Goal: Task Accomplishment & Management: Manage account settings

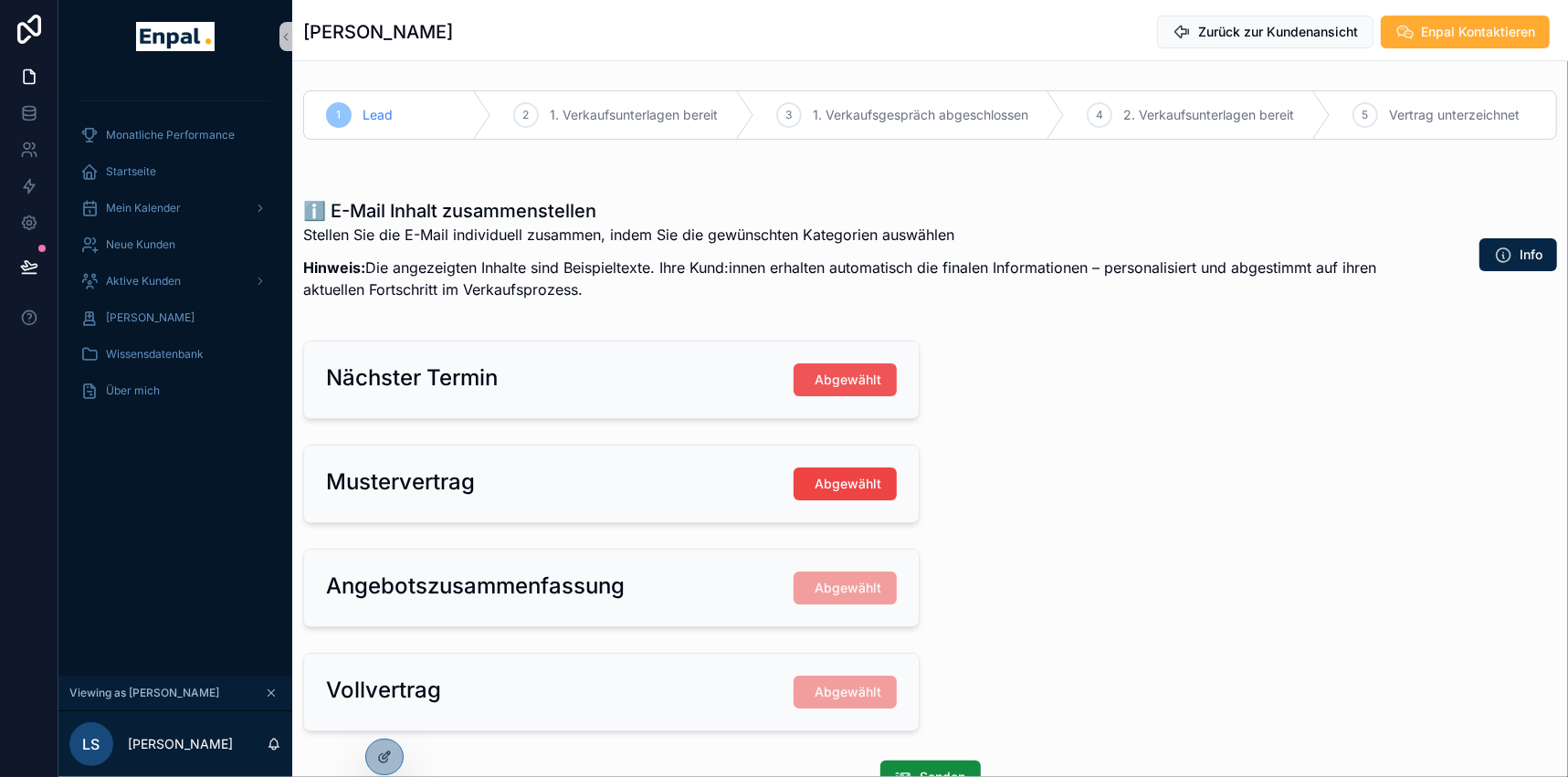
click at [859, 377] on span "Abgewählt" at bounding box center [849, 379] width 67 height 18
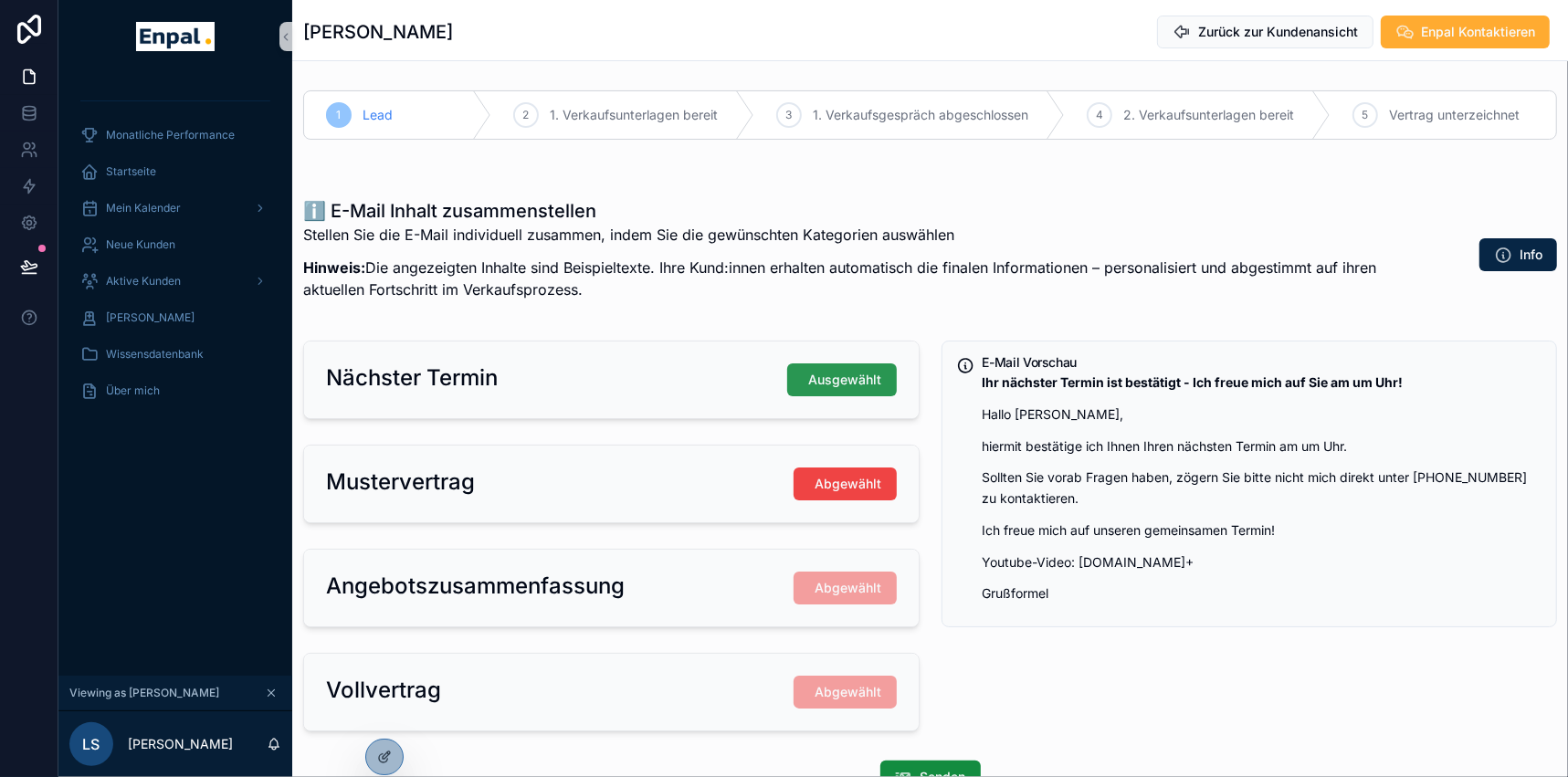
click at [823, 384] on span "Ausgewählt" at bounding box center [845, 379] width 73 height 18
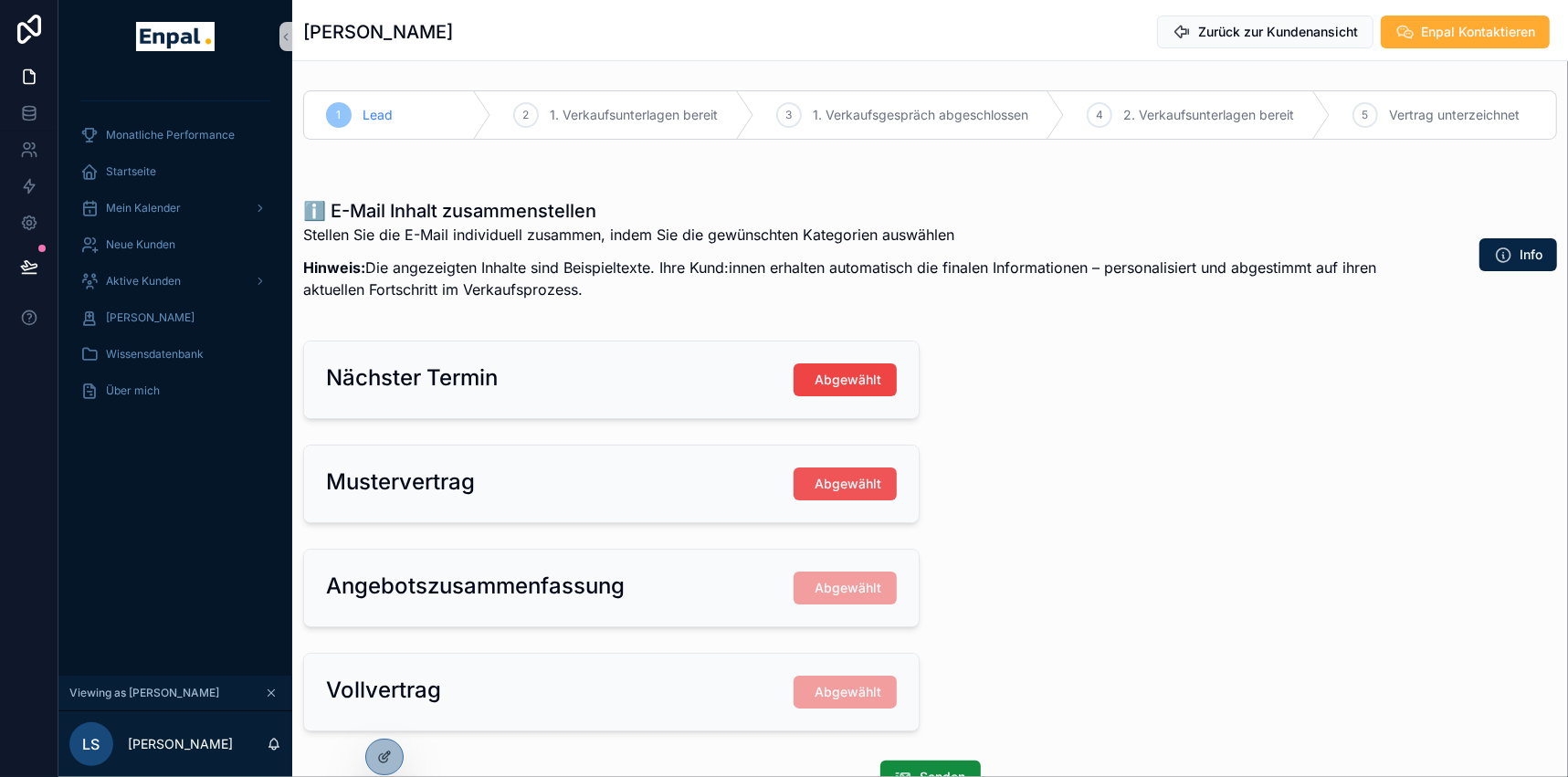
click at [813, 485] on button "Abgewählt" at bounding box center [845, 483] width 104 height 33
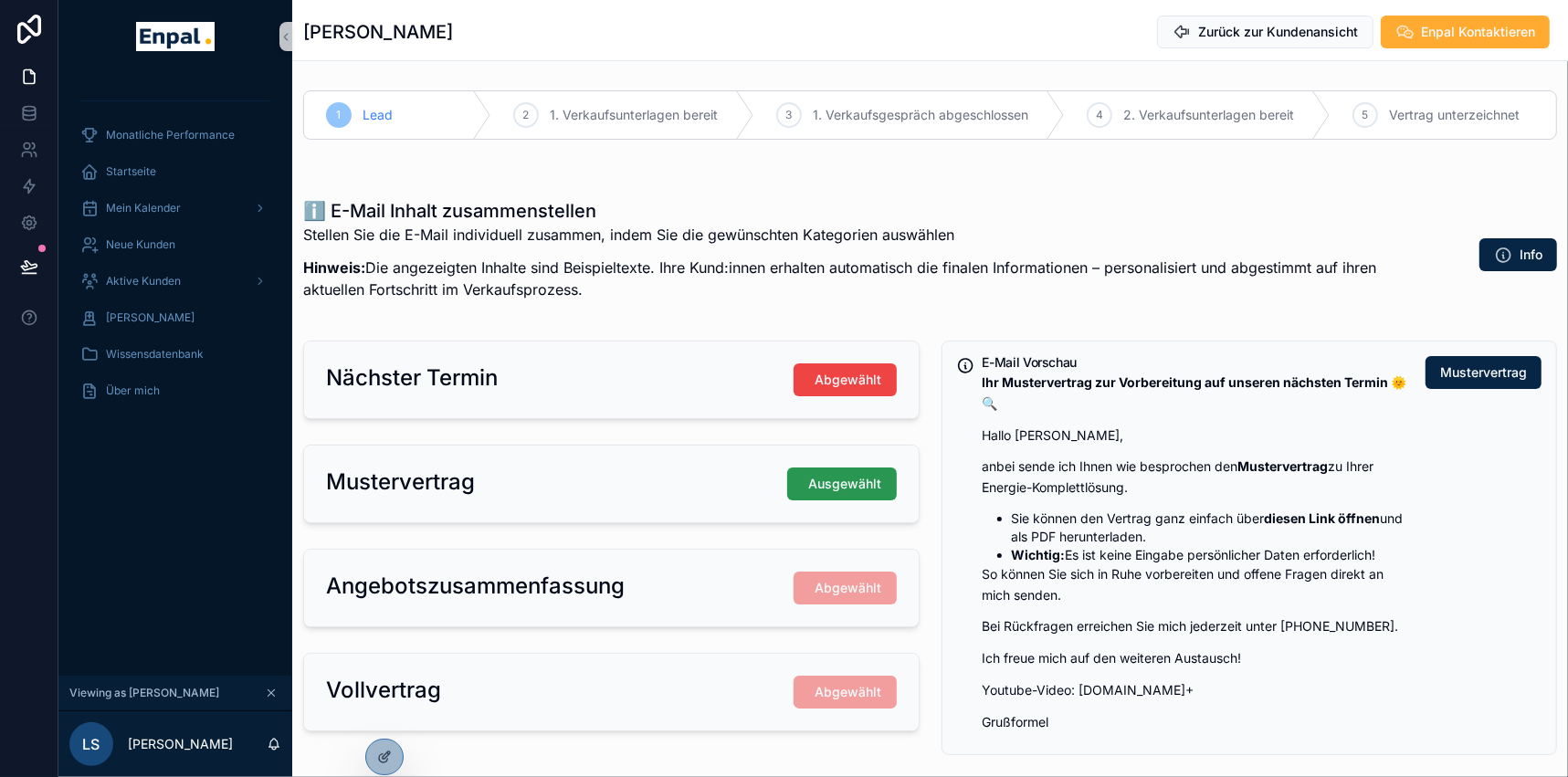
click at [874, 481] on span "Ausgewählt" at bounding box center [845, 483] width 73 height 18
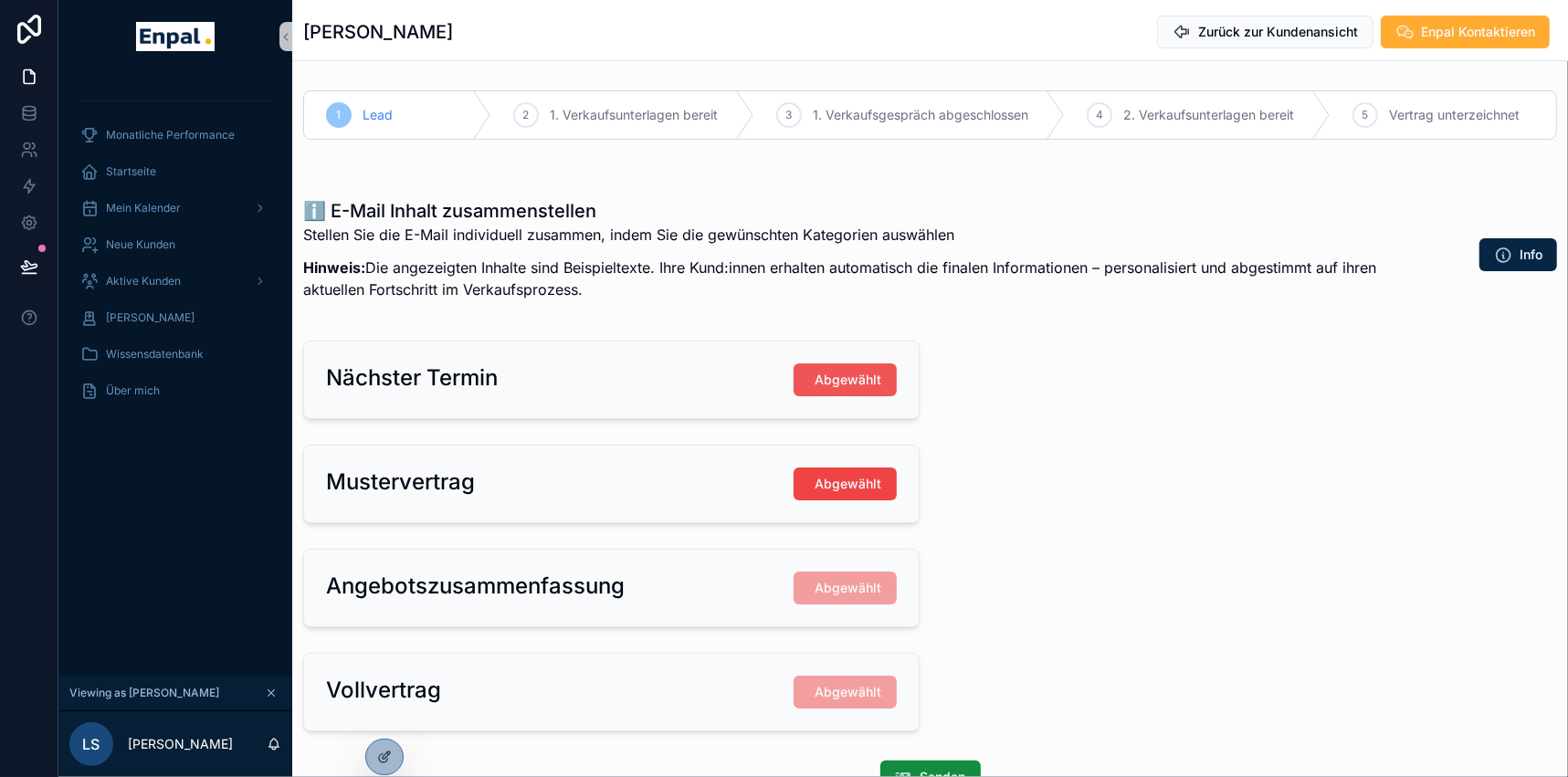
click at [857, 383] on span "Abgewählt" at bounding box center [849, 379] width 67 height 18
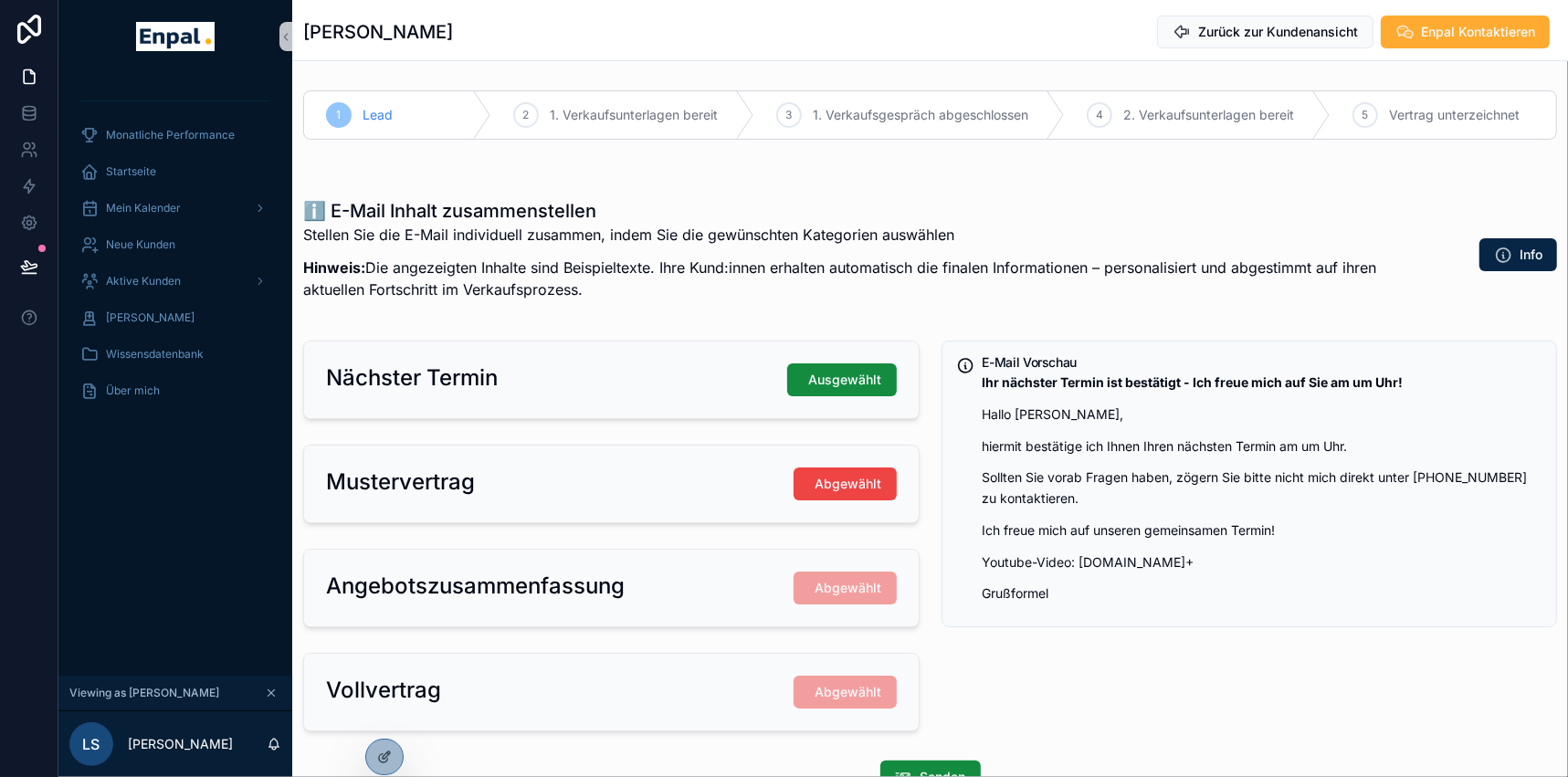
click at [857, 383] on span "Ausgewählt" at bounding box center [845, 379] width 73 height 18
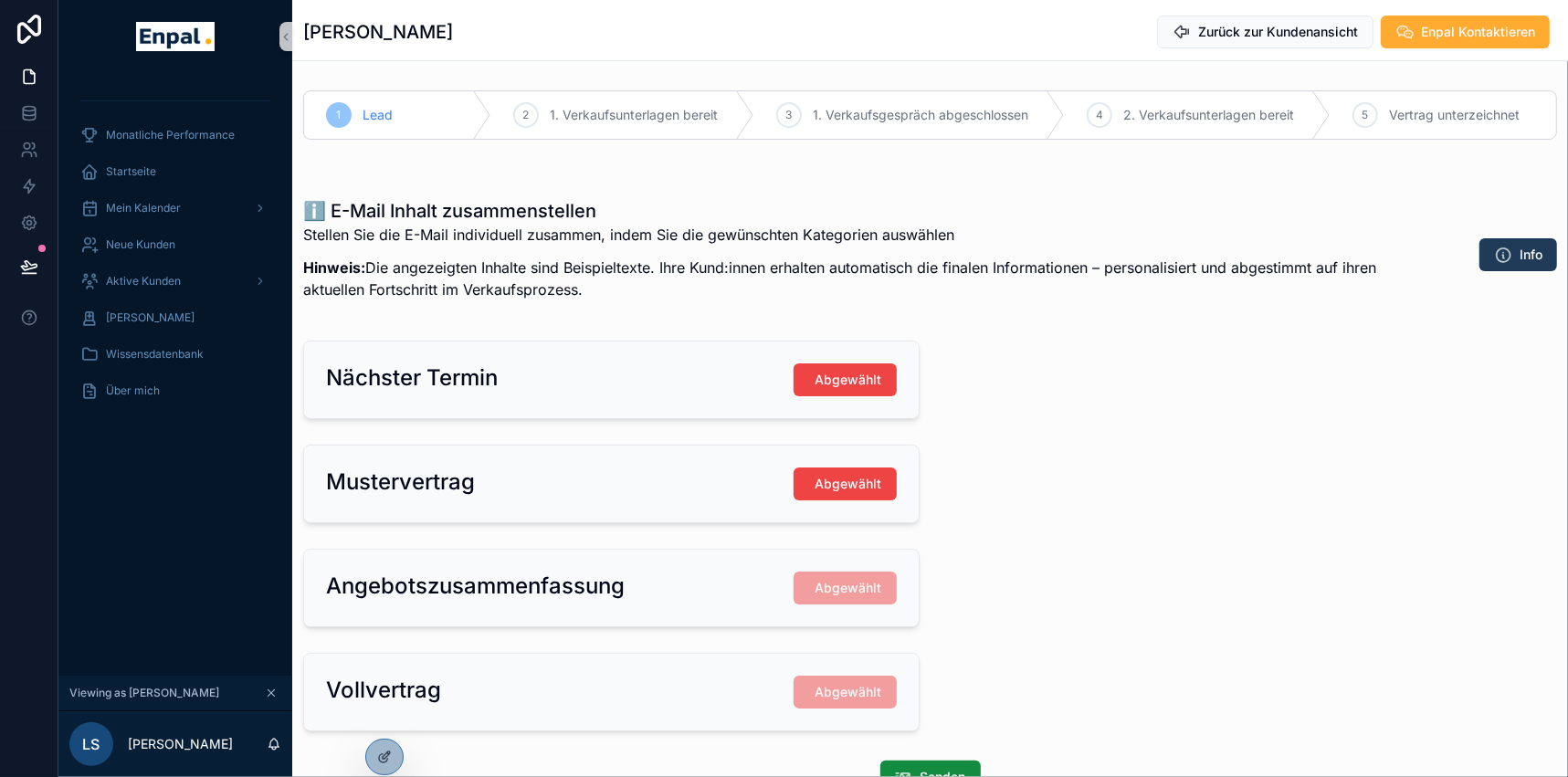
click at [1527, 247] on span "Info" at bounding box center [1531, 255] width 23 height 18
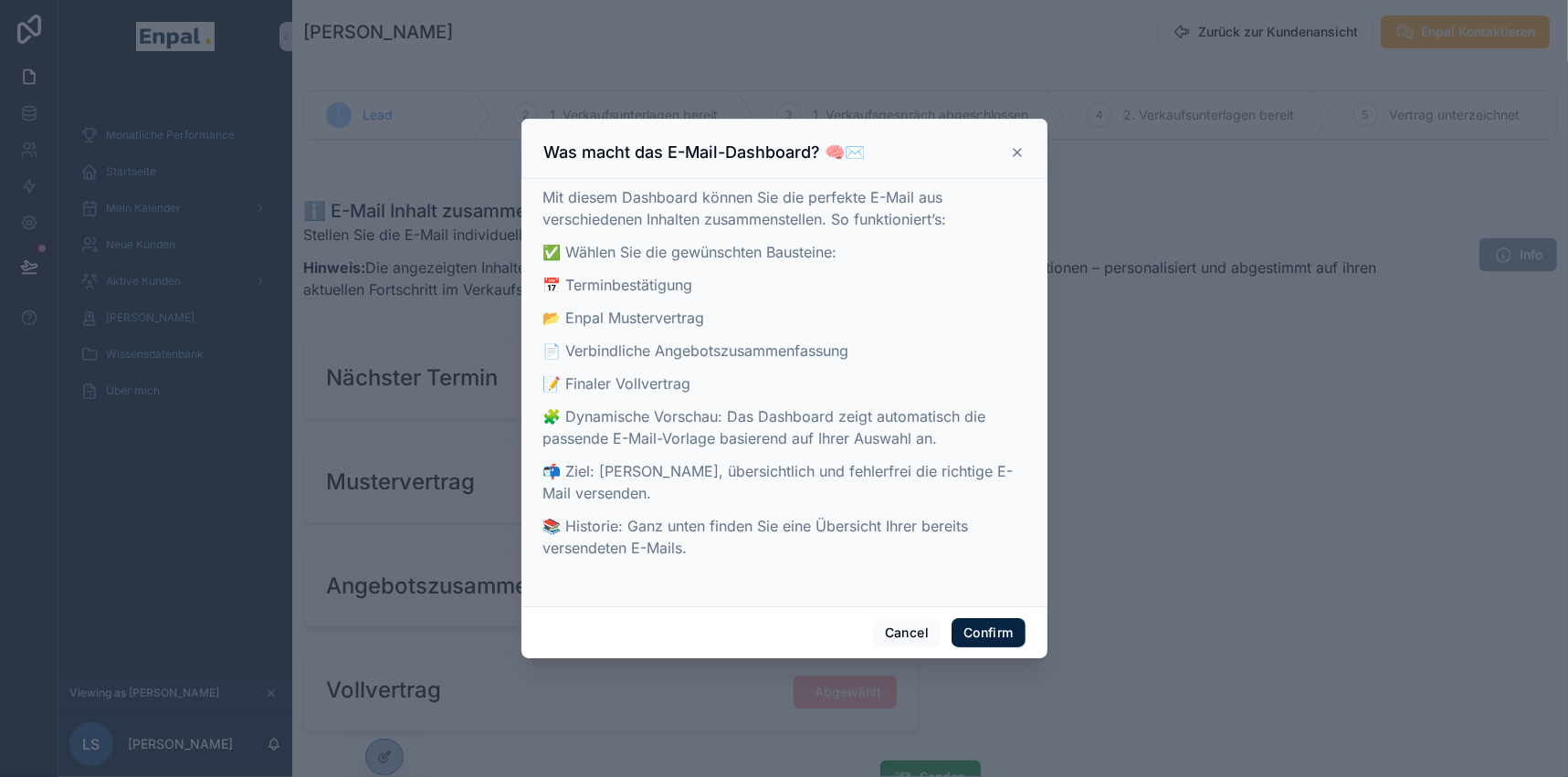
scroll to position [11, 0]
click at [1014, 149] on icon at bounding box center [1018, 153] width 8 height 8
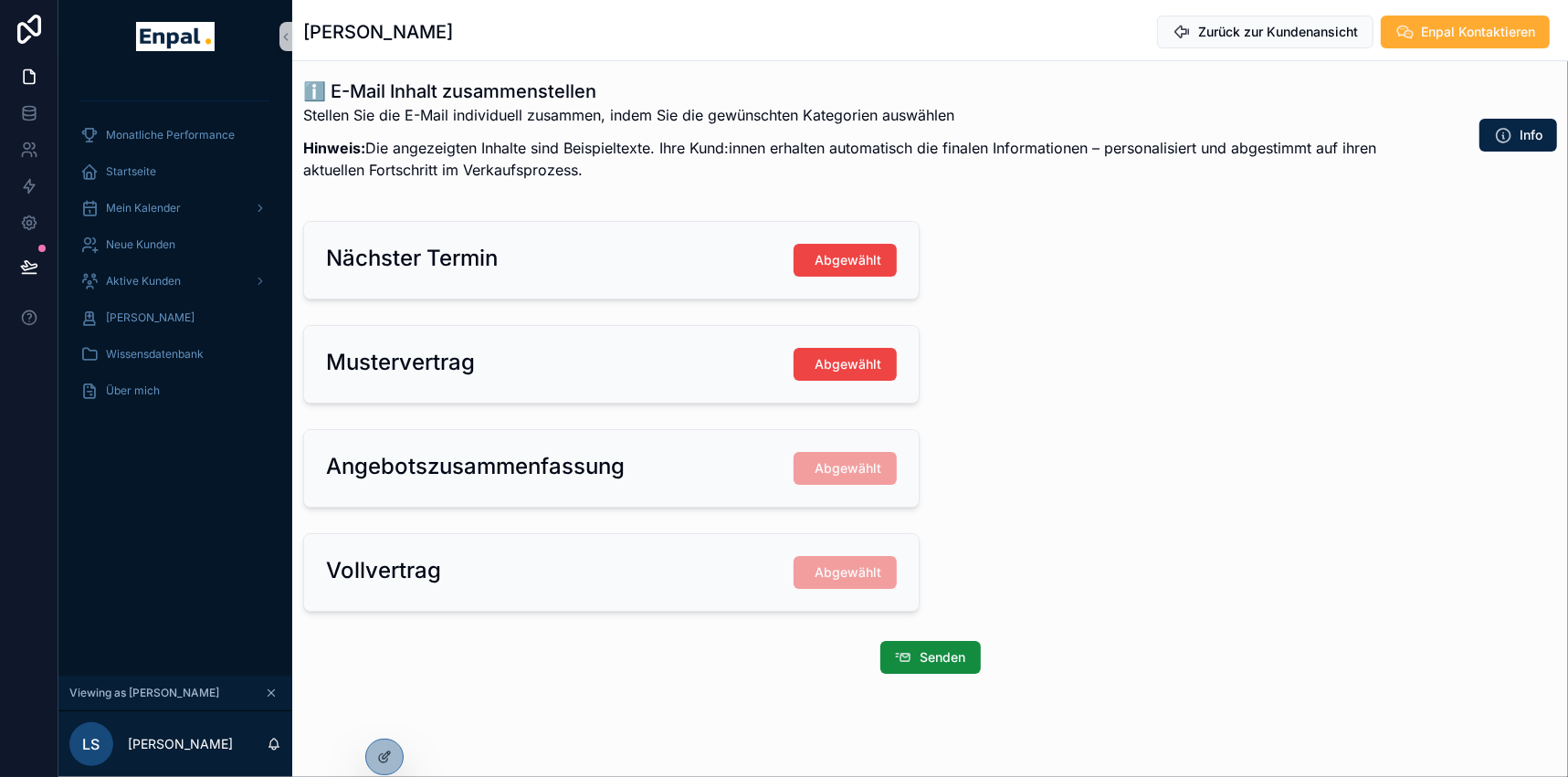
scroll to position [127, 0]
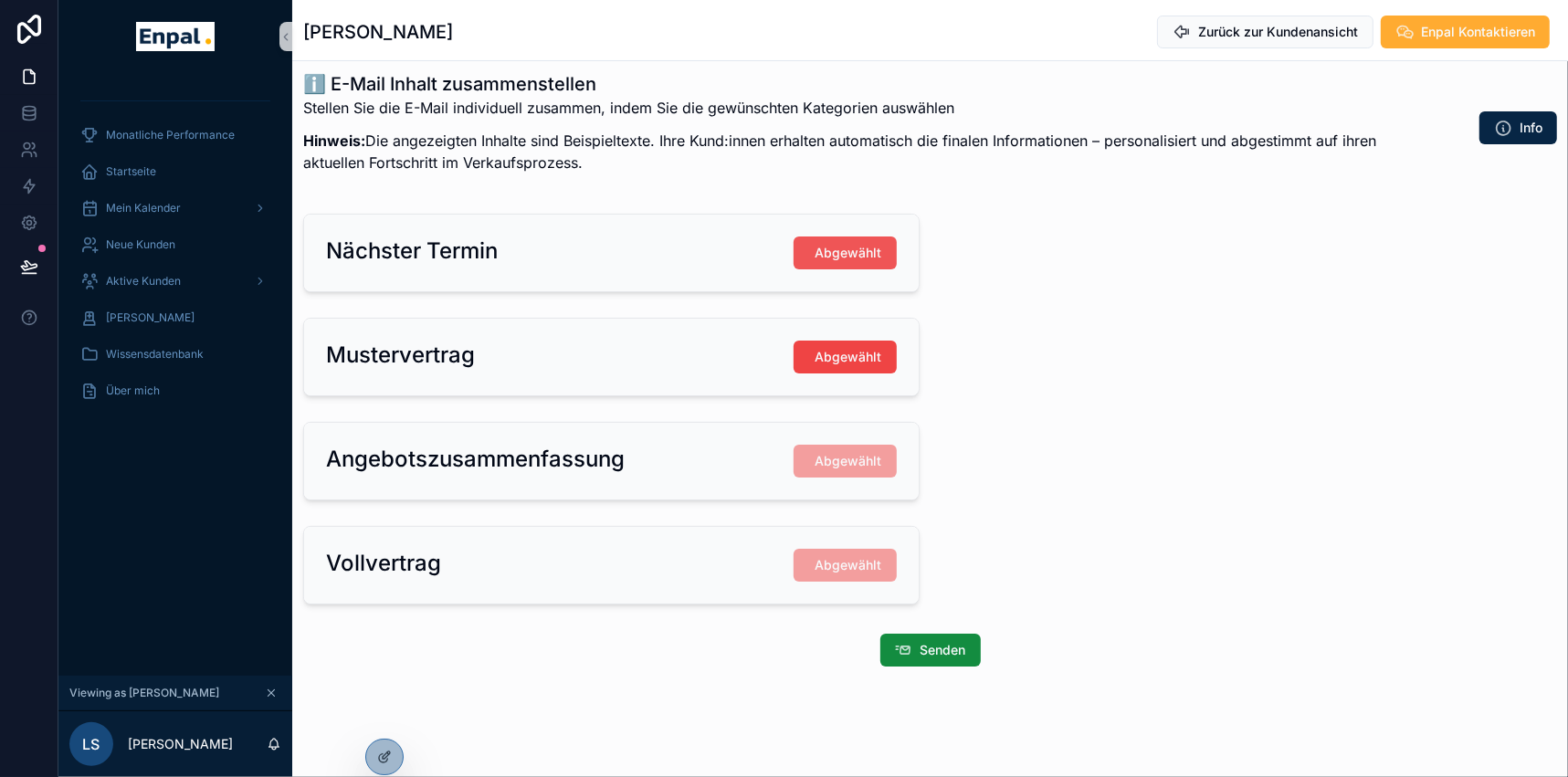
click at [865, 256] on span "Abgewählt" at bounding box center [849, 253] width 67 height 18
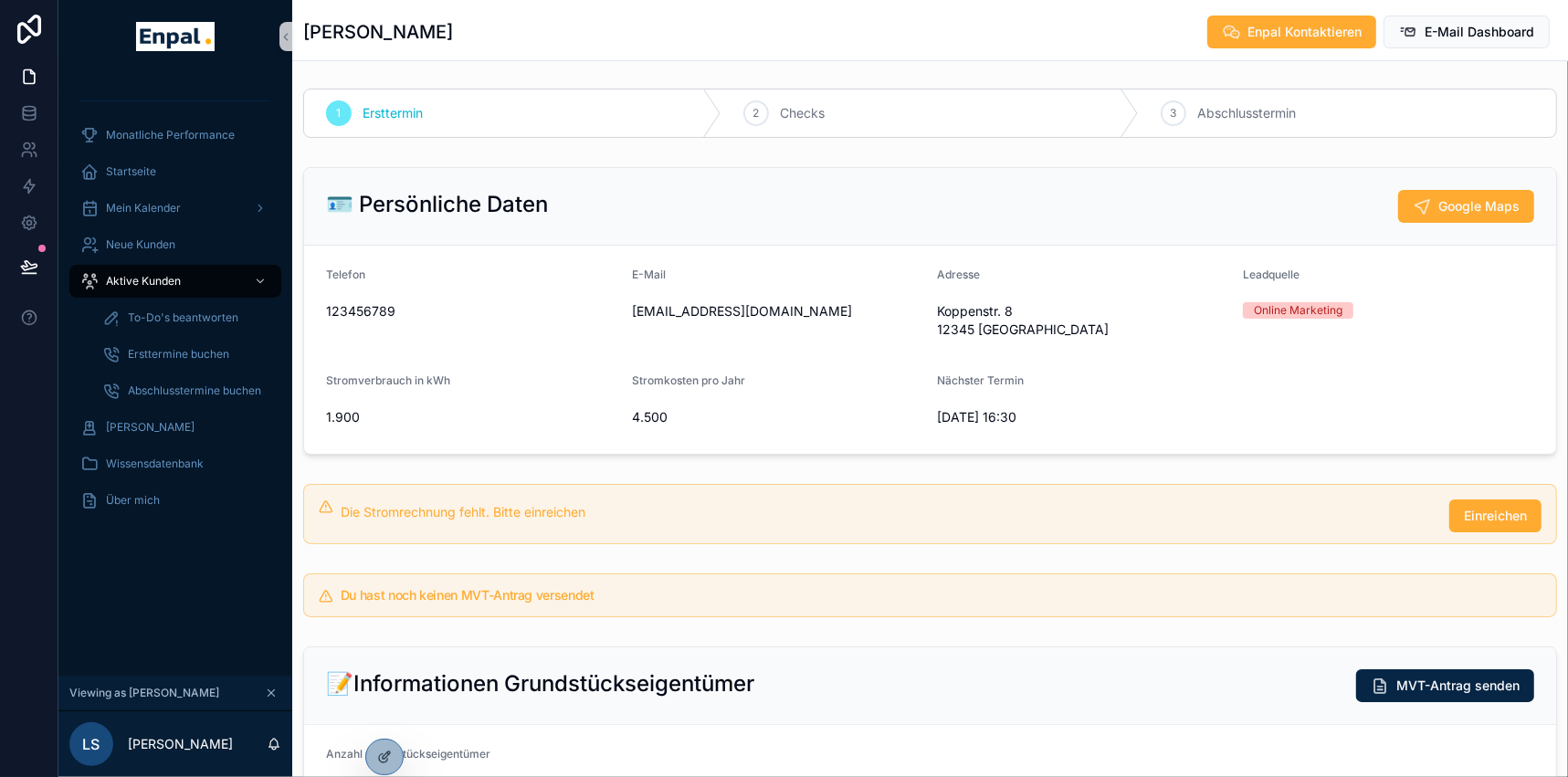
scroll to position [0, 0]
click at [1487, 23] on span "E-Mail Dashboard" at bounding box center [1479, 31] width 109 height 18
click at [1462, 27] on span "E-Mail Dashboard" at bounding box center [1479, 31] width 109 height 18
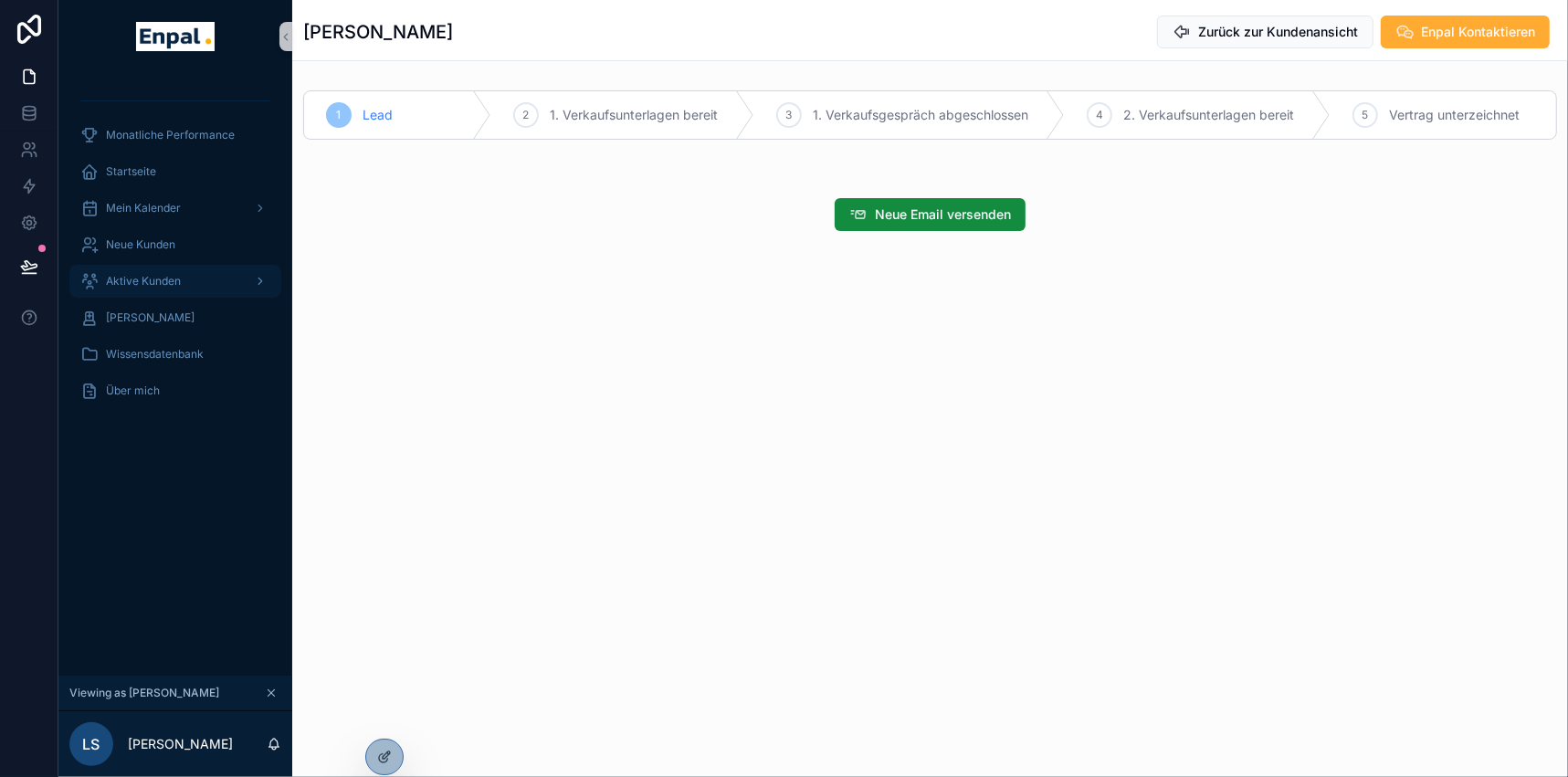
click at [147, 284] on span "Aktive Kunden" at bounding box center [143, 280] width 75 height 14
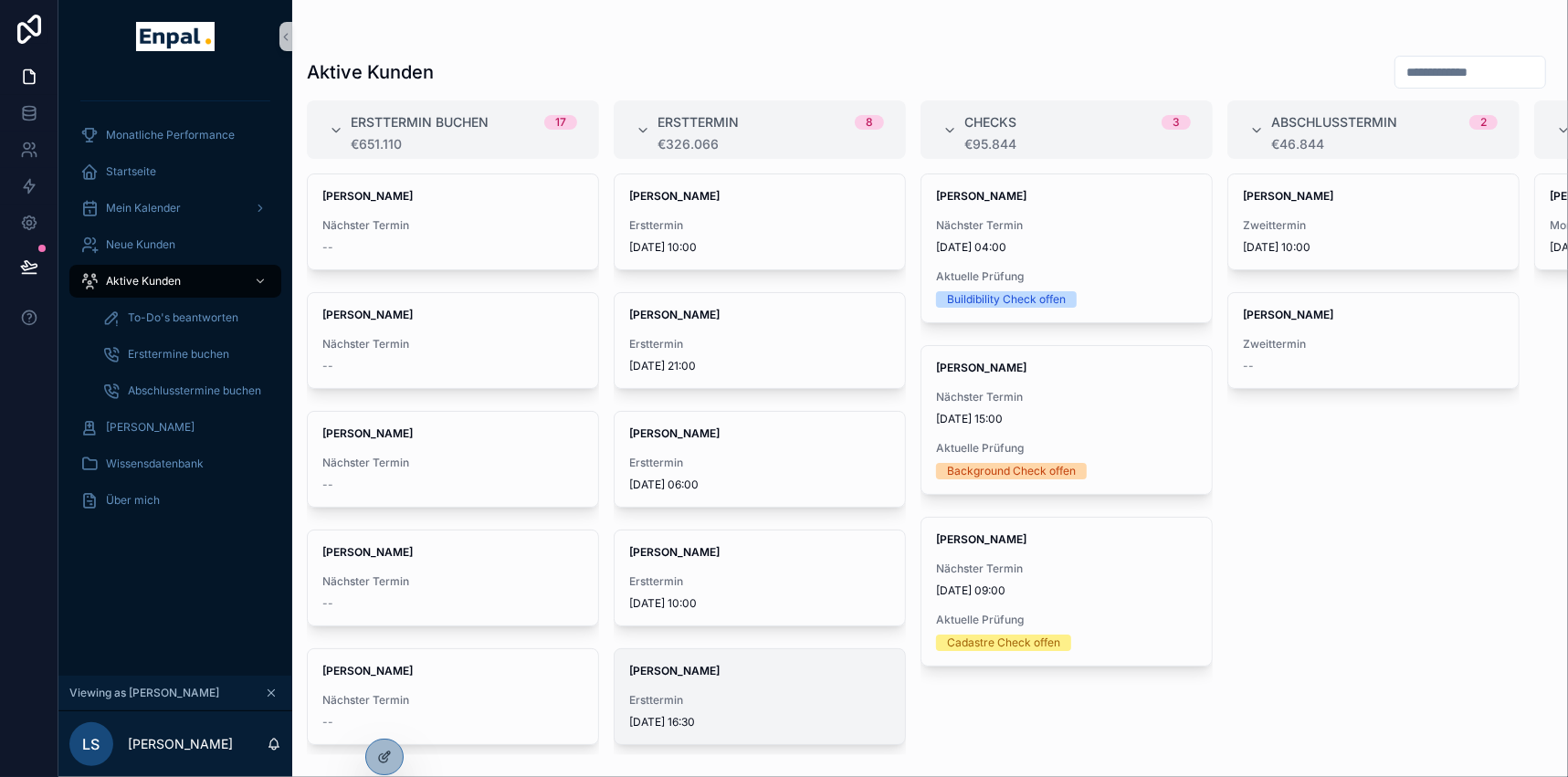
click at [677, 677] on div "Elena Lorenz Ersttermin 5.9.2025 16:30" at bounding box center [760, 696] width 291 height 95
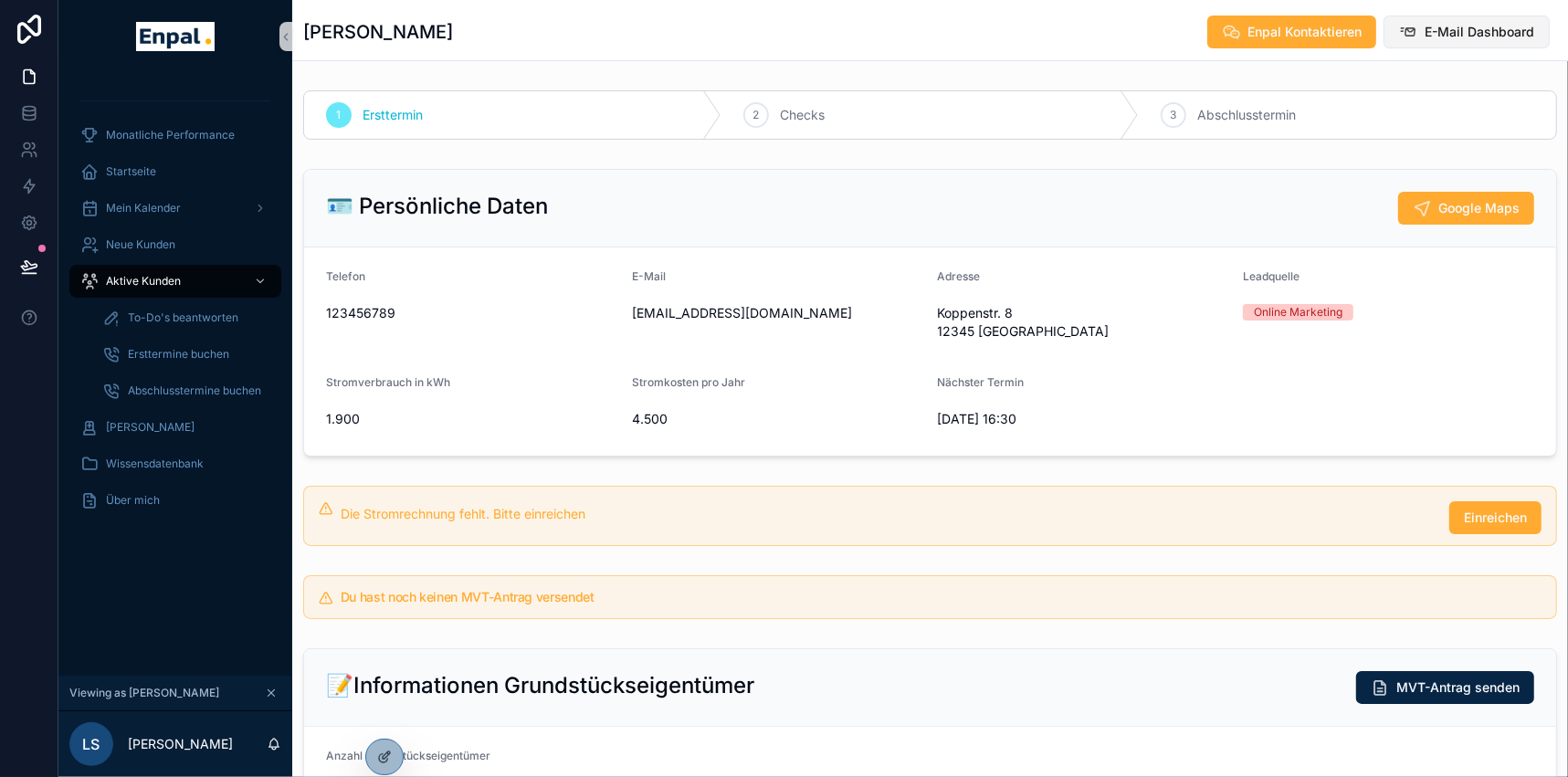
click at [1506, 31] on span "E-Mail Dashboard" at bounding box center [1479, 31] width 109 height 18
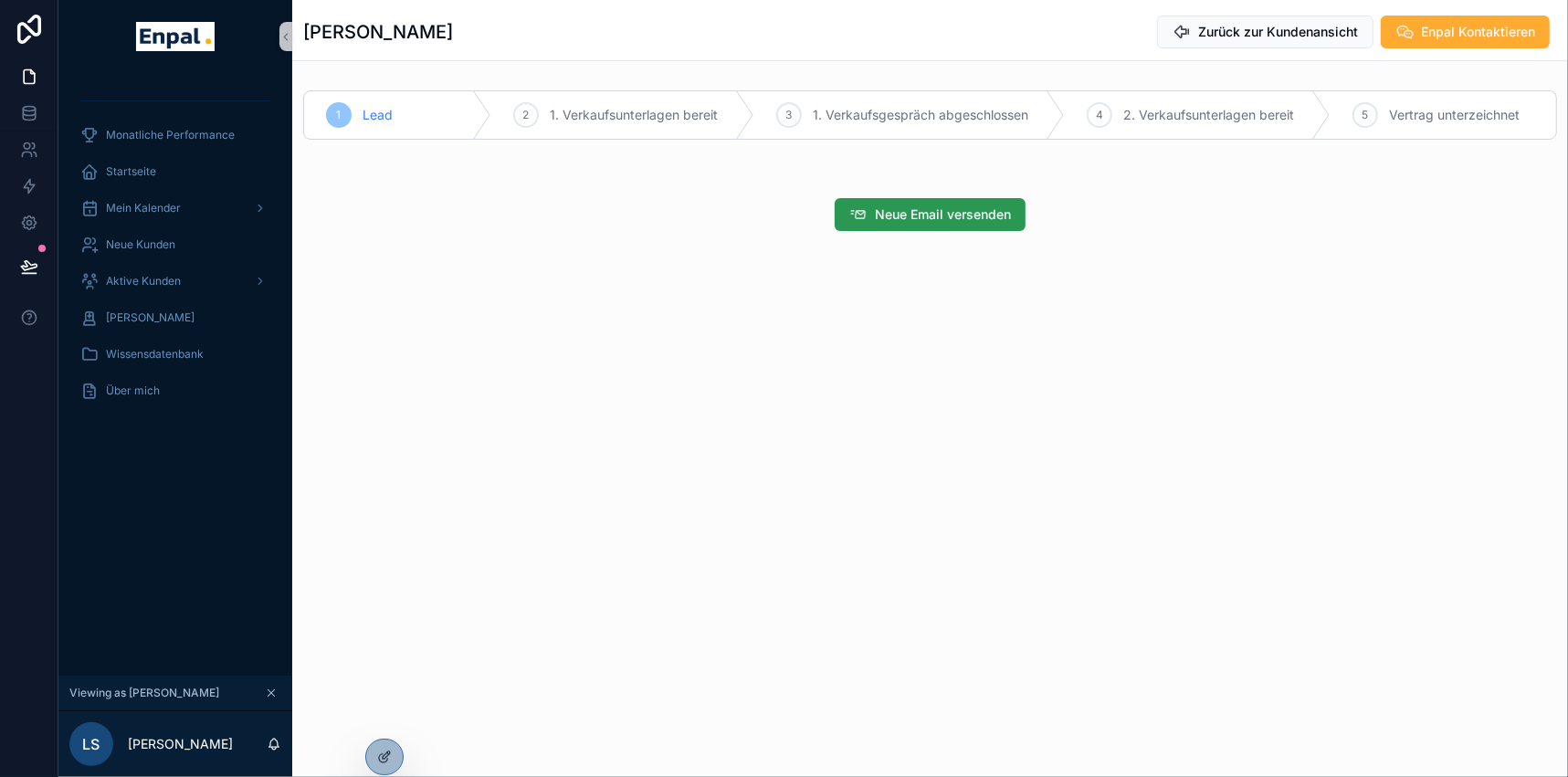
click at [907, 216] on span "Neue Email versenden" at bounding box center [943, 214] width 136 height 18
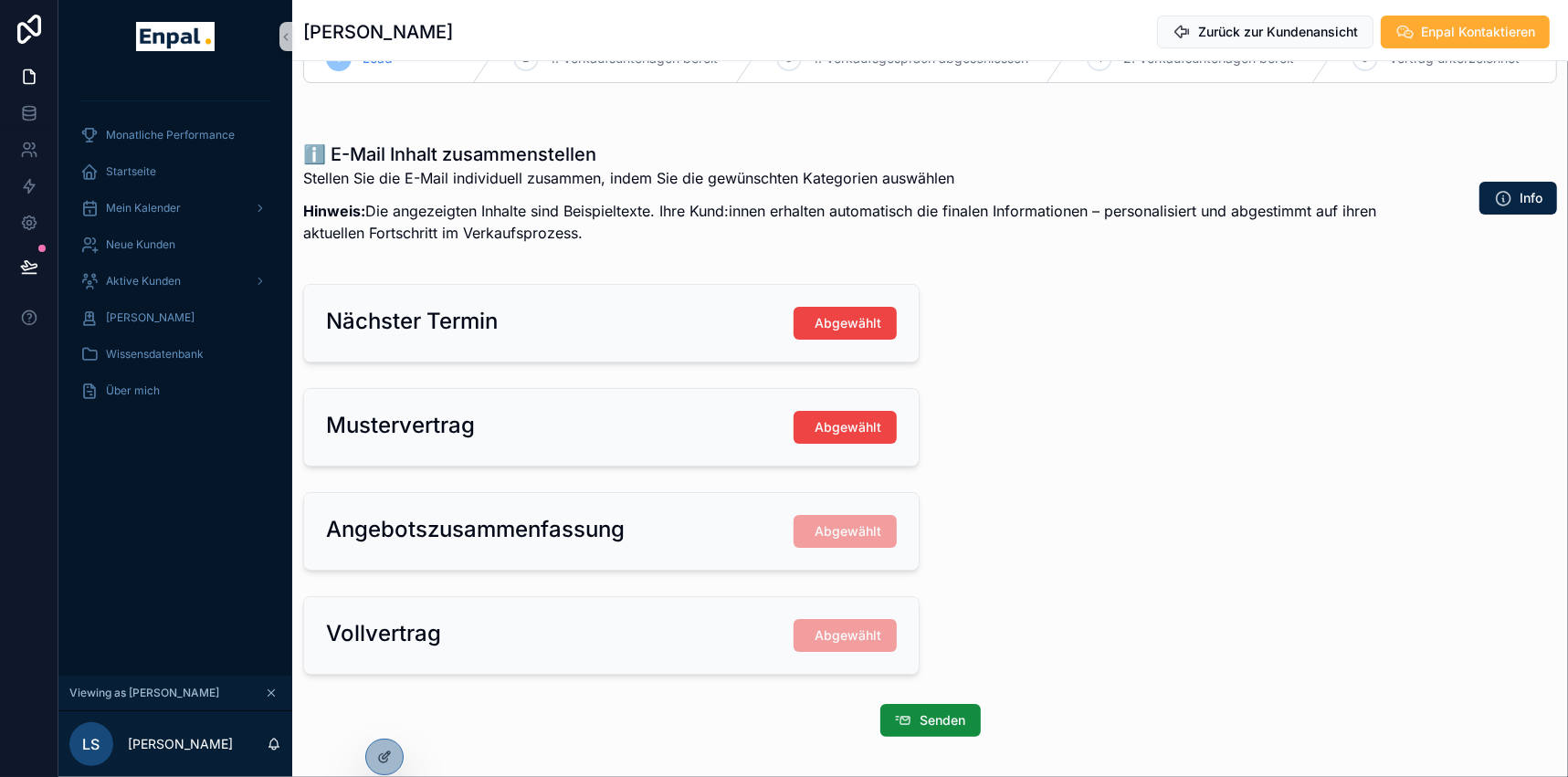
scroll to position [127, 0]
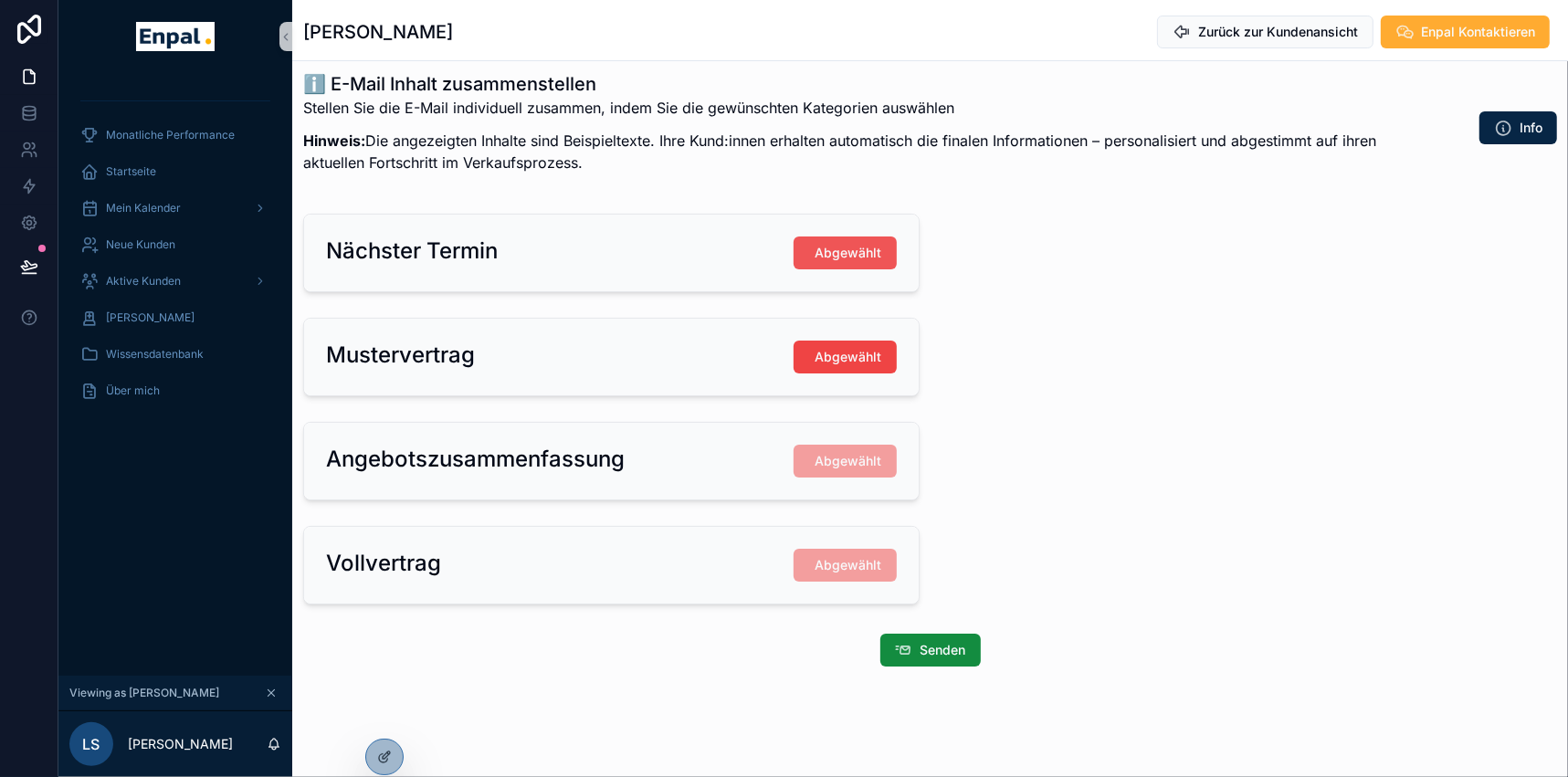
click at [878, 254] on span "Abgewählt" at bounding box center [849, 253] width 67 height 18
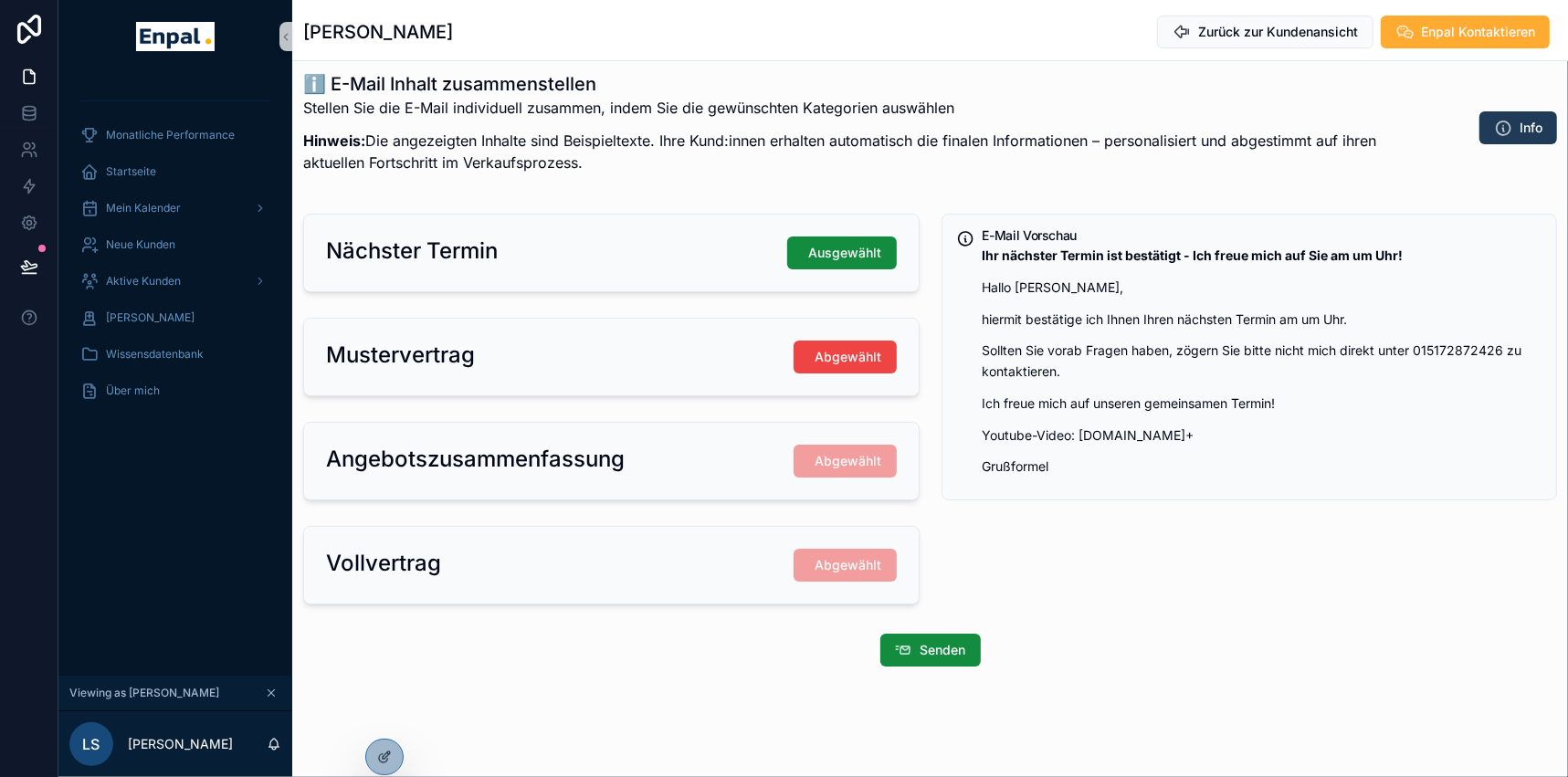
click at [1516, 117] on button "Info" at bounding box center [1519, 127] width 78 height 33
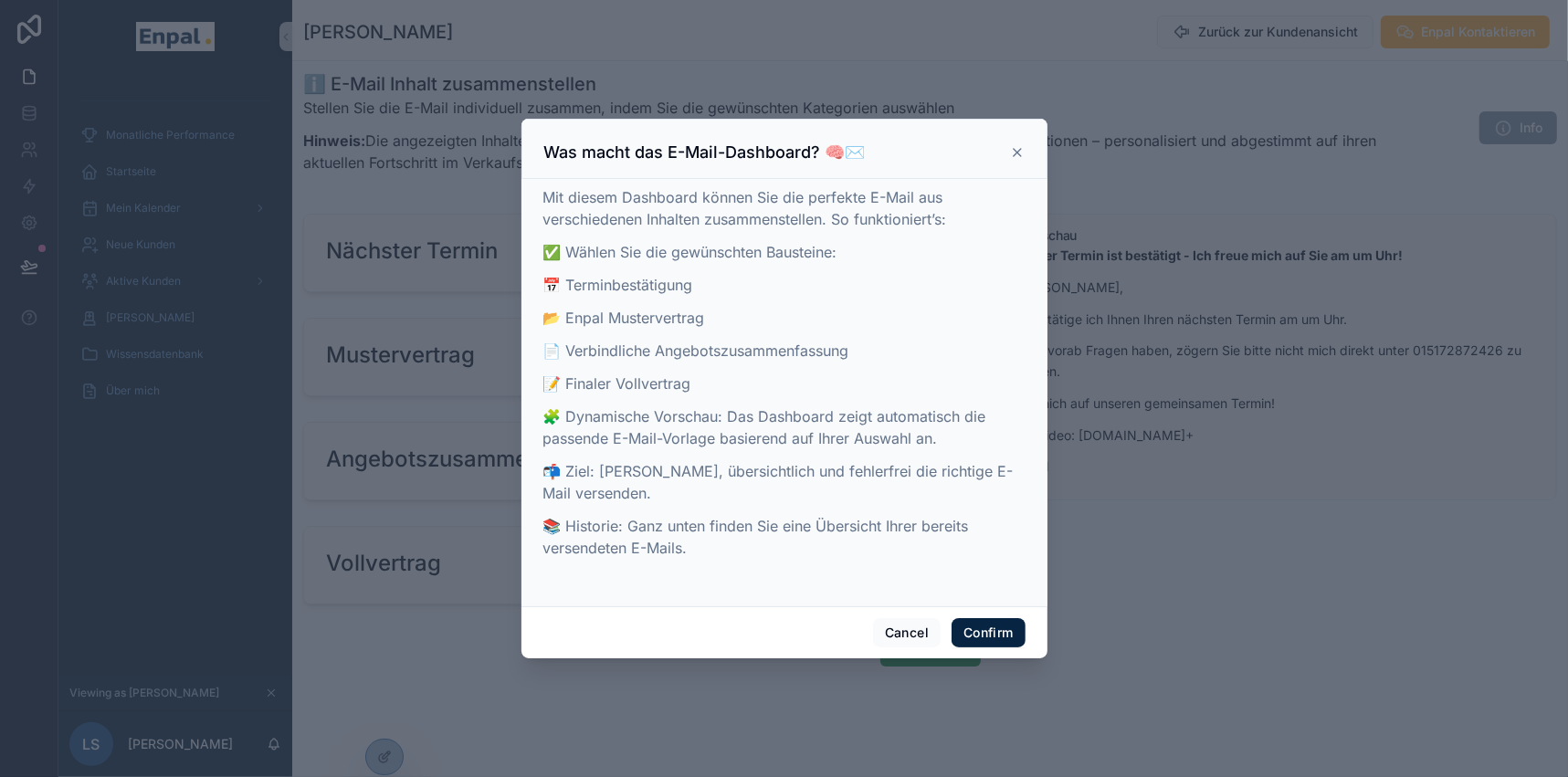
click at [1012, 158] on icon at bounding box center [1017, 152] width 14 height 14
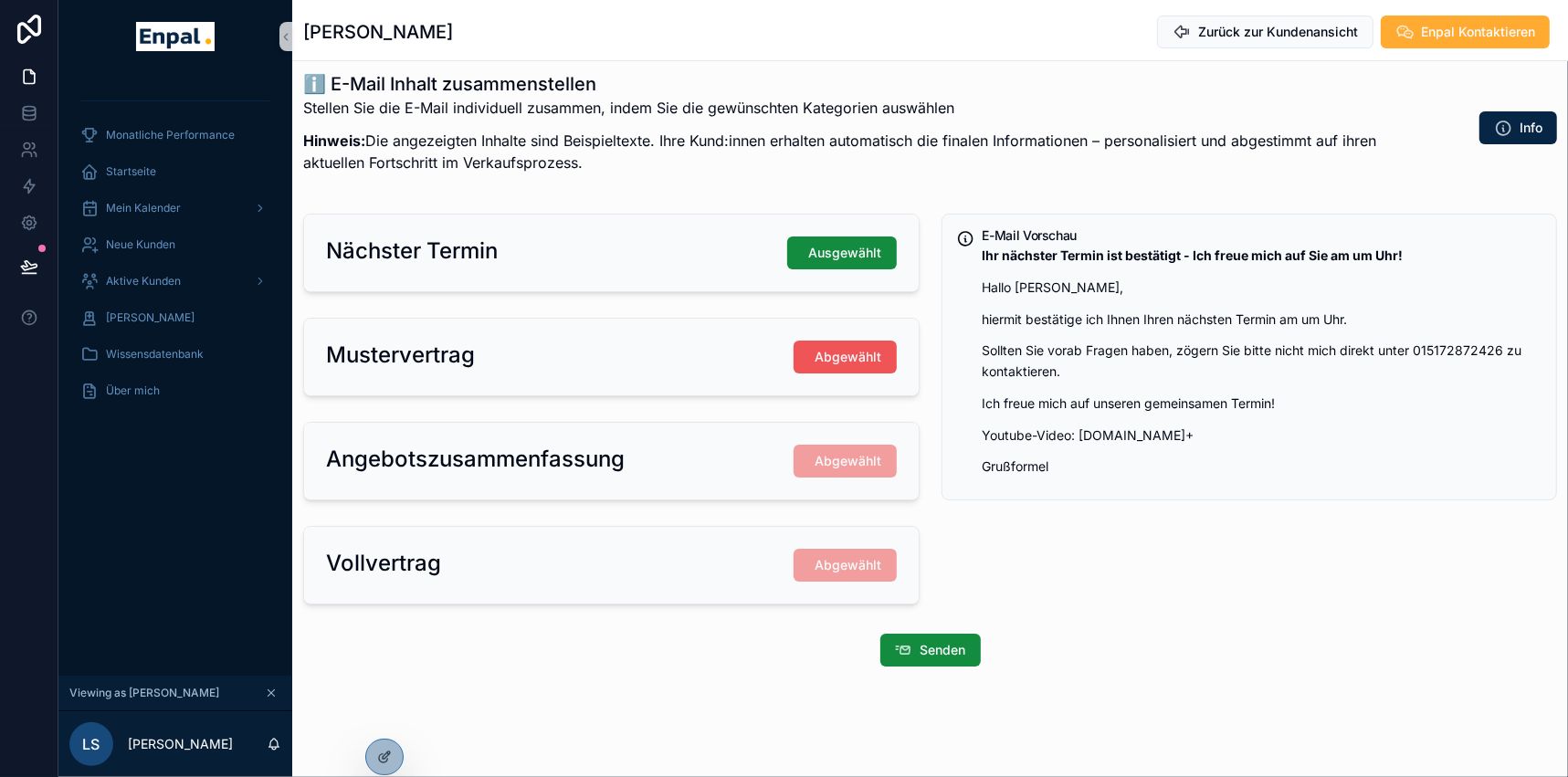
click at [876, 356] on span "Abgewählt" at bounding box center [849, 356] width 67 height 18
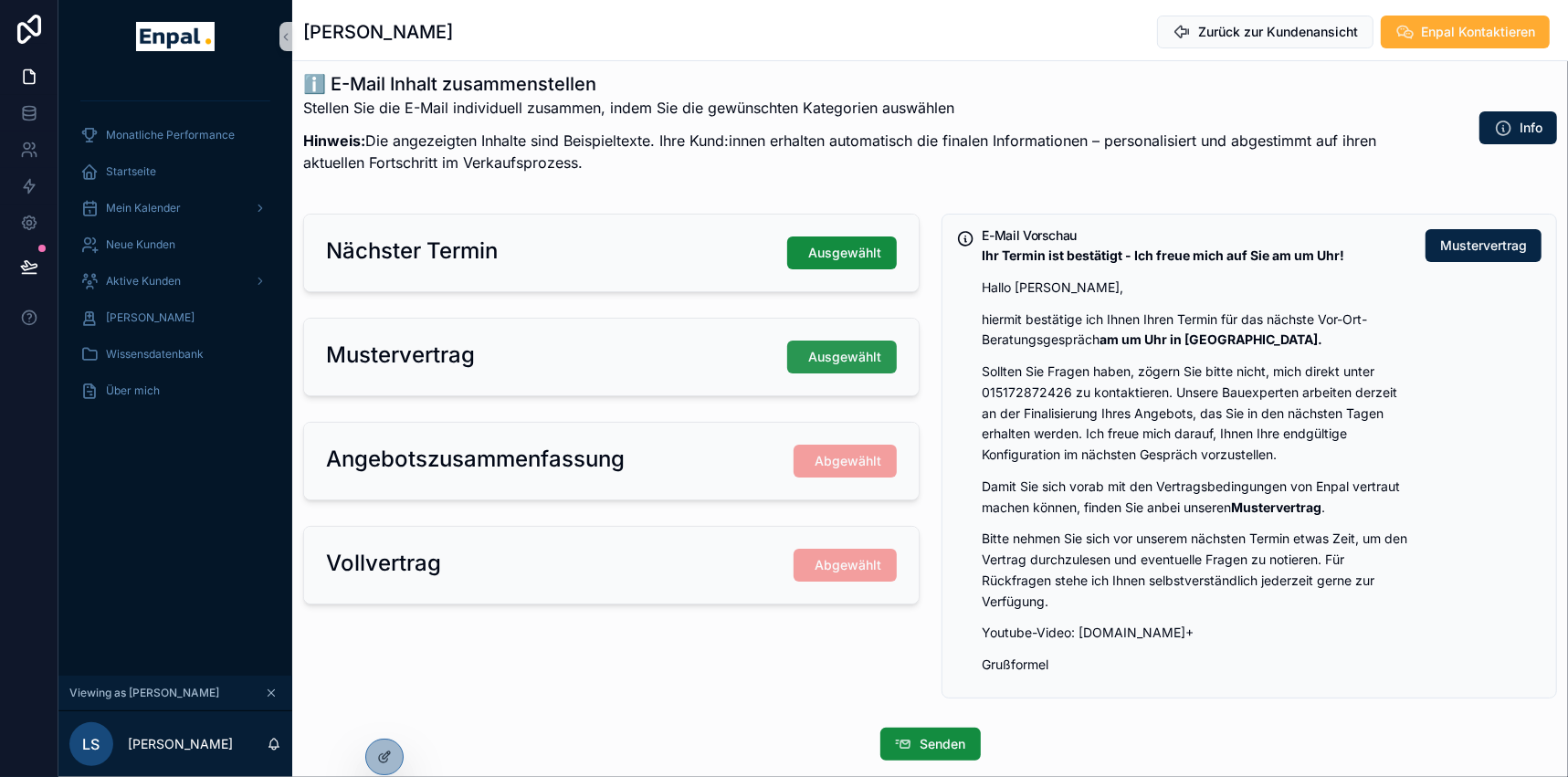
click at [848, 348] on span "Ausgewählt" at bounding box center [845, 356] width 73 height 18
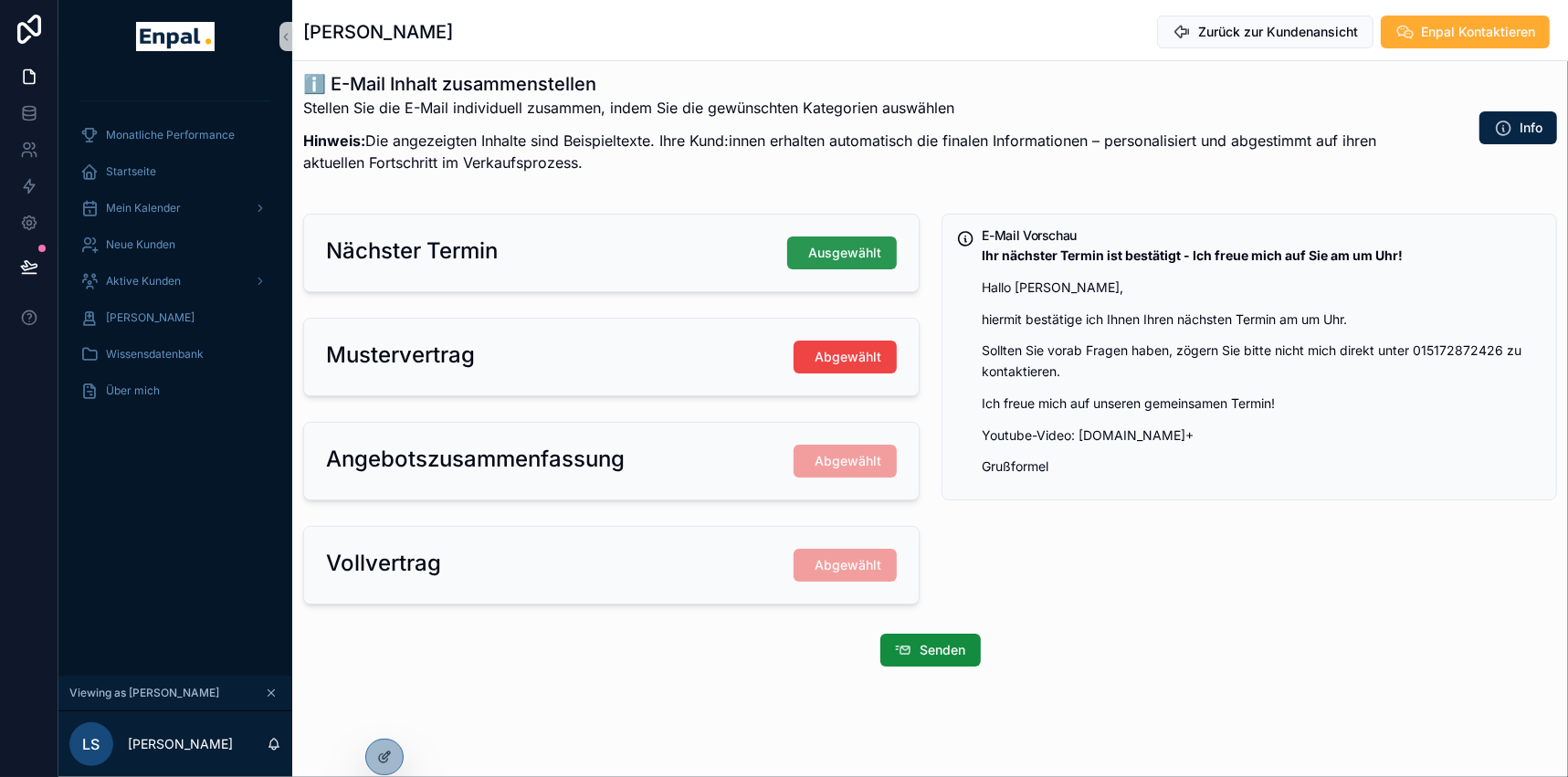
click at [860, 252] on span "Ausgewählt" at bounding box center [845, 253] width 73 height 18
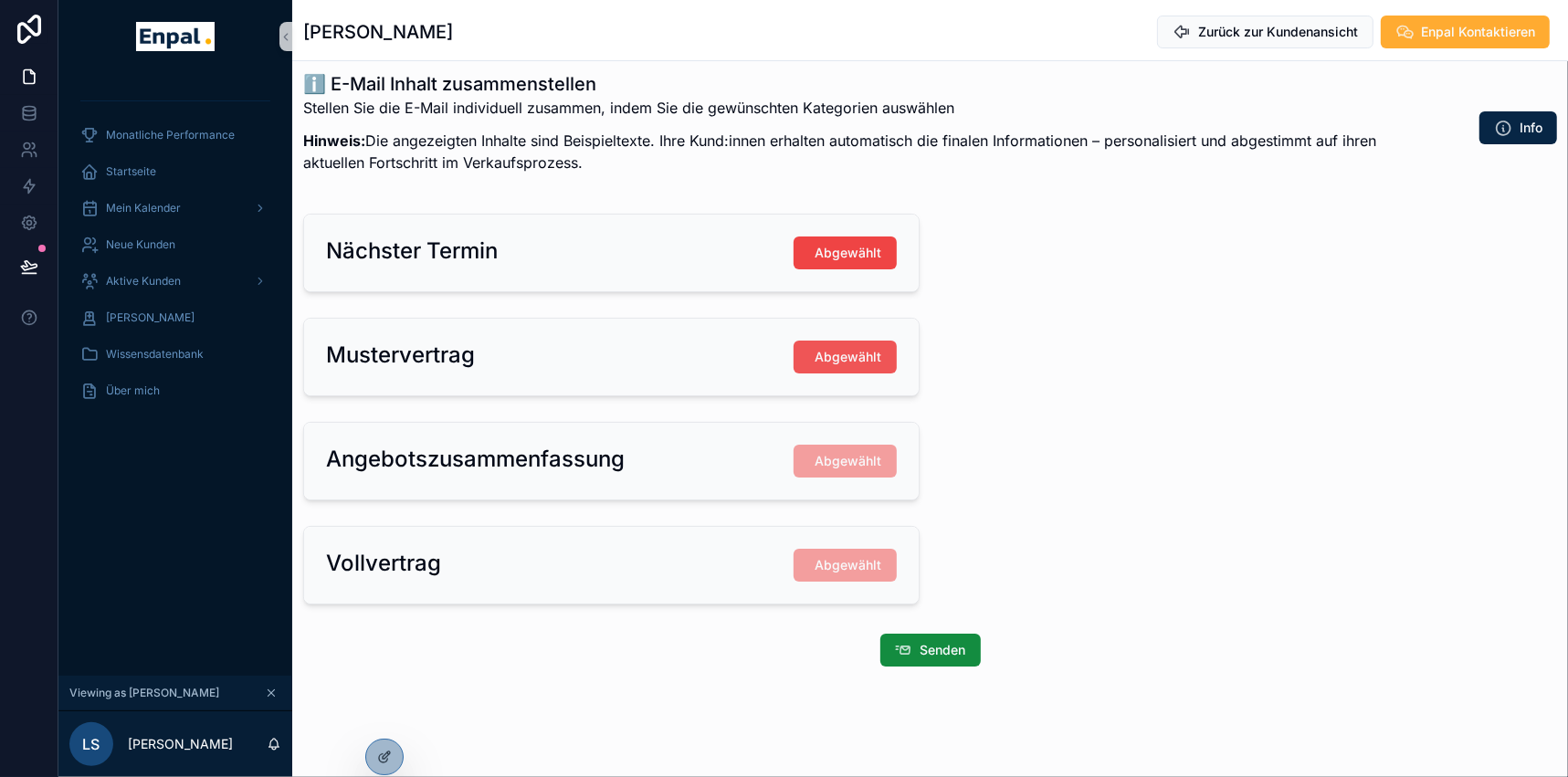
click at [843, 348] on span "Abgewählt" at bounding box center [849, 356] width 67 height 18
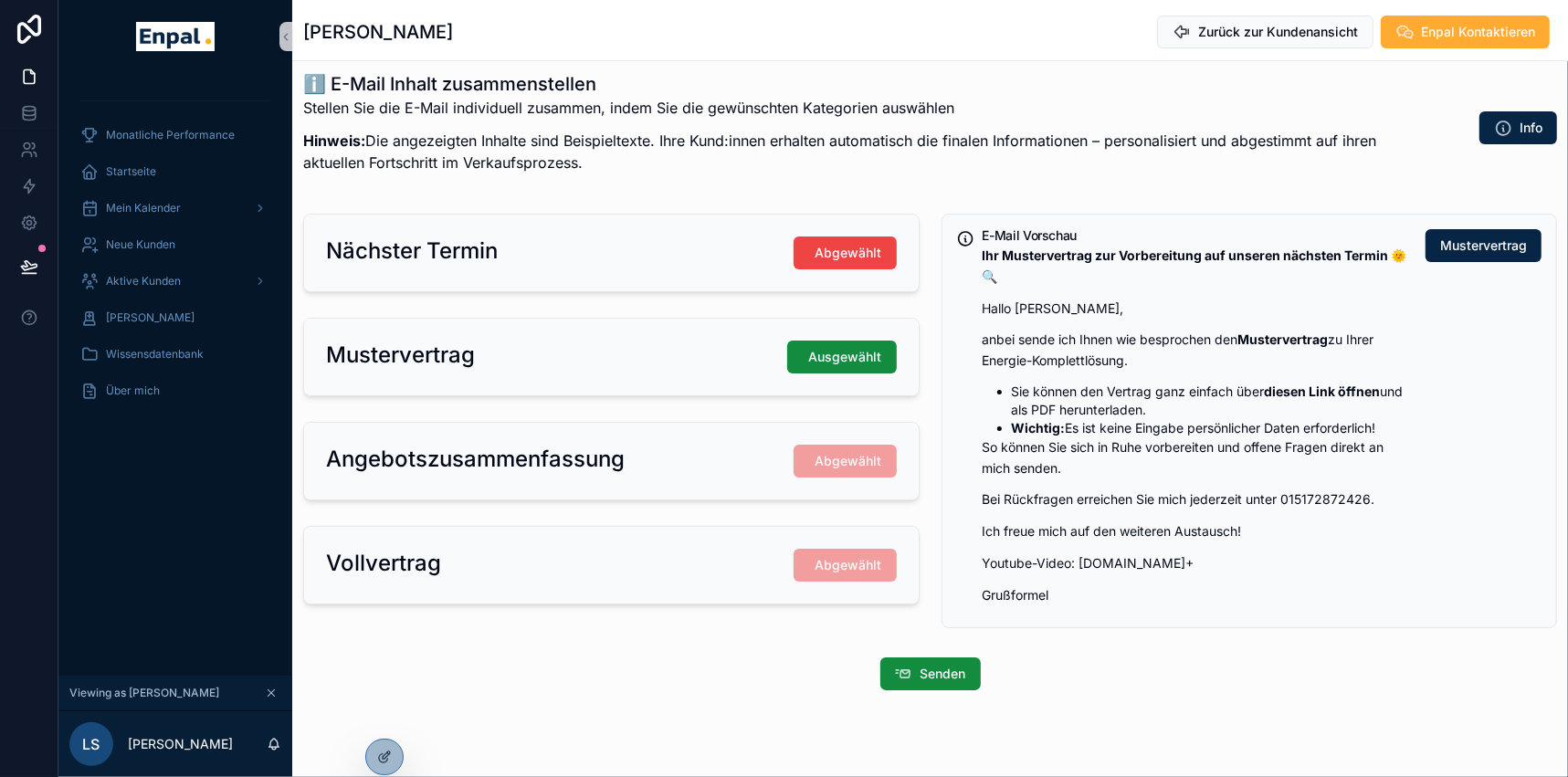
click at [1325, 388] on strong "diesen Link öffnen" at bounding box center [1323, 391] width 116 height 15
click at [878, 355] on span "Ausgewählt" at bounding box center [845, 356] width 73 height 18
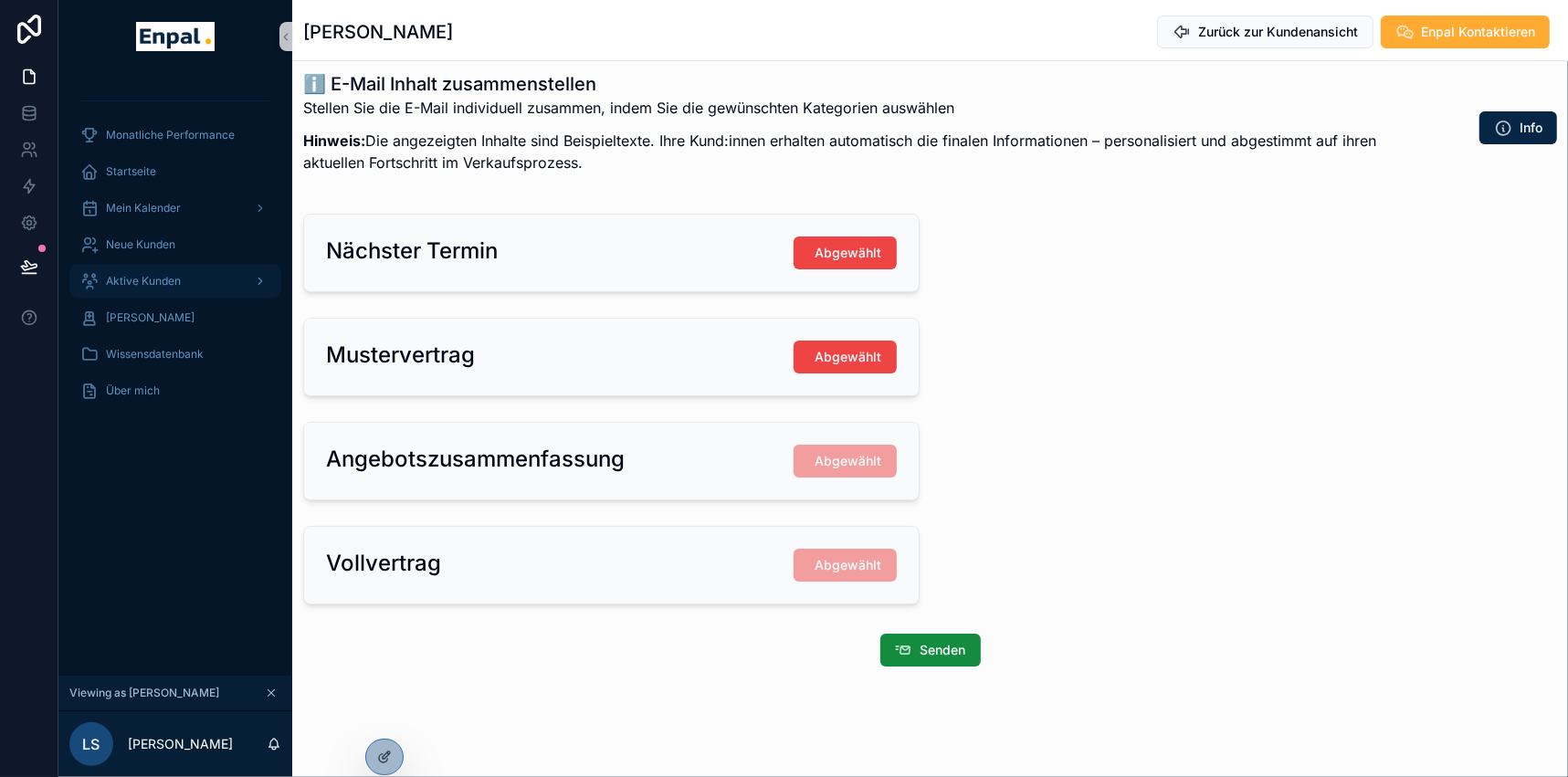
click at [155, 281] on span "Aktive Kunden" at bounding box center [143, 280] width 75 height 14
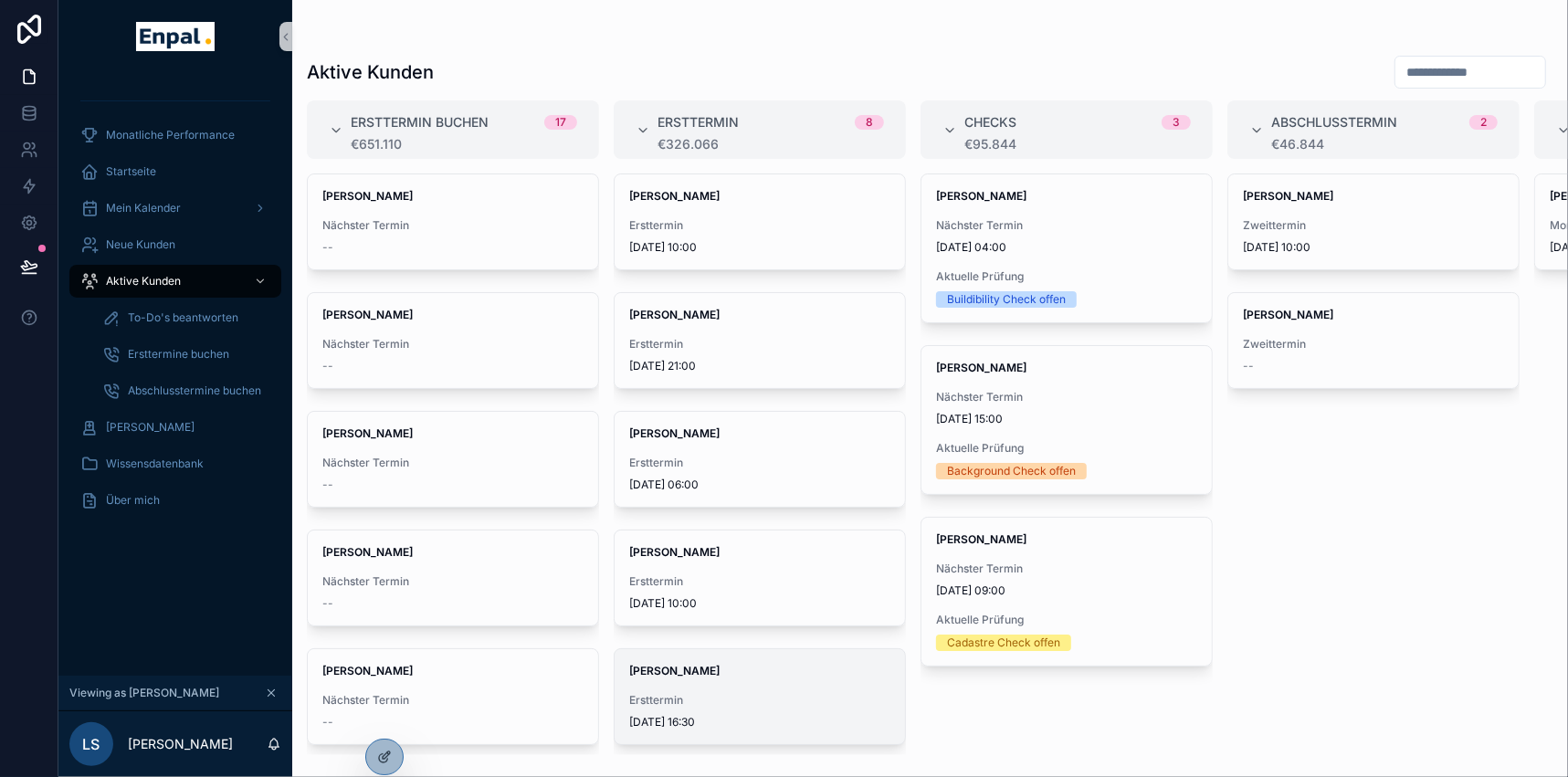
click at [689, 685] on div "Elena Lorenz Ersttermin 5.9.2025 16:30" at bounding box center [760, 696] width 291 height 95
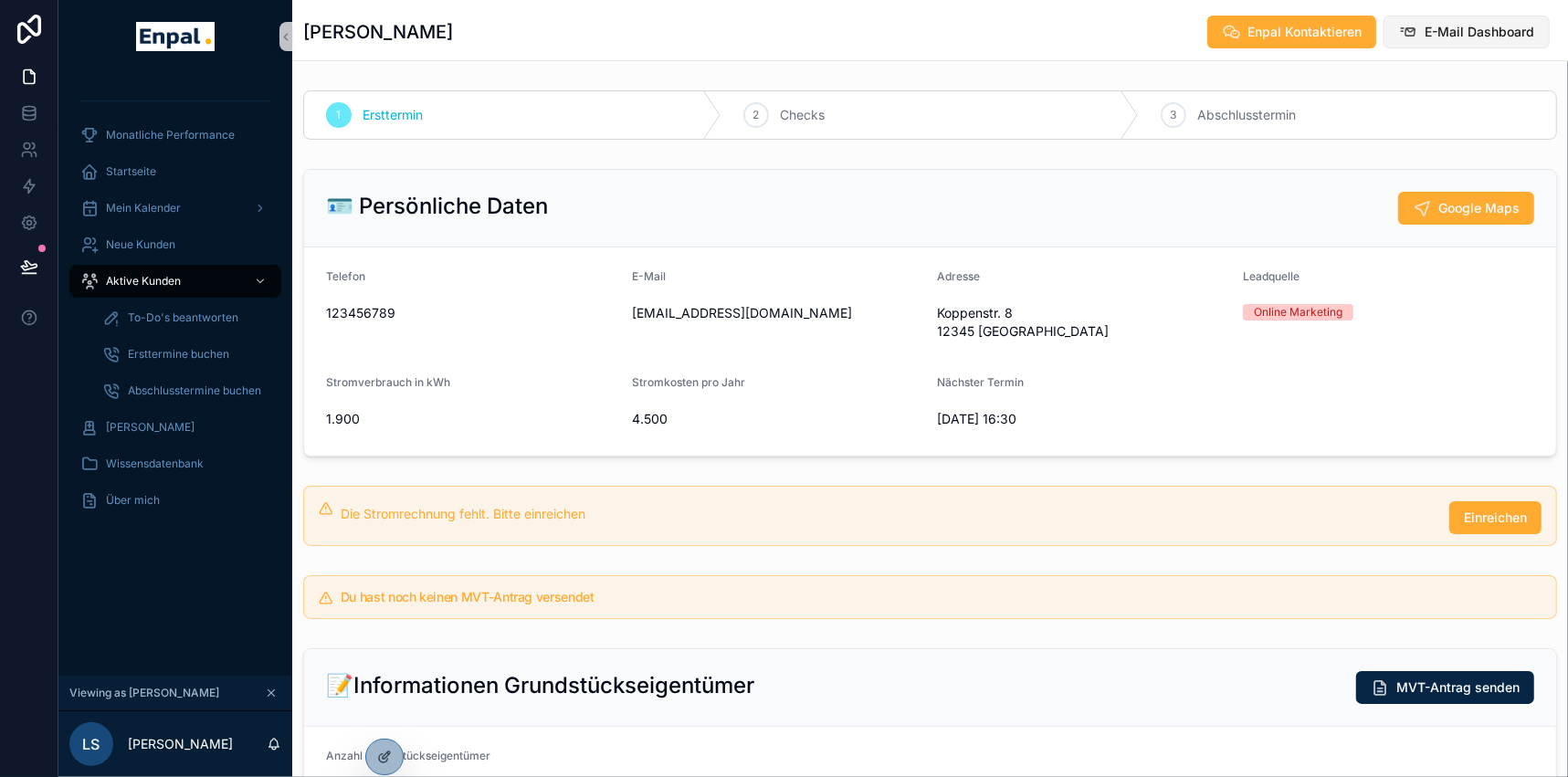
click at [1479, 28] on span "E-Mail Dashboard" at bounding box center [1479, 31] width 109 height 18
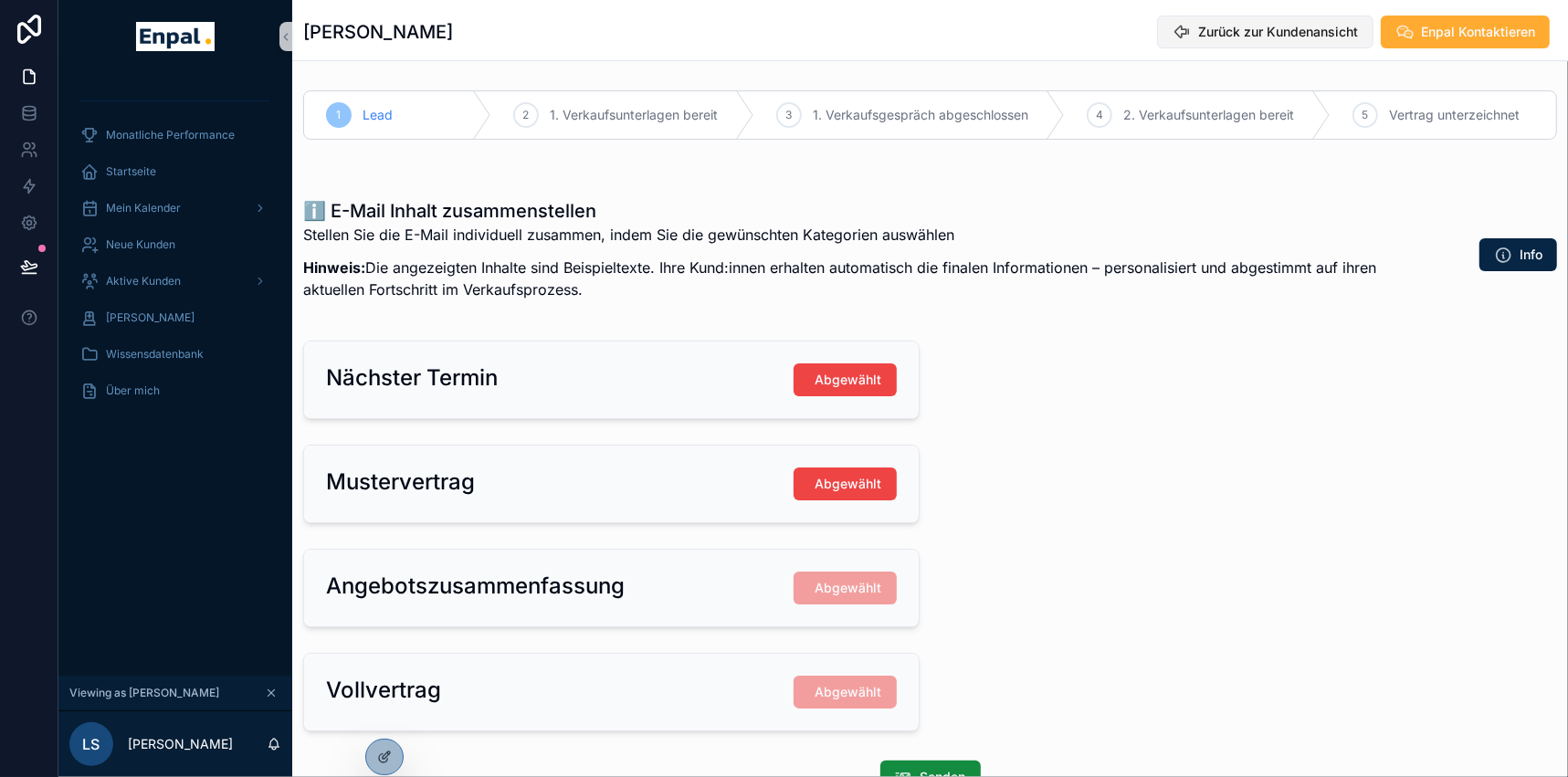
click at [1269, 26] on span "Zurück zur Kundenansicht" at bounding box center [1278, 31] width 160 height 18
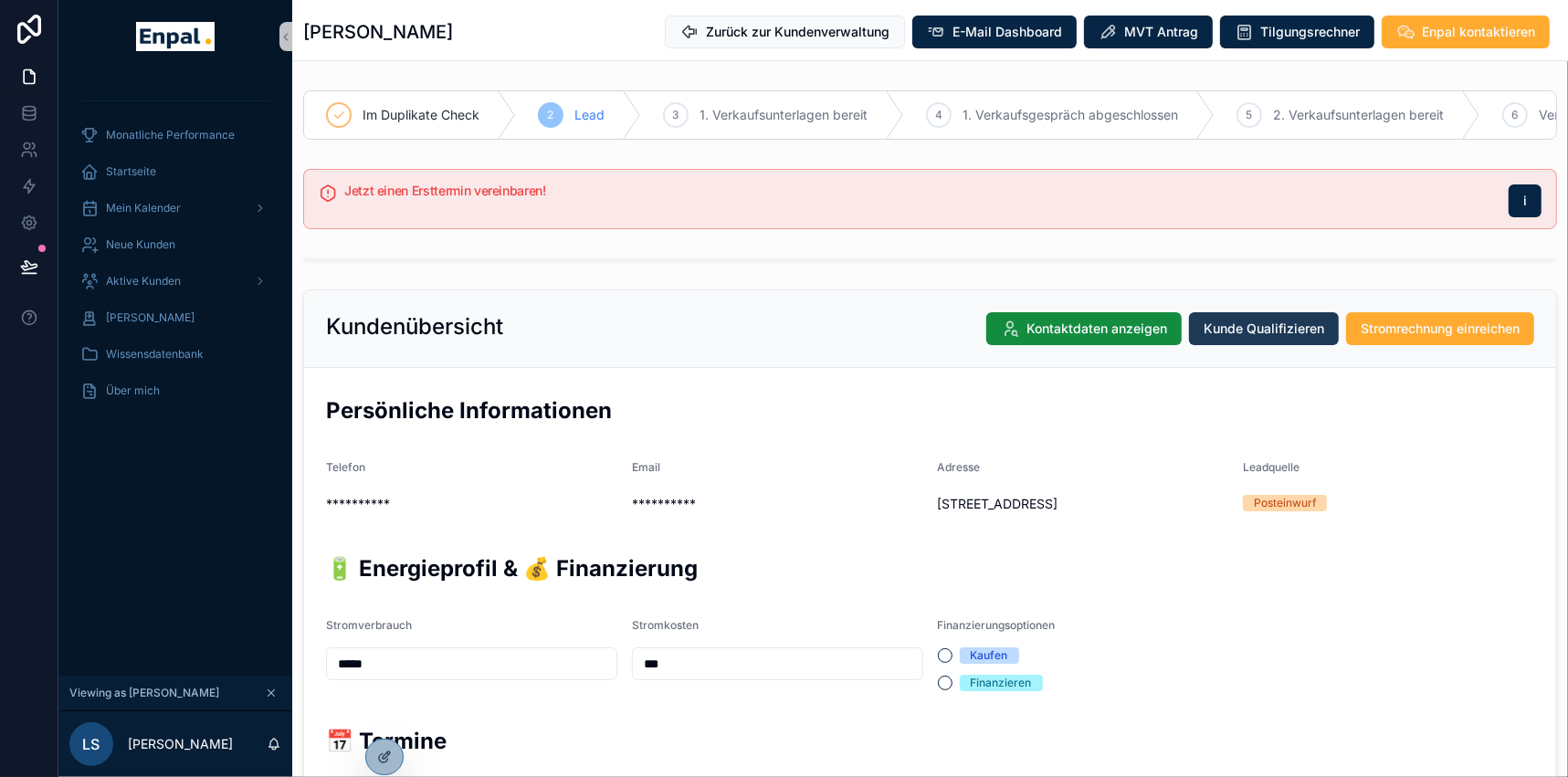
click at [1233, 337] on span "Kunde Qualifizieren" at bounding box center [1264, 328] width 121 height 18
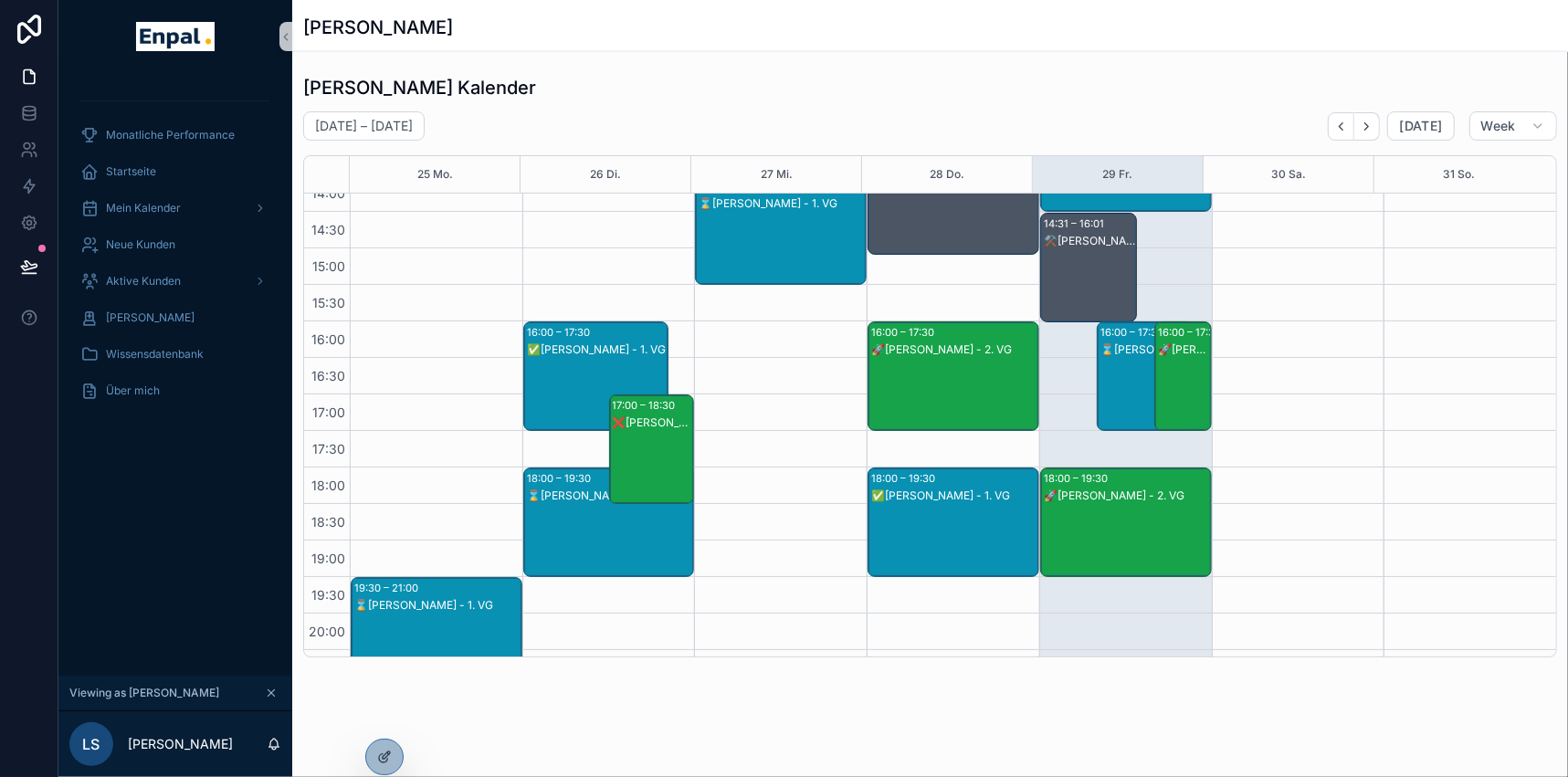
scroll to position [603, 0]
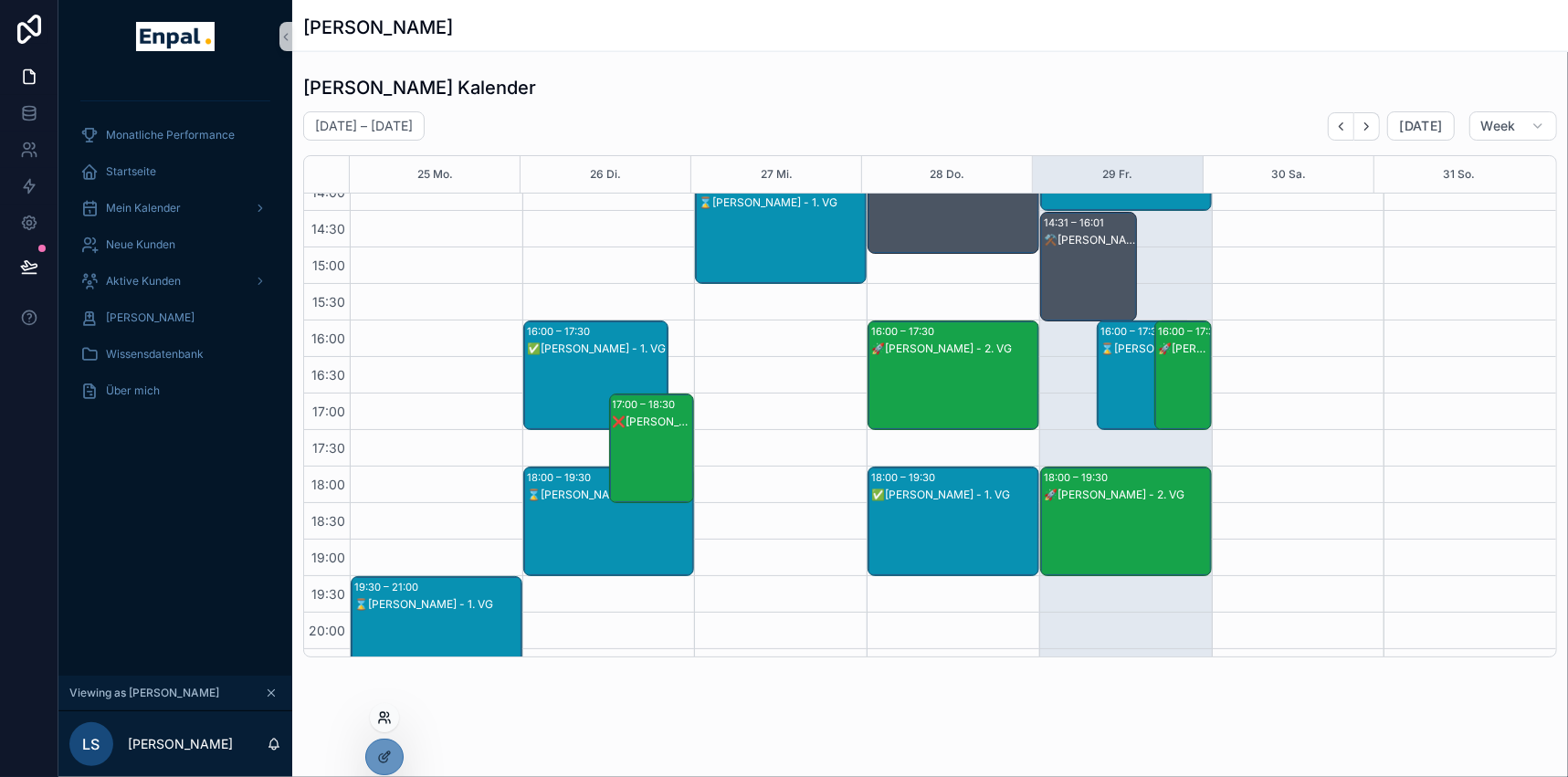
click at [383, 714] on icon at bounding box center [384, 717] width 14 height 14
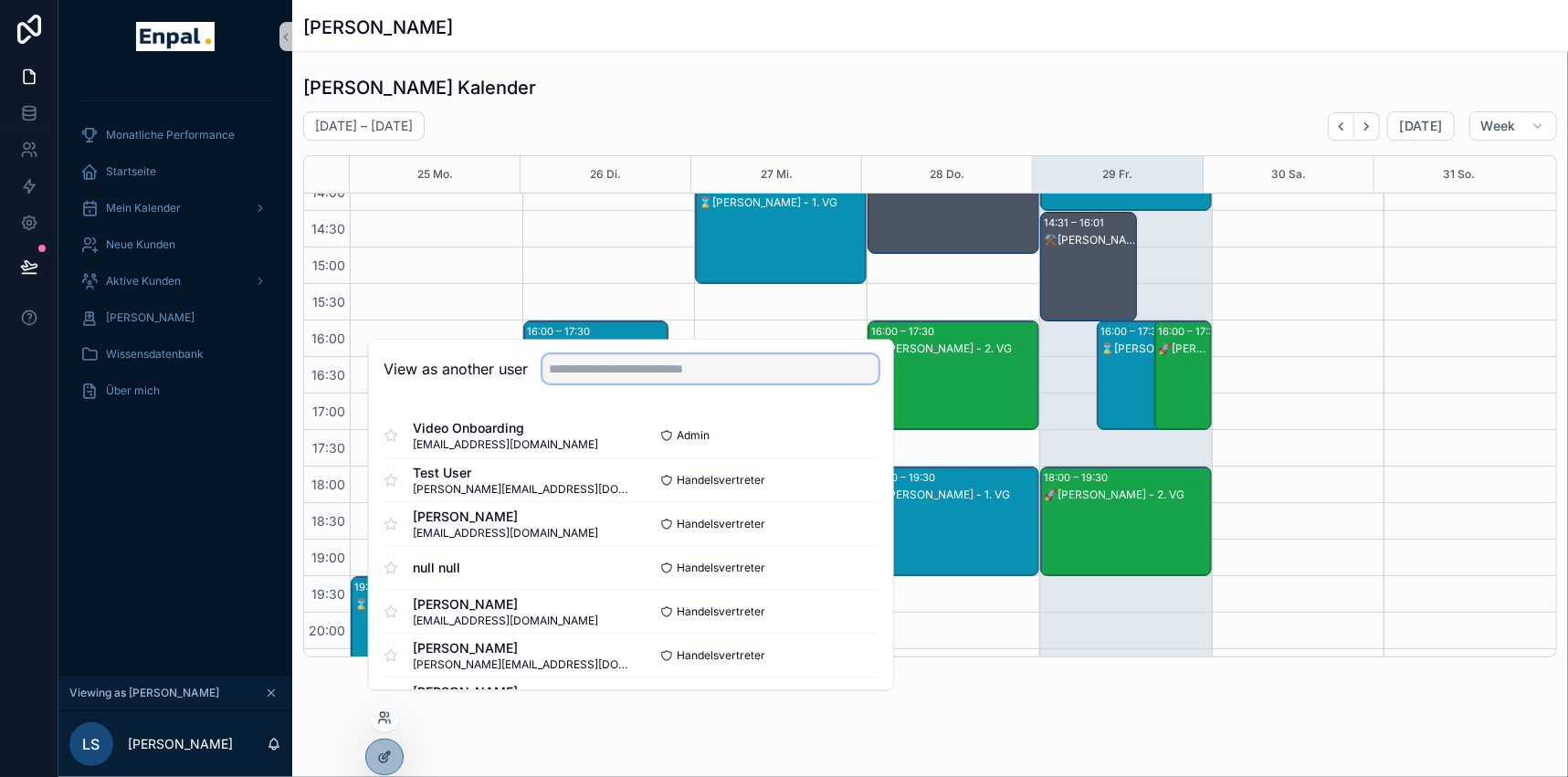
click at [598, 376] on input "text" at bounding box center [711, 370] width 336 height 29
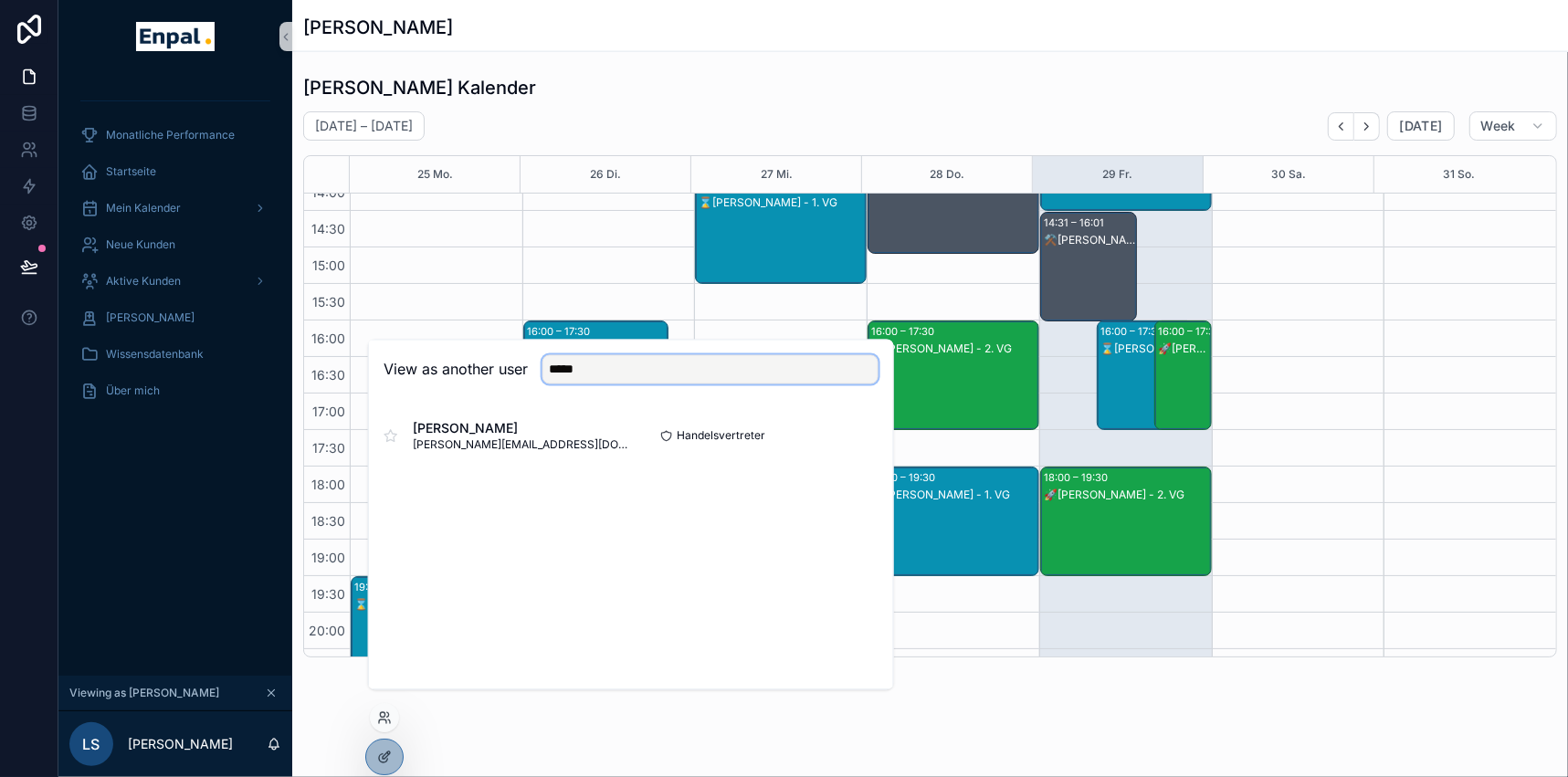
click at [575, 381] on input "*****" at bounding box center [711, 370] width 336 height 29
click at [575, 380] on input "*****" at bounding box center [711, 370] width 336 height 29
click at [574, 379] on input "*****" at bounding box center [711, 370] width 336 height 29
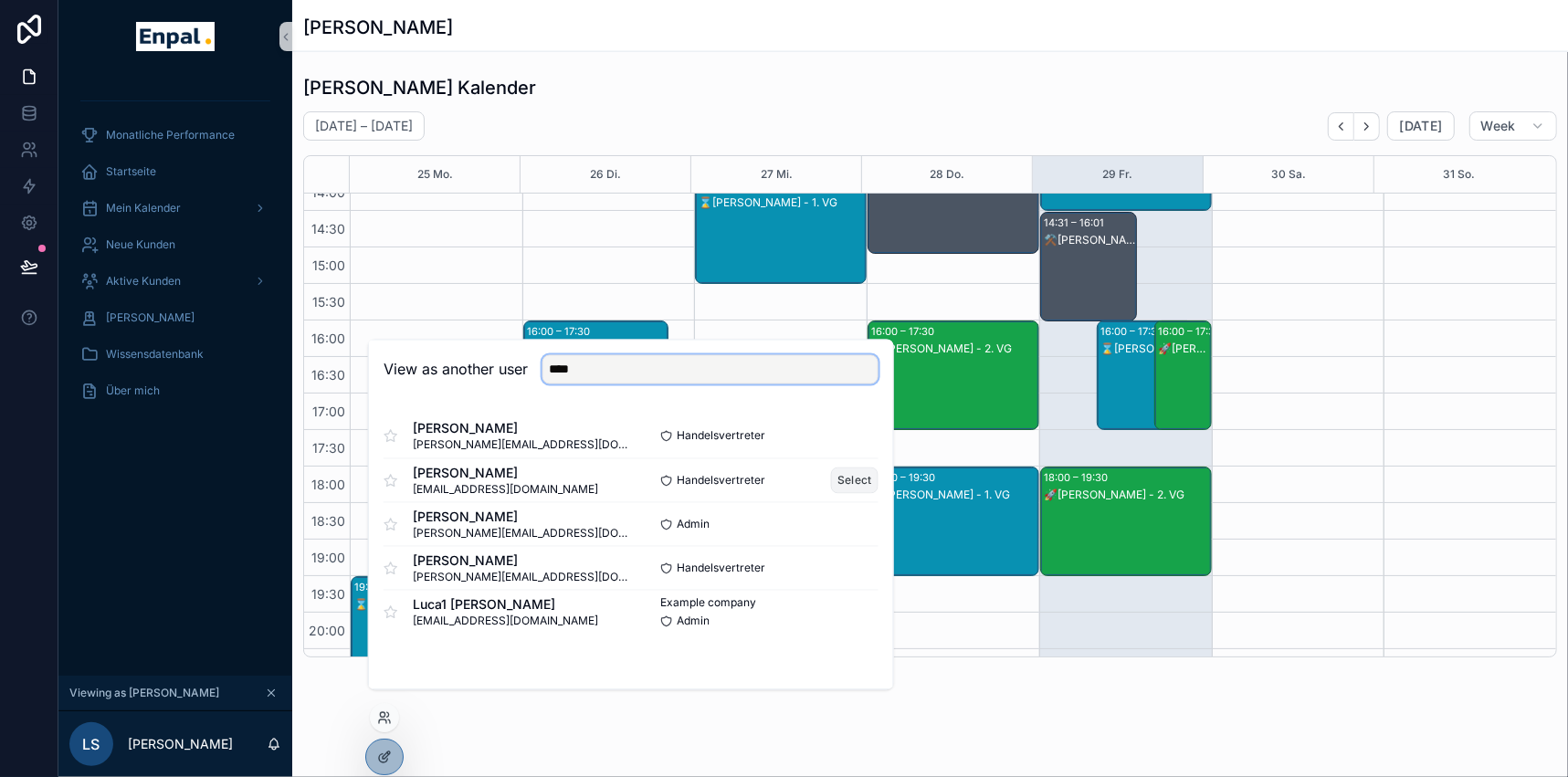
type input "****"
click at [855, 493] on button "Select" at bounding box center [855, 481] width 48 height 27
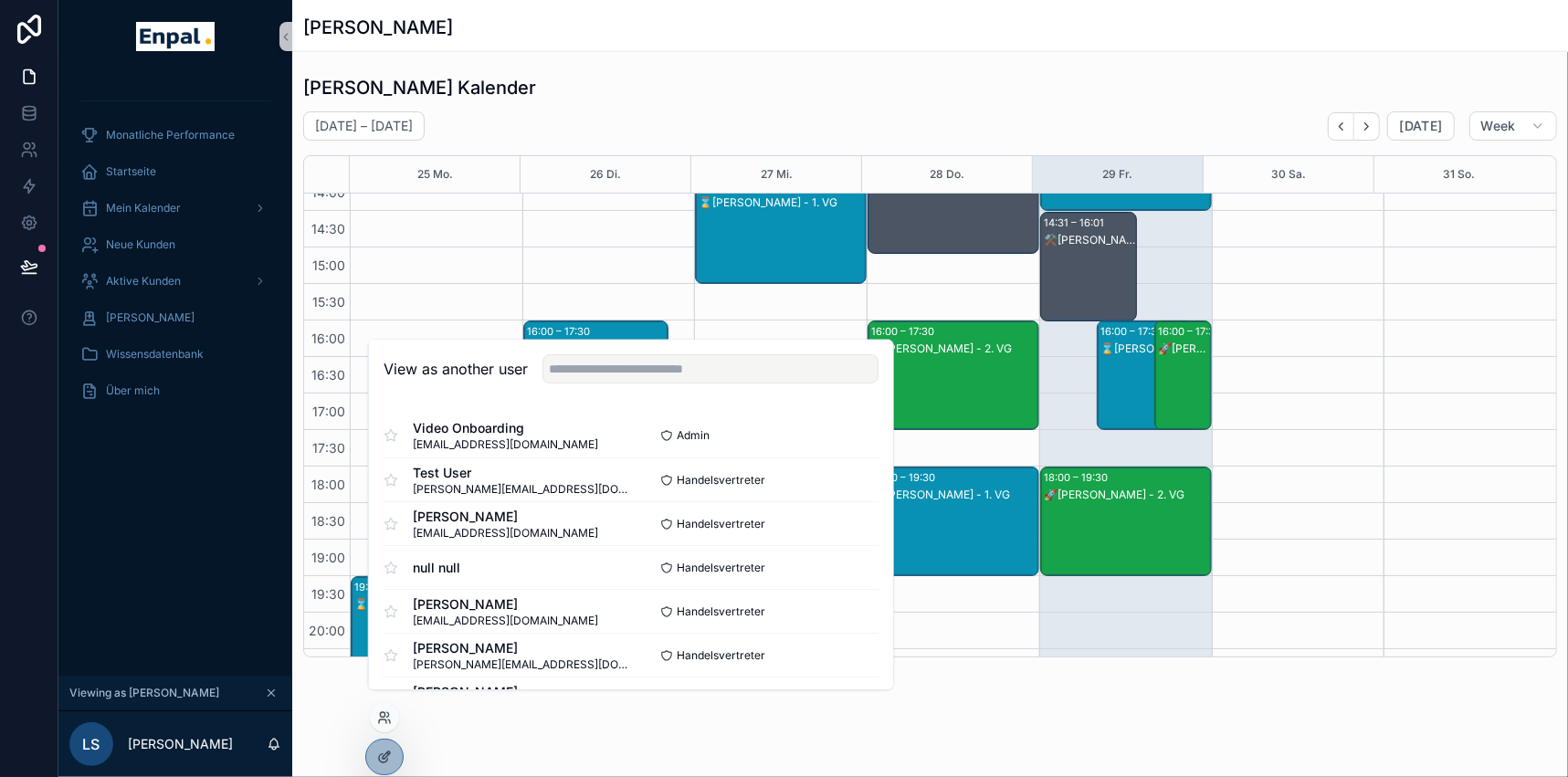
click at [215, 564] on div "Monatliche Performance Startseite Mein Kalender Neue Kunden Aktive Kunden Verlo…" at bounding box center [176, 374] width 234 height 602
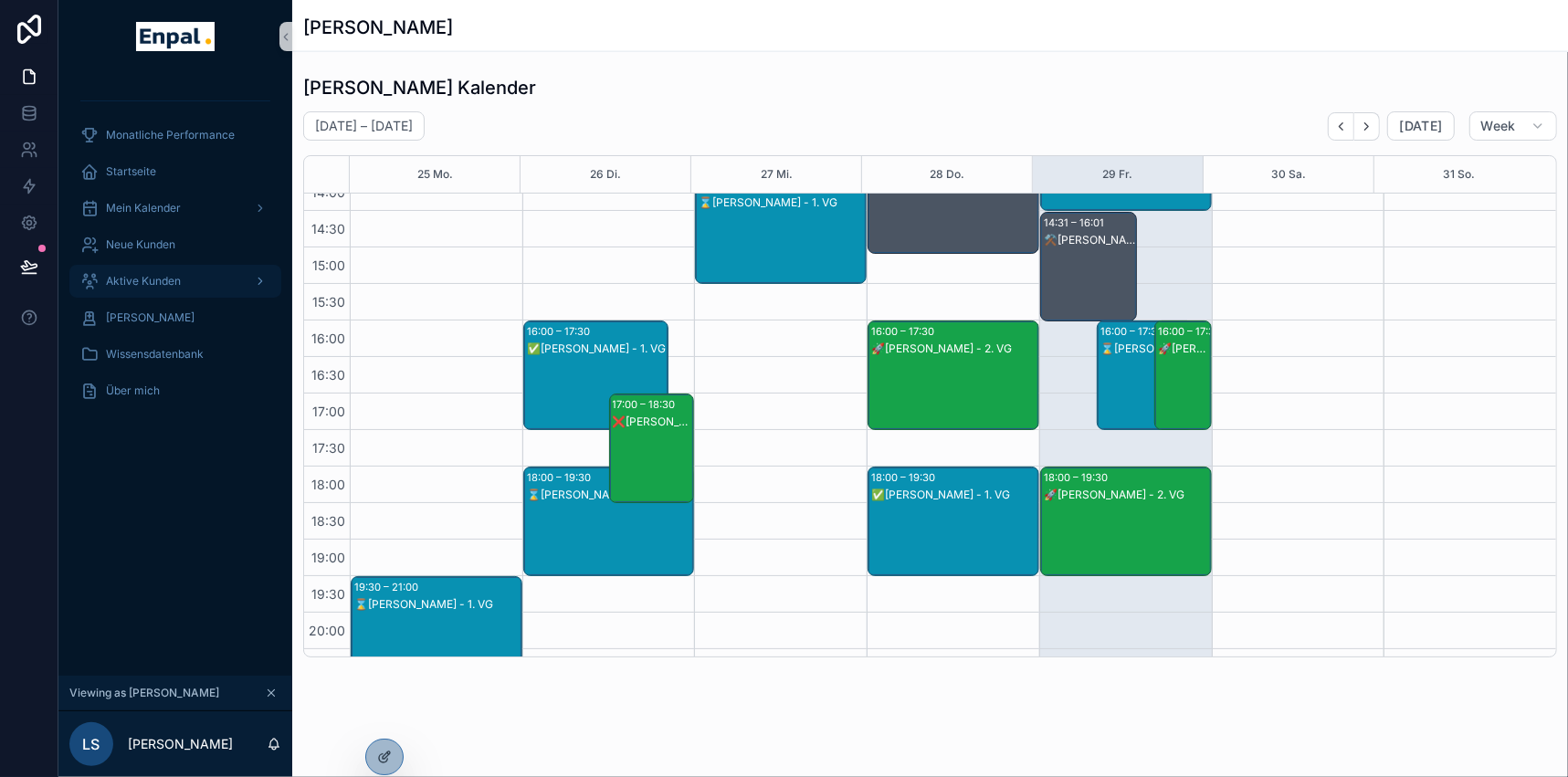
click at [155, 276] on span "Aktive Kunden" at bounding box center [143, 280] width 75 height 14
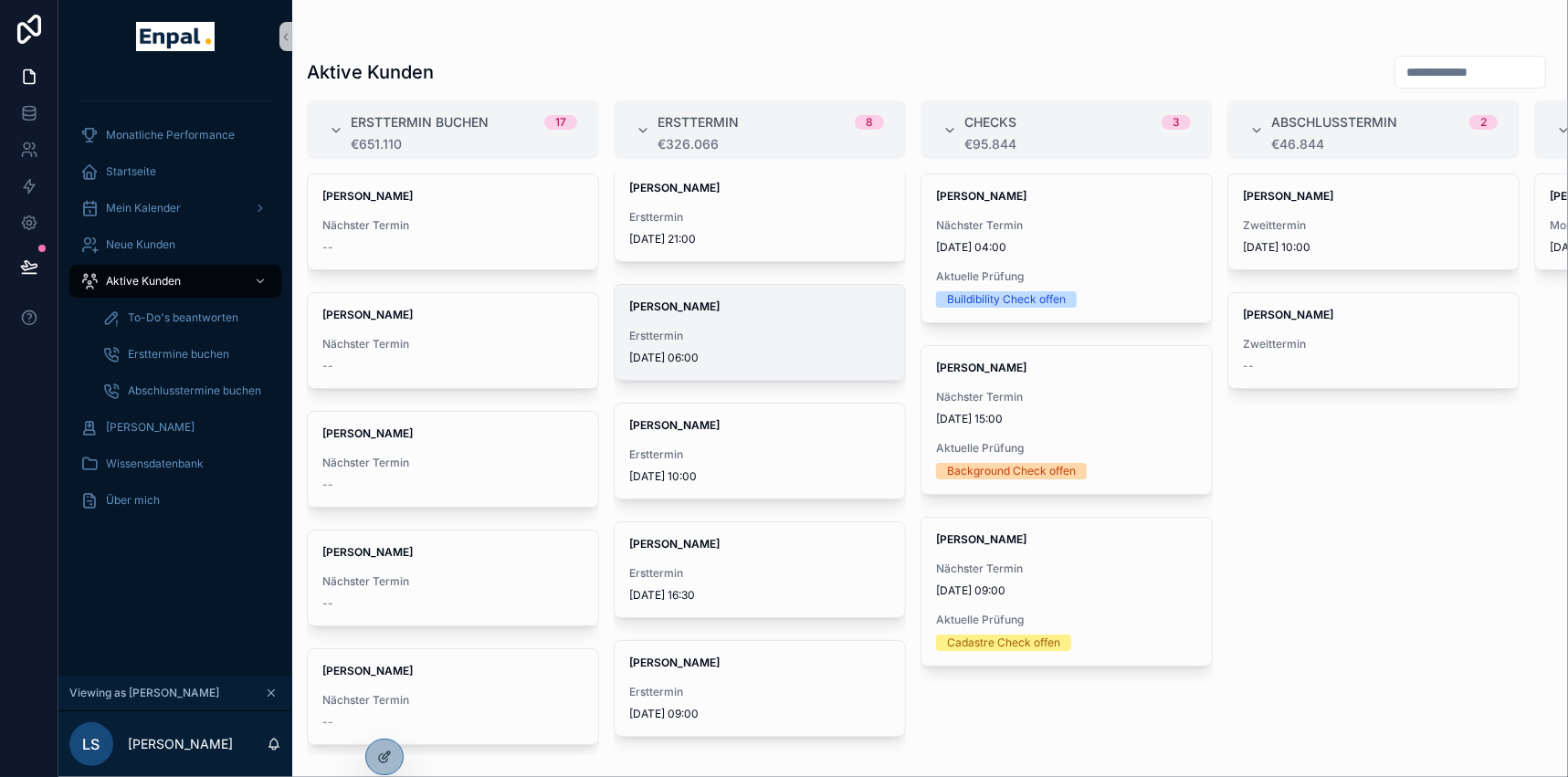
scroll to position [165, 0]
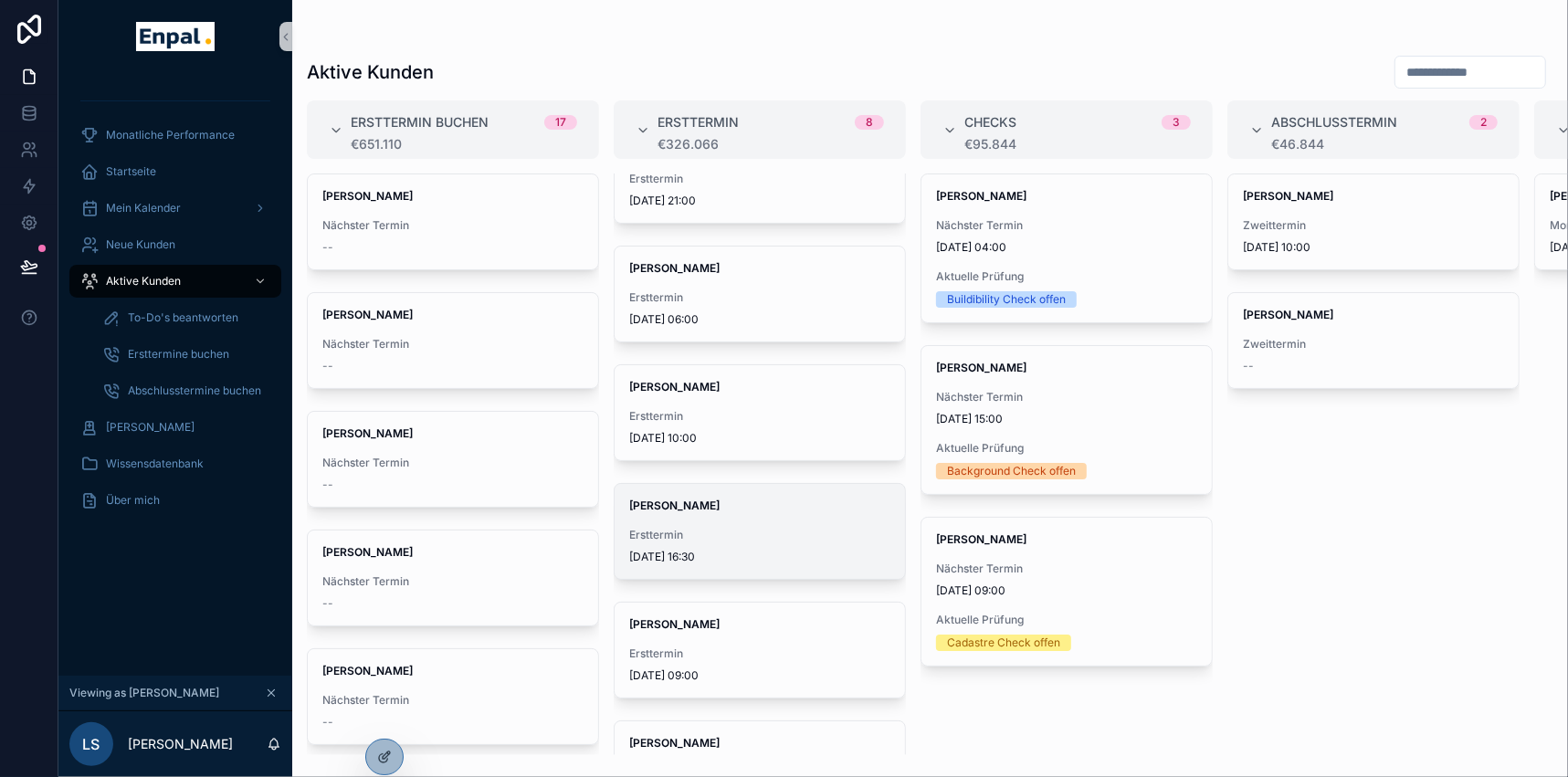
click at [680, 517] on div "Elena Lorenz Ersttermin 5.9.2025 16:30" at bounding box center [760, 531] width 291 height 95
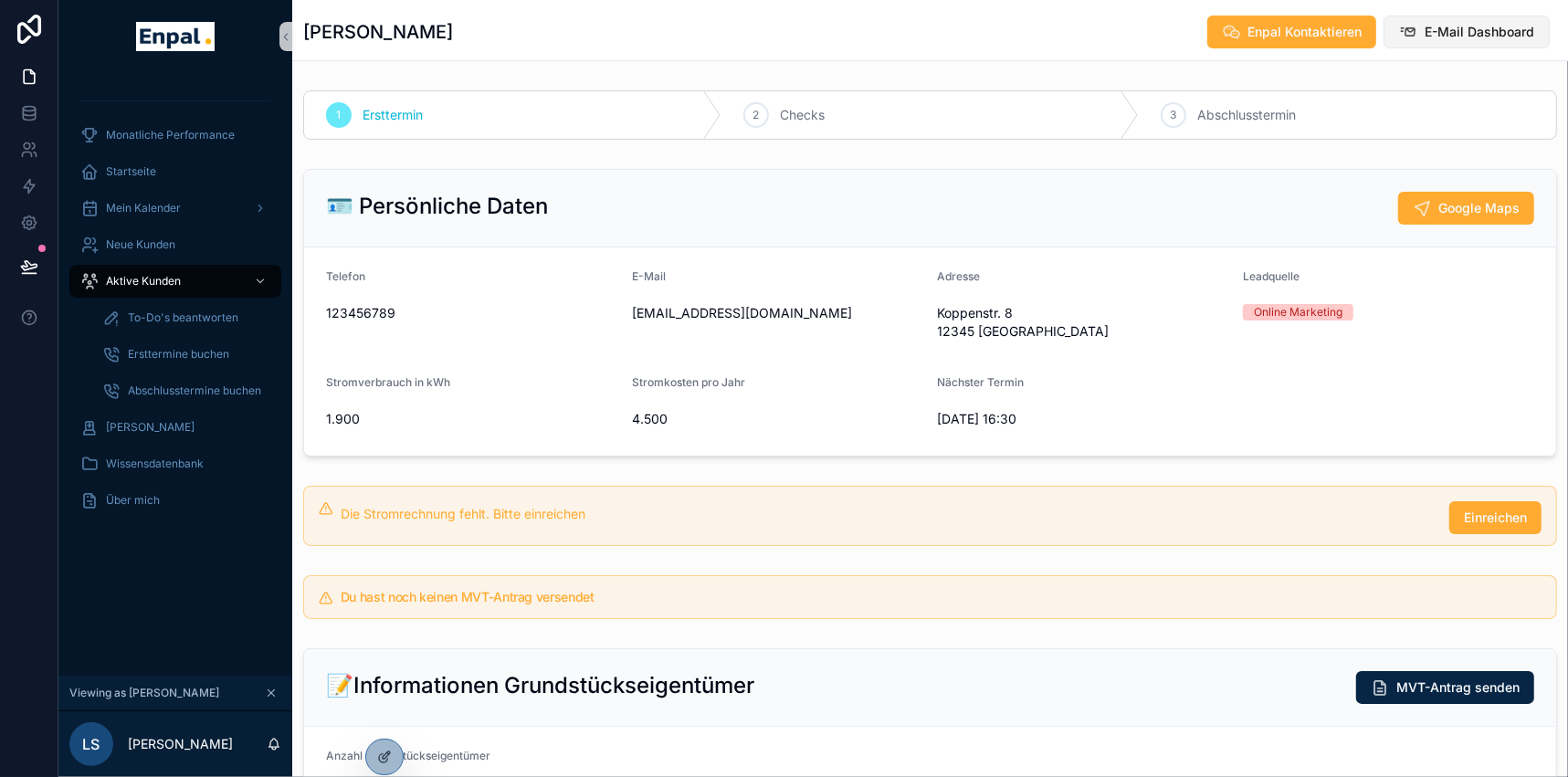
click at [1482, 25] on span "E-Mail Dashboard" at bounding box center [1479, 31] width 109 height 18
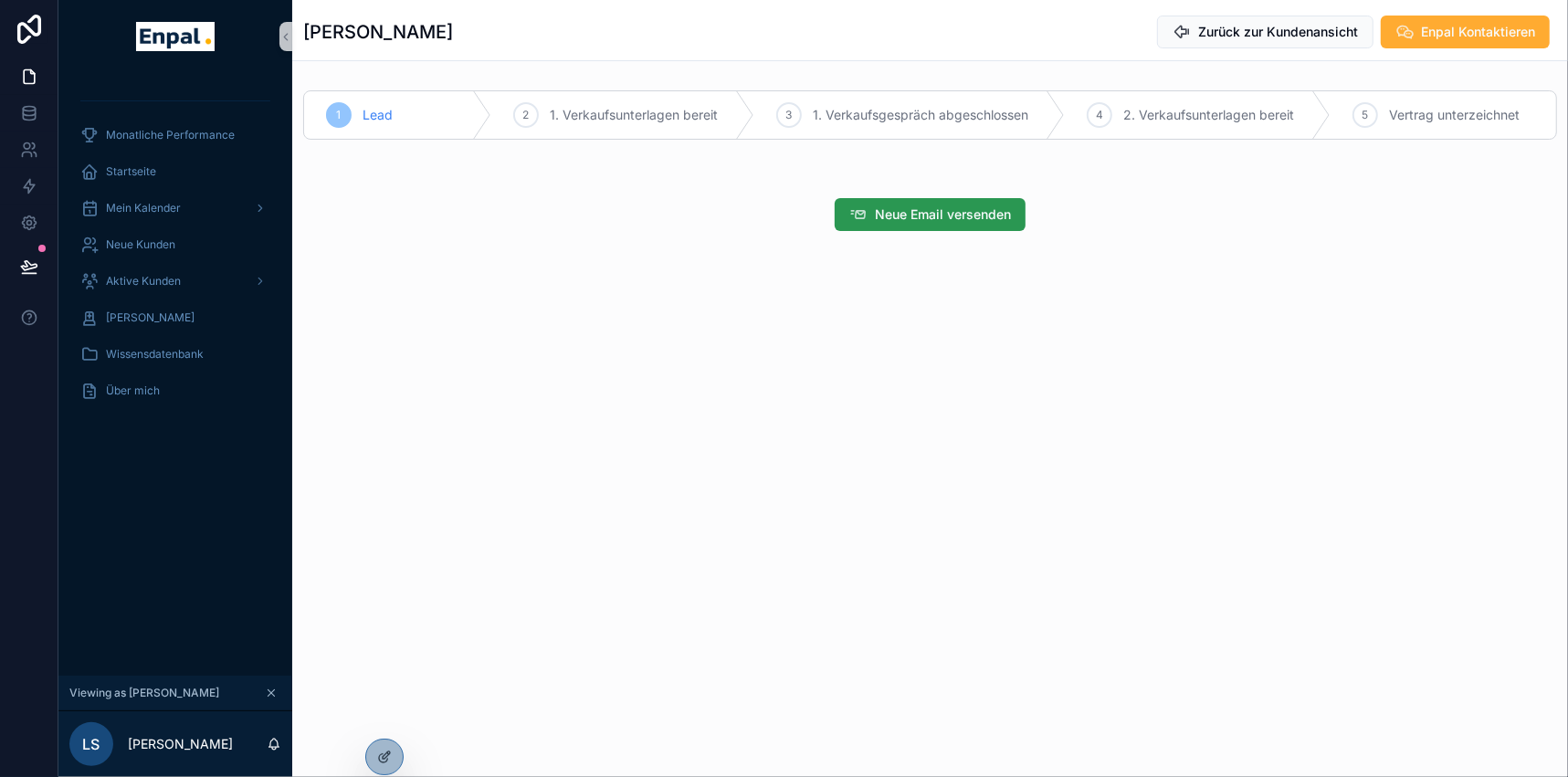
click at [976, 221] on span "Neue Email versenden" at bounding box center [943, 214] width 136 height 18
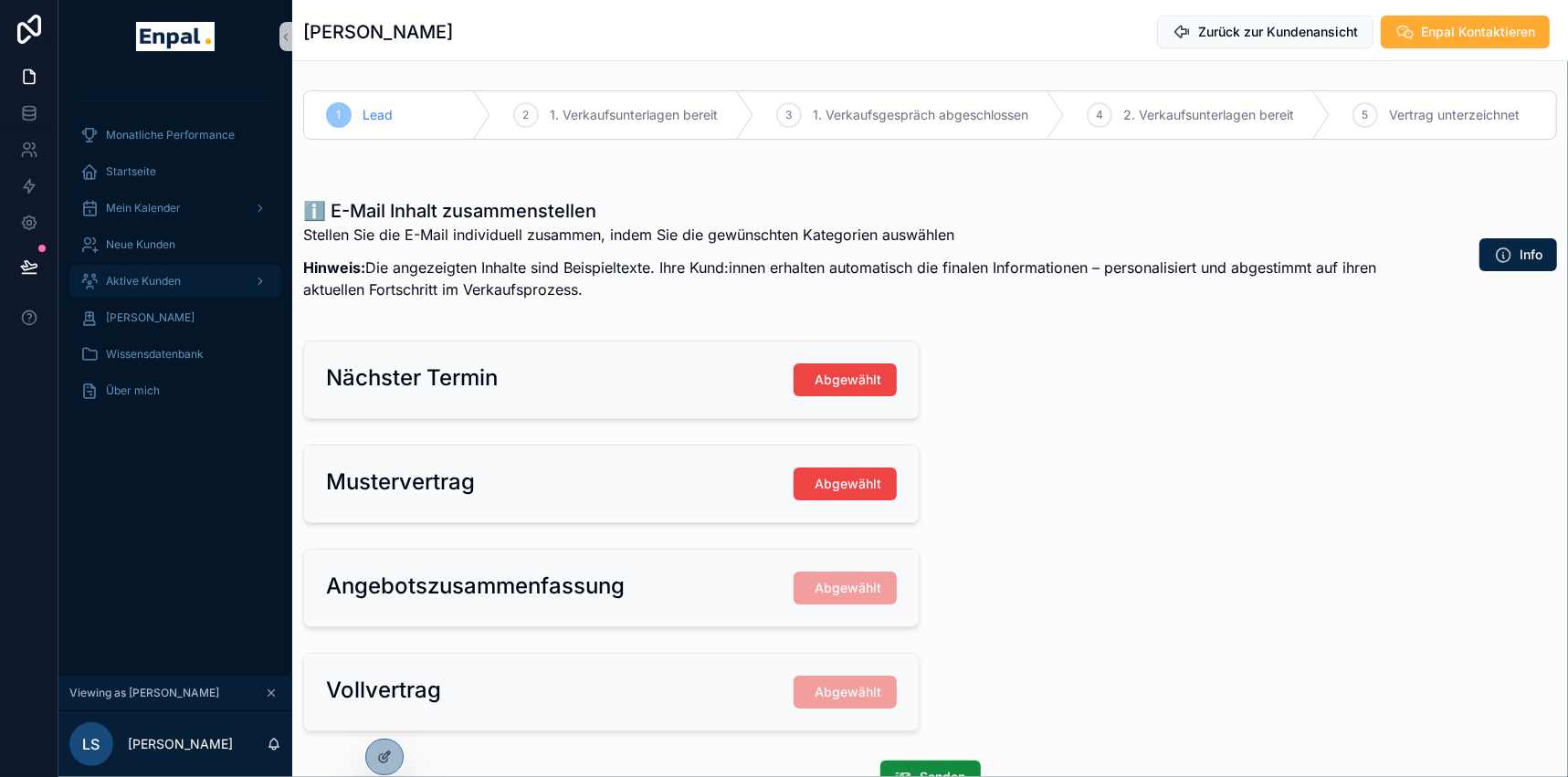
click at [151, 276] on span "Aktive Kunden" at bounding box center [143, 280] width 75 height 14
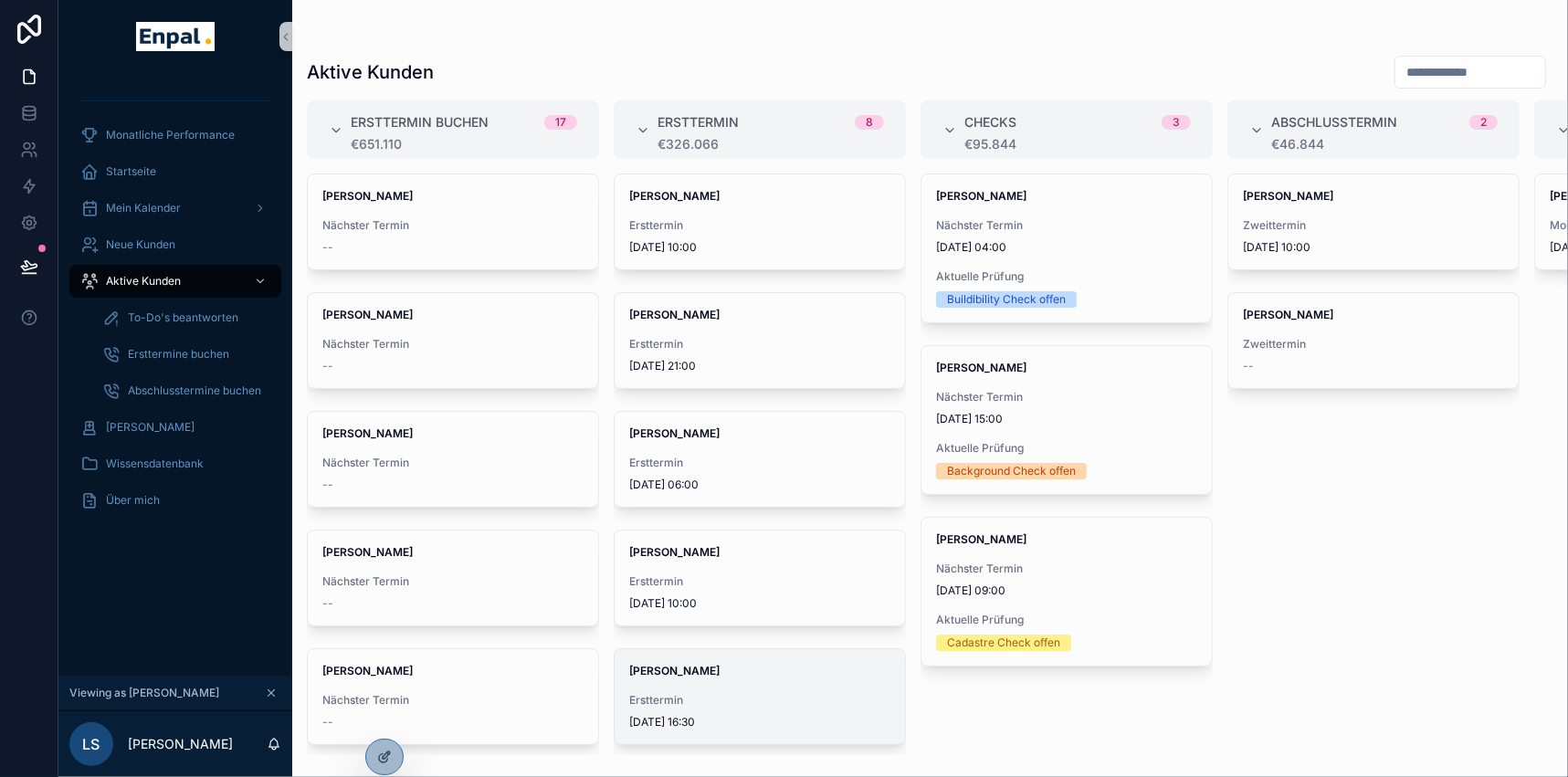
click at [658, 700] on span "Ersttermin" at bounding box center [759, 699] width 261 height 14
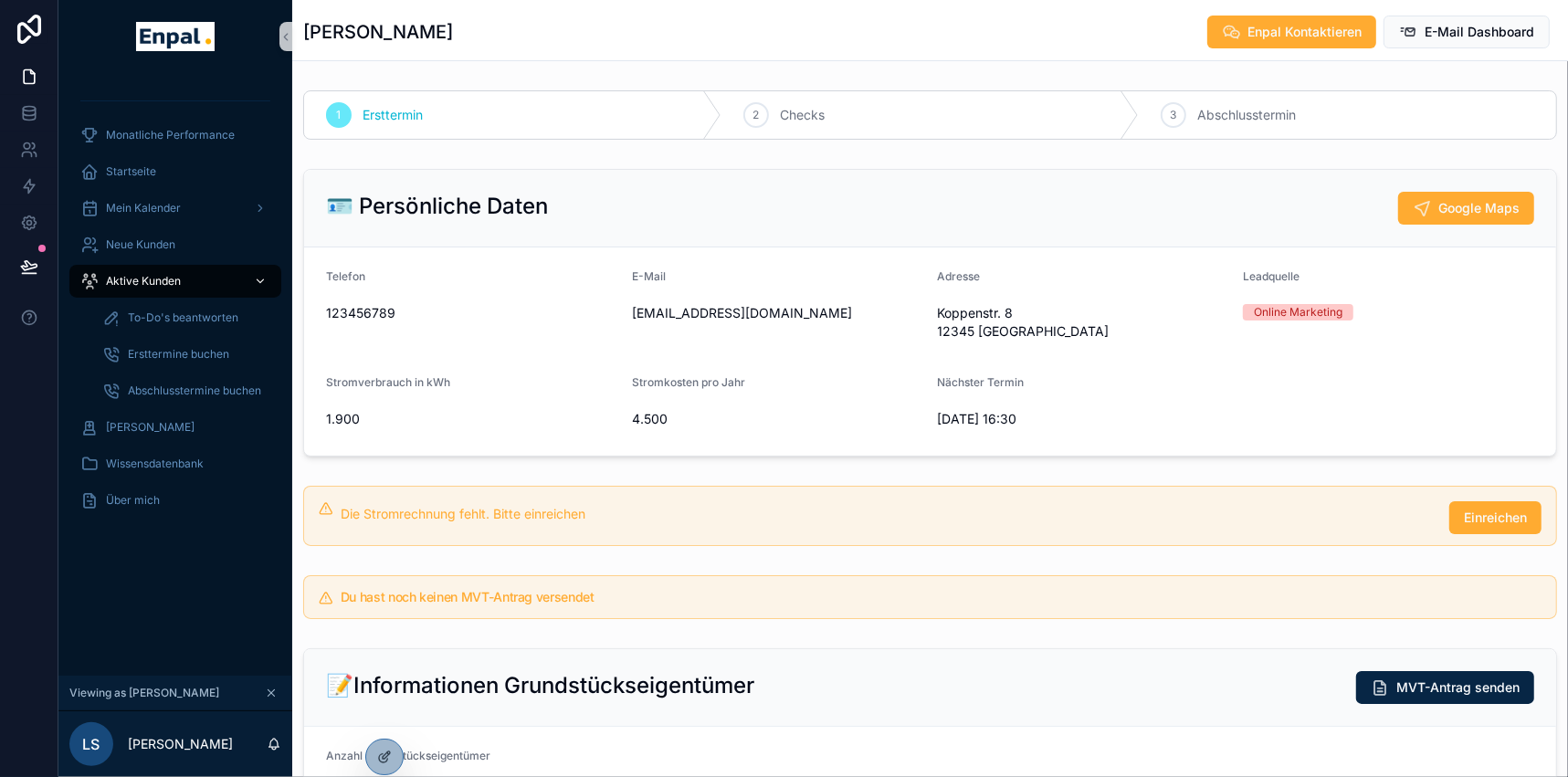
click at [189, 283] on div "Aktive Kunden" at bounding box center [176, 281] width 190 height 29
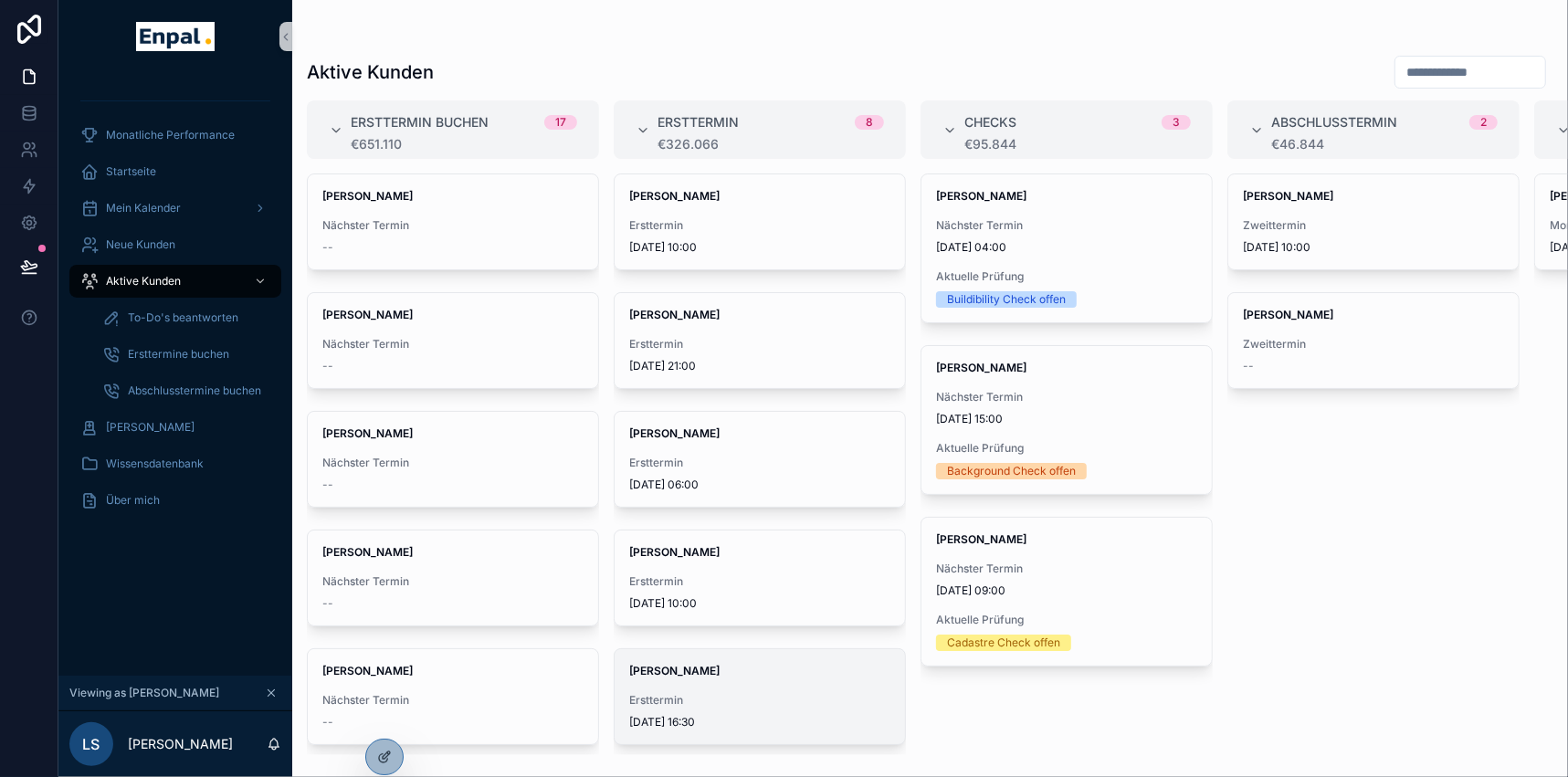
click at [693, 675] on strong "[PERSON_NAME]" at bounding box center [674, 671] width 90 height 13
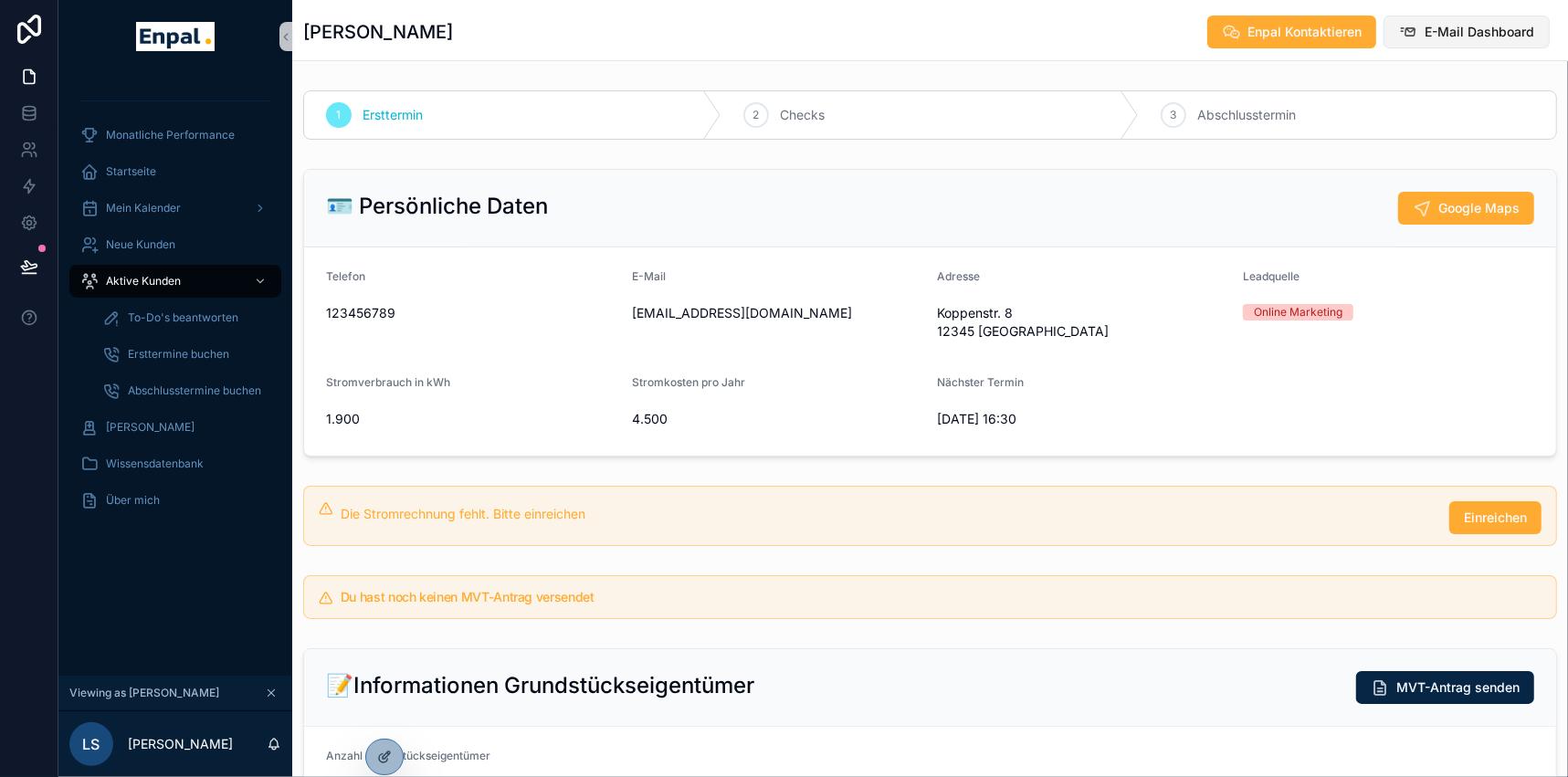
click at [1480, 27] on span "E-Mail Dashboard" at bounding box center [1479, 31] width 109 height 18
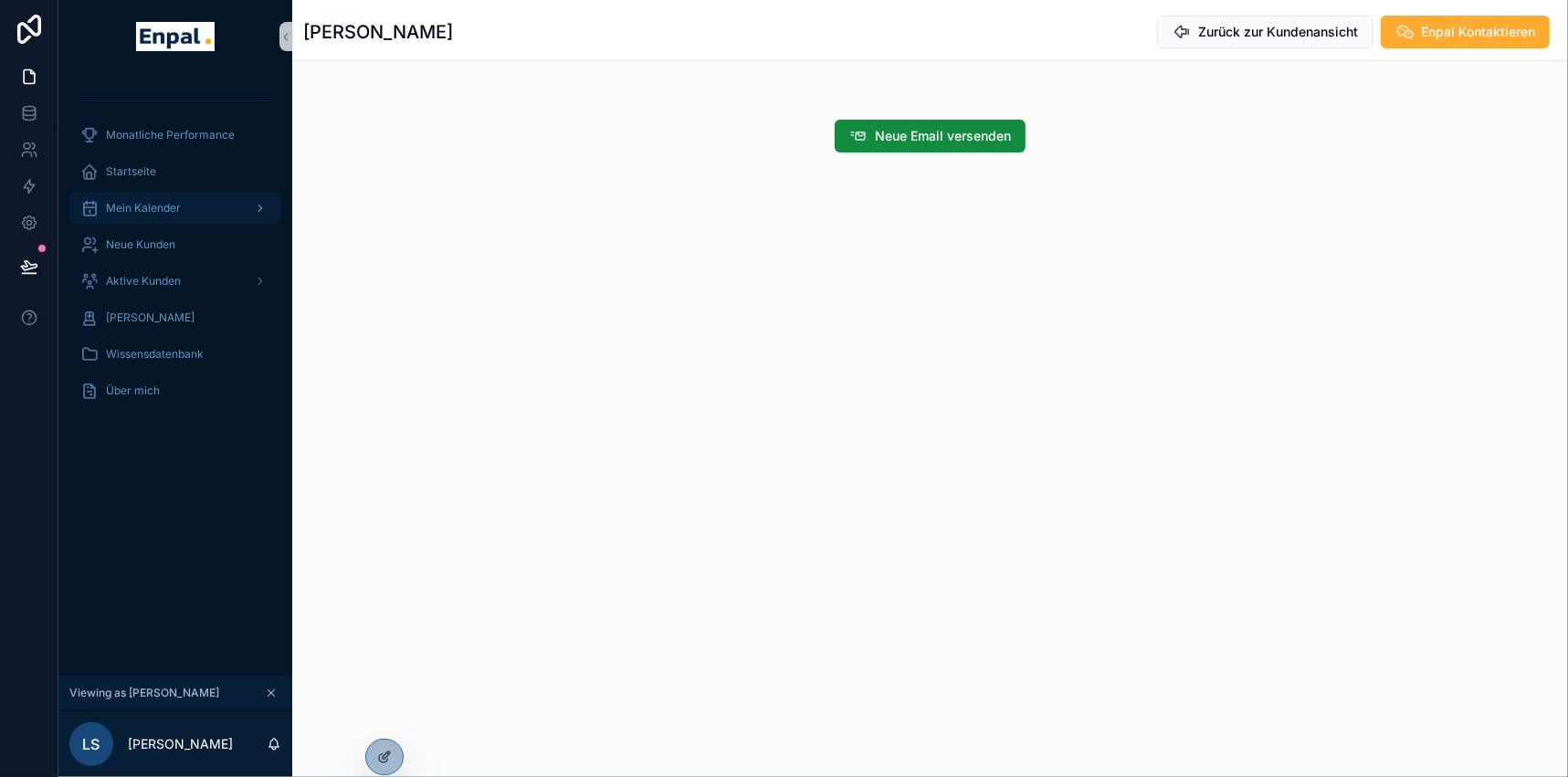
click at [161, 212] on span "Mein Kalender" at bounding box center [143, 207] width 75 height 14
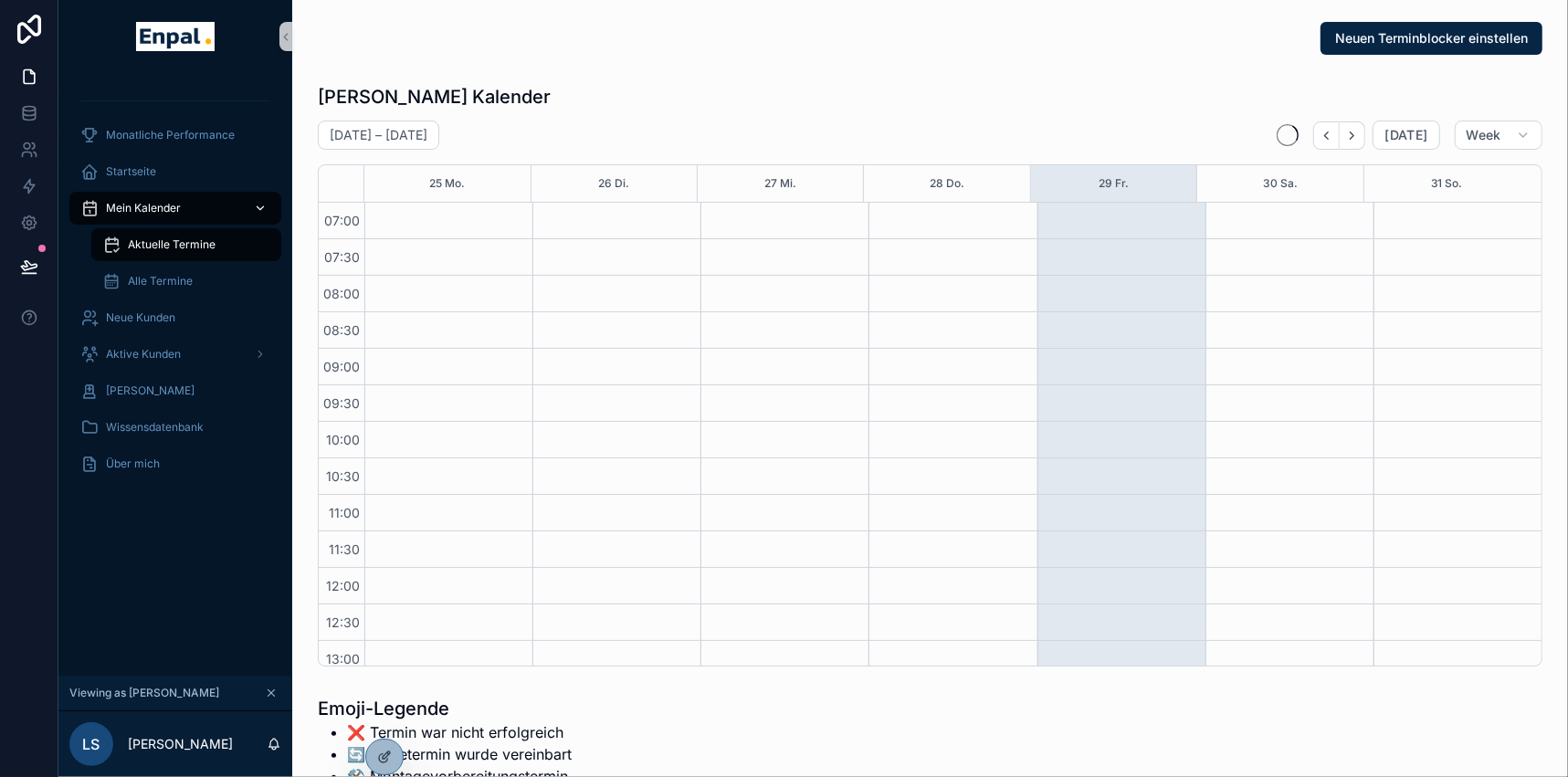
scroll to position [511, 0]
click at [158, 315] on span "Neue Kunden" at bounding box center [140, 317] width 69 height 14
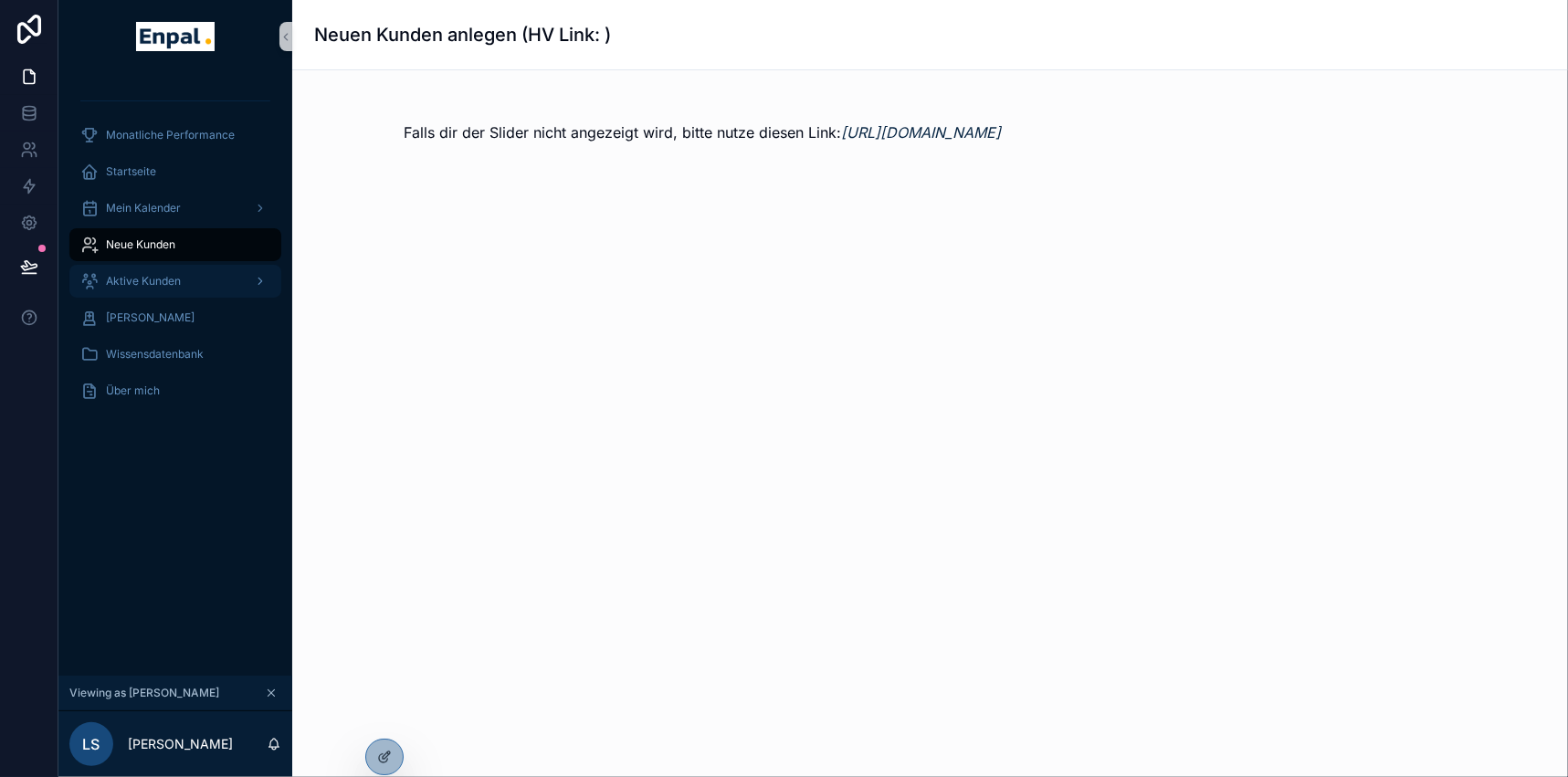
click at [147, 277] on span "Aktive Kunden" at bounding box center [143, 280] width 75 height 14
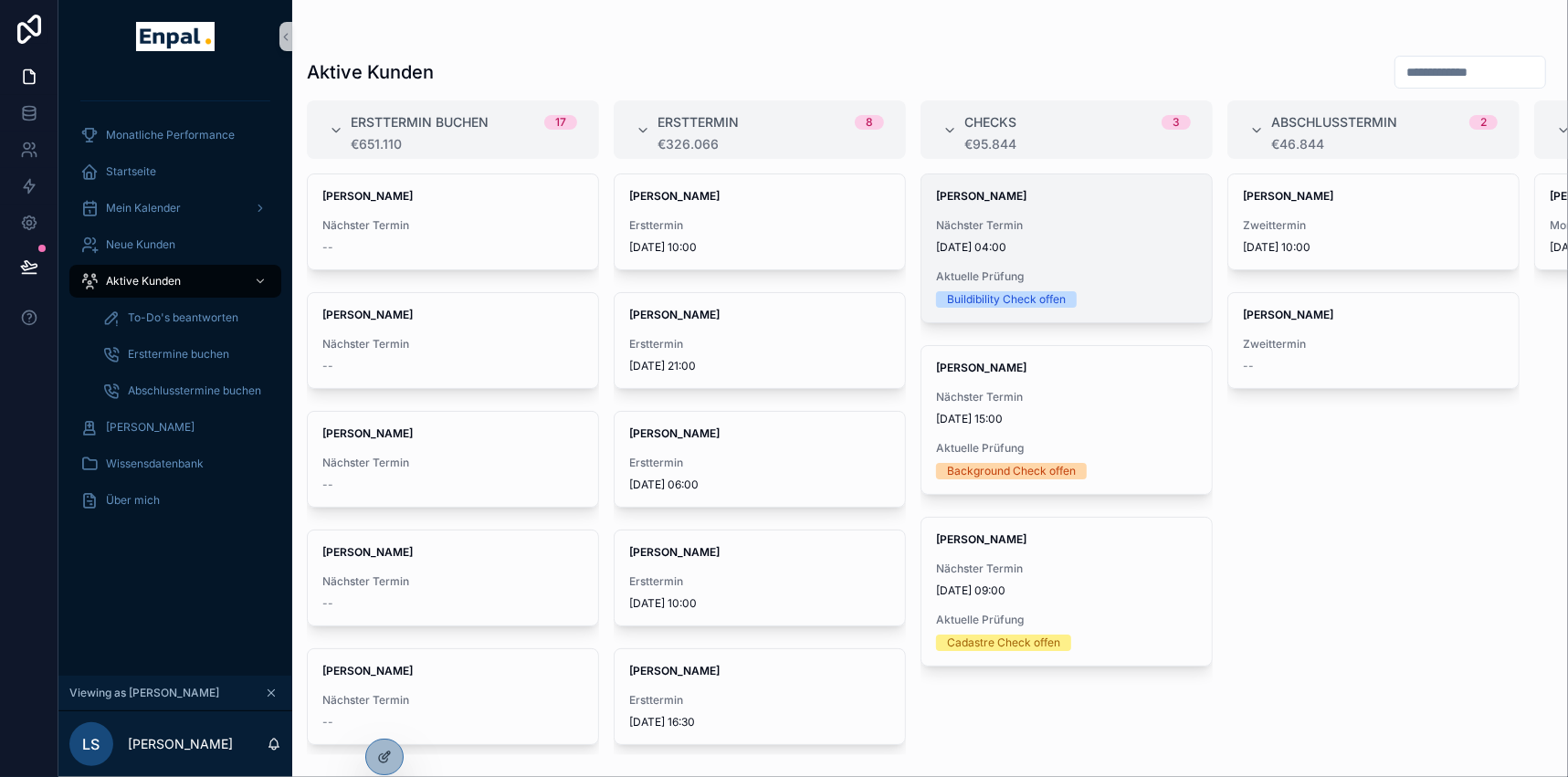
click at [1098, 210] on div "Laura Schmitt Nächster Termin 5.9.2025 04:00 Aktuelle Prüfung Buildibility Chec…" at bounding box center [1067, 249] width 291 height 148
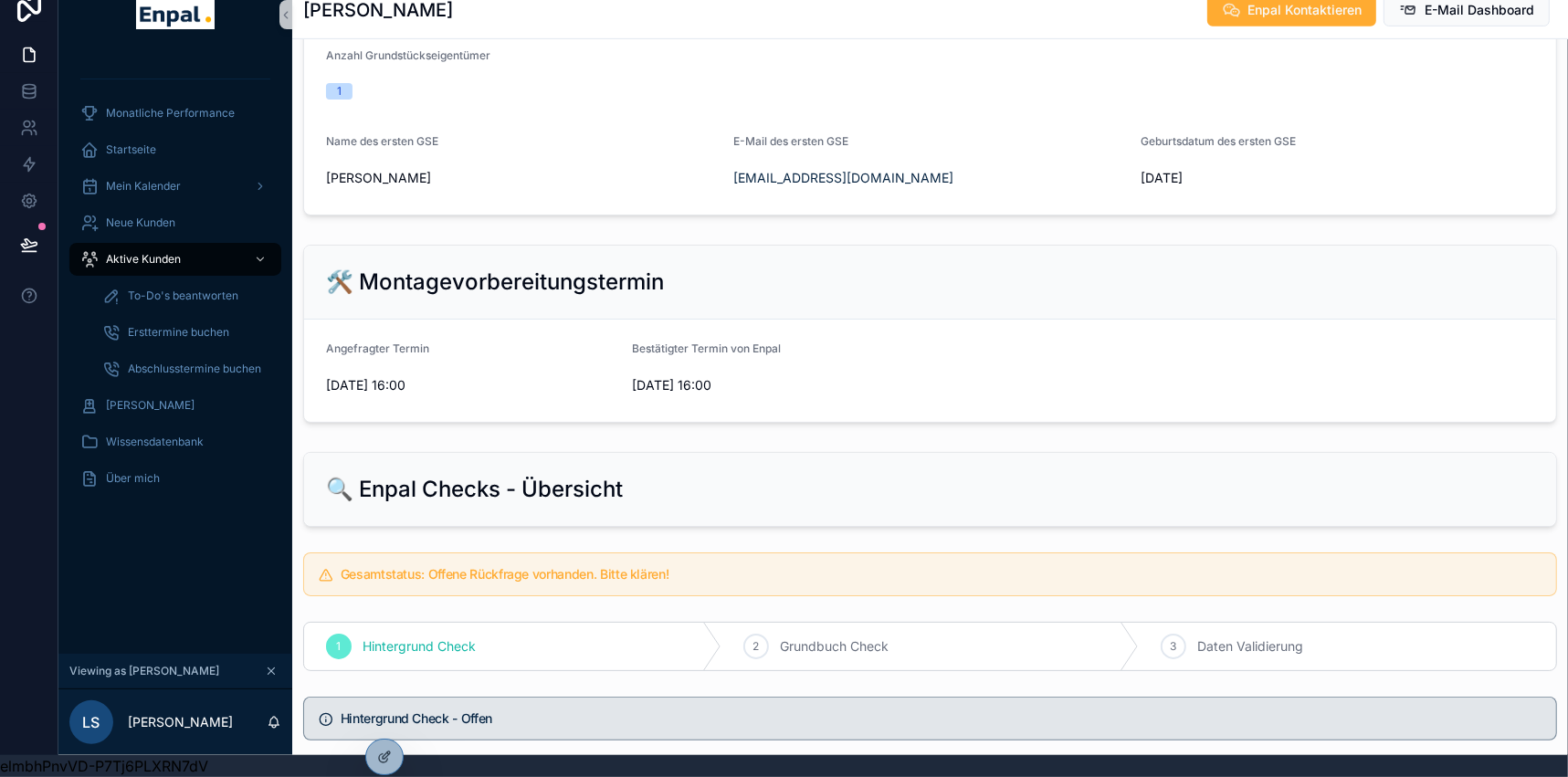
scroll to position [788, 0]
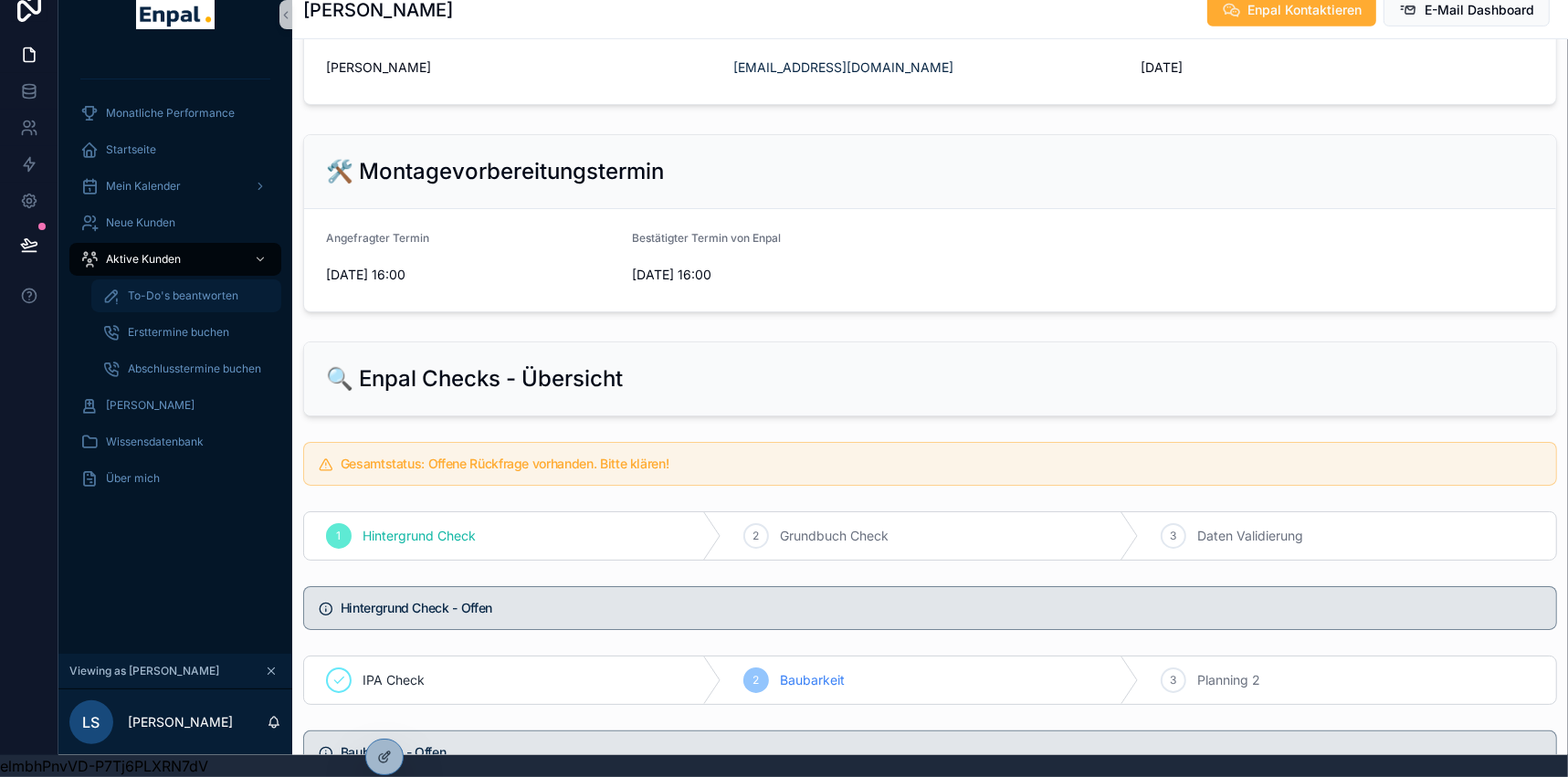
click at [217, 289] on span "To-Do's beantworten" at bounding box center [183, 295] width 110 height 14
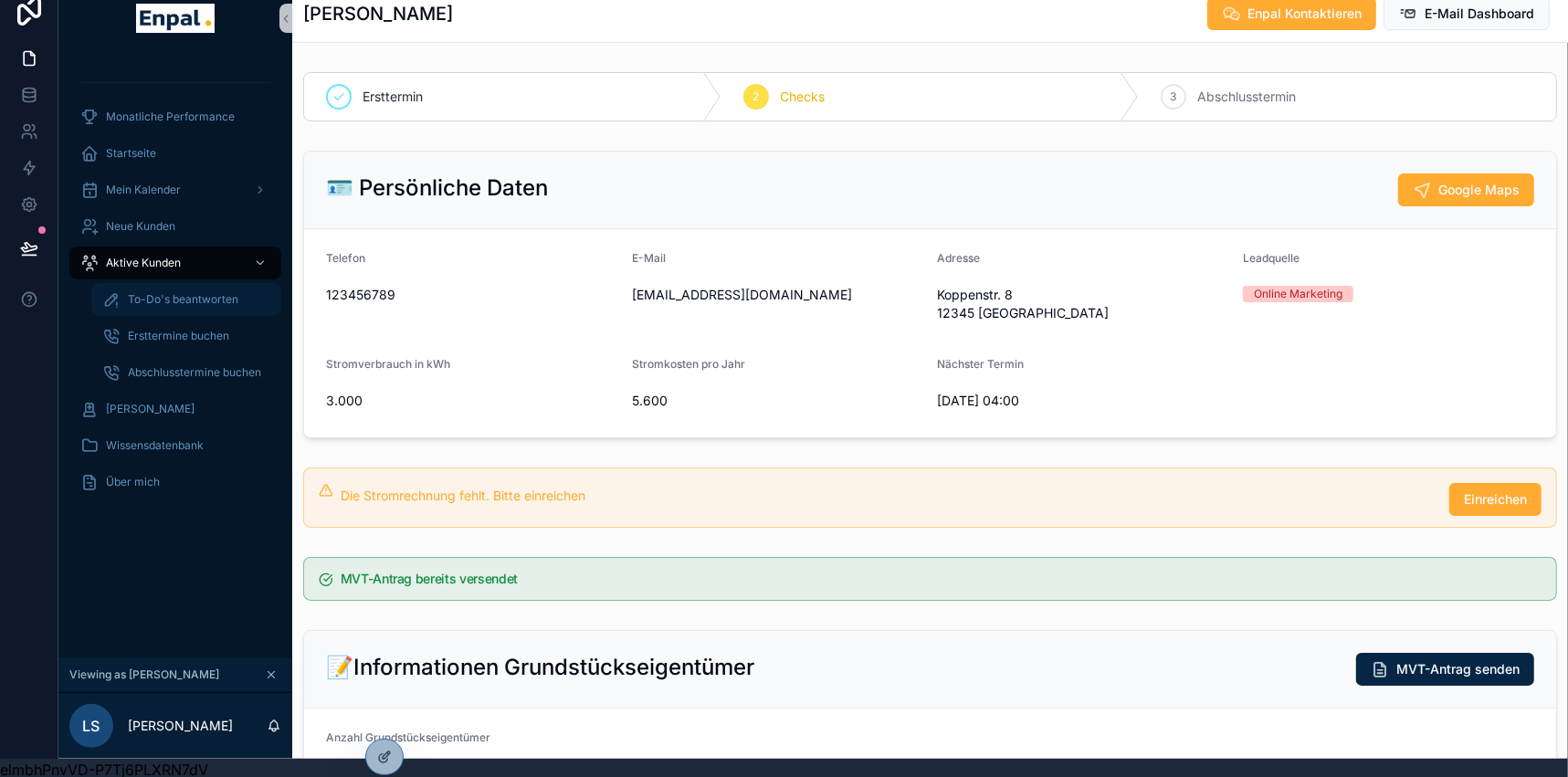
scroll to position [34, 0]
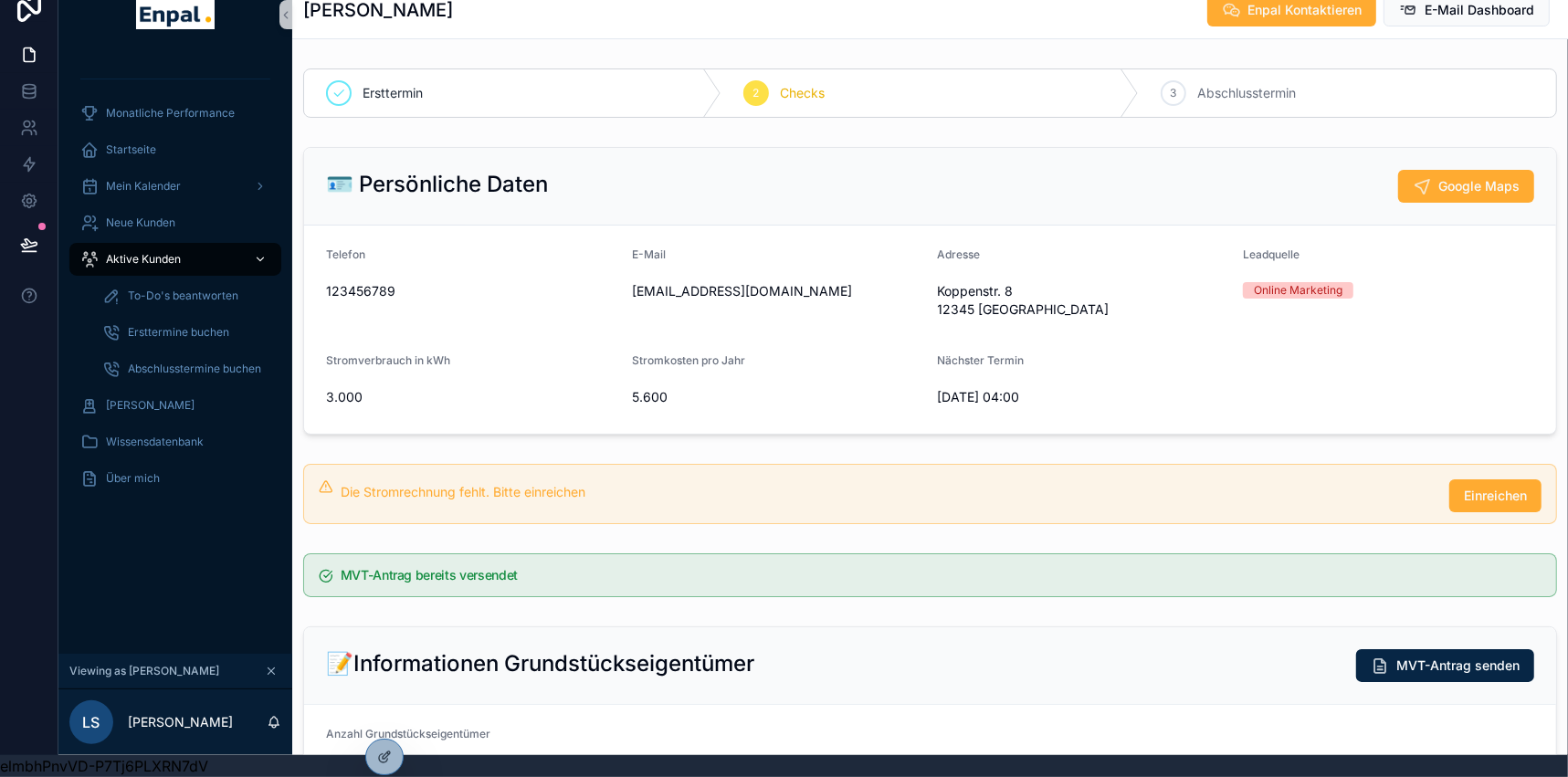
click at [131, 252] on span "Aktive Kunden" at bounding box center [143, 258] width 75 height 14
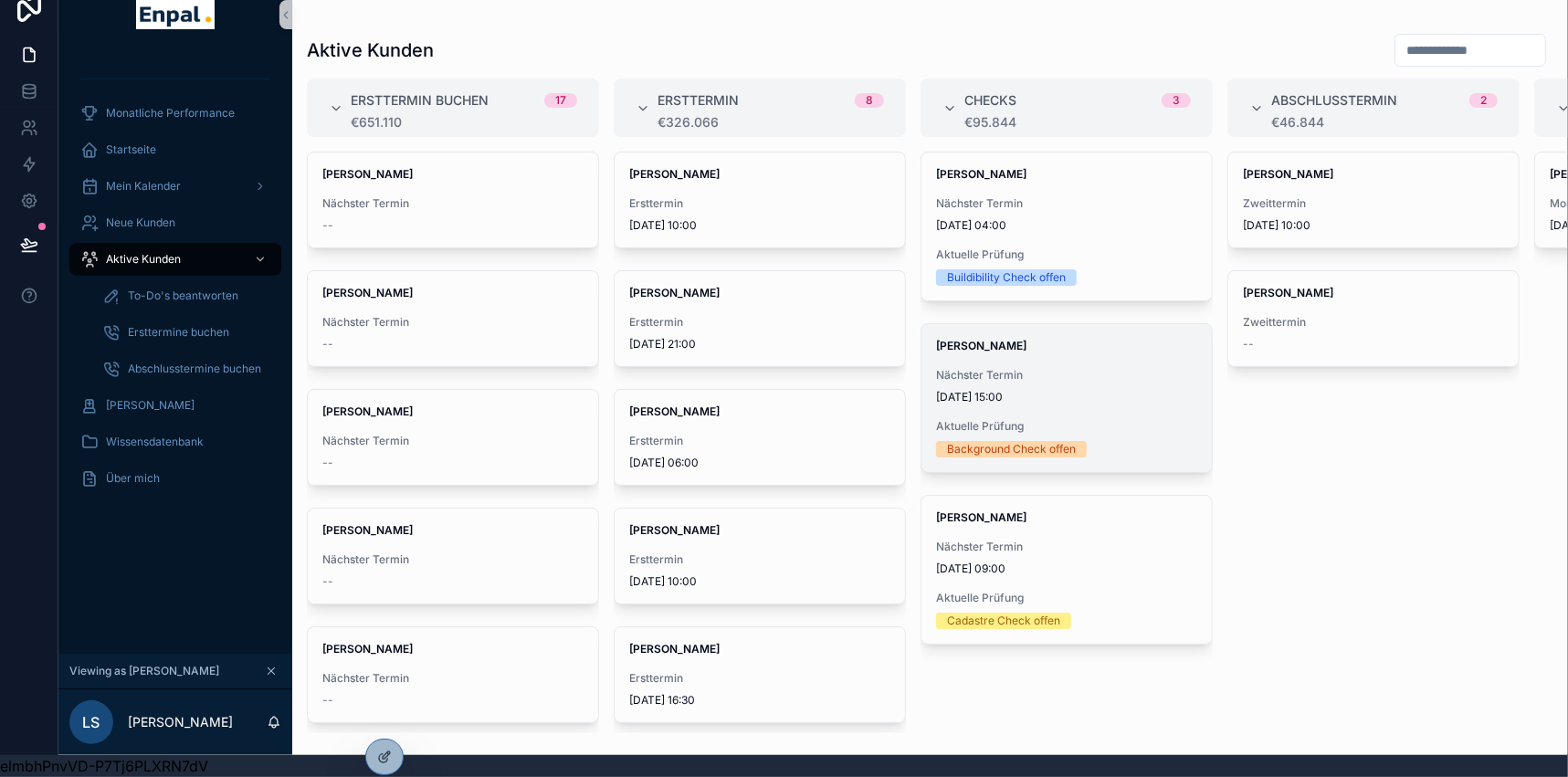
click at [1004, 400] on div "Julia Krüger Nächster Termin 4.9.2025 15:00 Aktuelle Prüfung Background Check o…" at bounding box center [1067, 398] width 291 height 148
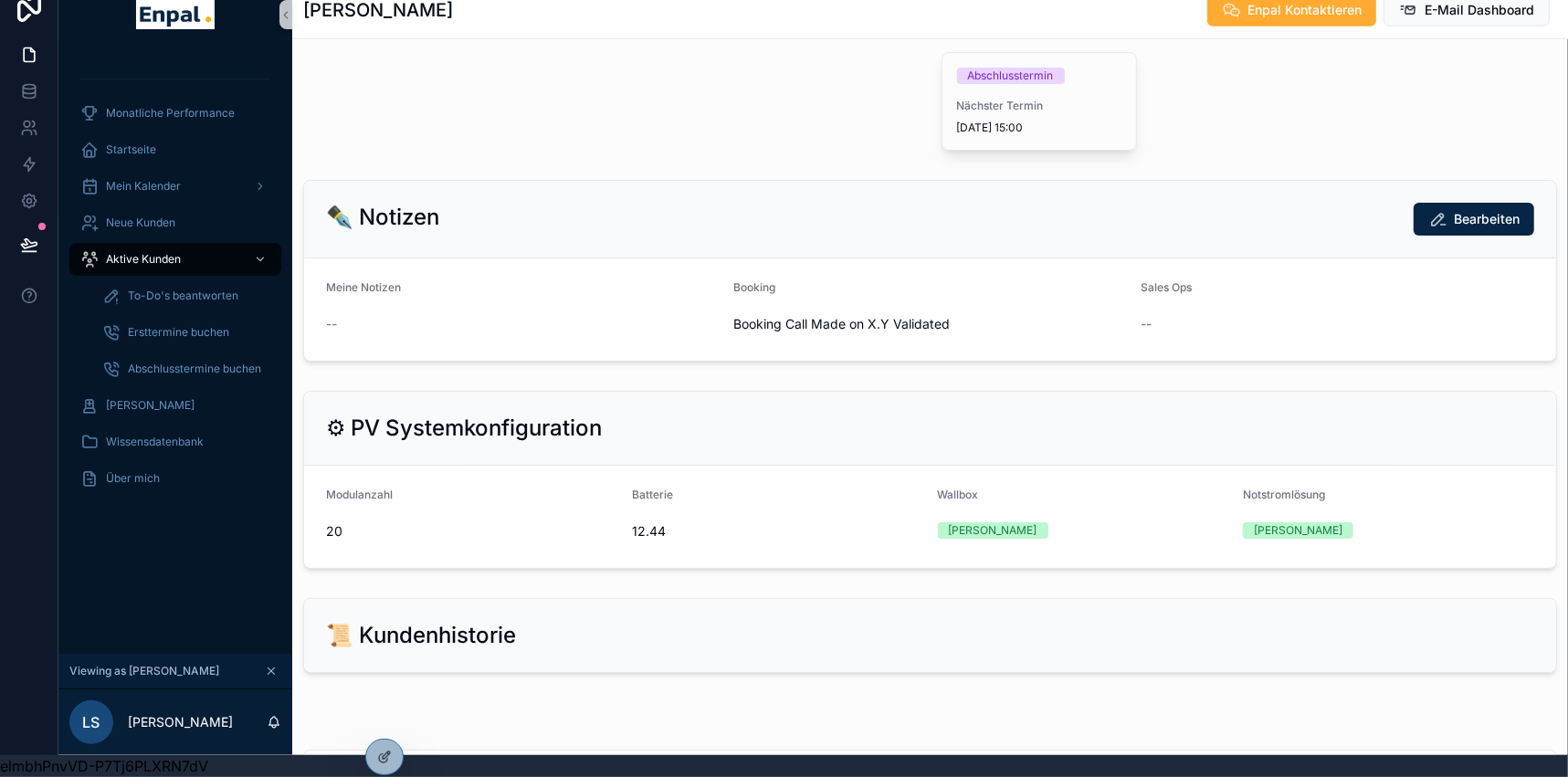
scroll to position [1615, 0]
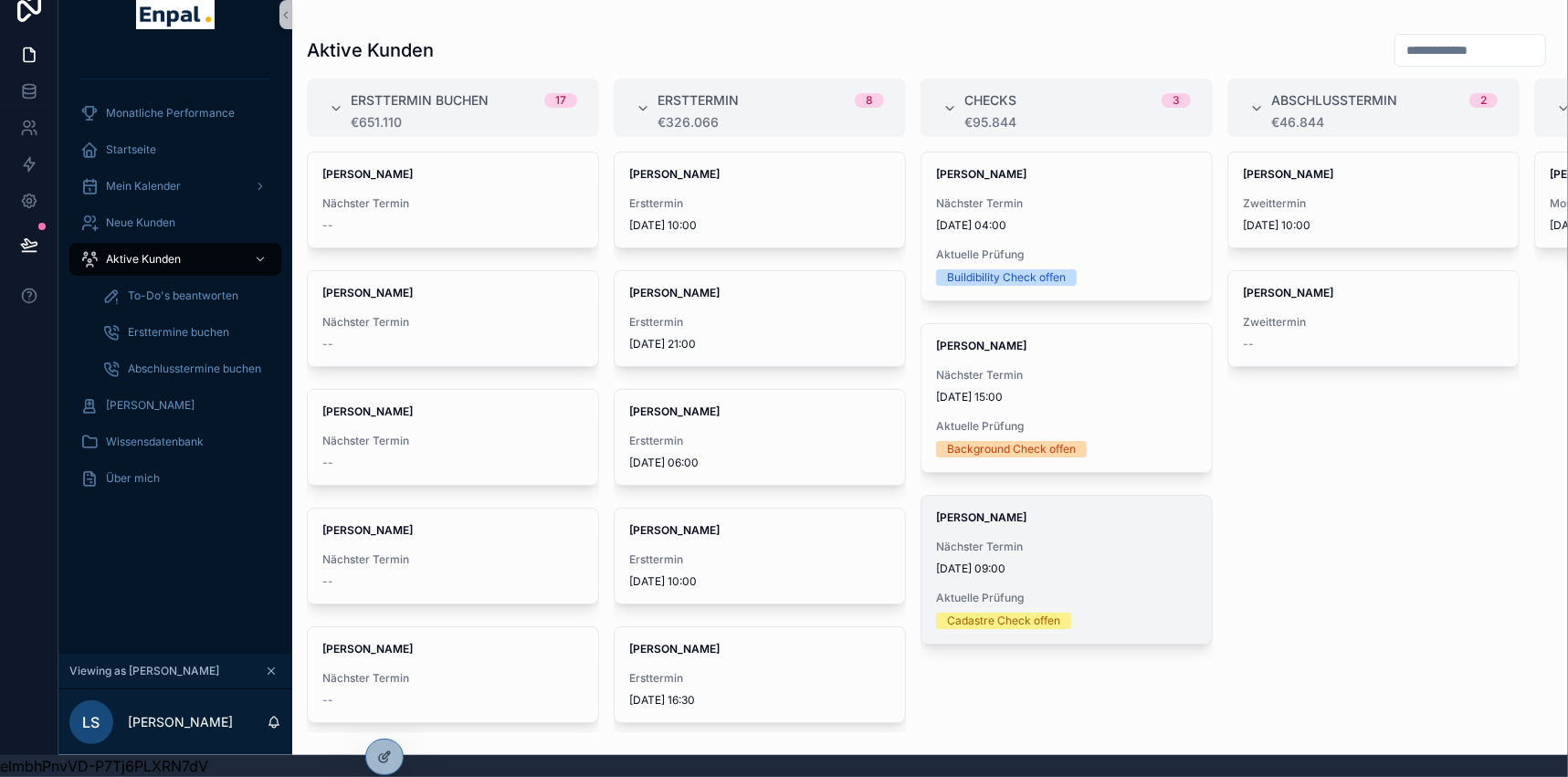
click at [986, 543] on div "Nächster Termin 4.9.2025 09:00" at bounding box center [1066, 558] width 261 height 36
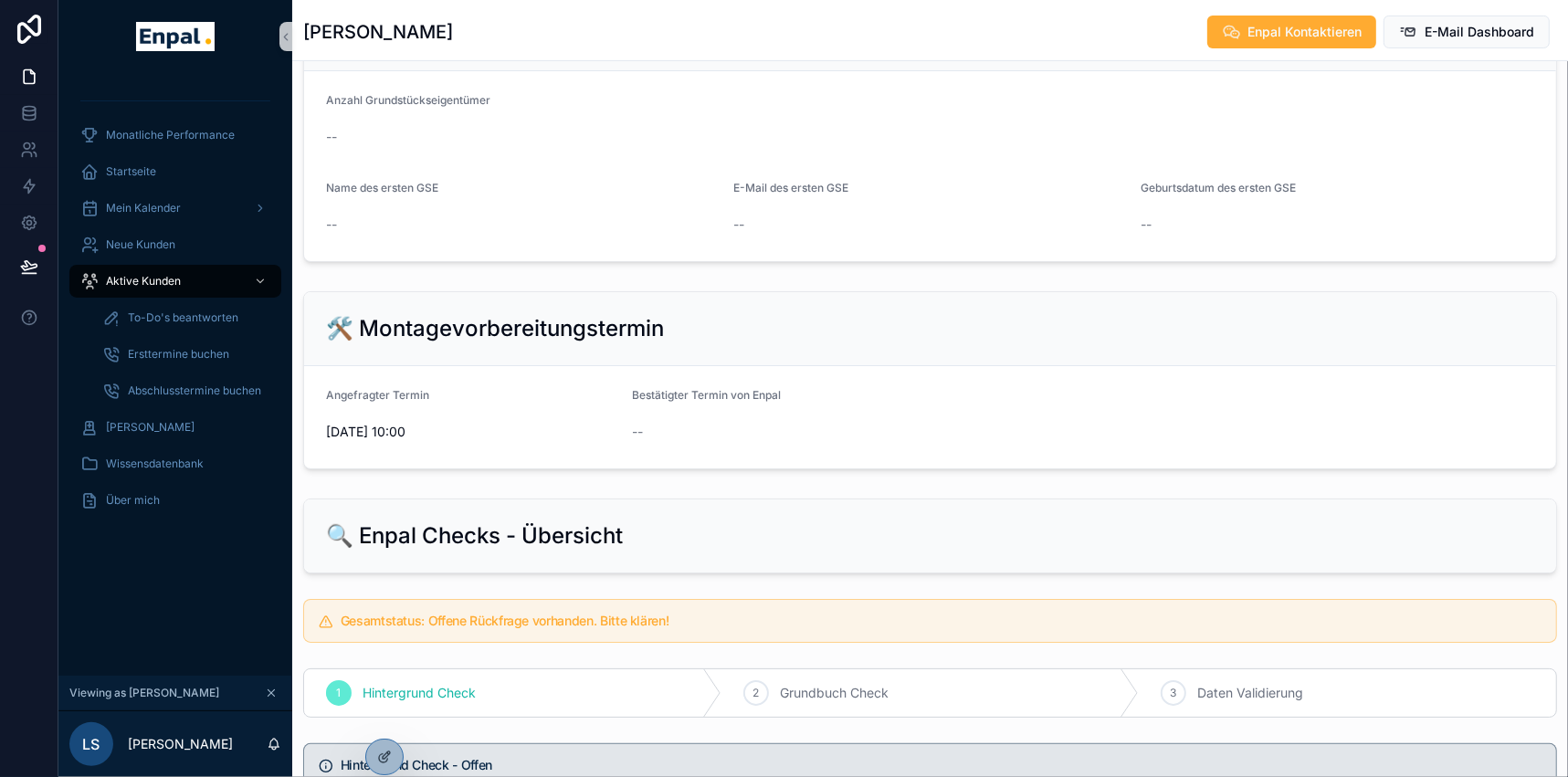
scroll to position [580, 0]
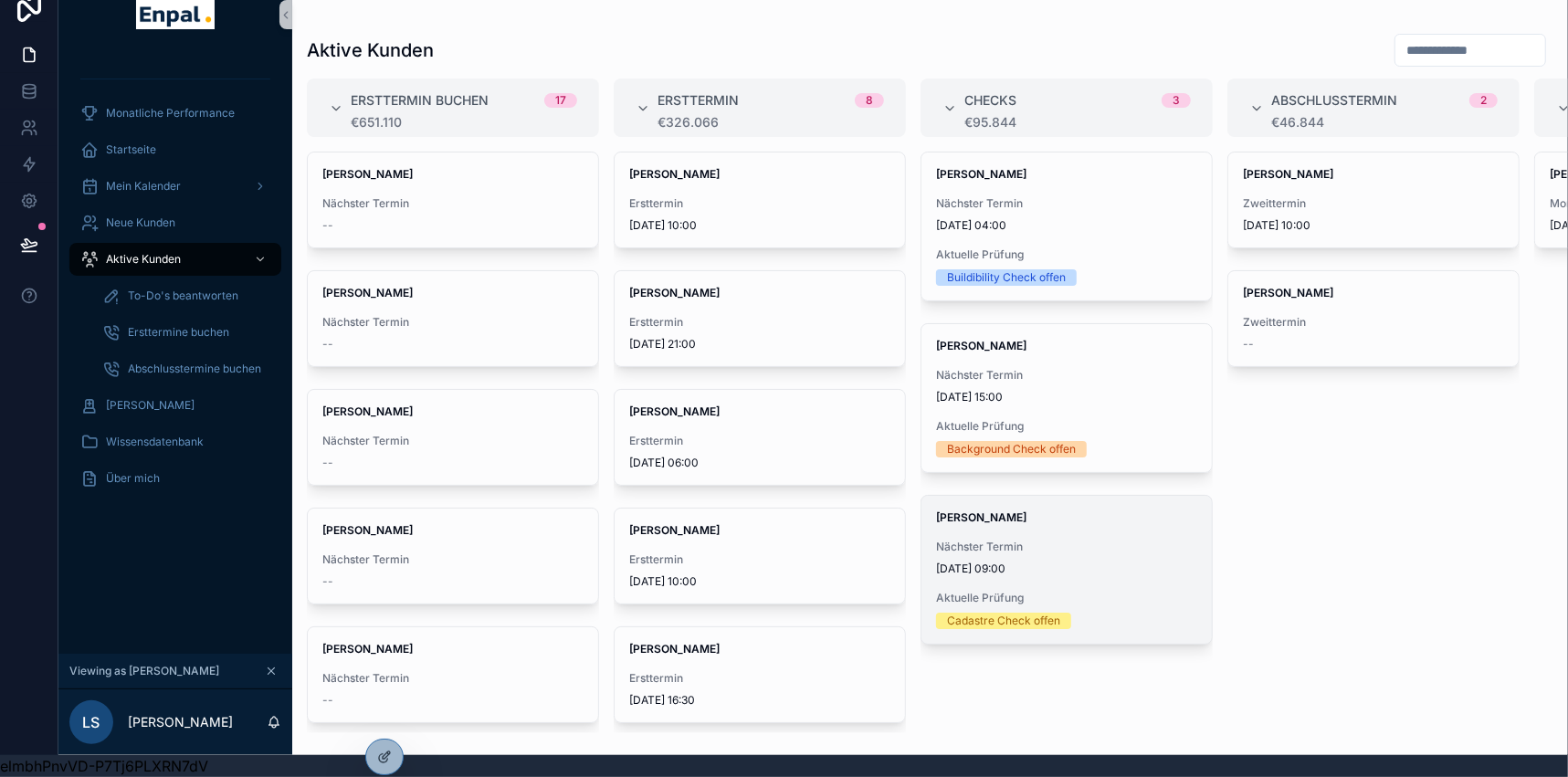
click at [1025, 521] on div "Nadine Maier Nächster Termin 4.9.2025 09:00 Aktuelle Prüfung Cadastre Check off…" at bounding box center [1067, 570] width 291 height 148
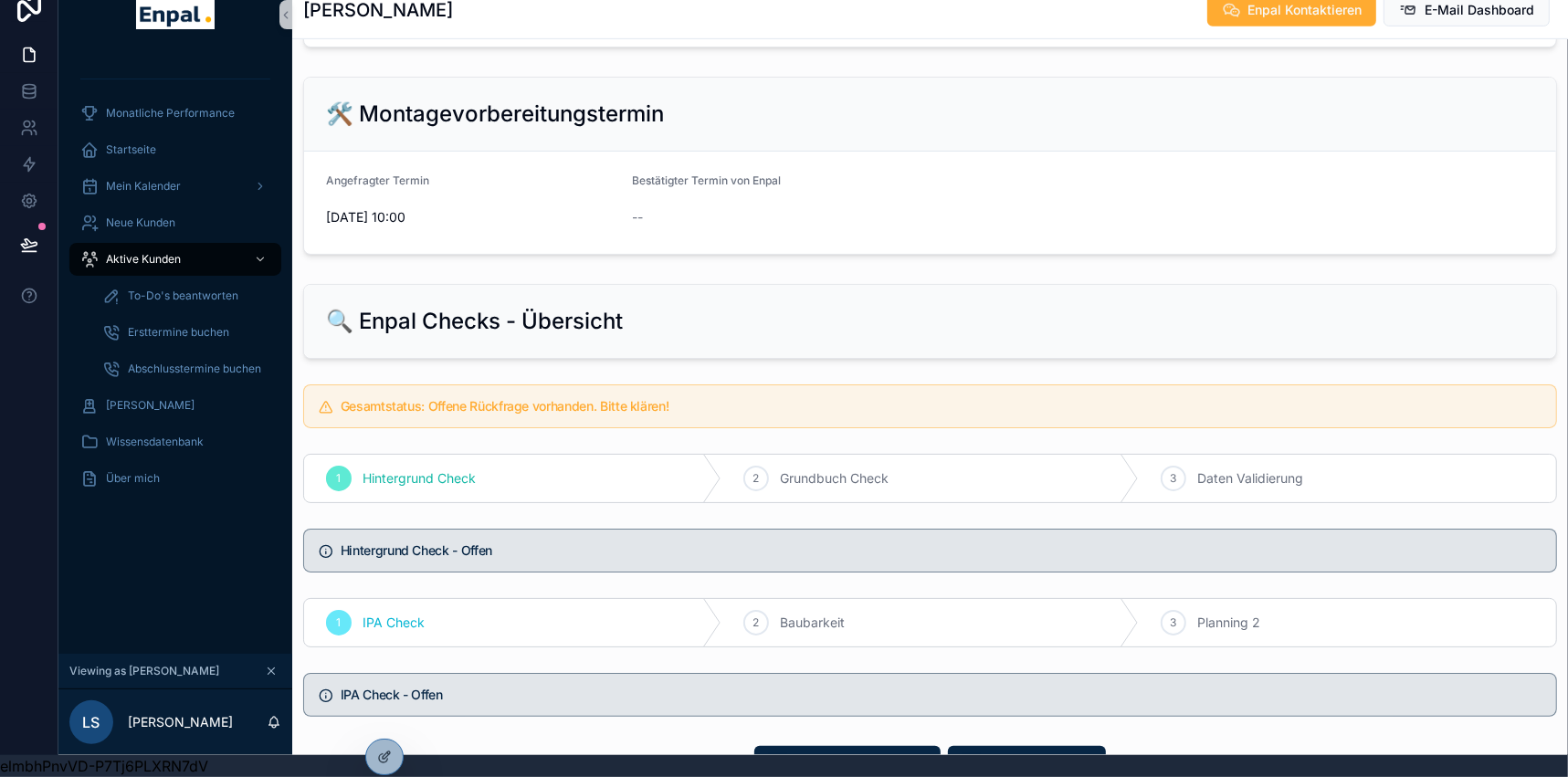
scroll to position [913, 0]
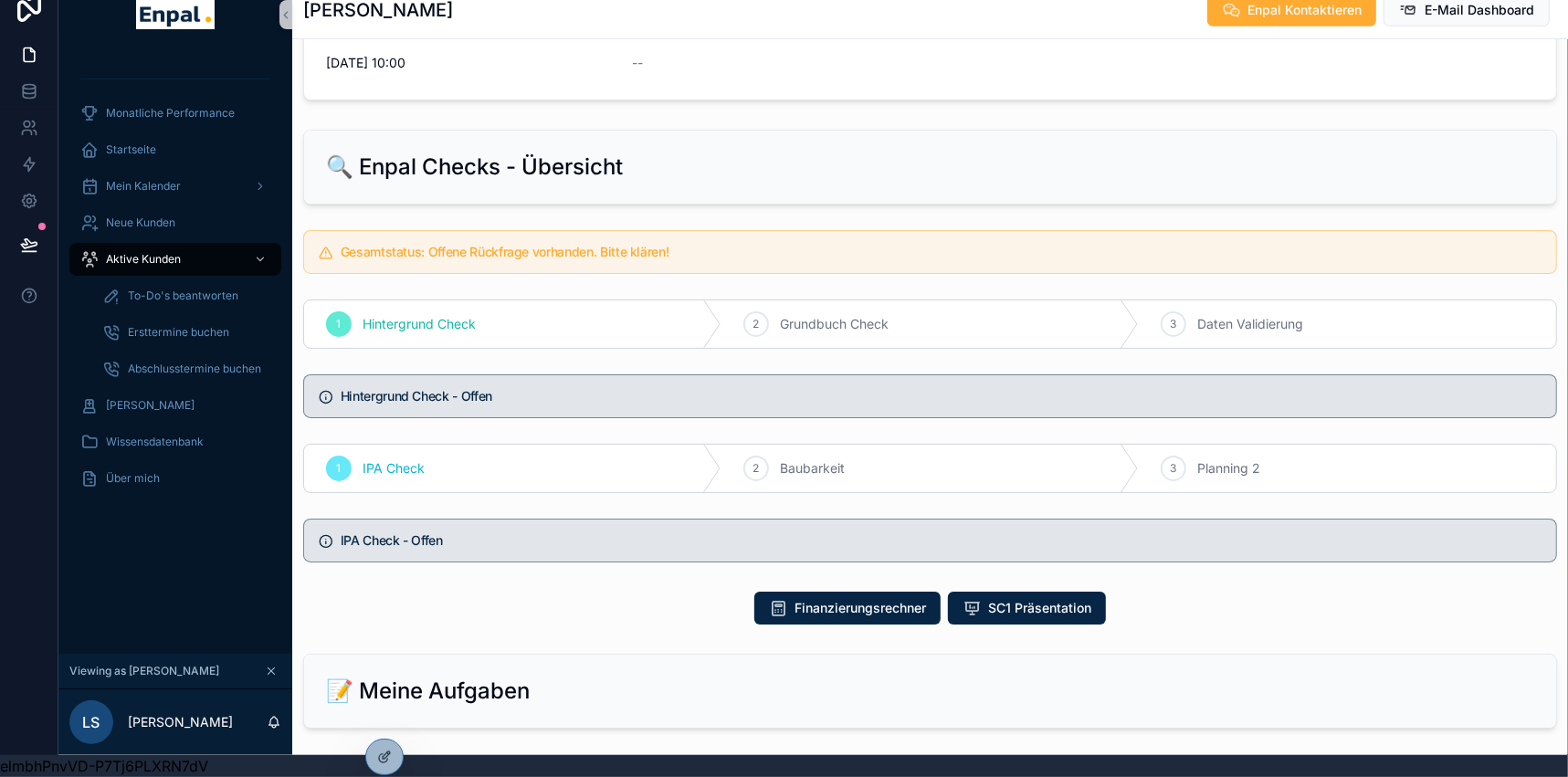
click at [324, 389] on icon "scrollable content" at bounding box center [325, 396] width 14 height 14
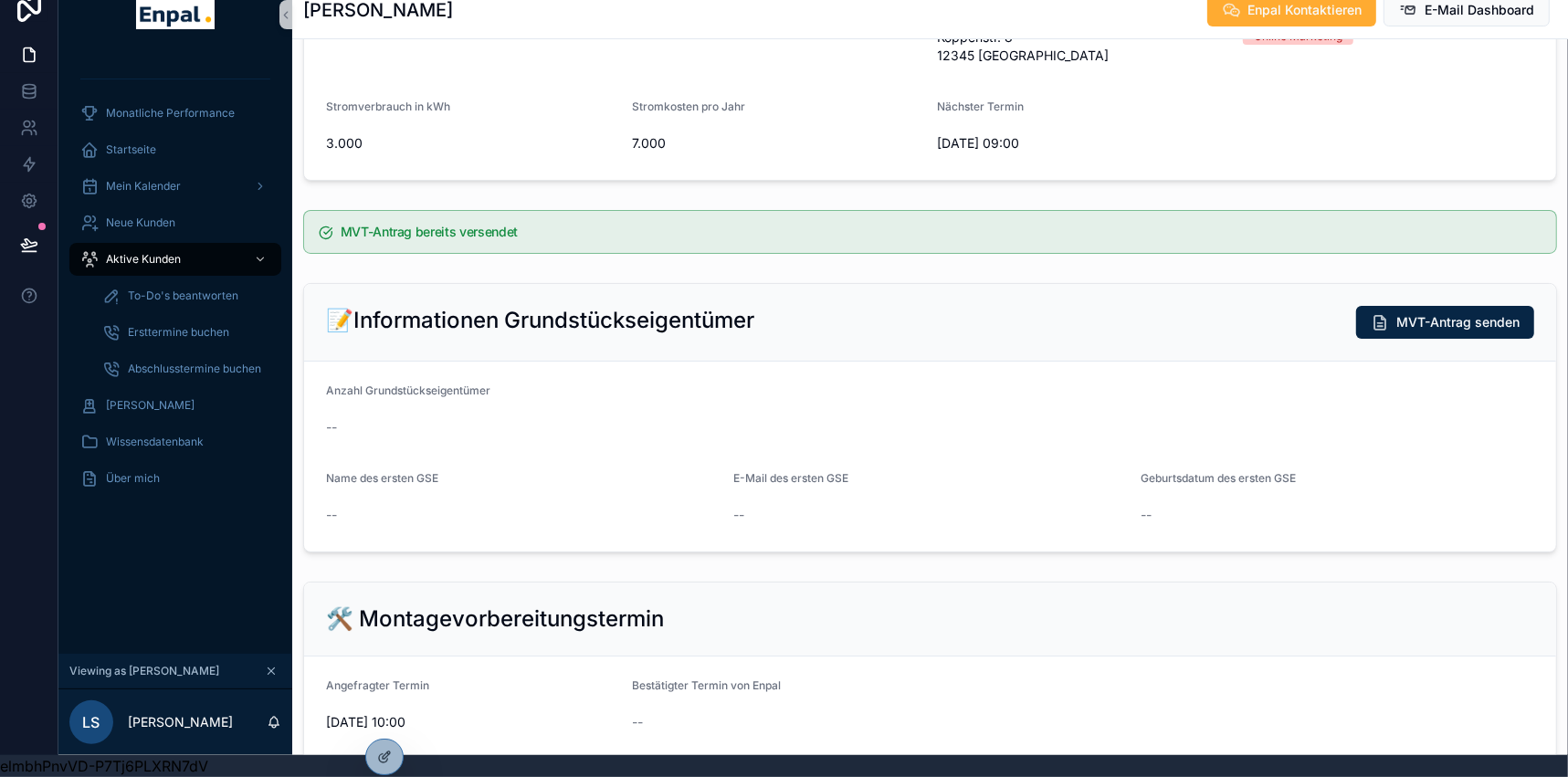
scroll to position [0, 0]
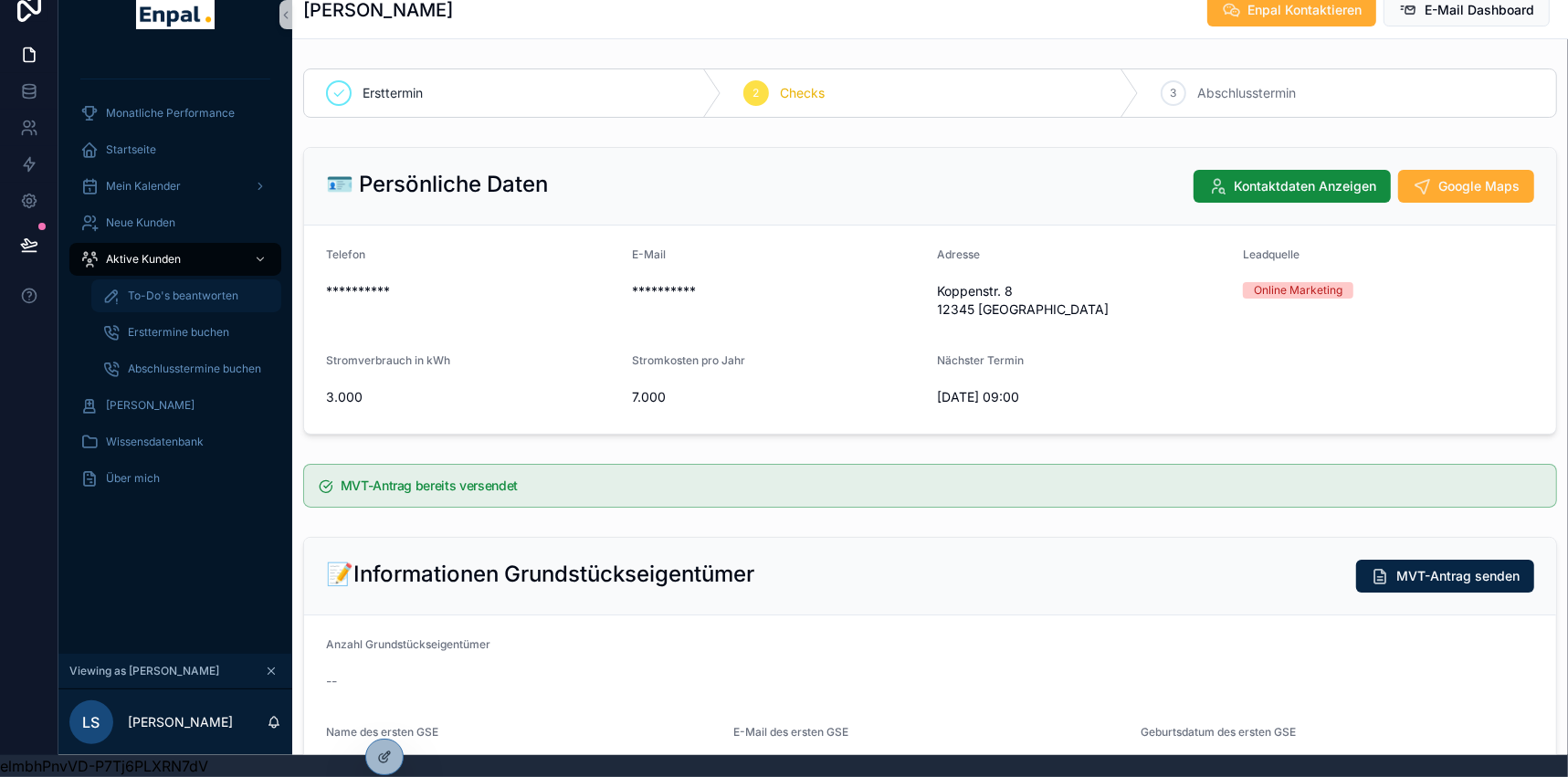
click at [192, 289] on span "To-Do's beantworten" at bounding box center [183, 295] width 110 height 14
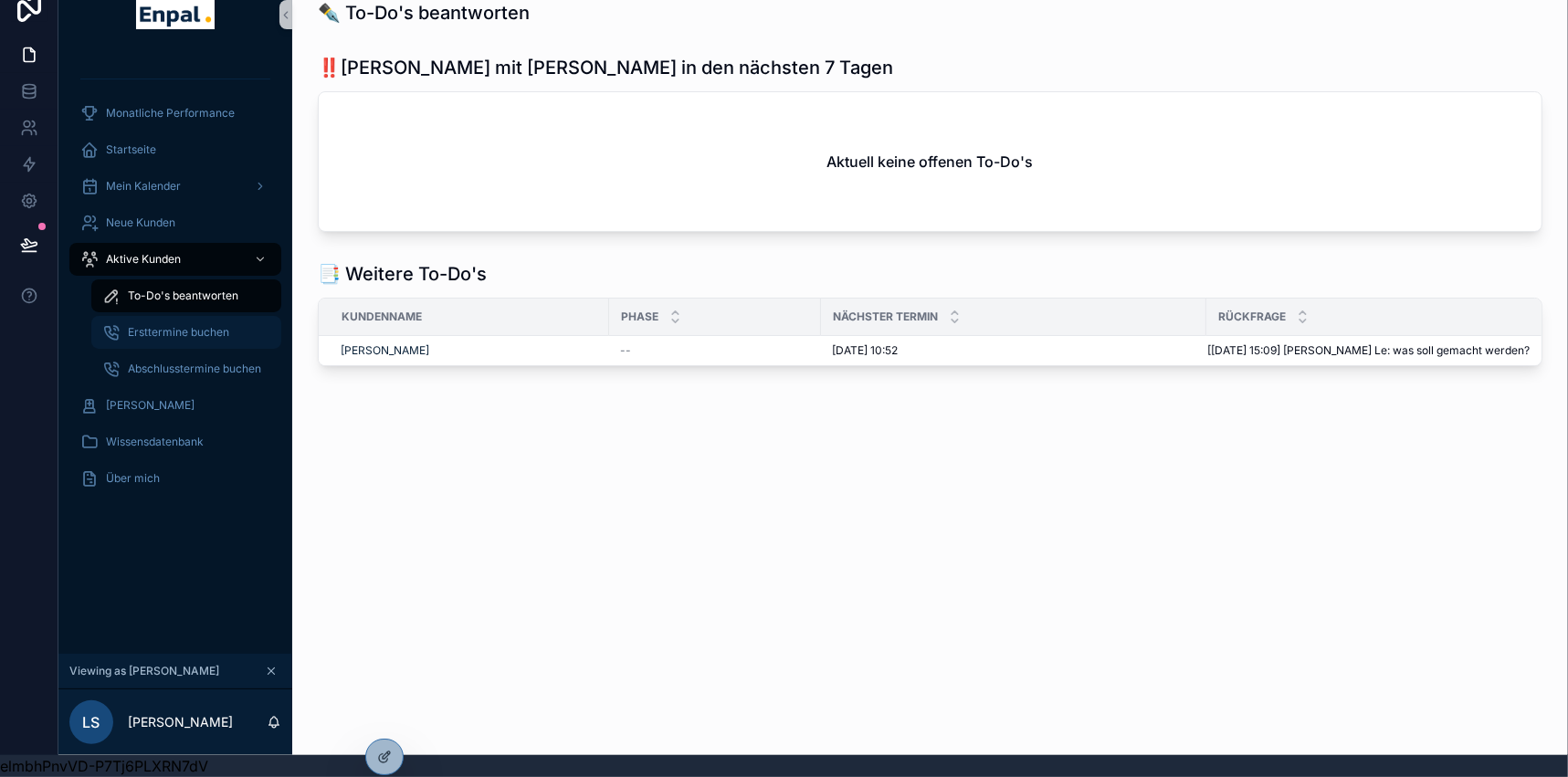
click at [187, 328] on div "Ersttermine buchen" at bounding box center [186, 332] width 168 height 29
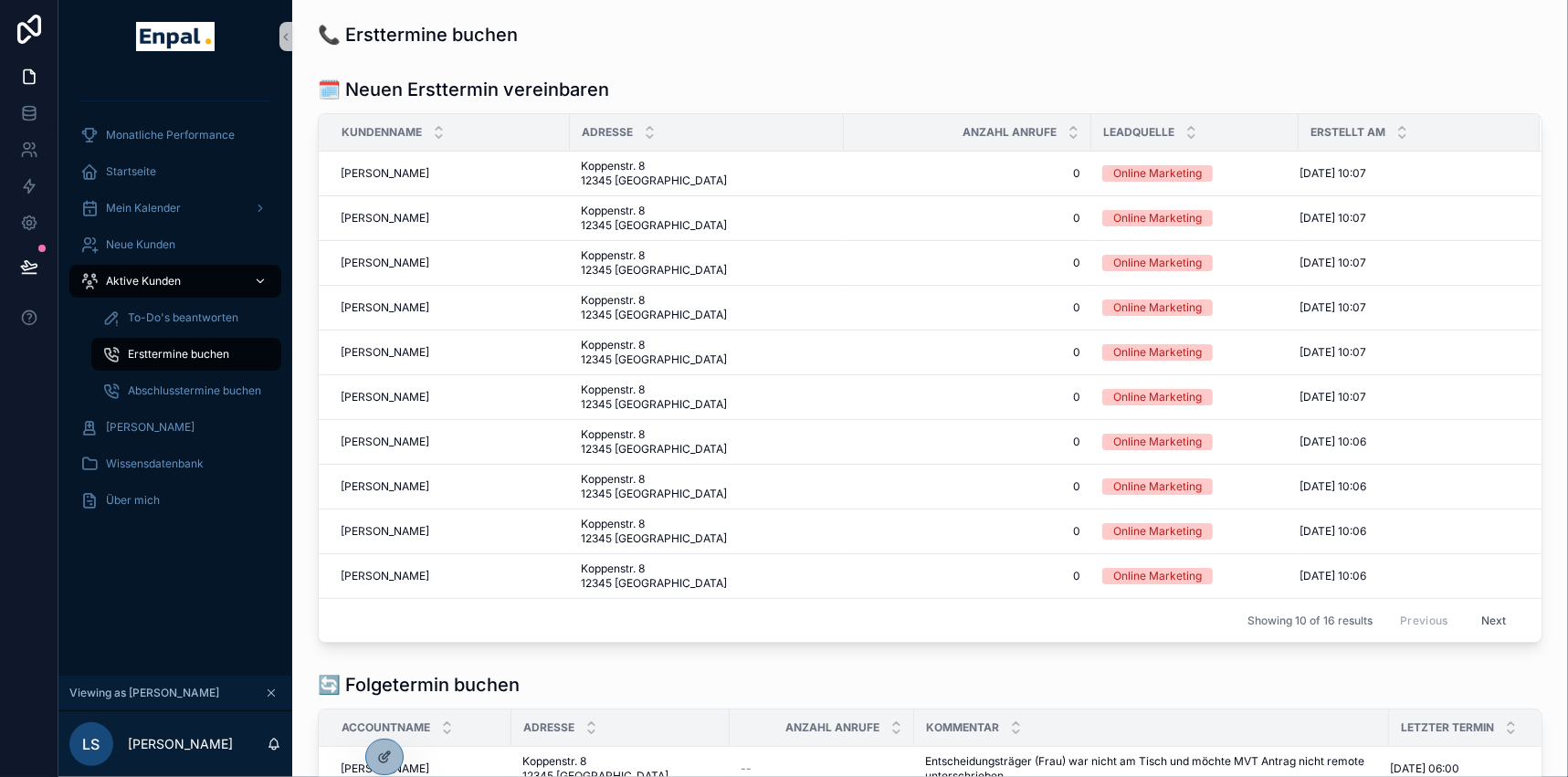
click at [152, 275] on span "Aktive Kunden" at bounding box center [143, 280] width 75 height 14
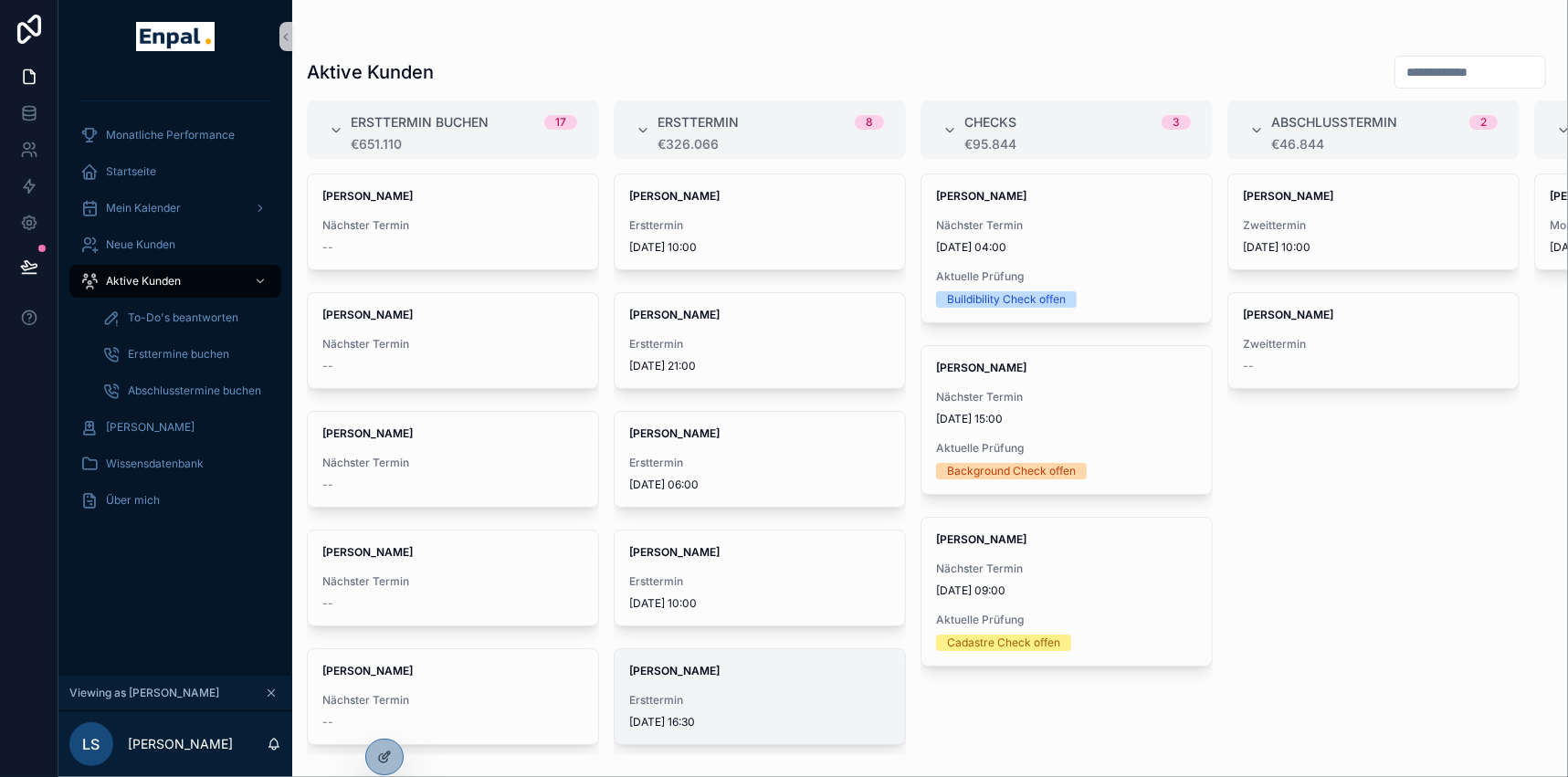
click at [702, 657] on div "Elena Lorenz Ersttermin 5.9.2025 16:30" at bounding box center [760, 696] width 291 height 95
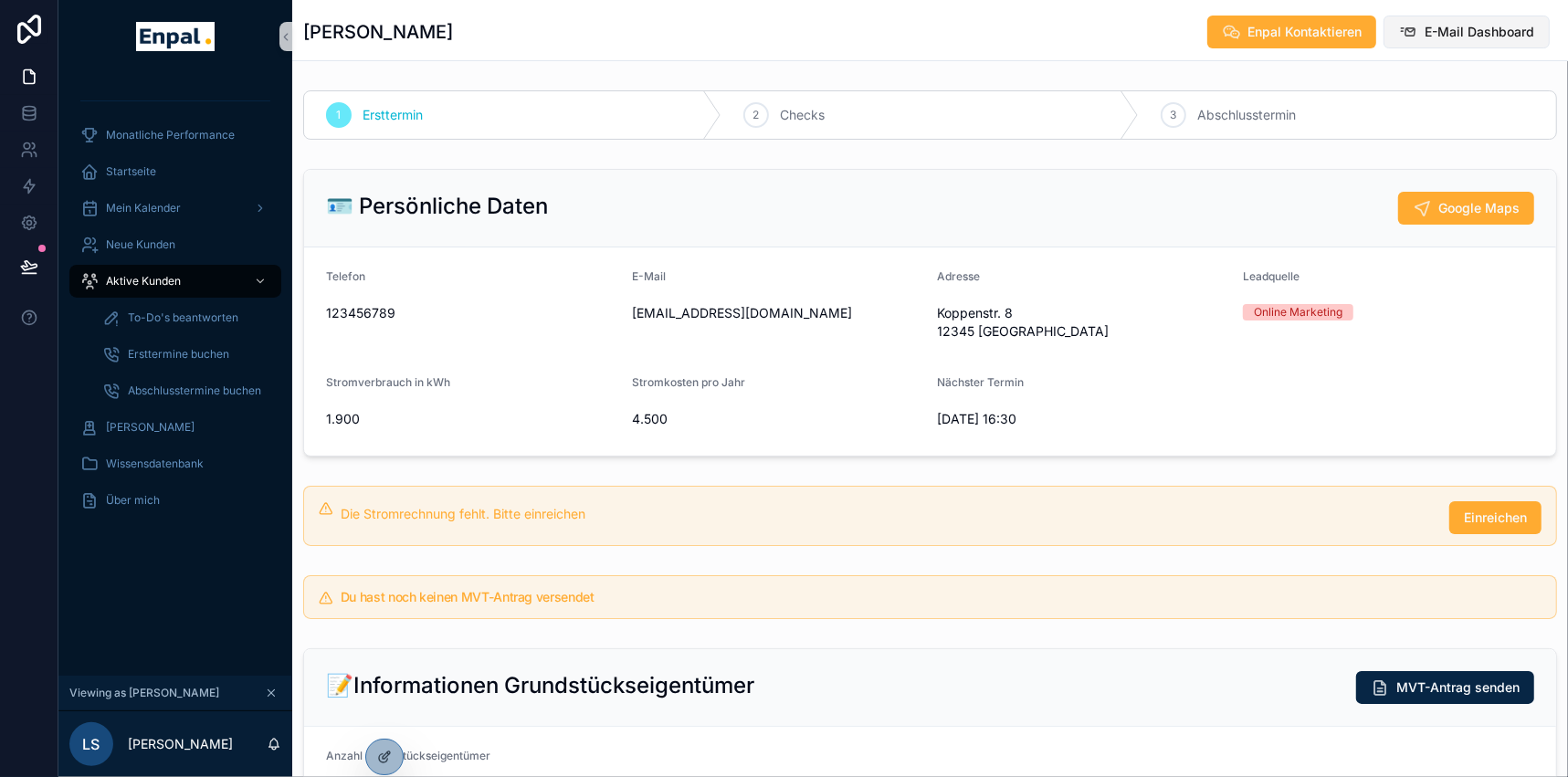
click at [1510, 27] on span "E-Mail Dashboard" at bounding box center [1479, 31] width 109 height 18
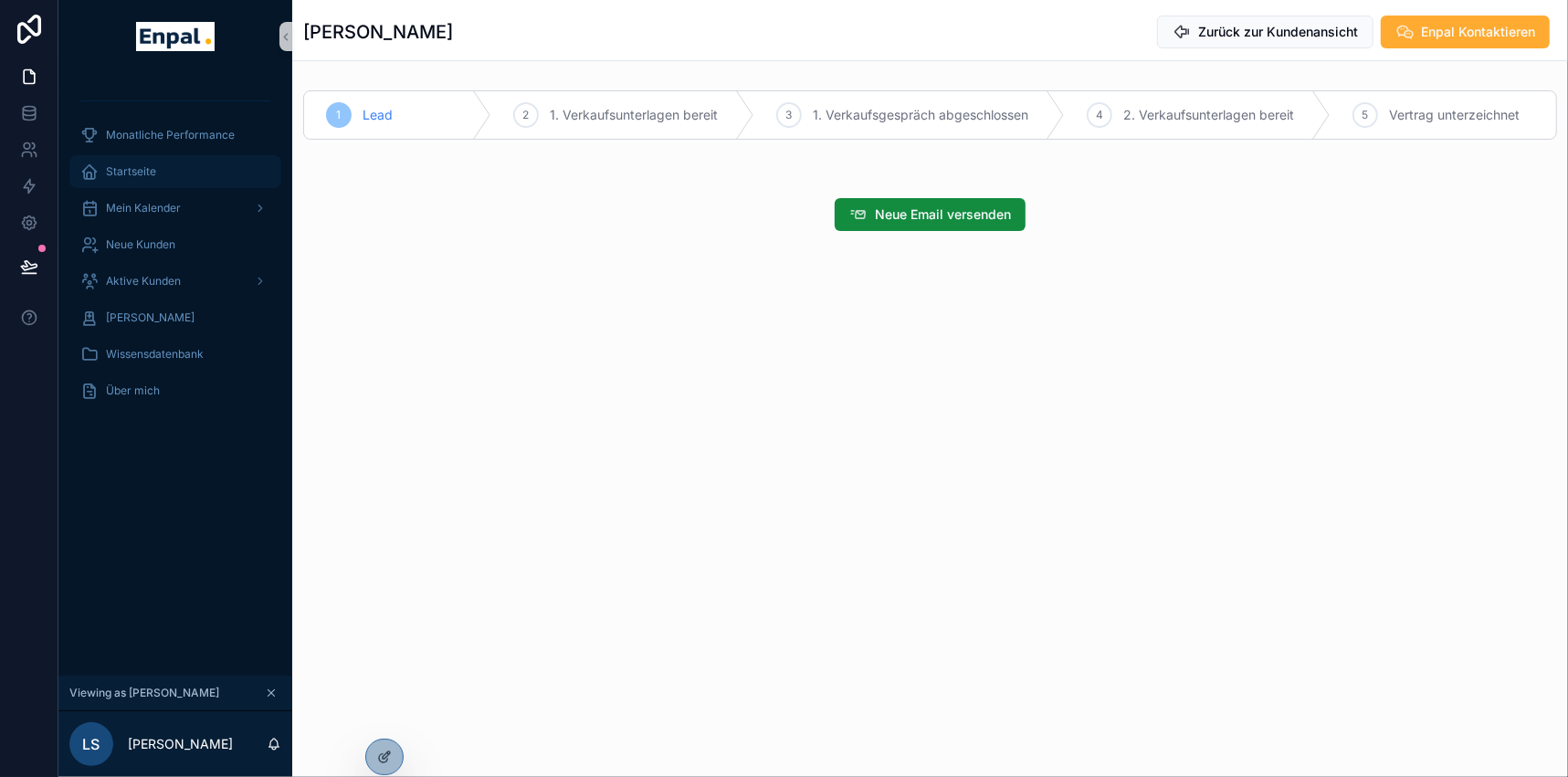
click at [141, 173] on span "Startseite" at bounding box center [130, 171] width 50 height 14
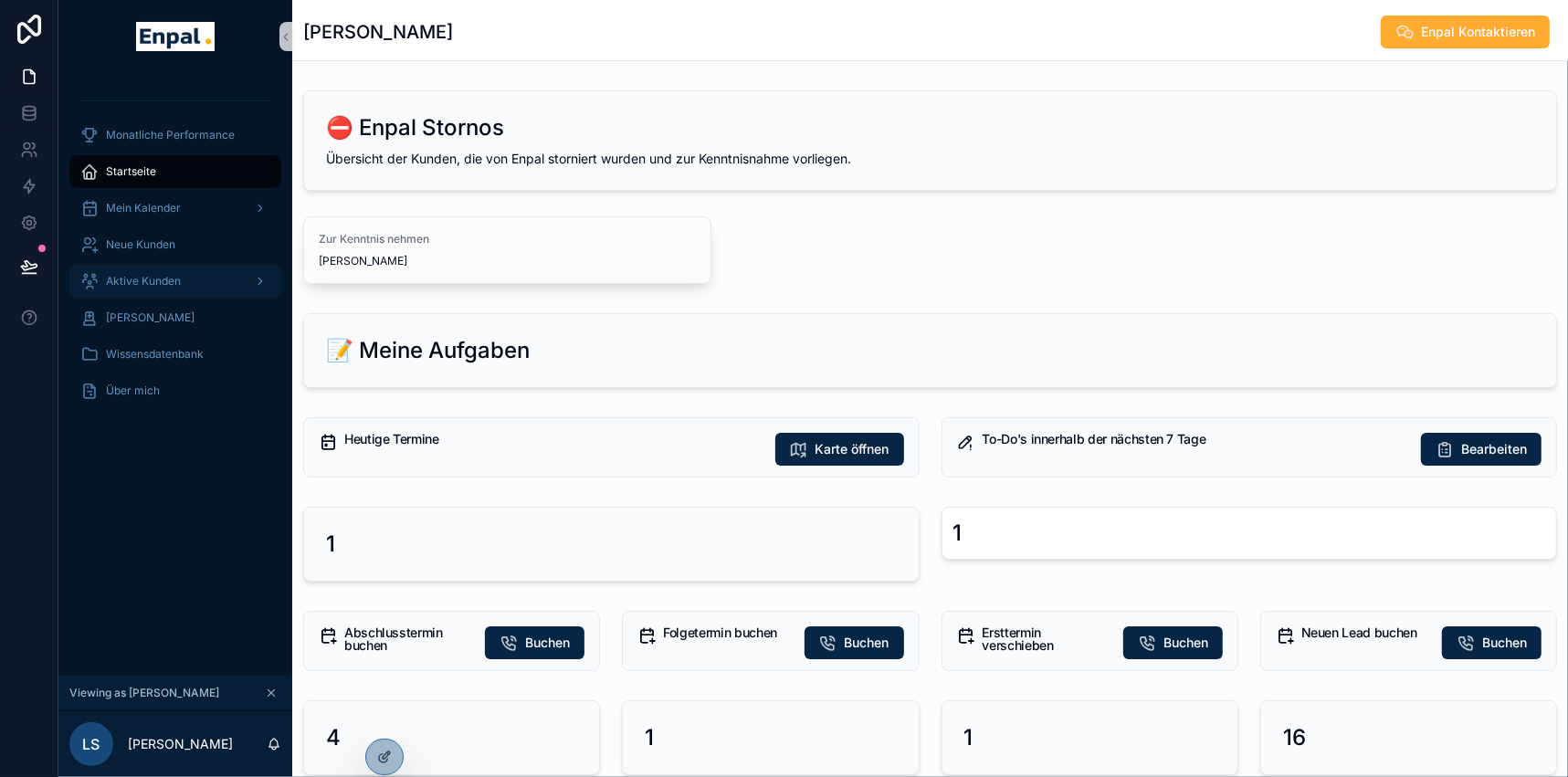
click at [143, 271] on div "Aktive Kunden" at bounding box center [176, 281] width 190 height 29
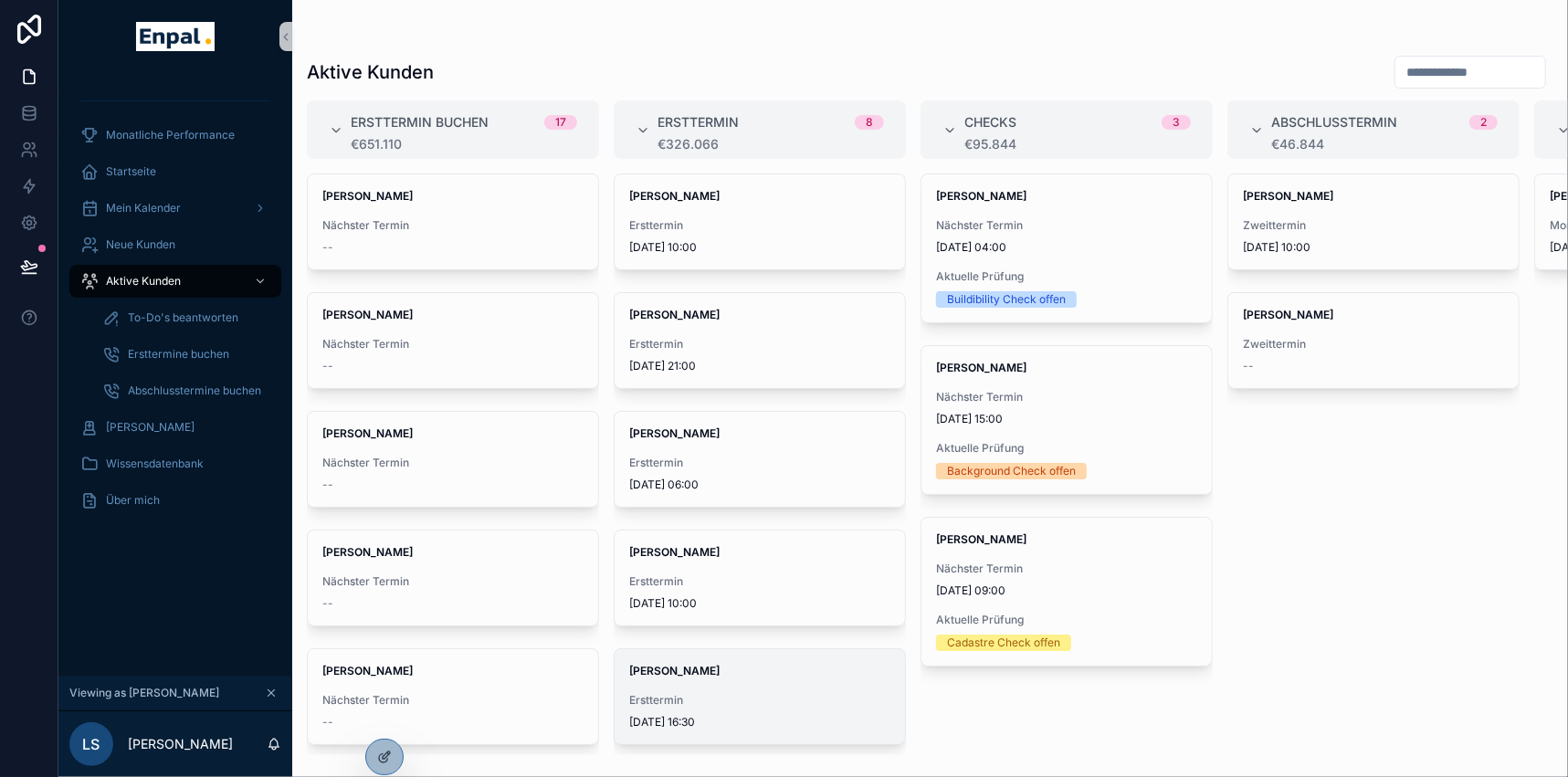
click at [658, 680] on div "Elena Lorenz Ersttermin 5.9.2025 16:30" at bounding box center [760, 696] width 291 height 95
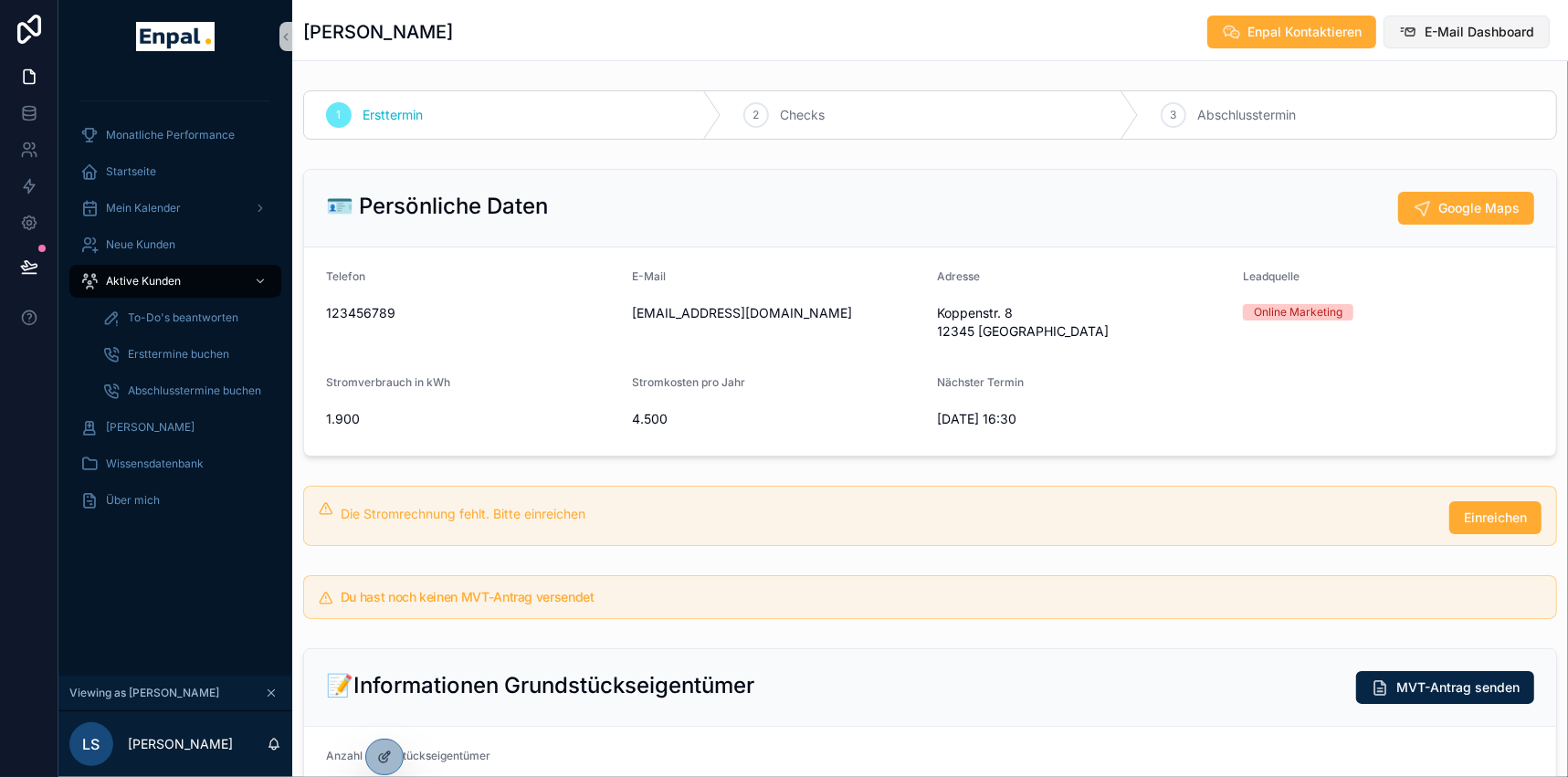
click at [1442, 28] on span "E-Mail Dashboard" at bounding box center [1479, 31] width 109 height 18
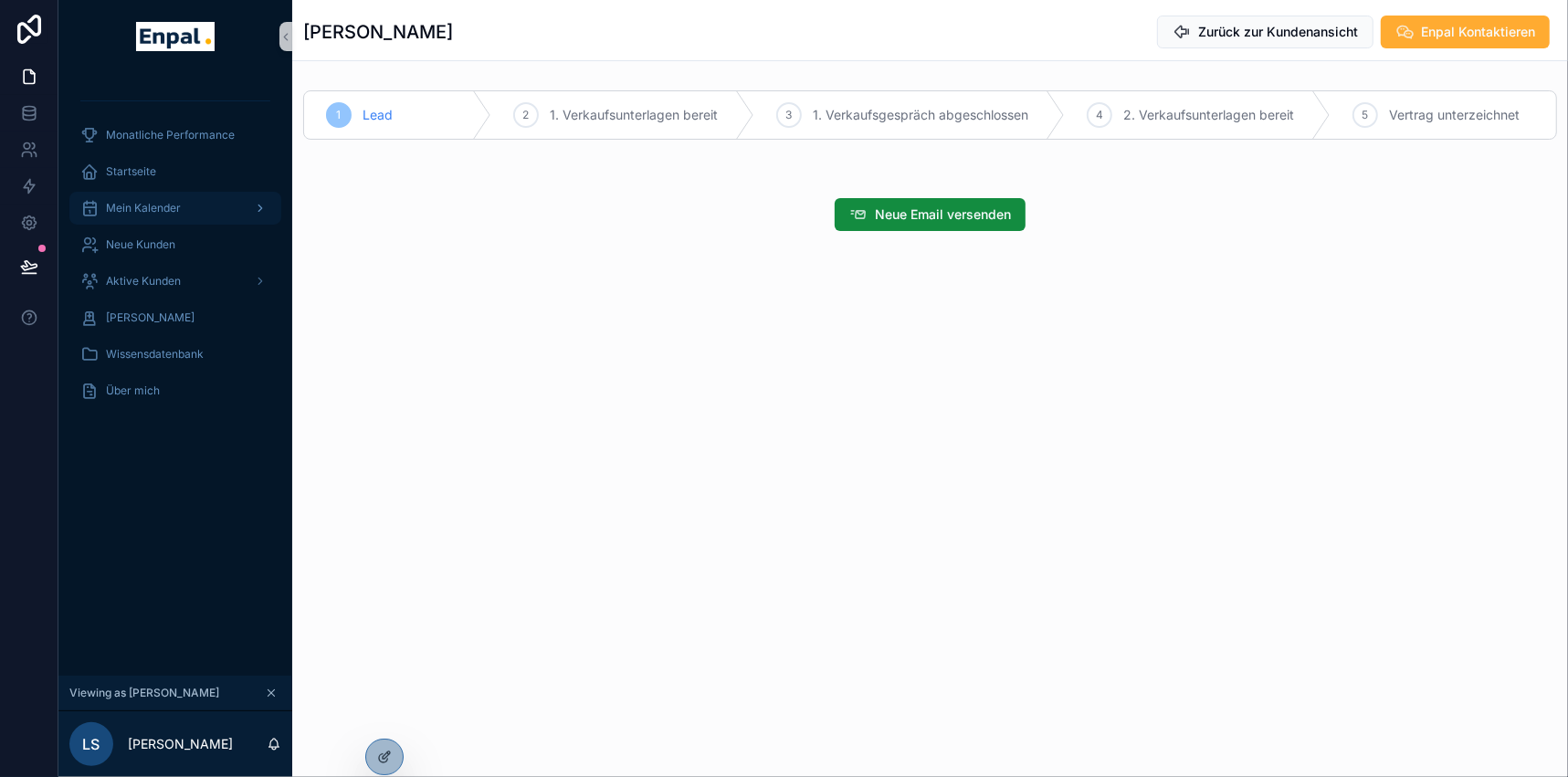
click at [127, 205] on span "Mein Kalender" at bounding box center [143, 207] width 75 height 14
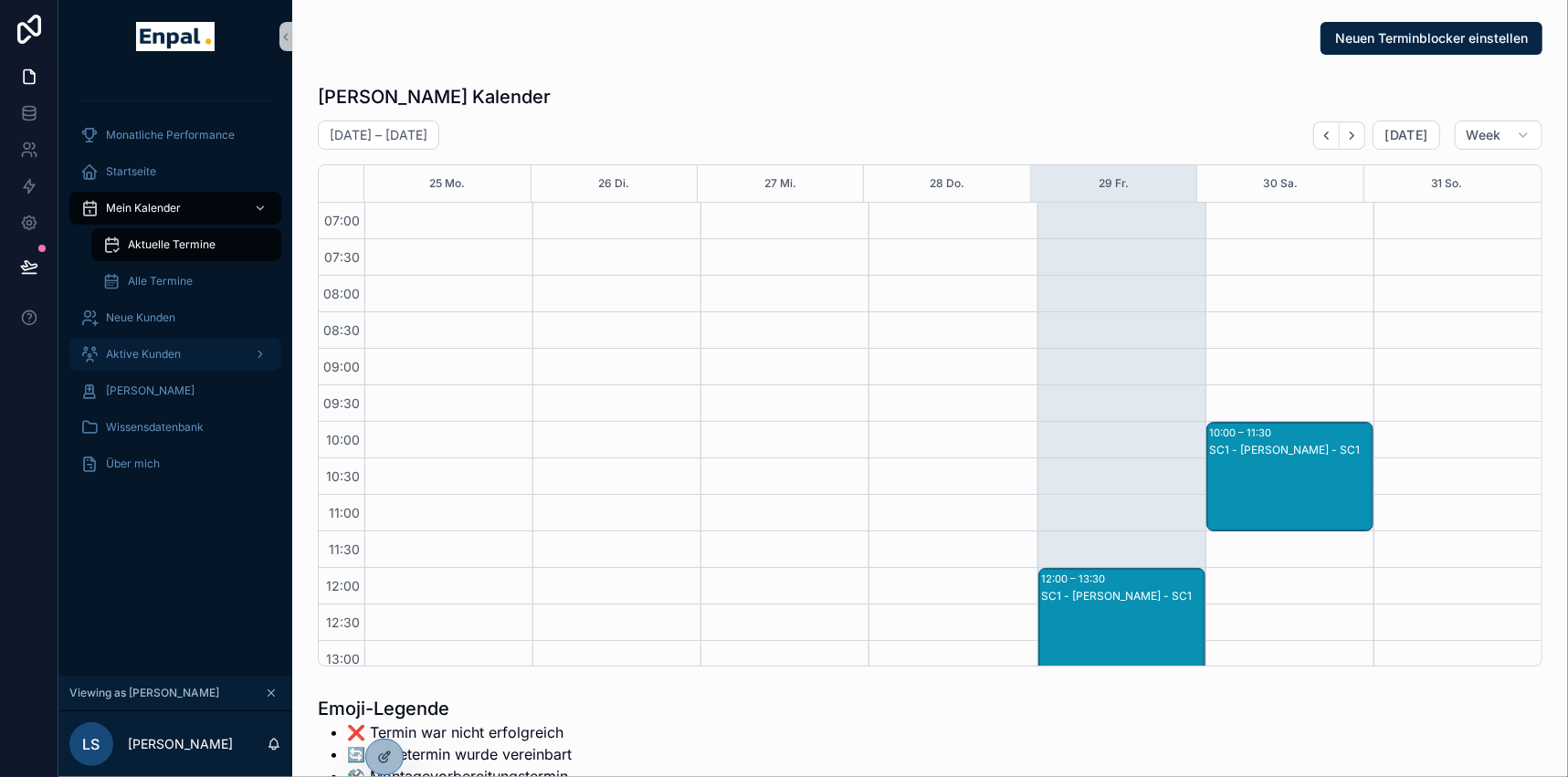
click at [122, 352] on span "Aktive Kunden" at bounding box center [143, 353] width 75 height 14
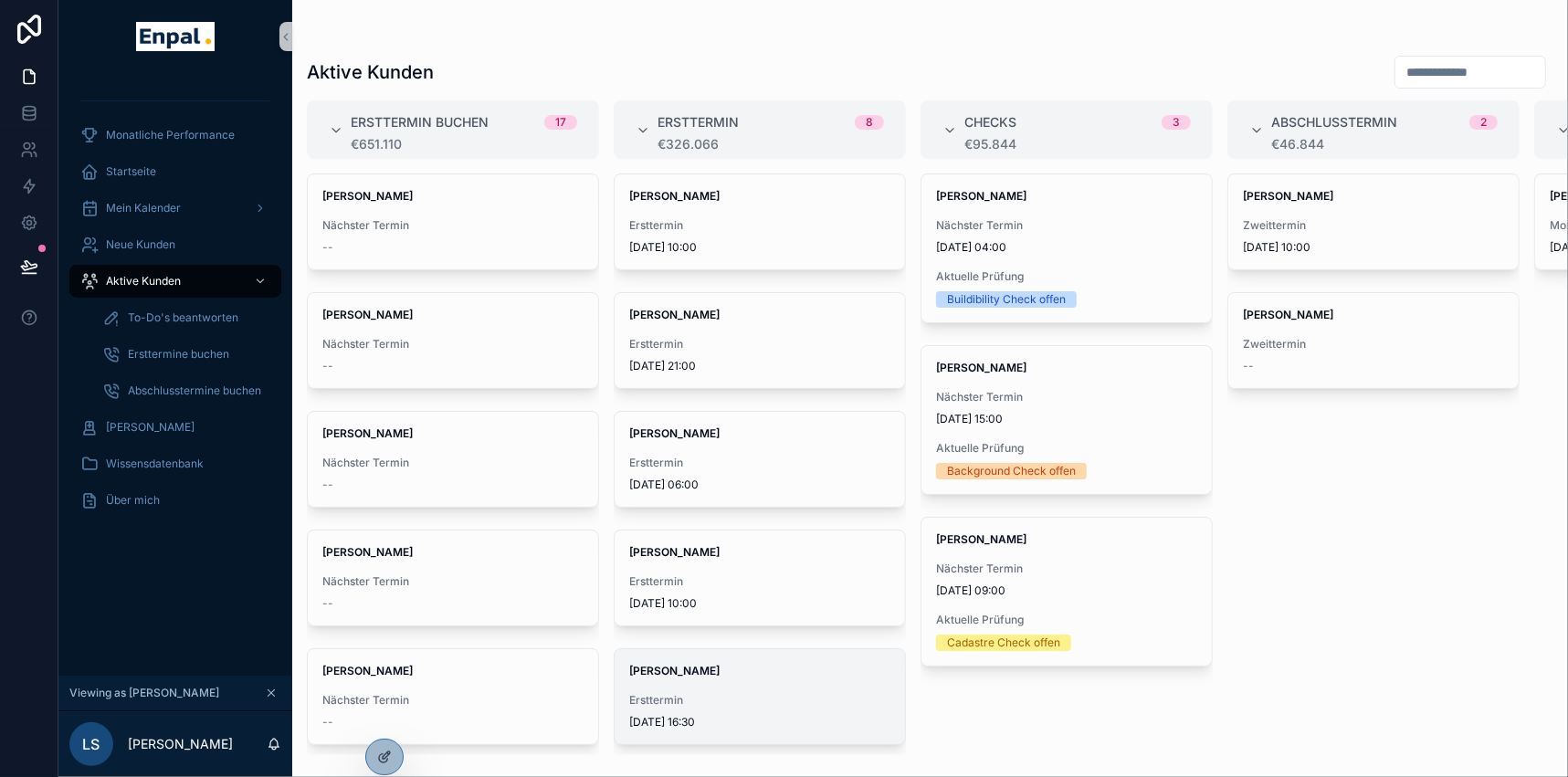
click at [691, 703] on span "Ersttermin" at bounding box center [759, 699] width 261 height 14
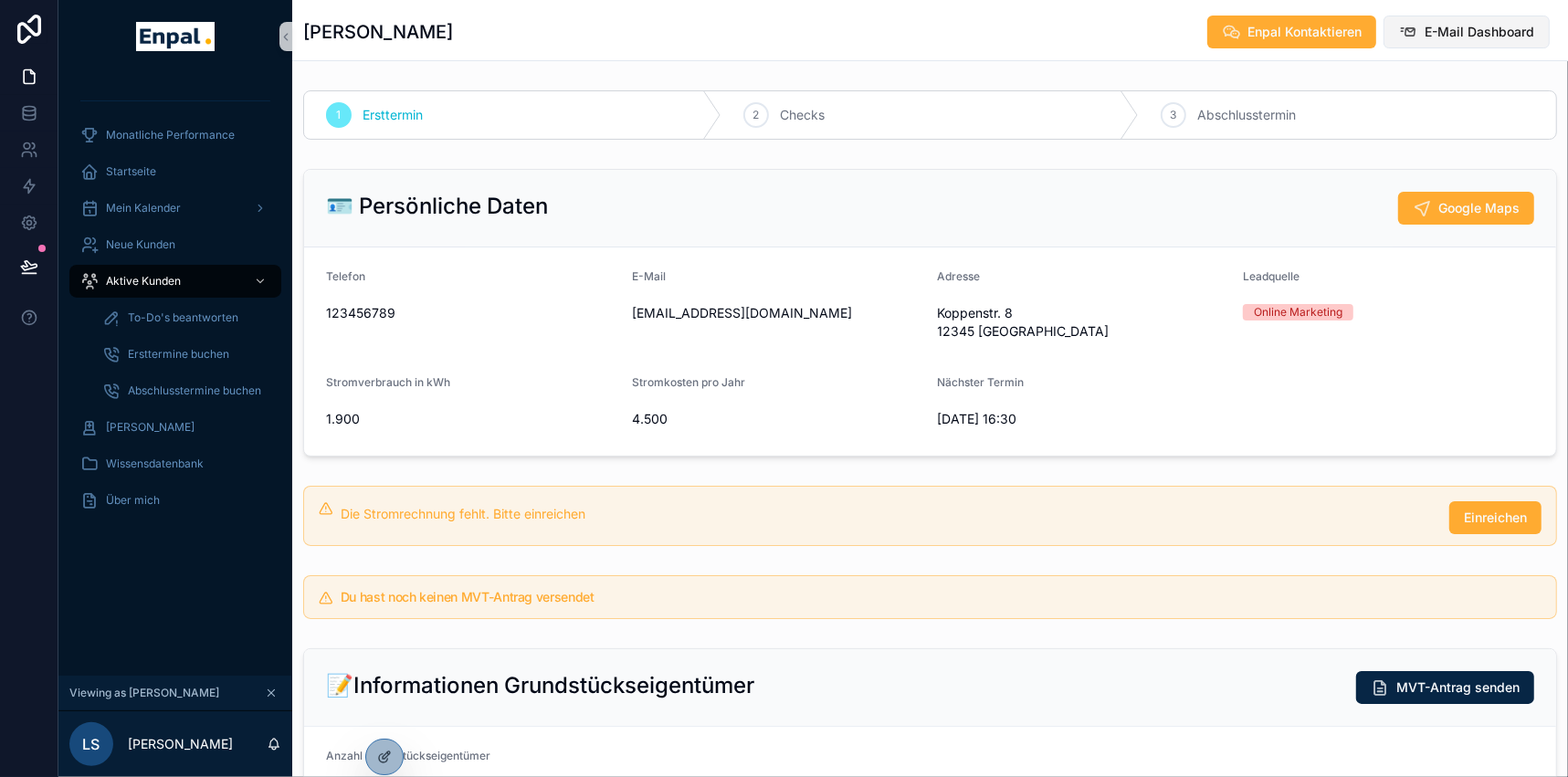
click at [1425, 41] on button "E-Mail Dashboard" at bounding box center [1466, 31] width 166 height 33
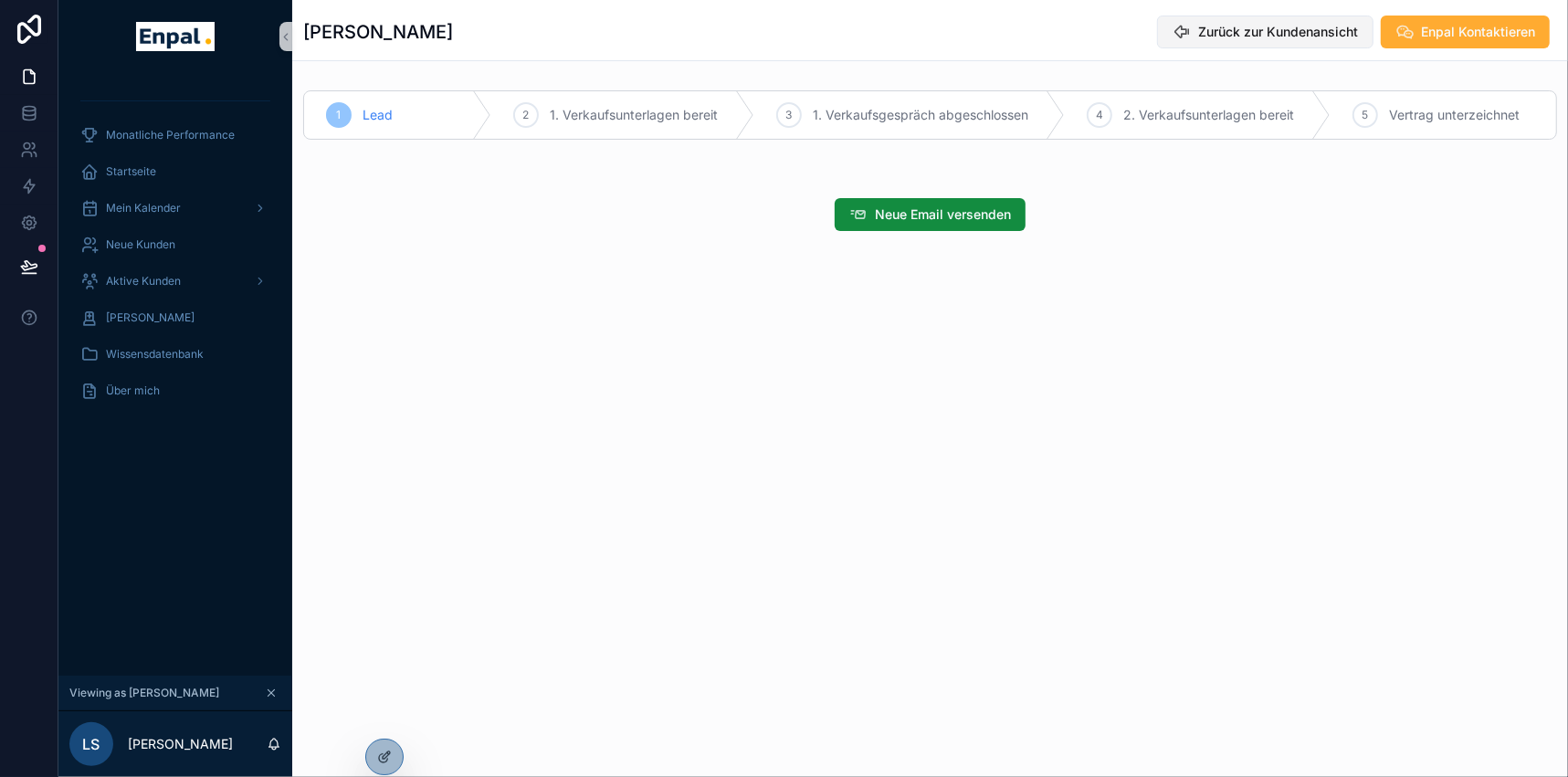
click at [1223, 40] on button "Zurück zur Kundenansicht" at bounding box center [1266, 31] width 217 height 33
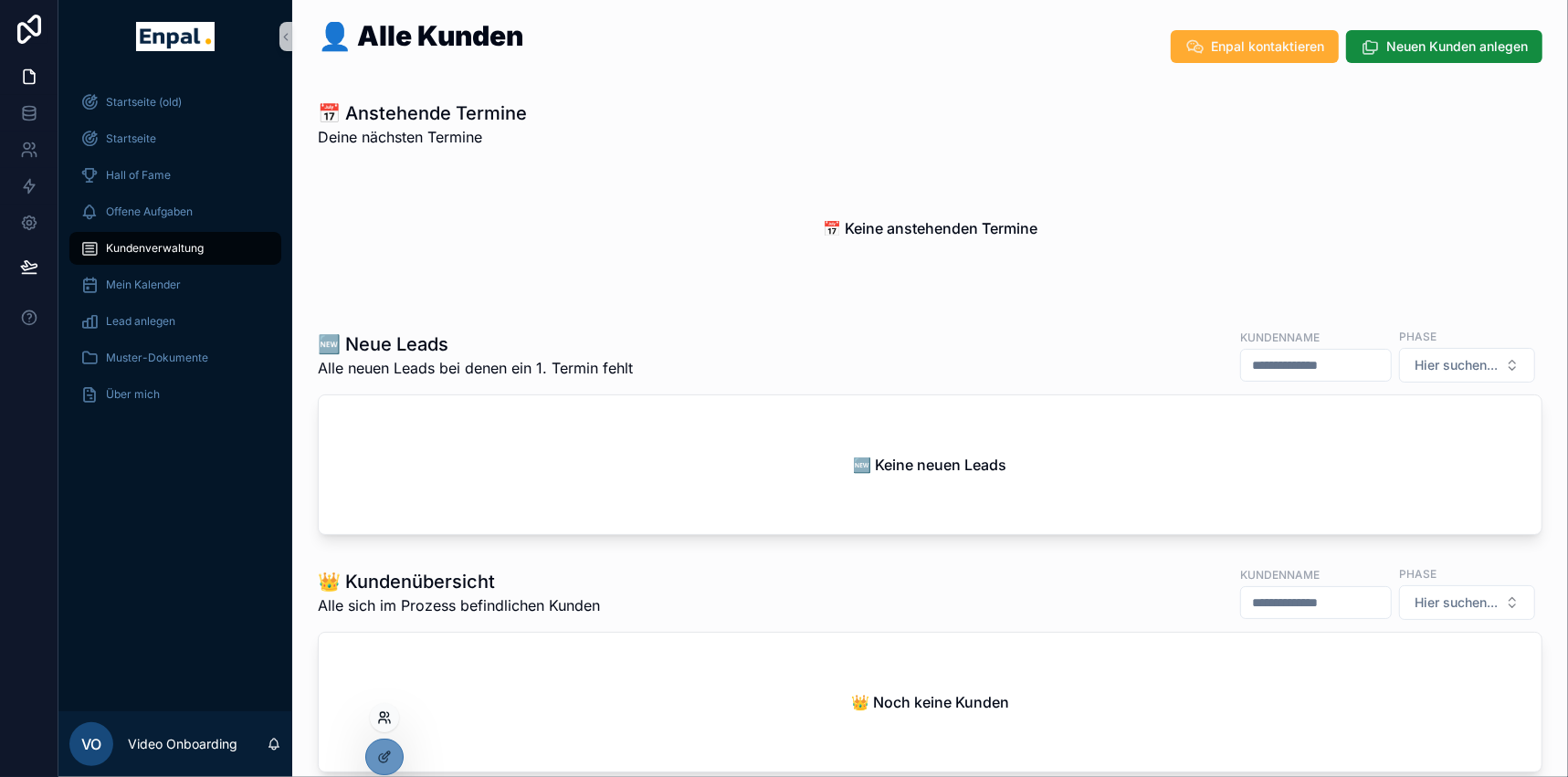
click at [384, 716] on icon at bounding box center [382, 714] width 5 height 5
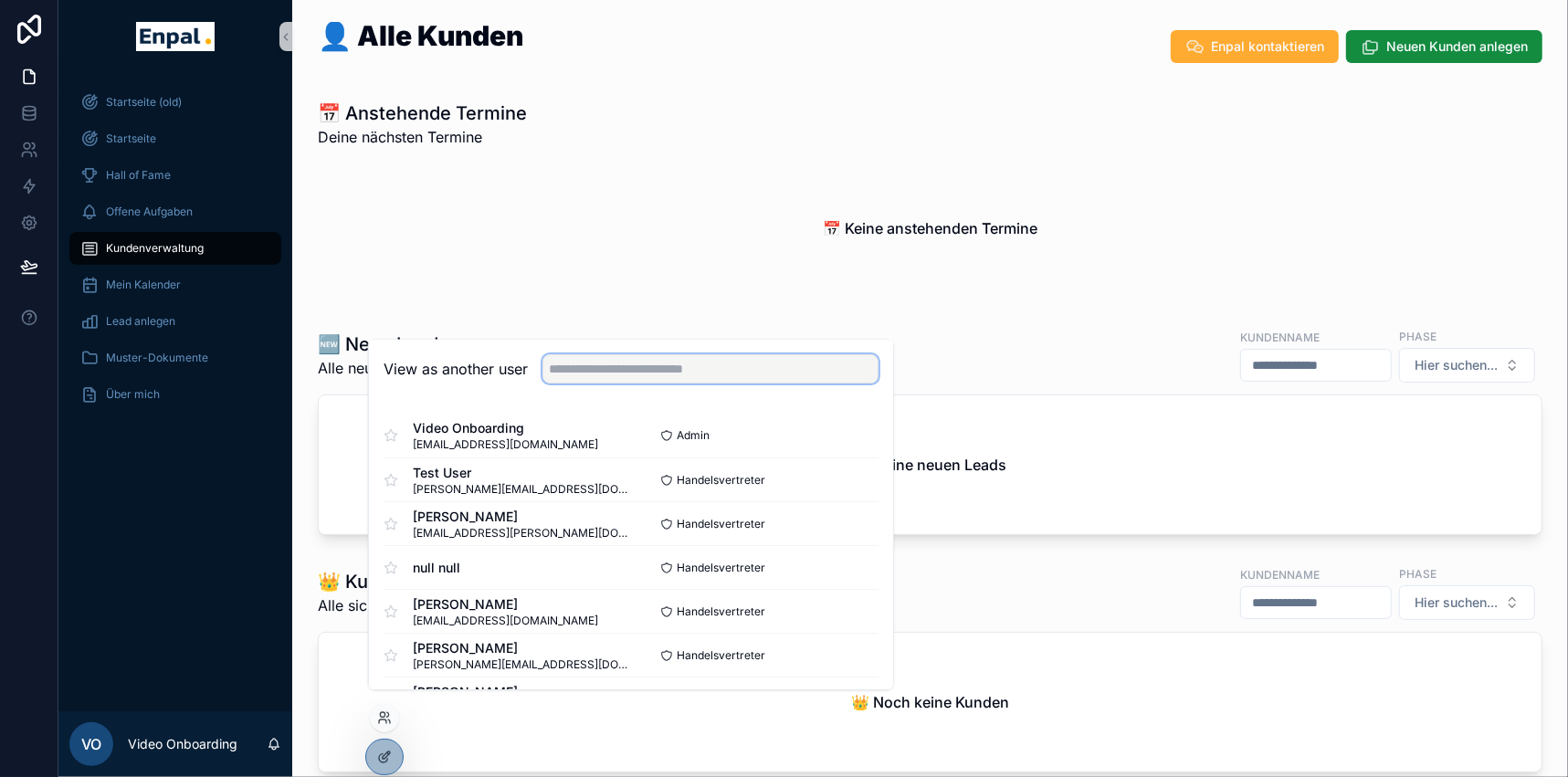
click at [581, 383] on input "text" at bounding box center [711, 370] width 336 height 29
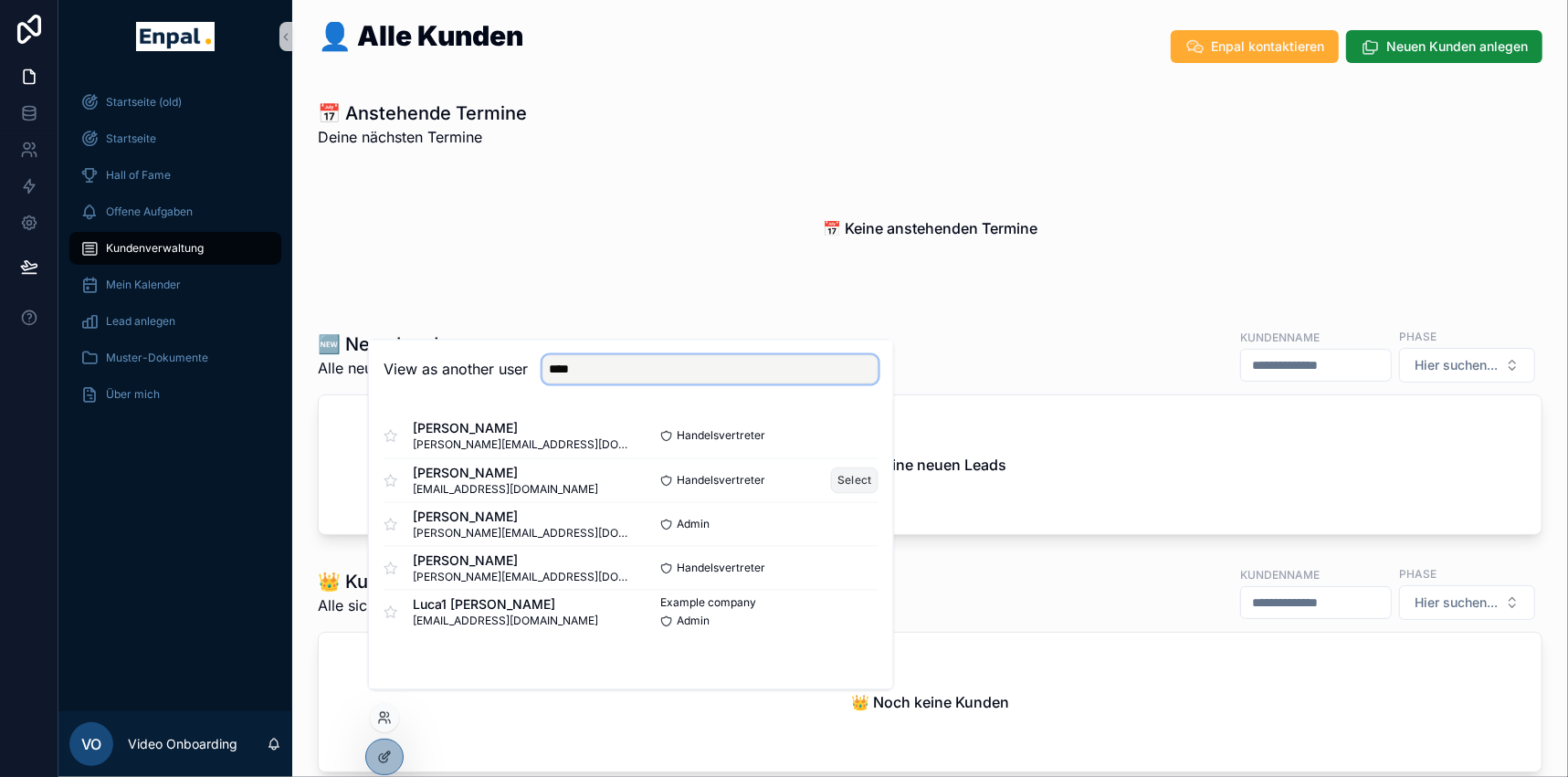
type input "****"
click at [863, 494] on button "Select" at bounding box center [855, 481] width 48 height 27
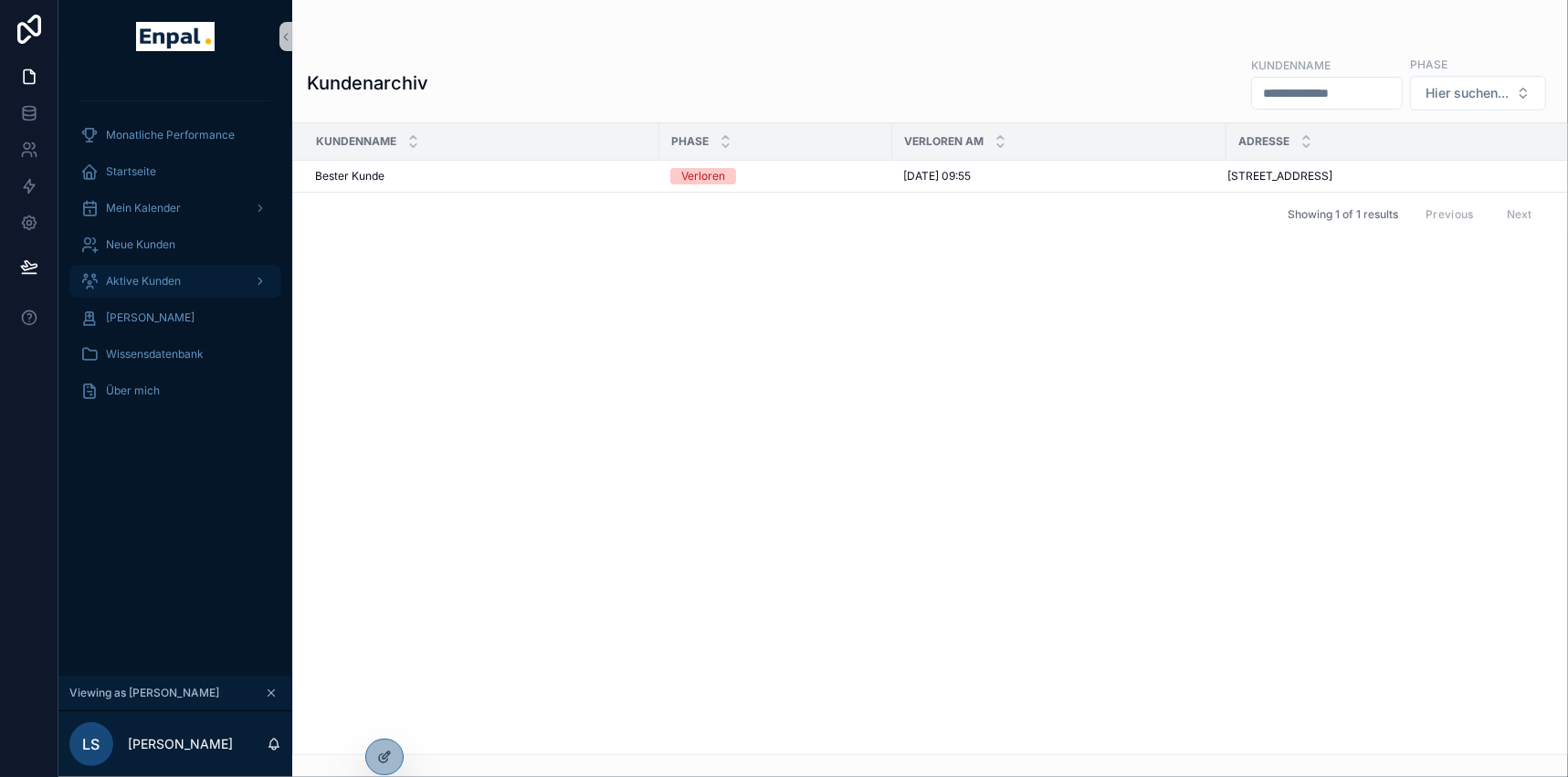
click at [152, 274] on span "Aktive Kunden" at bounding box center [143, 280] width 75 height 14
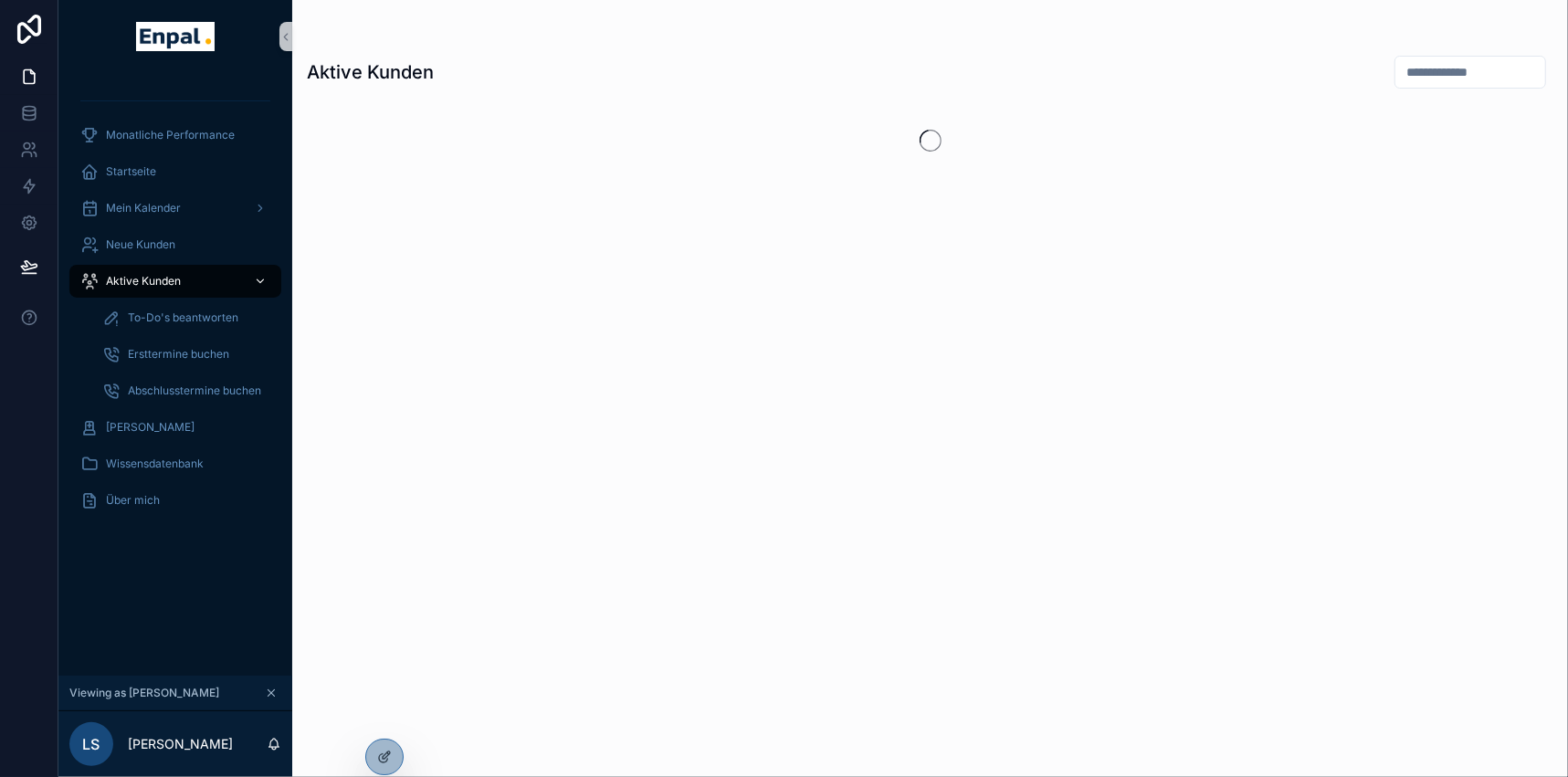
click at [159, 277] on span "Aktive Kunden" at bounding box center [143, 280] width 75 height 14
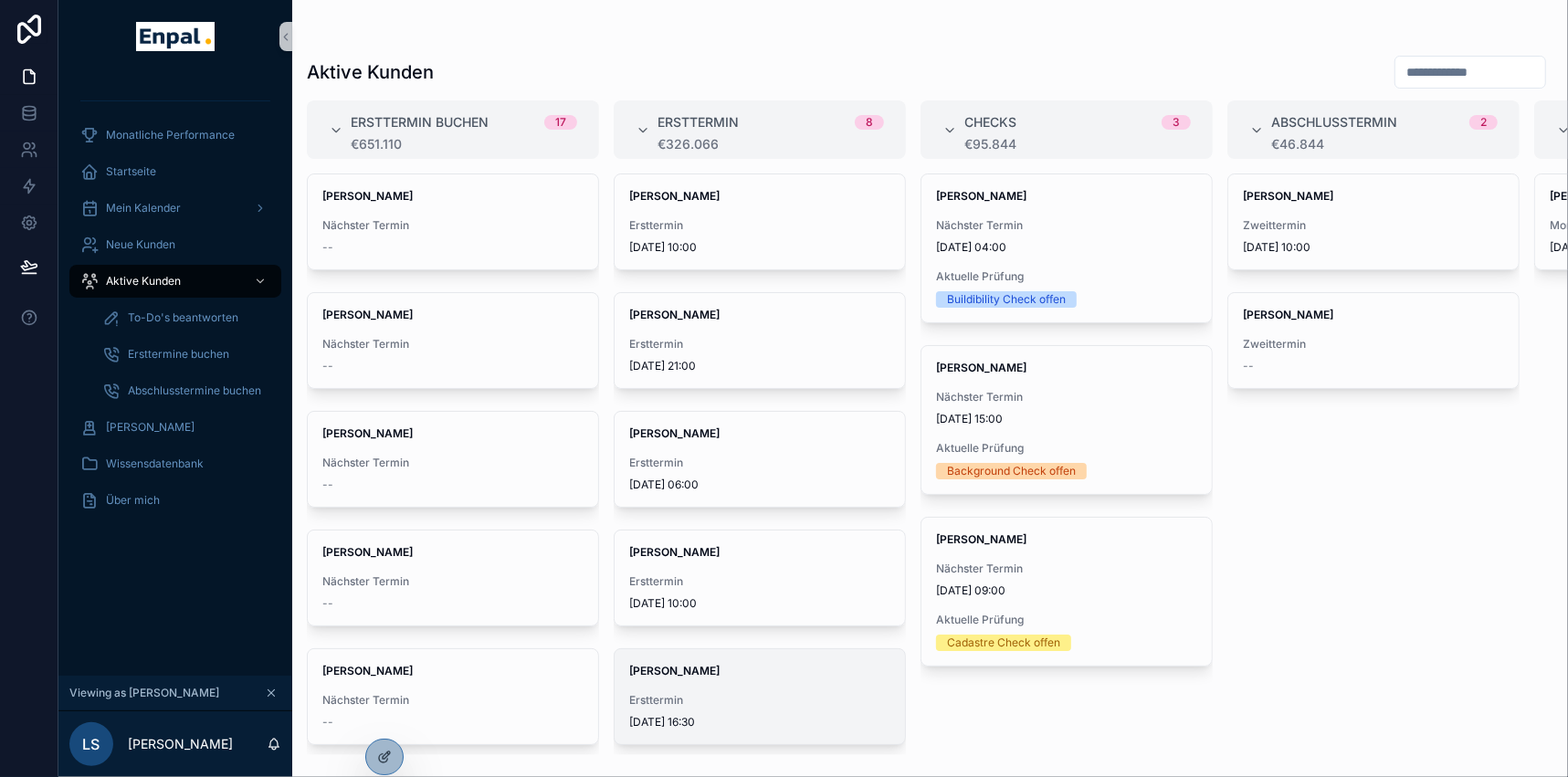
click at [693, 664] on strong "[PERSON_NAME]" at bounding box center [674, 671] width 90 height 13
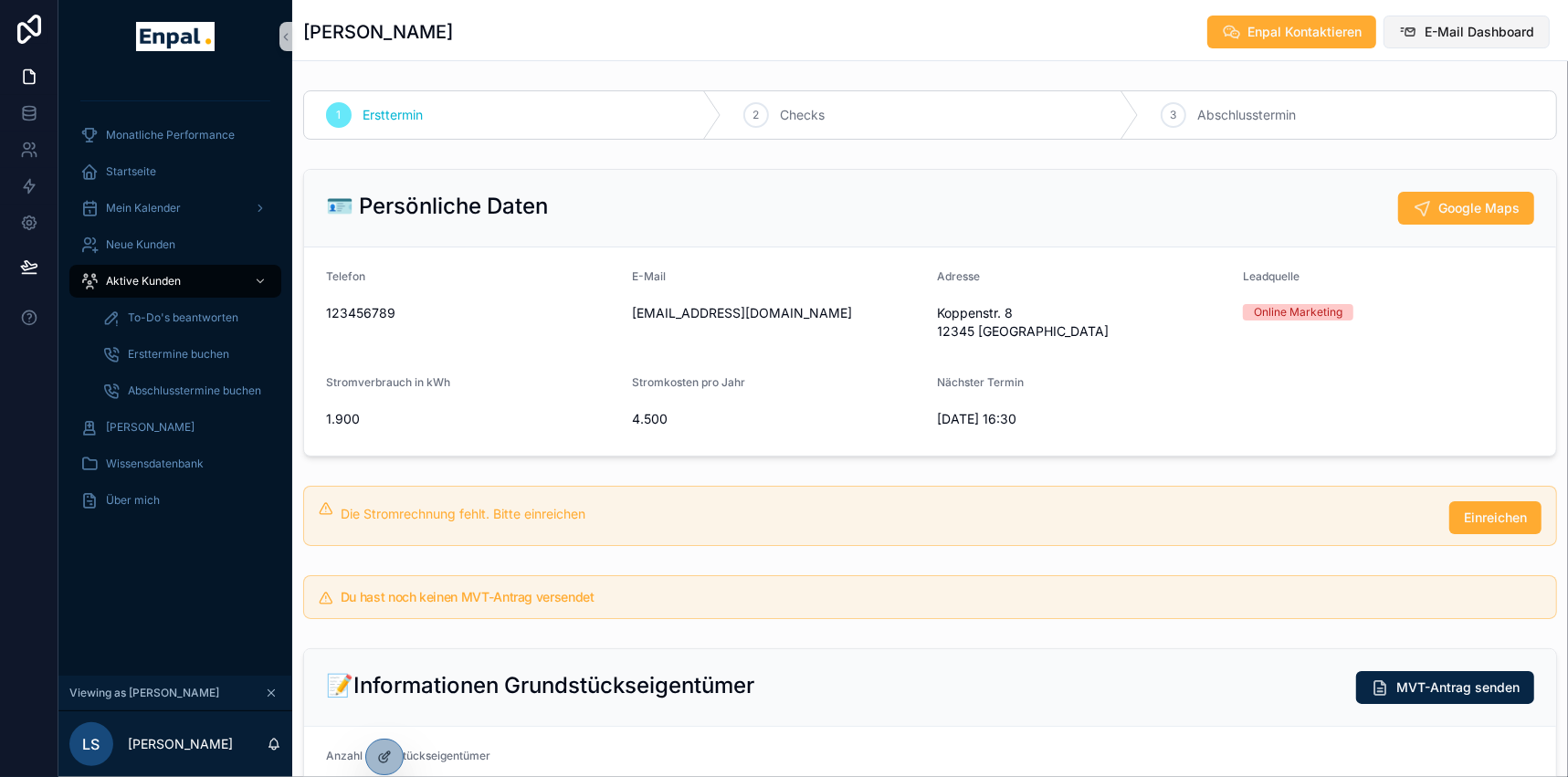
click at [1457, 31] on span "E-Mail Dashboard" at bounding box center [1479, 31] width 109 height 18
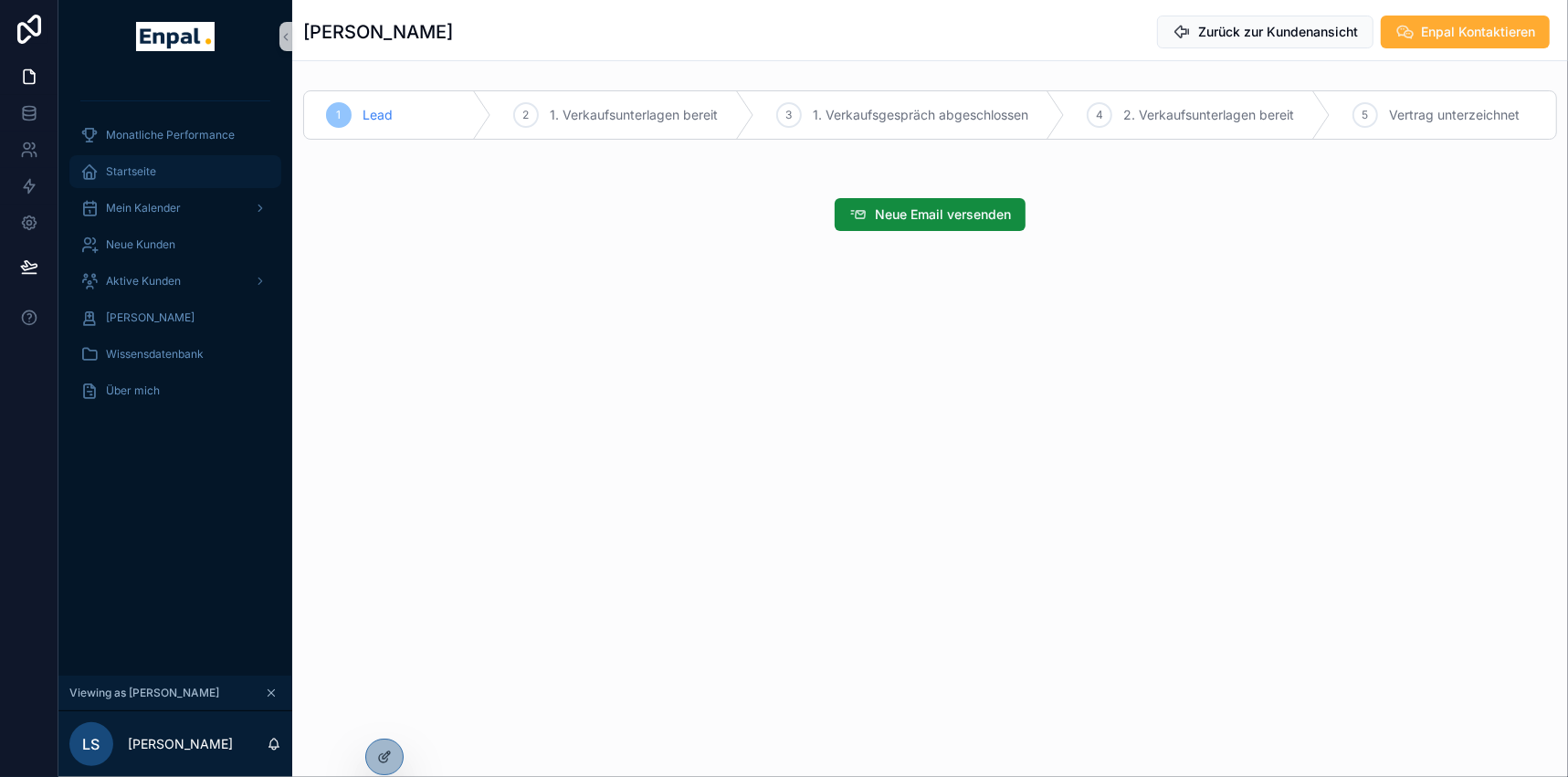
click at [170, 169] on div "Startseite" at bounding box center [176, 171] width 190 height 29
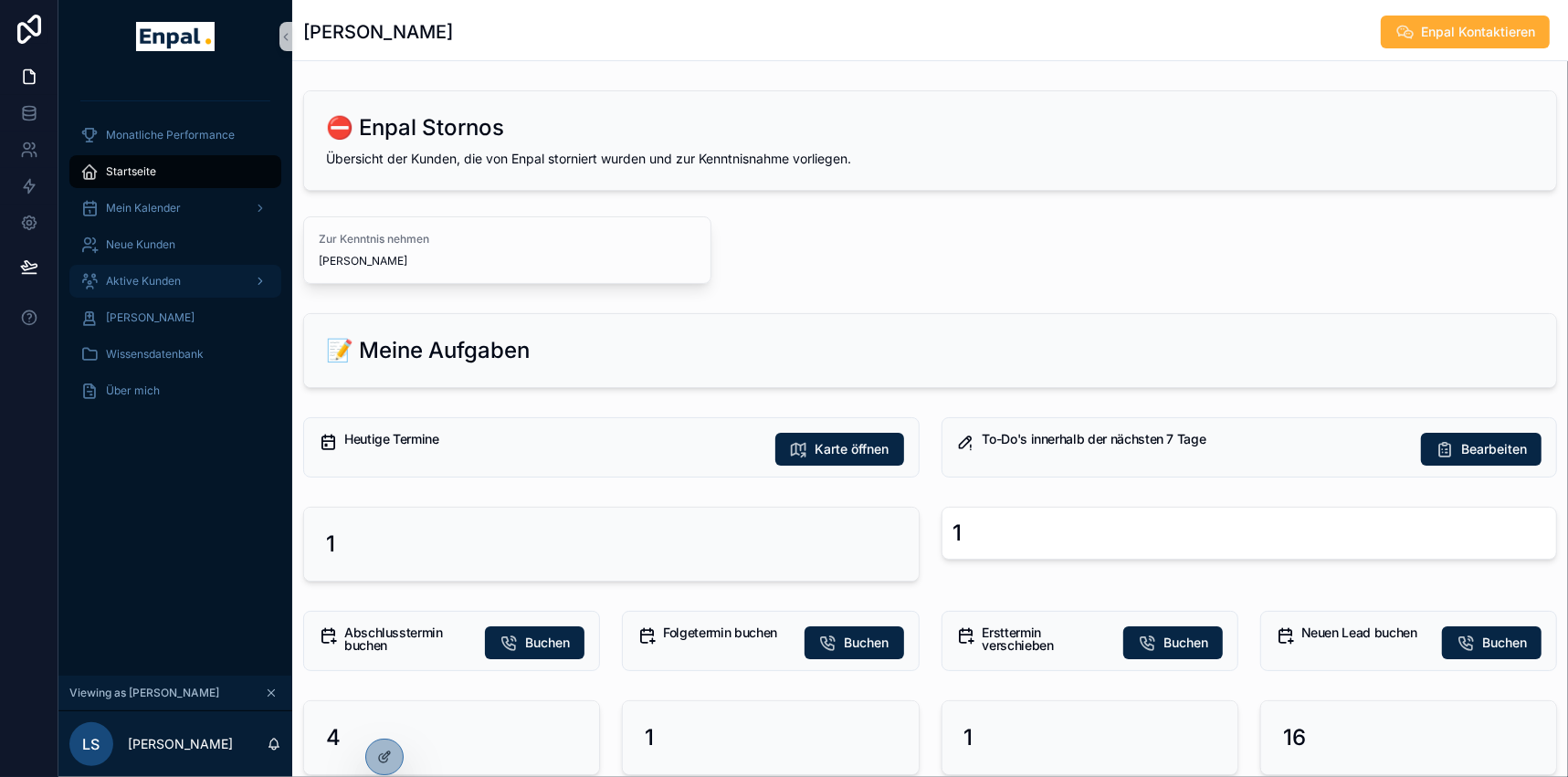
click at [191, 273] on div "Aktive Kunden" at bounding box center [176, 281] width 190 height 29
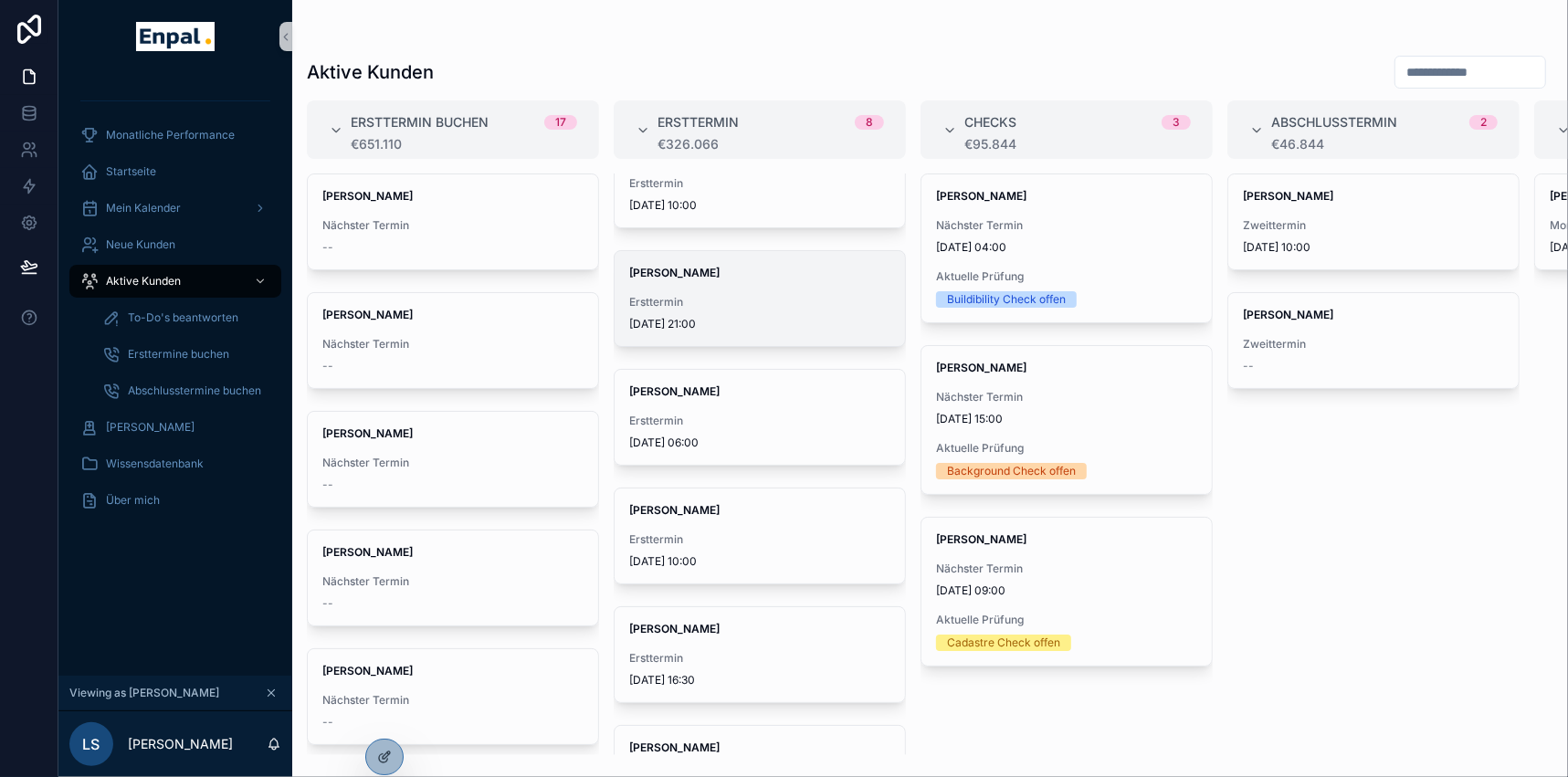
scroll to position [82, 0]
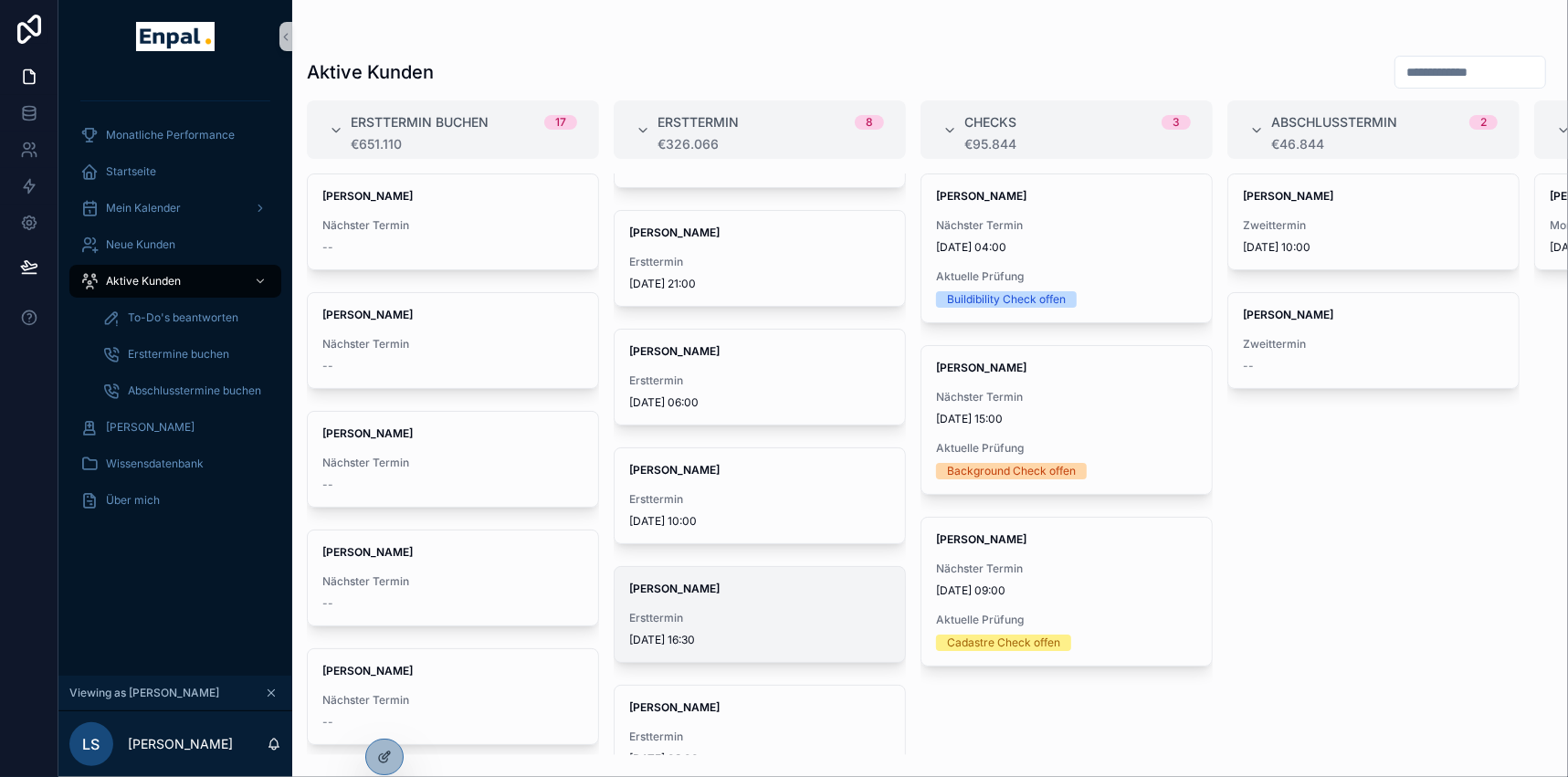
click at [737, 615] on span "Ersttermin" at bounding box center [759, 617] width 261 height 14
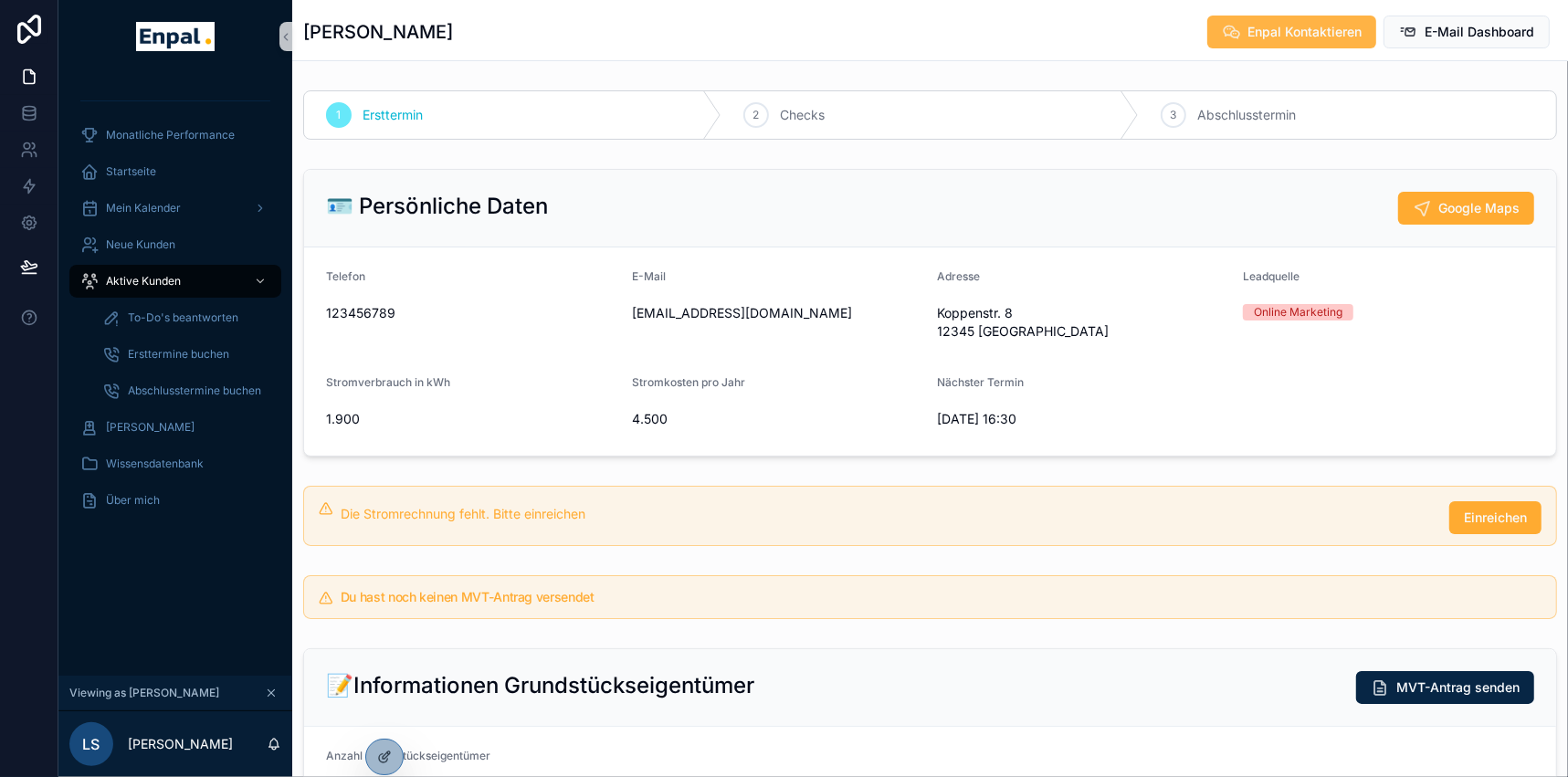
click at [1292, 36] on span "Enpal Kontaktieren" at bounding box center [1305, 31] width 114 height 18
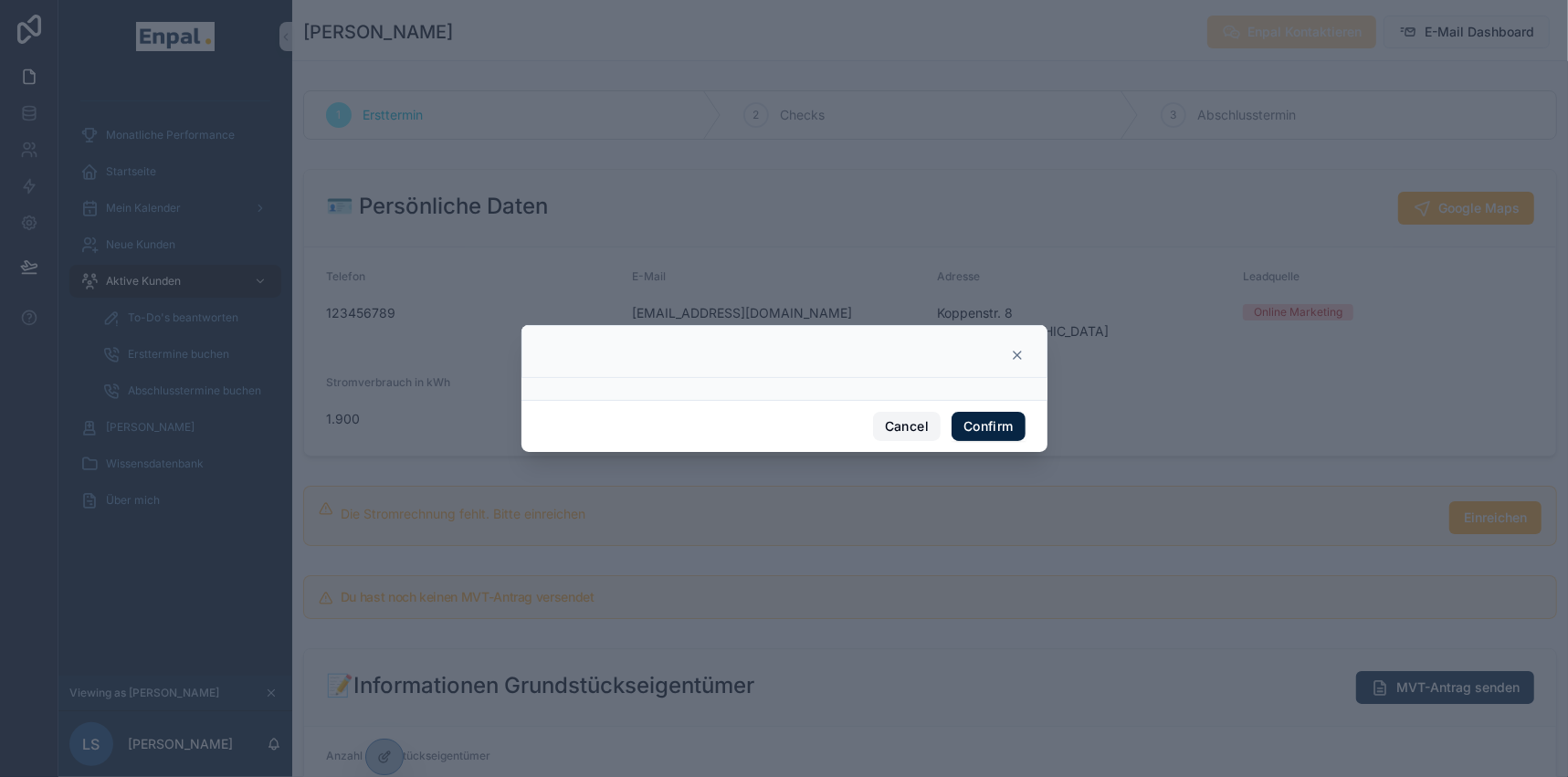
click at [903, 434] on button "Cancel" at bounding box center [907, 426] width 67 height 29
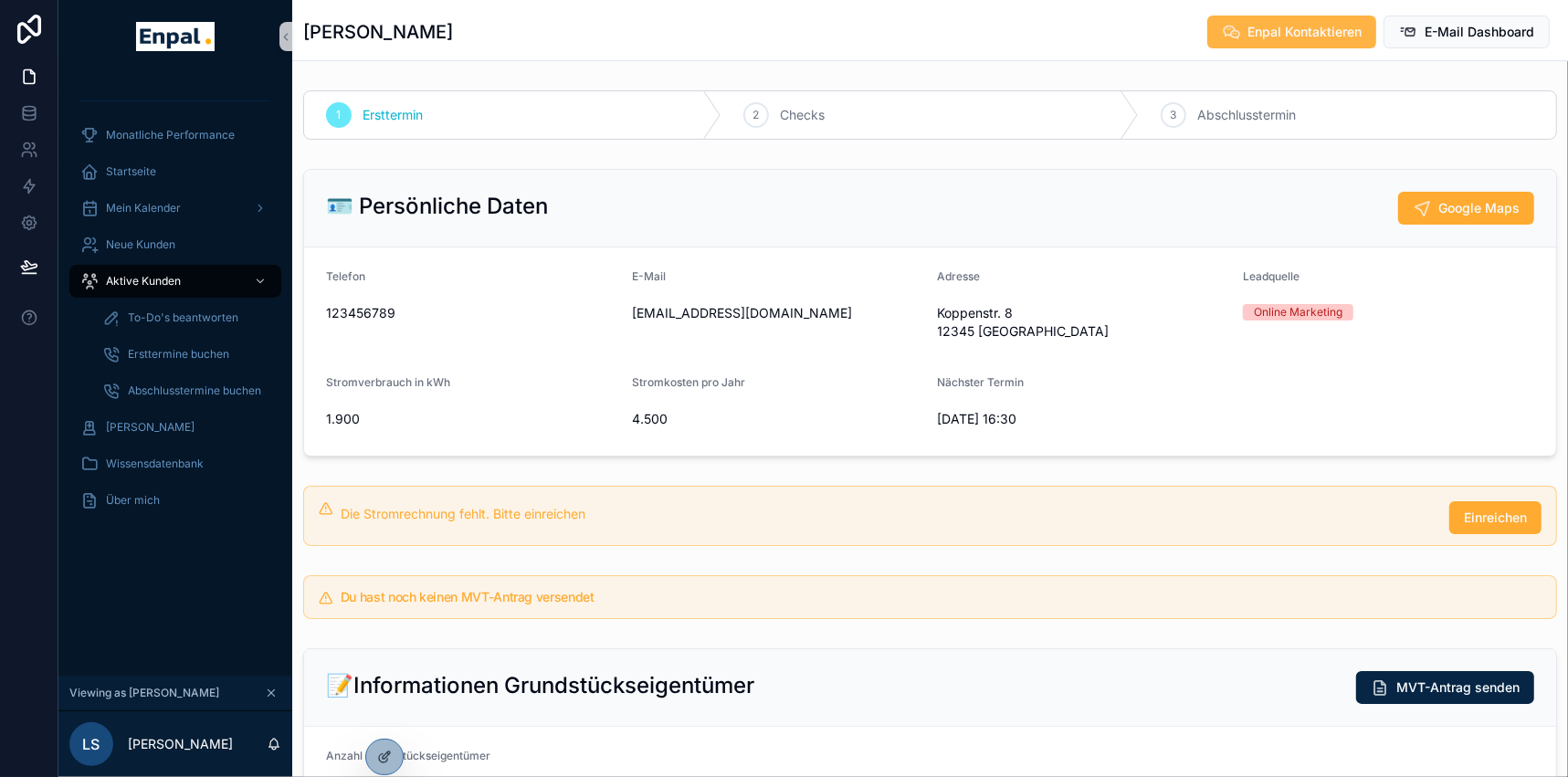
click at [1318, 25] on span "Enpal Kontaktieren" at bounding box center [1305, 31] width 114 height 18
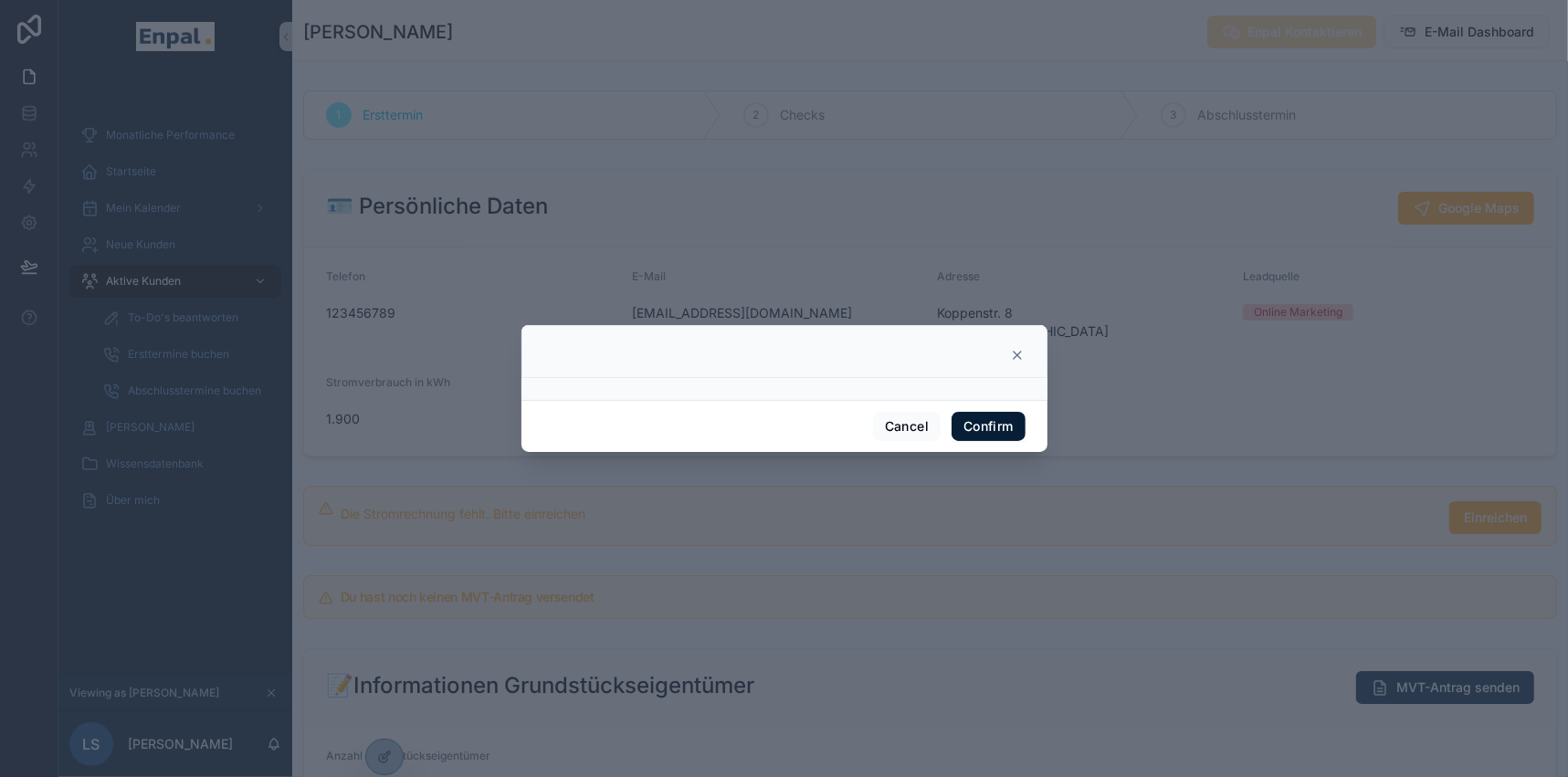
click at [999, 428] on button "Confirm" at bounding box center [987, 426] width 73 height 29
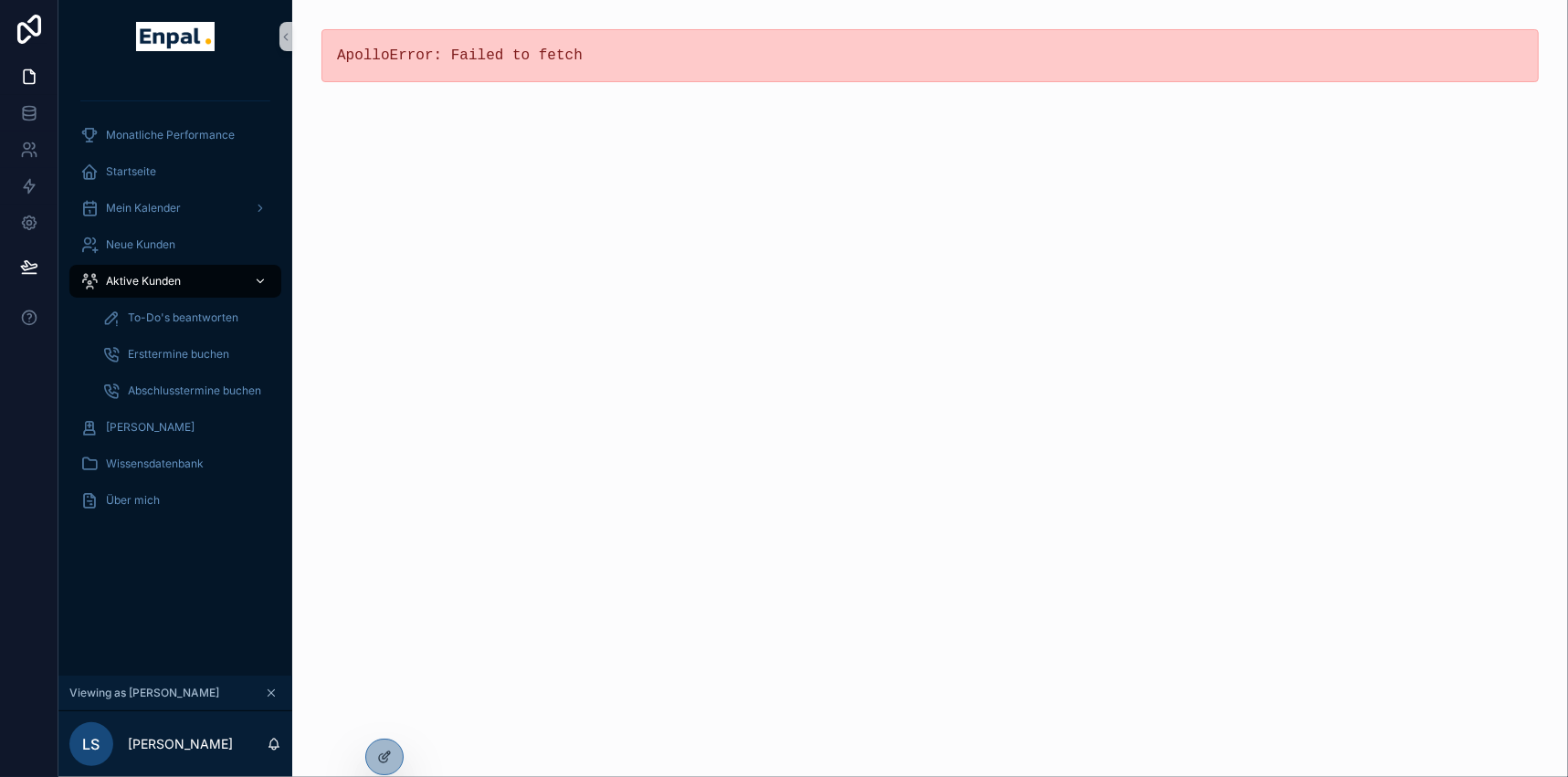
click at [164, 278] on span "Aktive Kunden" at bounding box center [143, 280] width 75 height 14
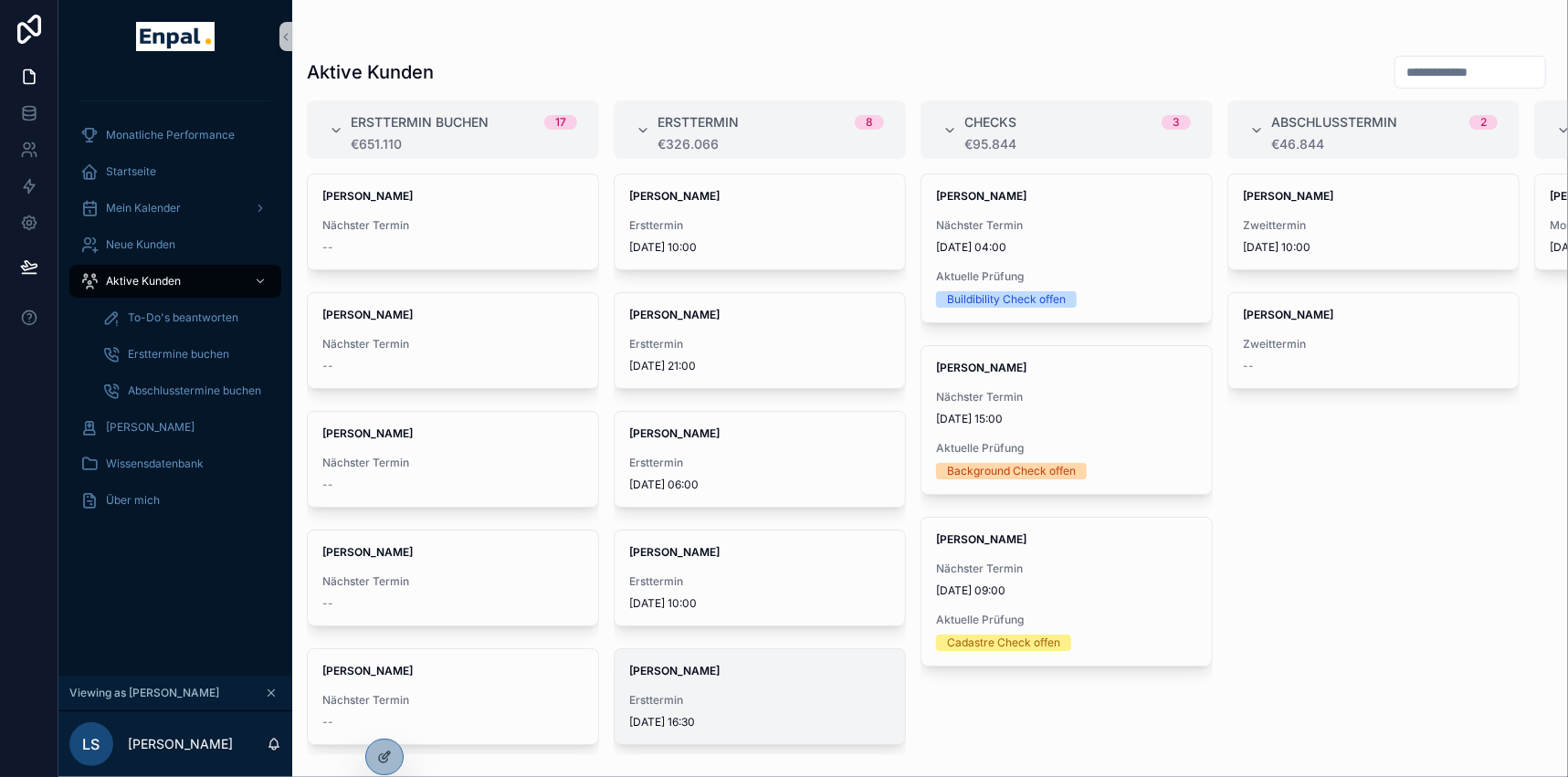
click at [676, 685] on div "Elena Lorenz Ersttermin 5.9.2025 16:30" at bounding box center [760, 696] width 291 height 95
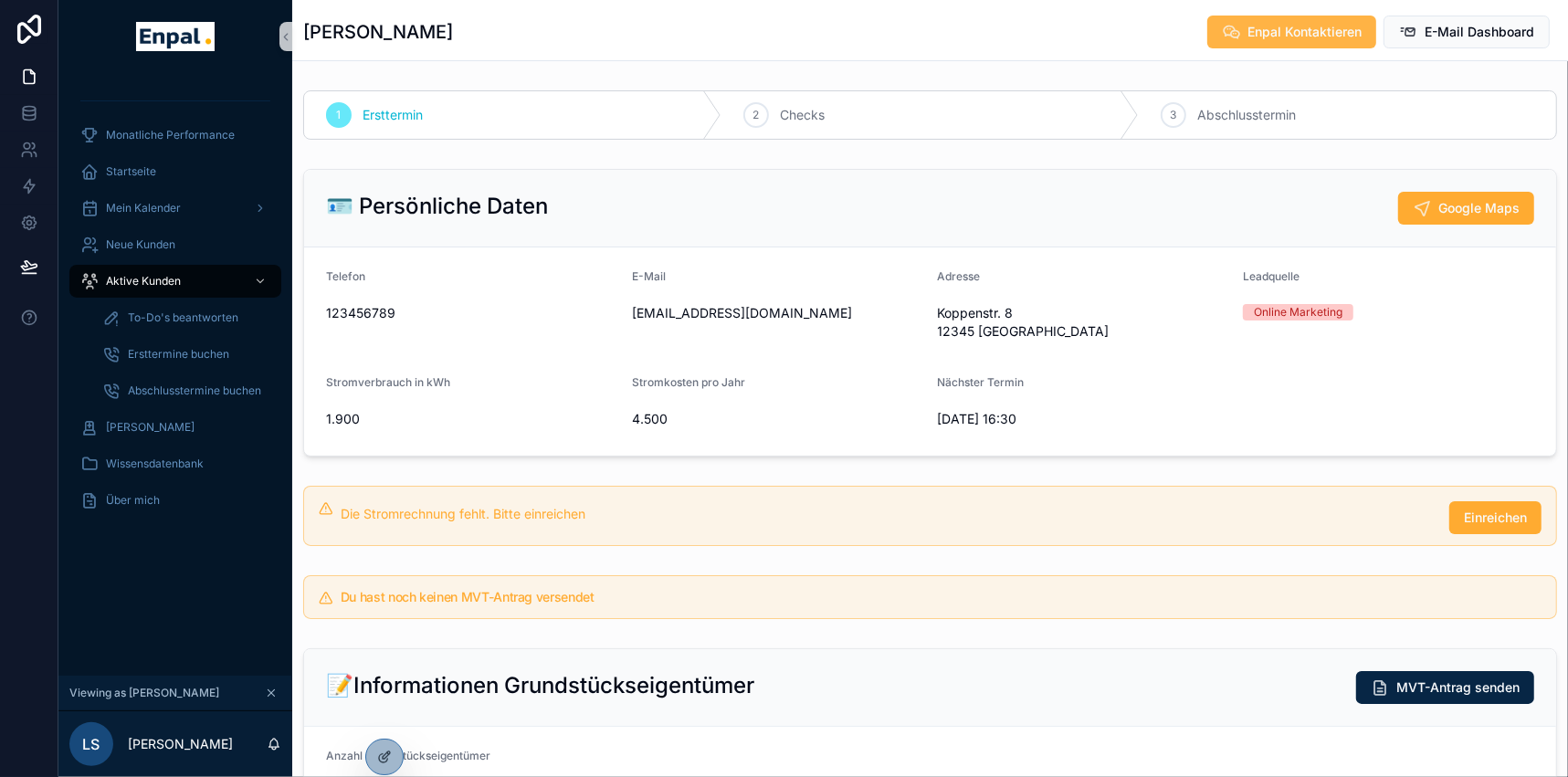
click at [1309, 33] on span "Enpal Kontaktieren" at bounding box center [1305, 31] width 114 height 18
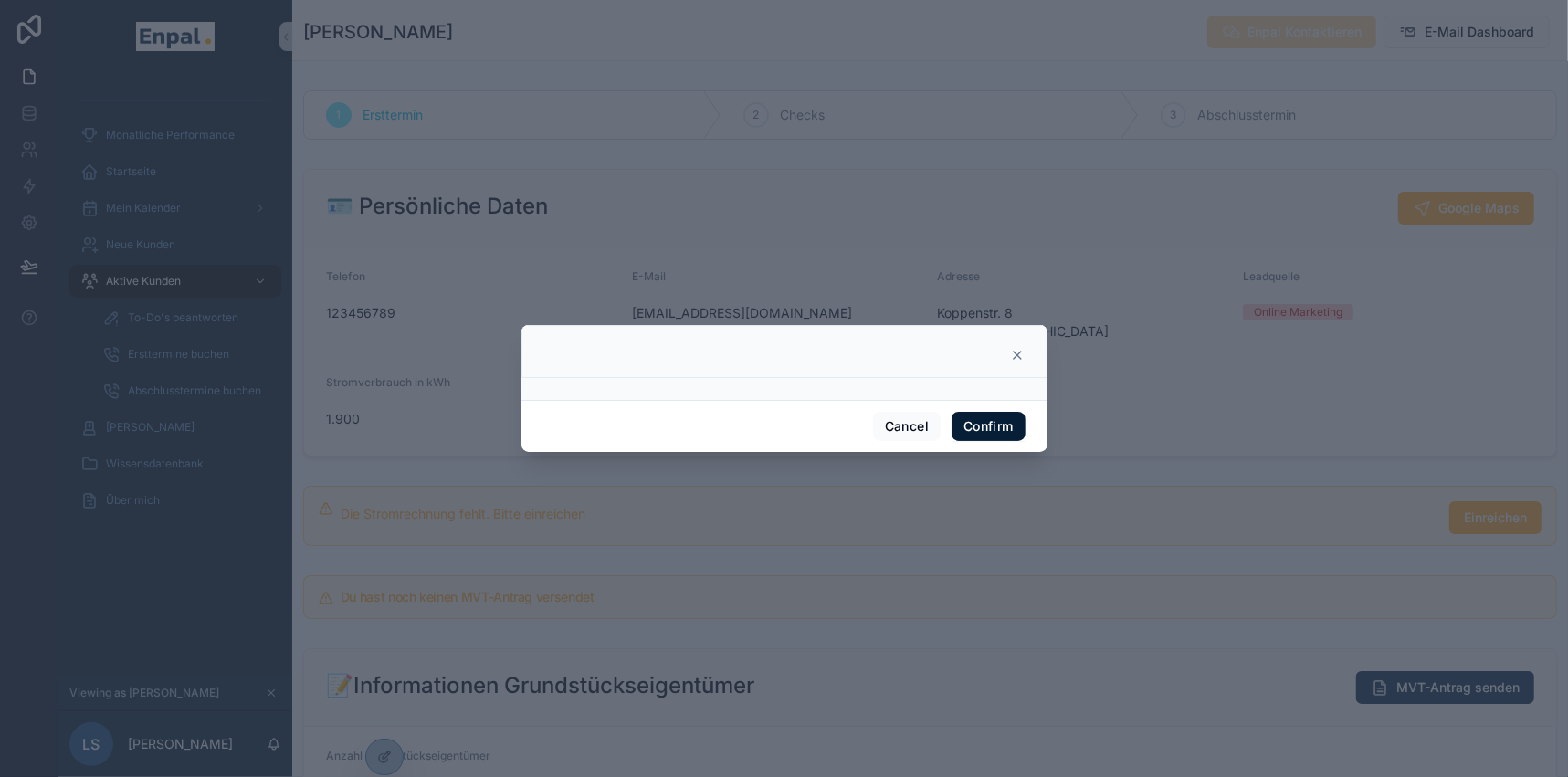
click at [968, 425] on button "Confirm" at bounding box center [987, 426] width 73 height 29
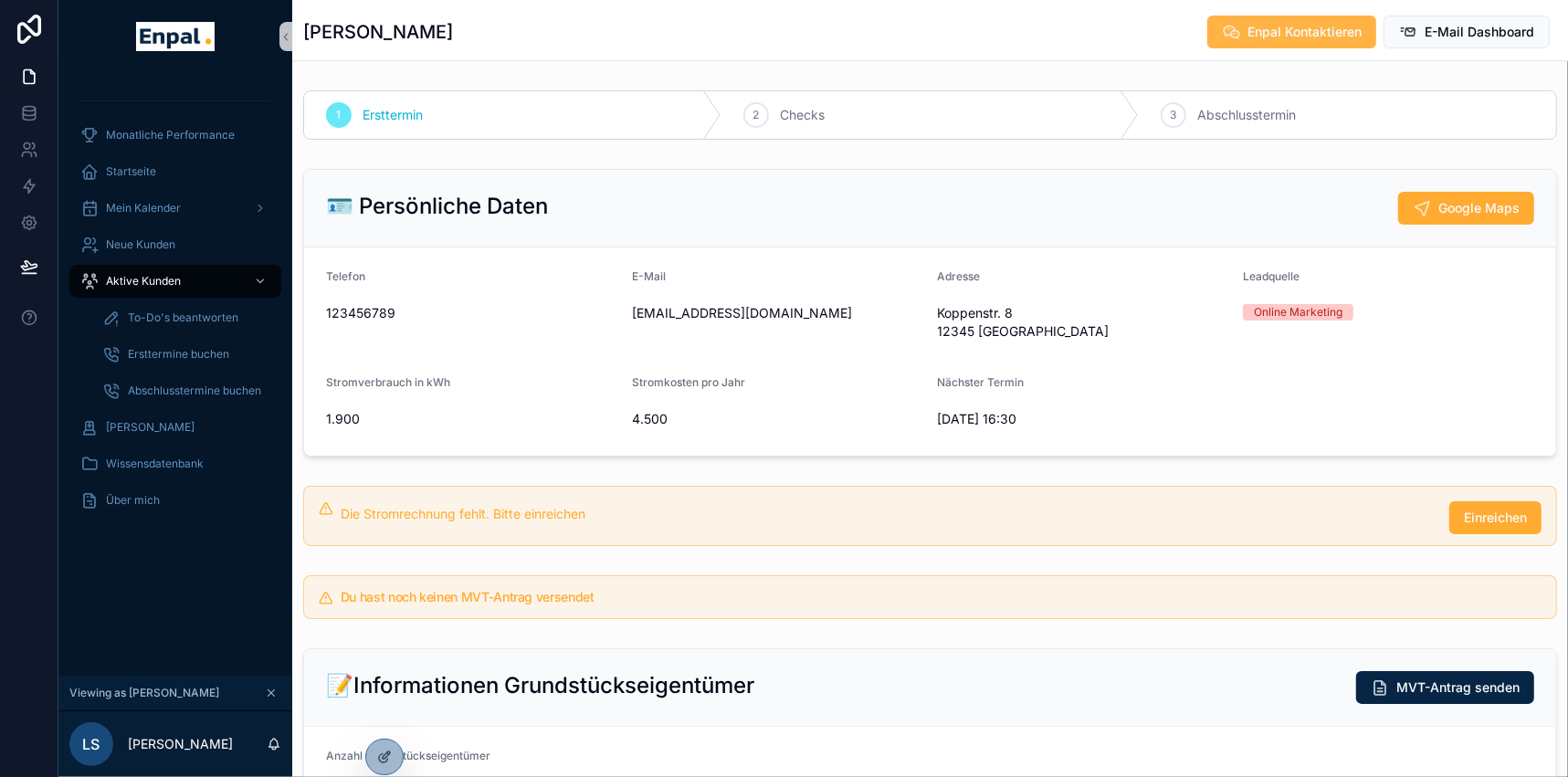
click at [1263, 39] on span "Enpal Kontaktieren" at bounding box center [1305, 31] width 114 height 18
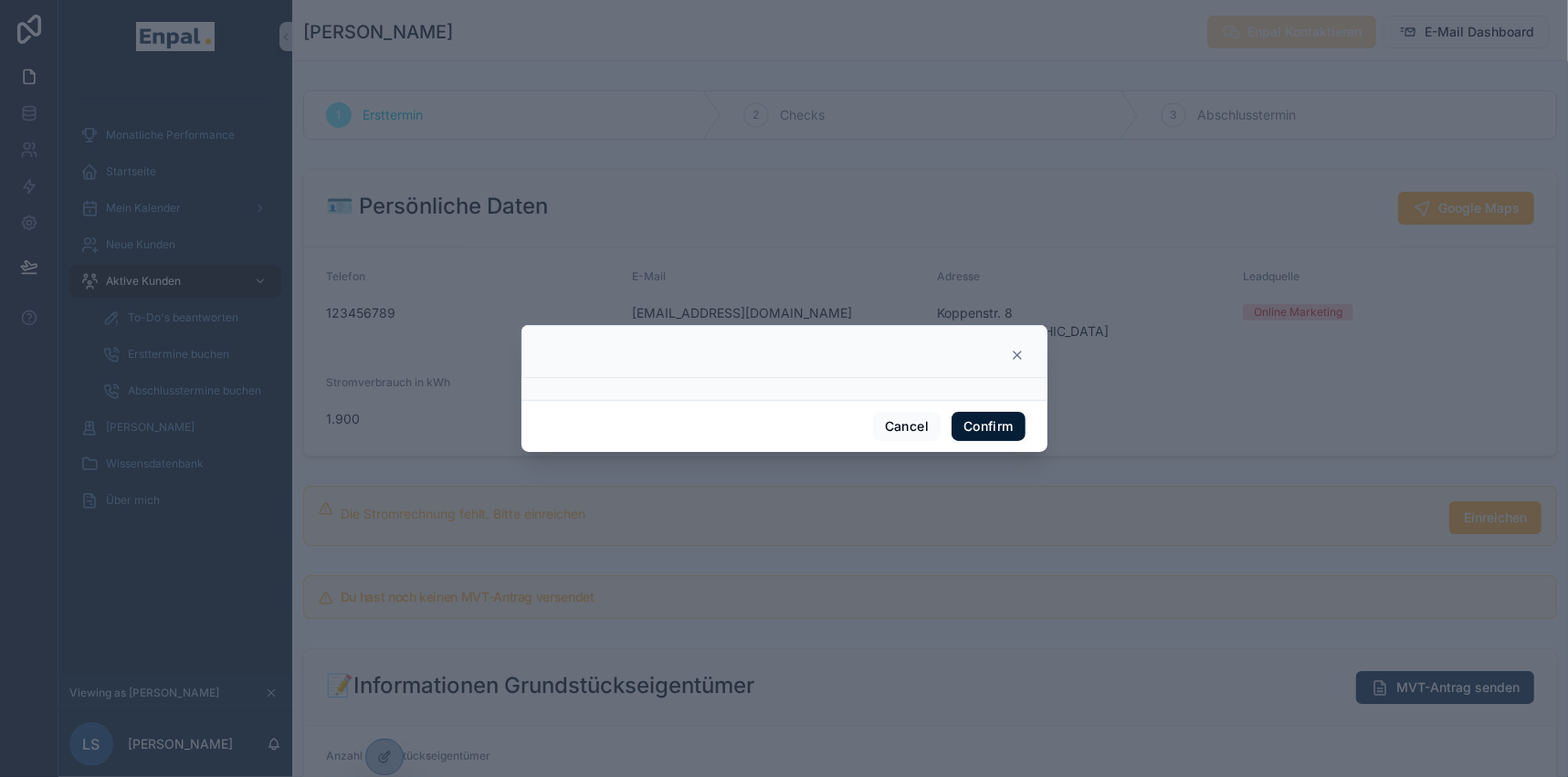
click at [976, 420] on button "Confirm" at bounding box center [987, 426] width 73 height 29
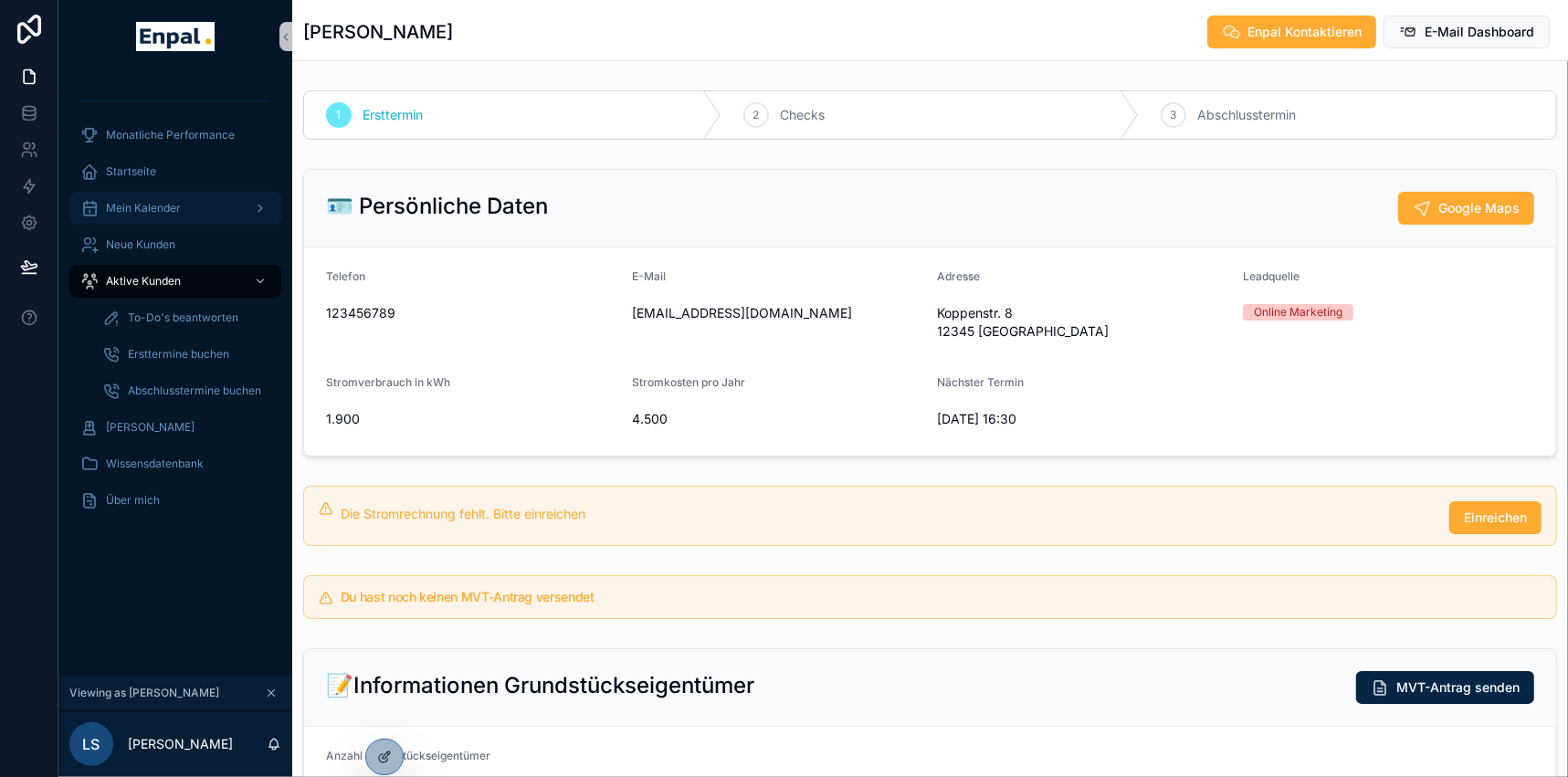
click at [164, 203] on span "Mein Kalender" at bounding box center [143, 207] width 75 height 14
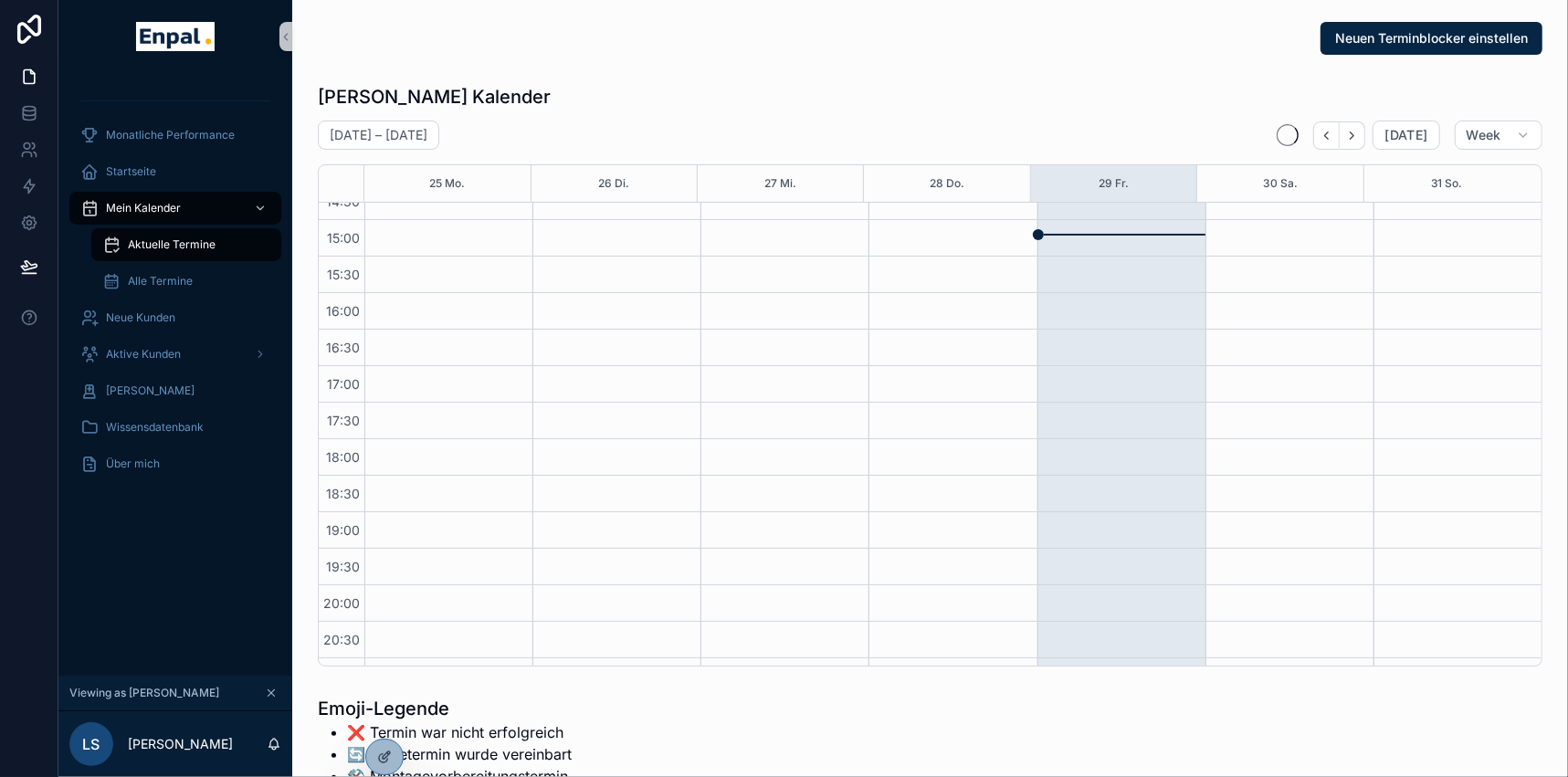
scroll to position [291, 0]
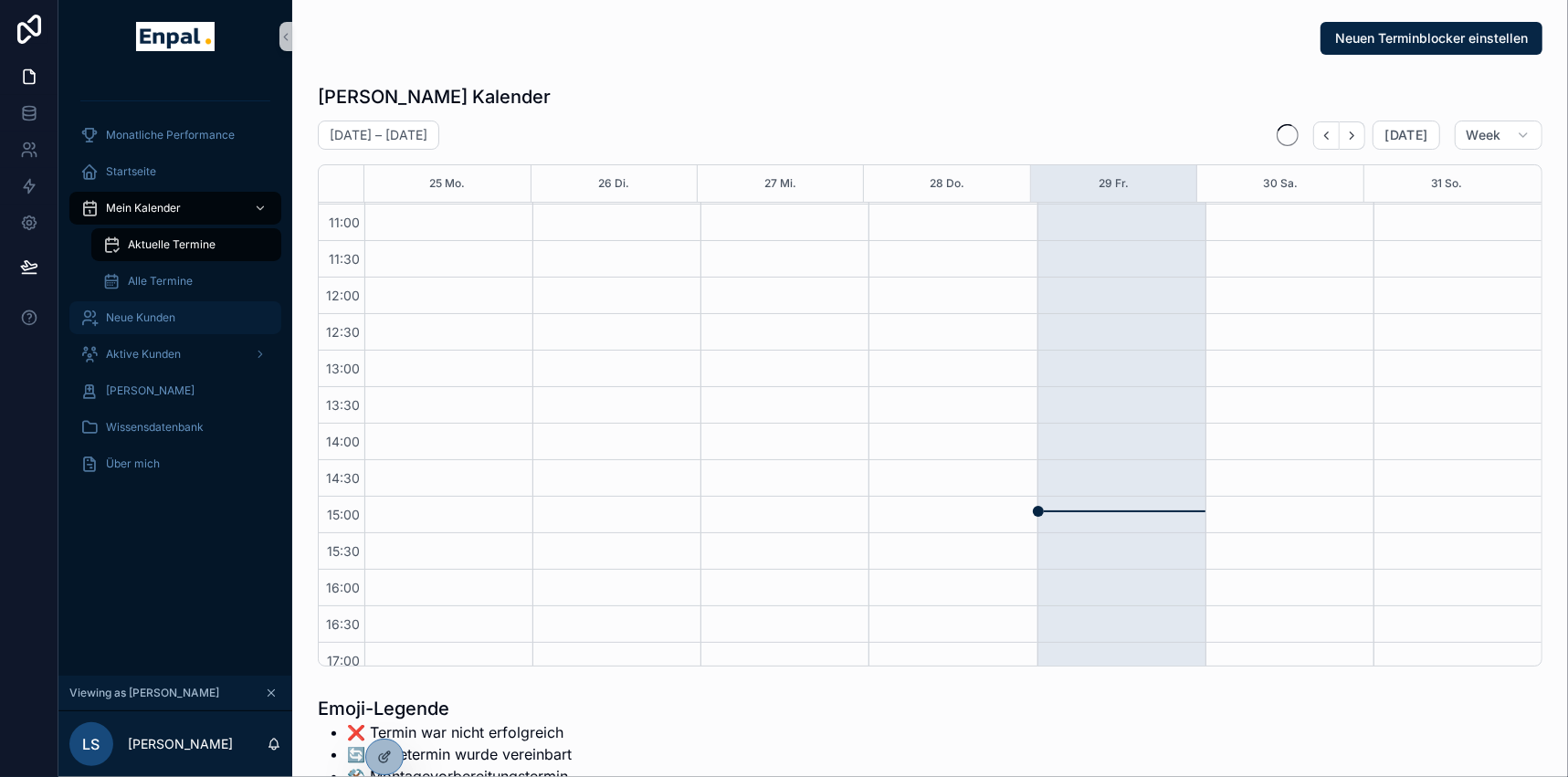
click at [168, 312] on span "Neue Kunden" at bounding box center [140, 317] width 69 height 14
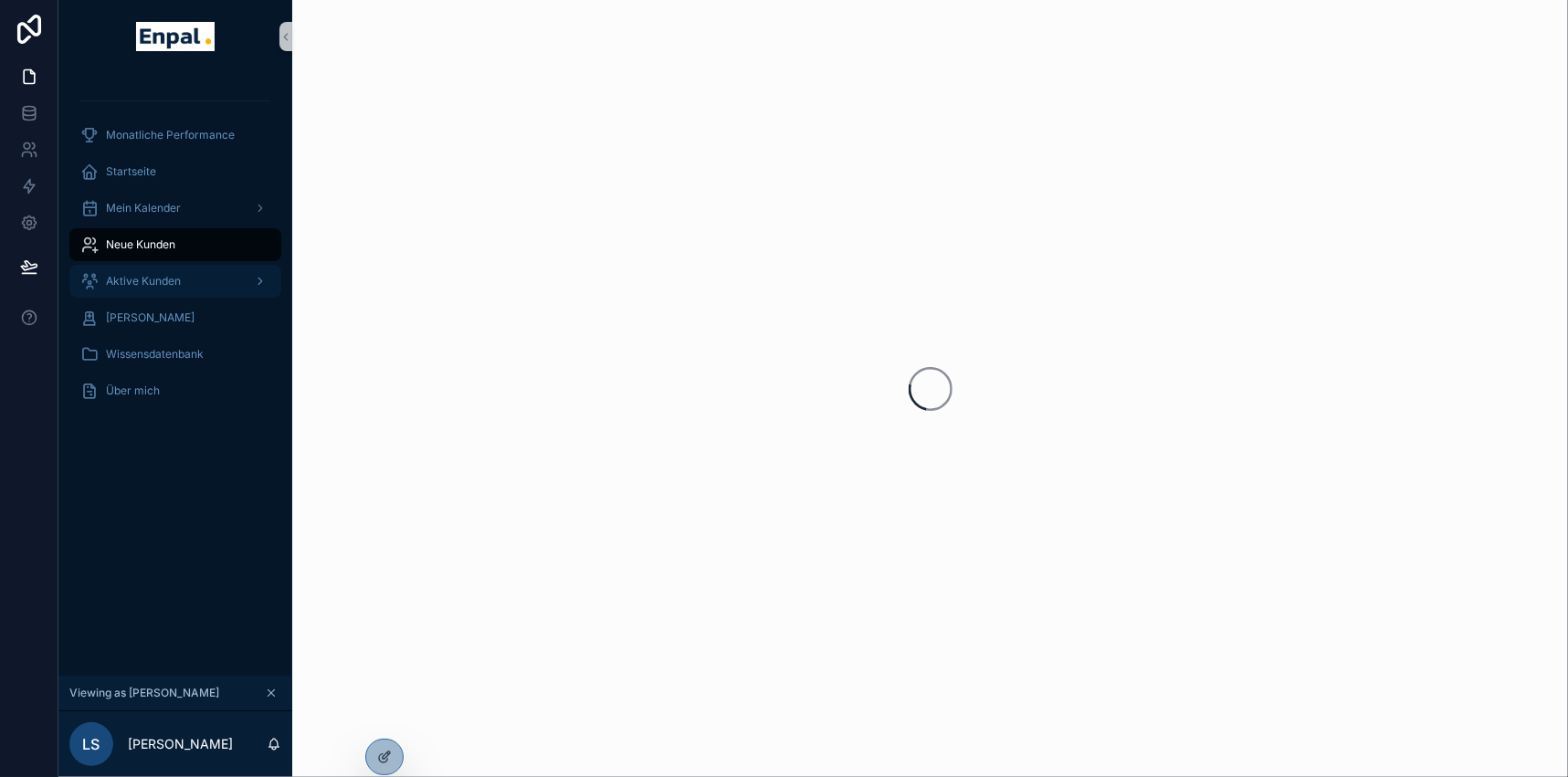
click at [157, 288] on span "Aktive Kunden" at bounding box center [143, 280] width 75 height 14
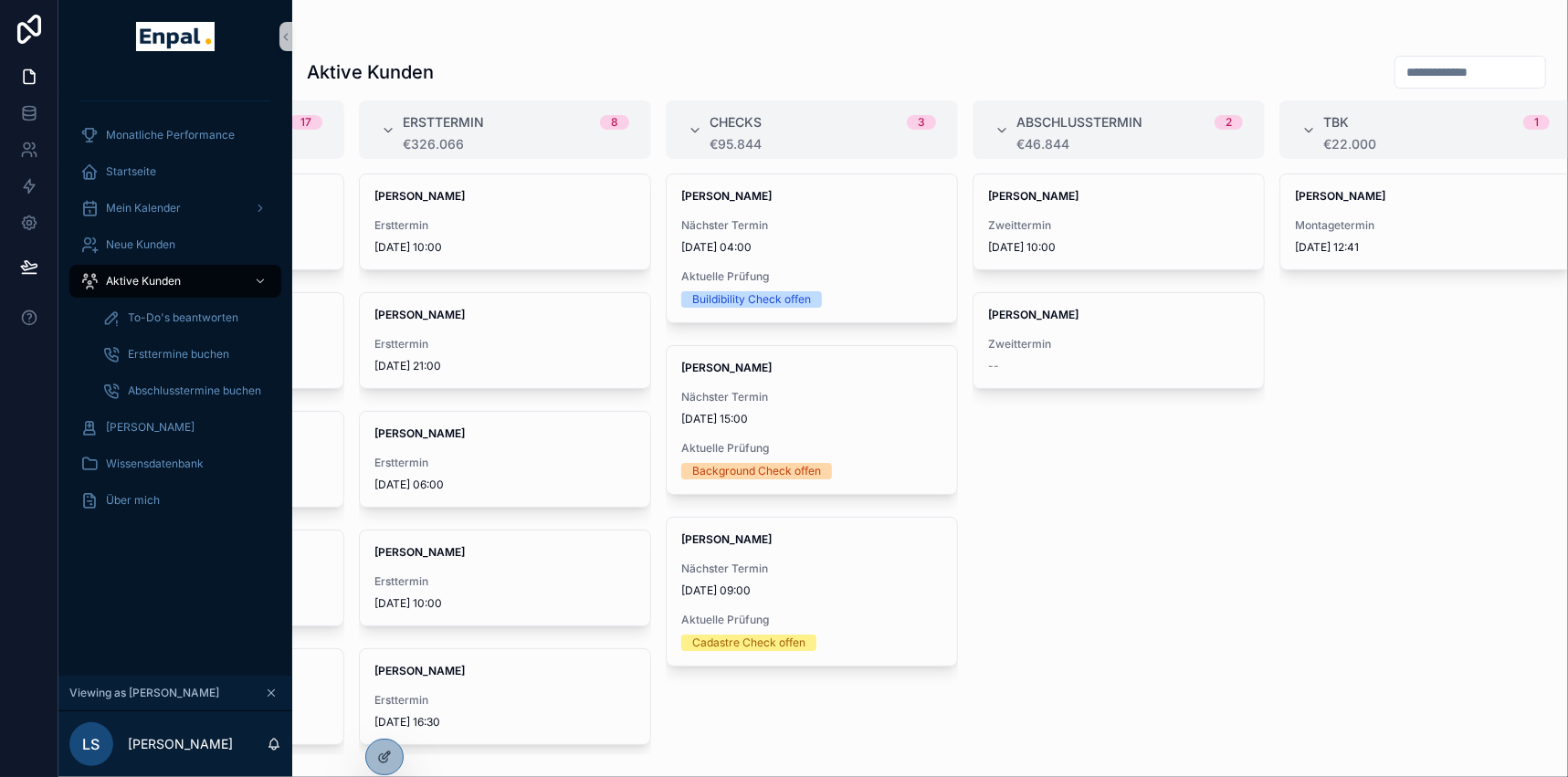
scroll to position [0, 260]
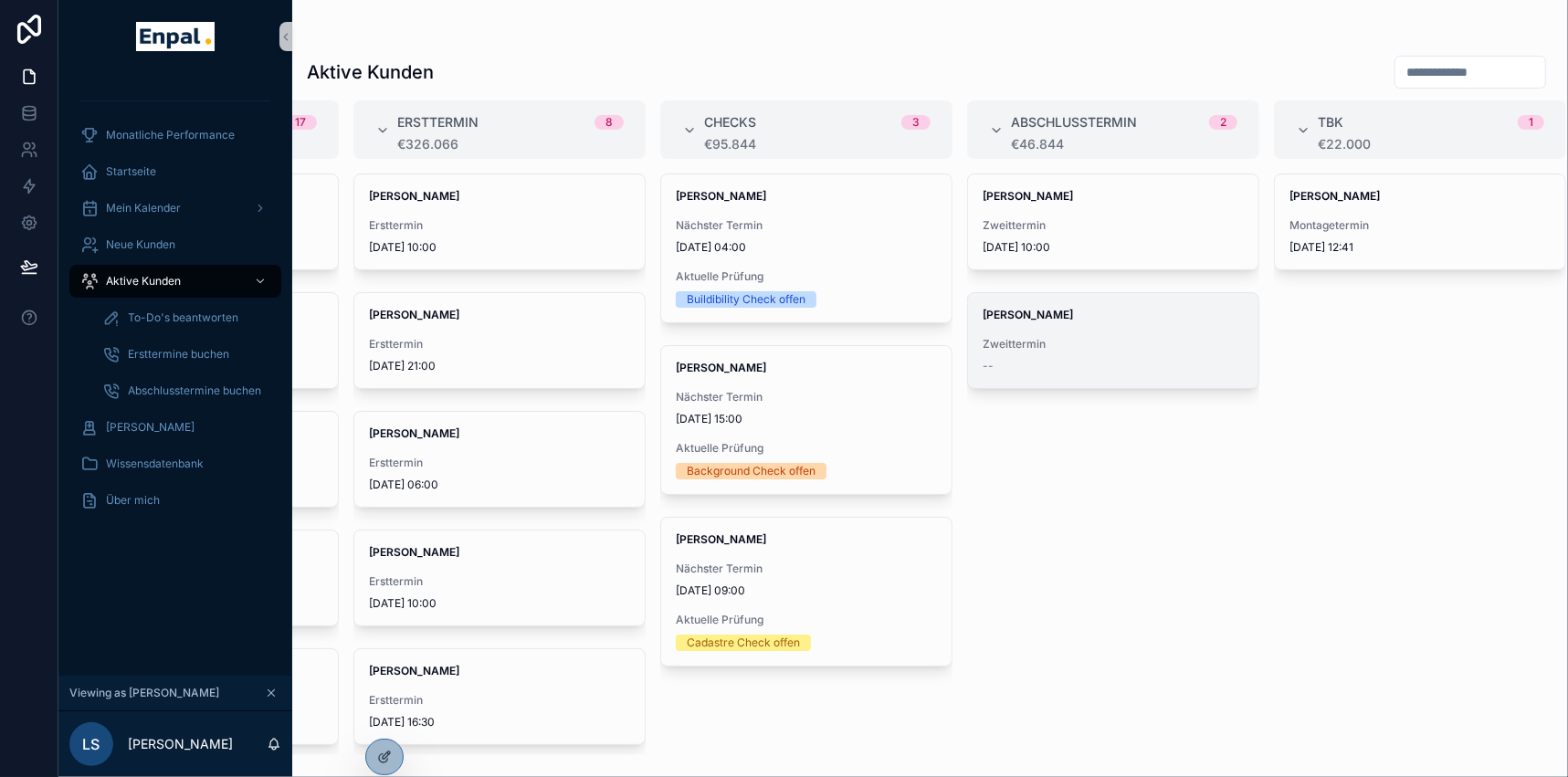
click at [1062, 314] on span "[PERSON_NAME]" at bounding box center [1113, 314] width 261 height 14
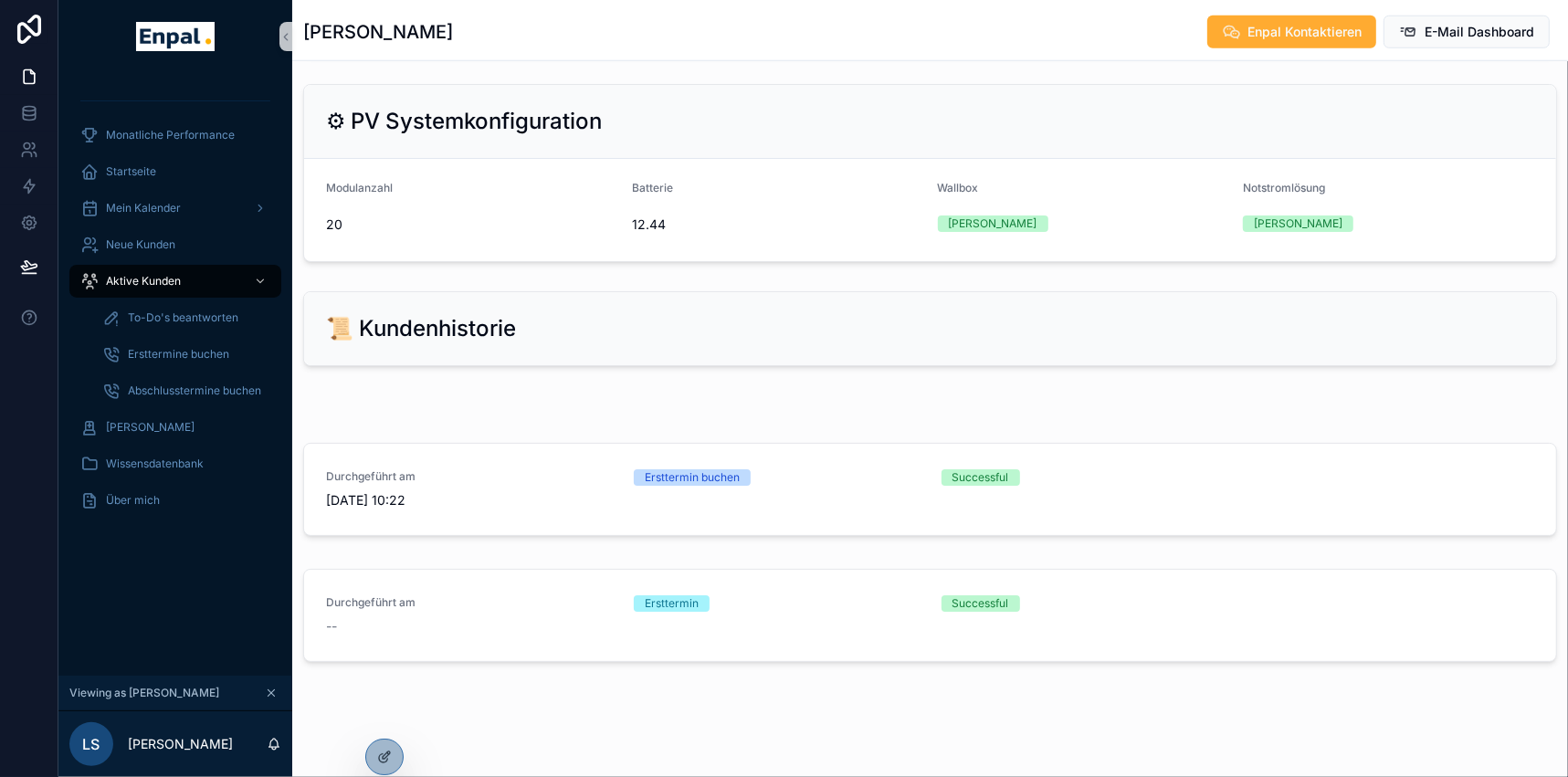
scroll to position [1351, 0]
click at [138, 164] on span "Startseite" at bounding box center [130, 171] width 50 height 14
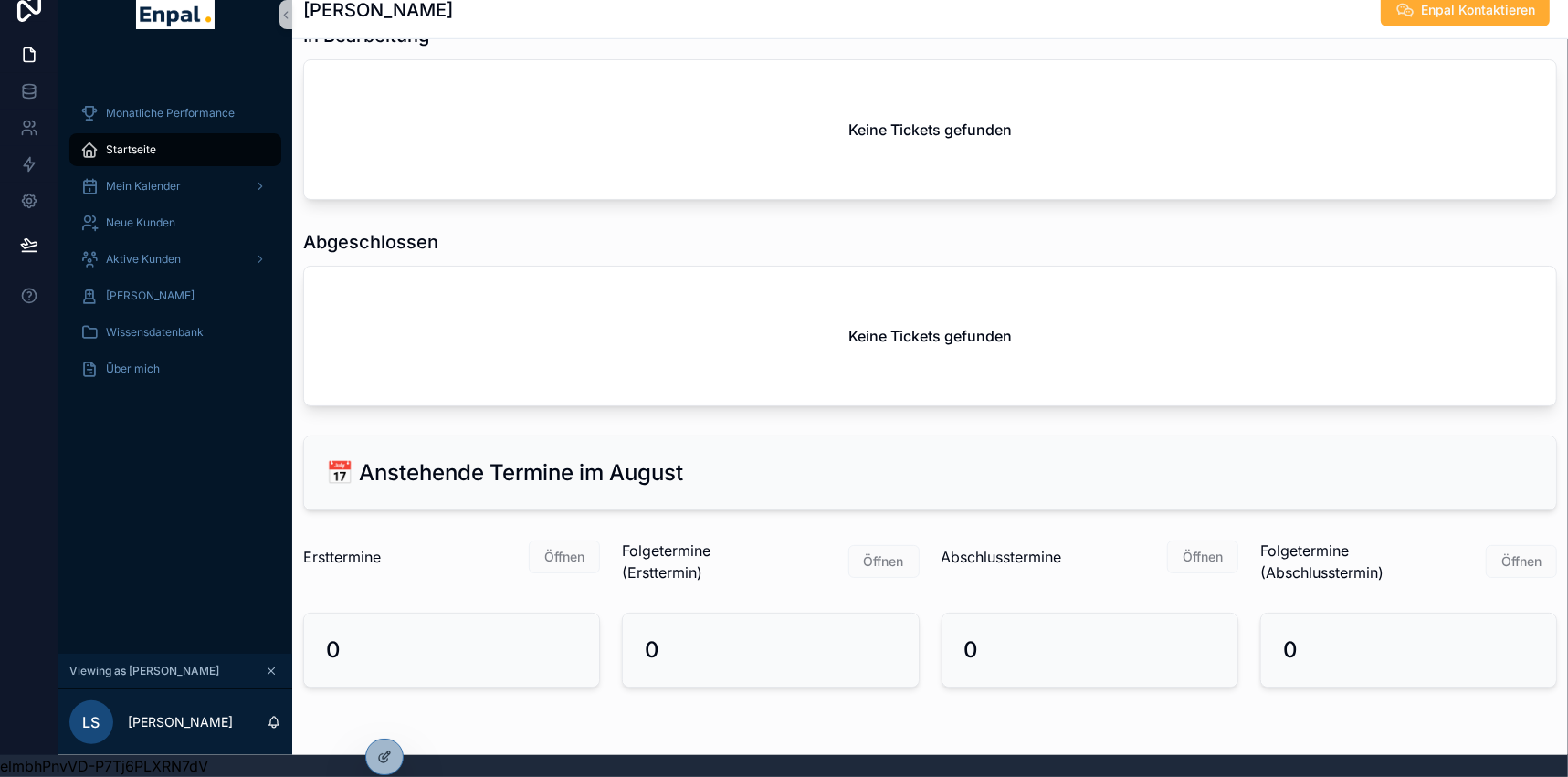
scroll to position [1076, 0]
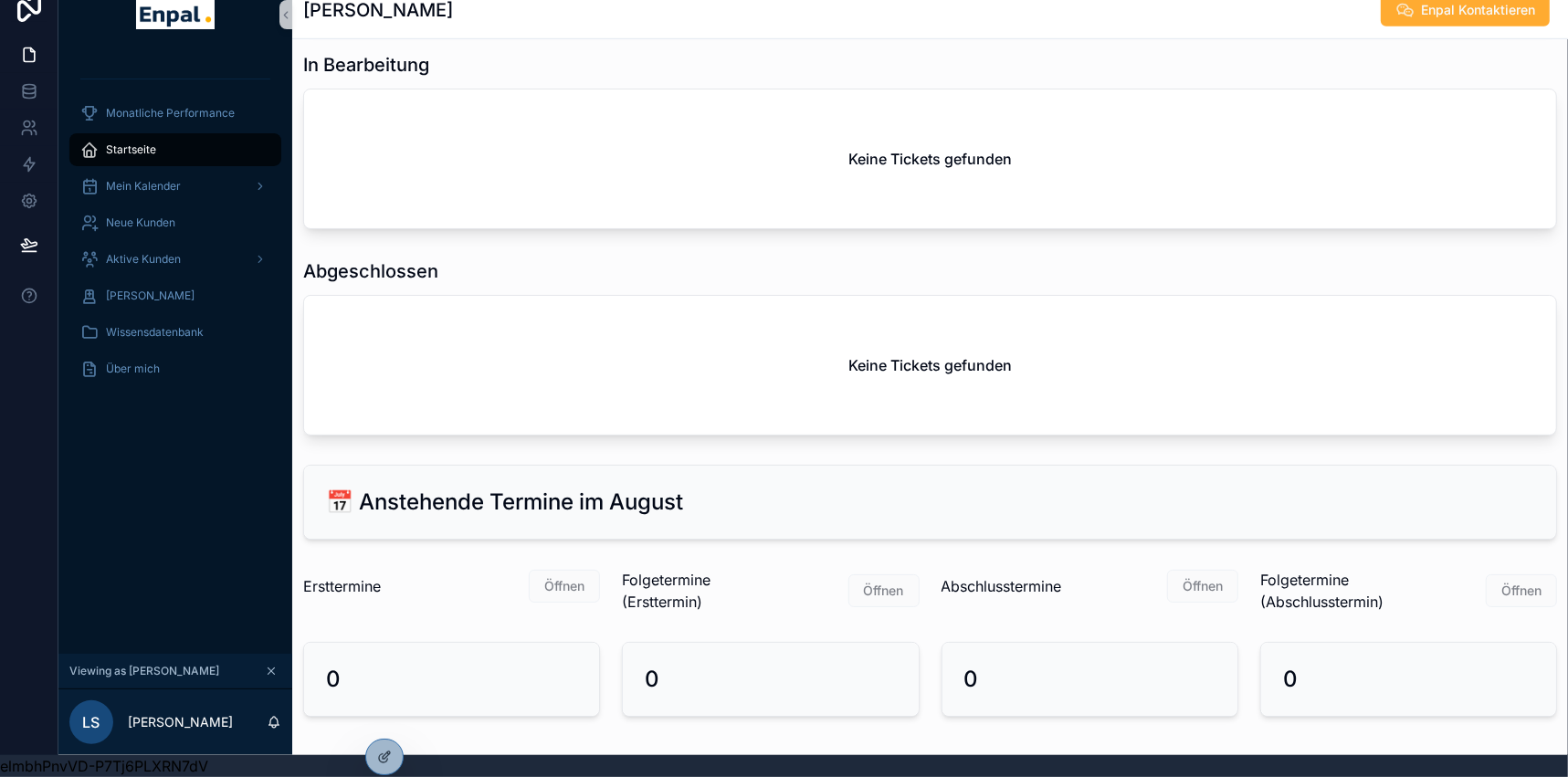
click at [144, 142] on span "Startseite" at bounding box center [130, 149] width 50 height 14
click at [140, 179] on span "Mein Kalender" at bounding box center [143, 185] width 75 height 14
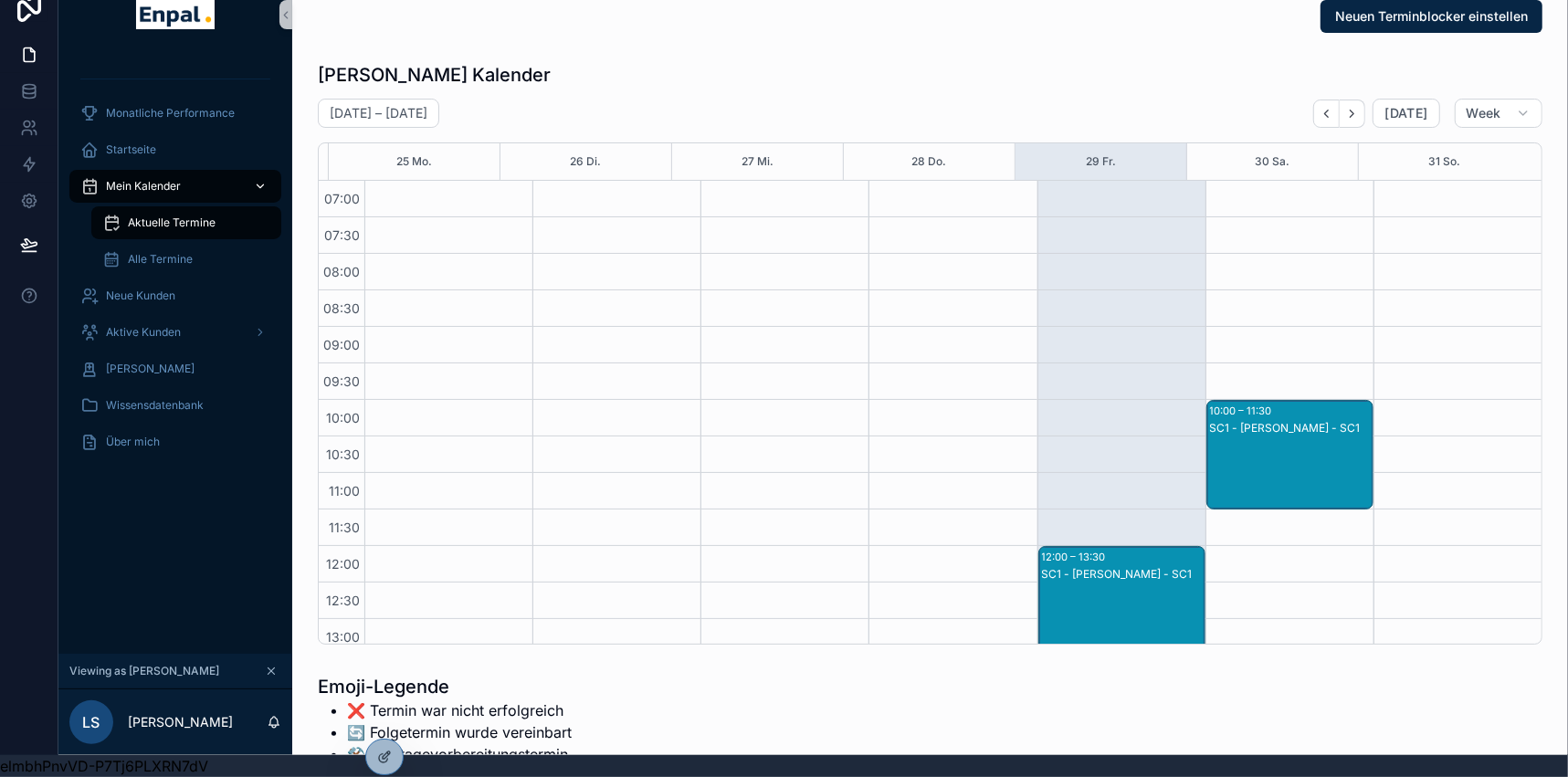
scroll to position [511, 0]
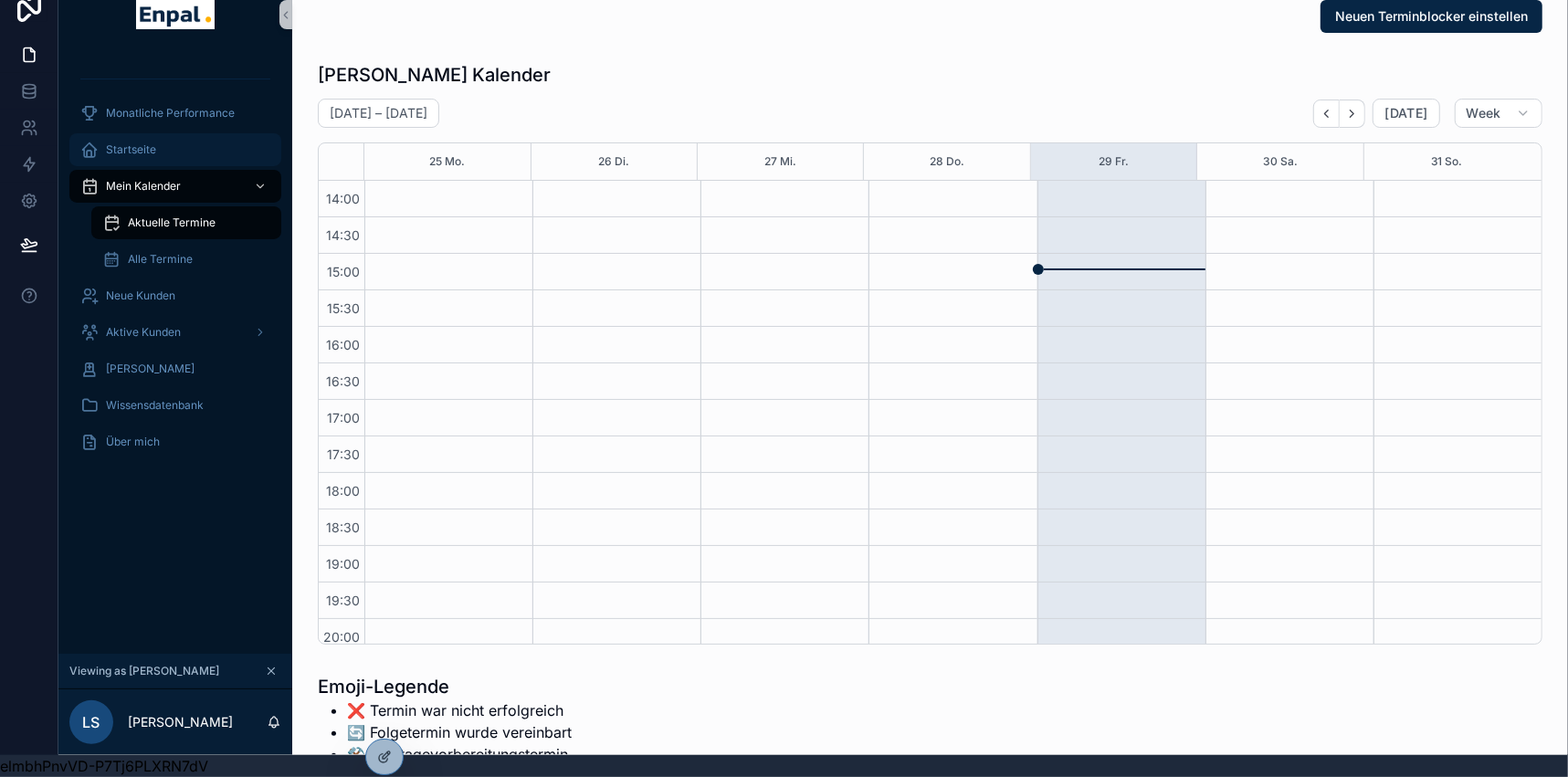
click at [134, 142] on span "Startseite" at bounding box center [130, 149] width 50 height 14
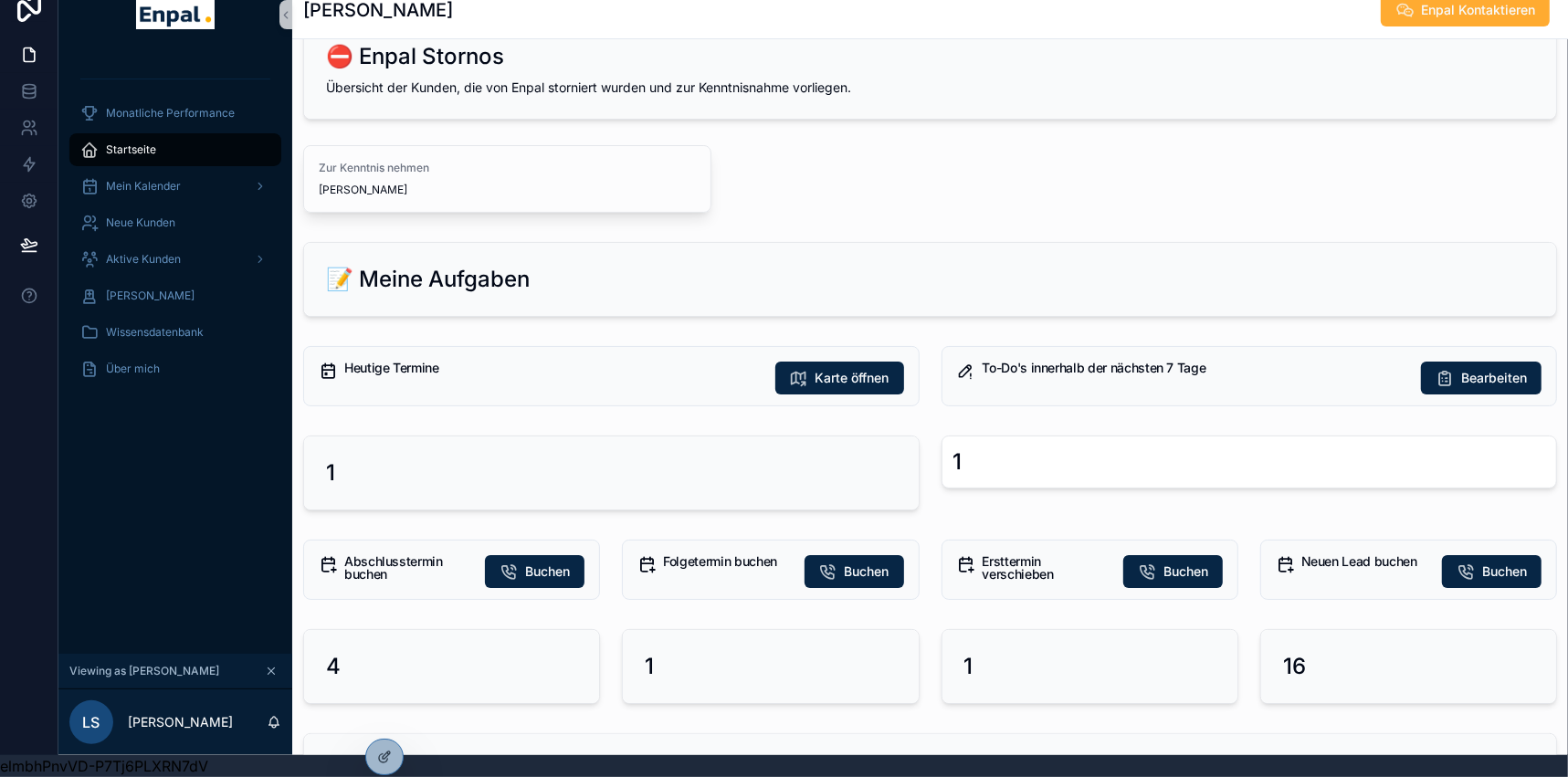
scroll to position [165, 0]
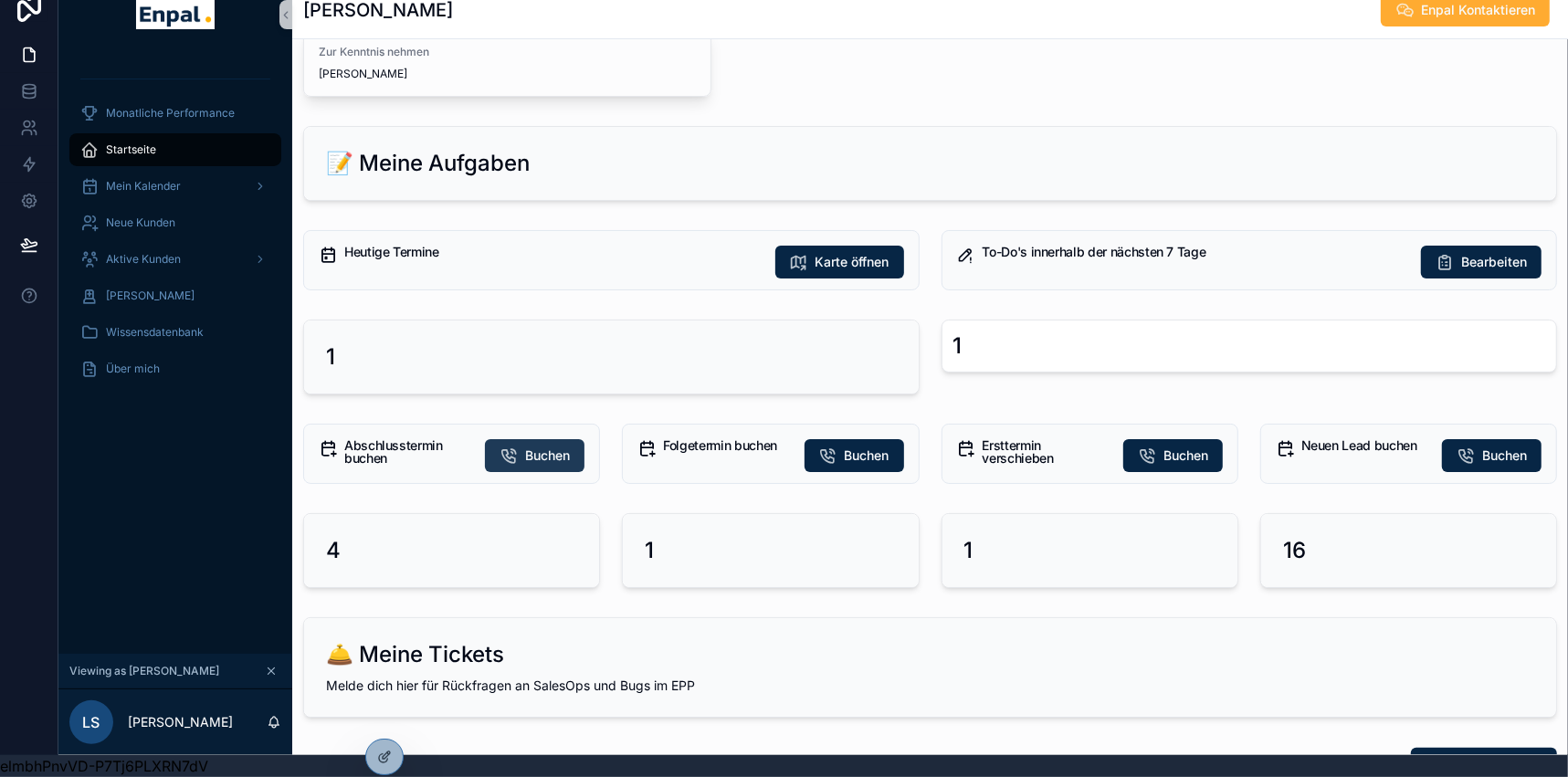
click at [534, 446] on span "Buchen" at bounding box center [547, 455] width 45 height 18
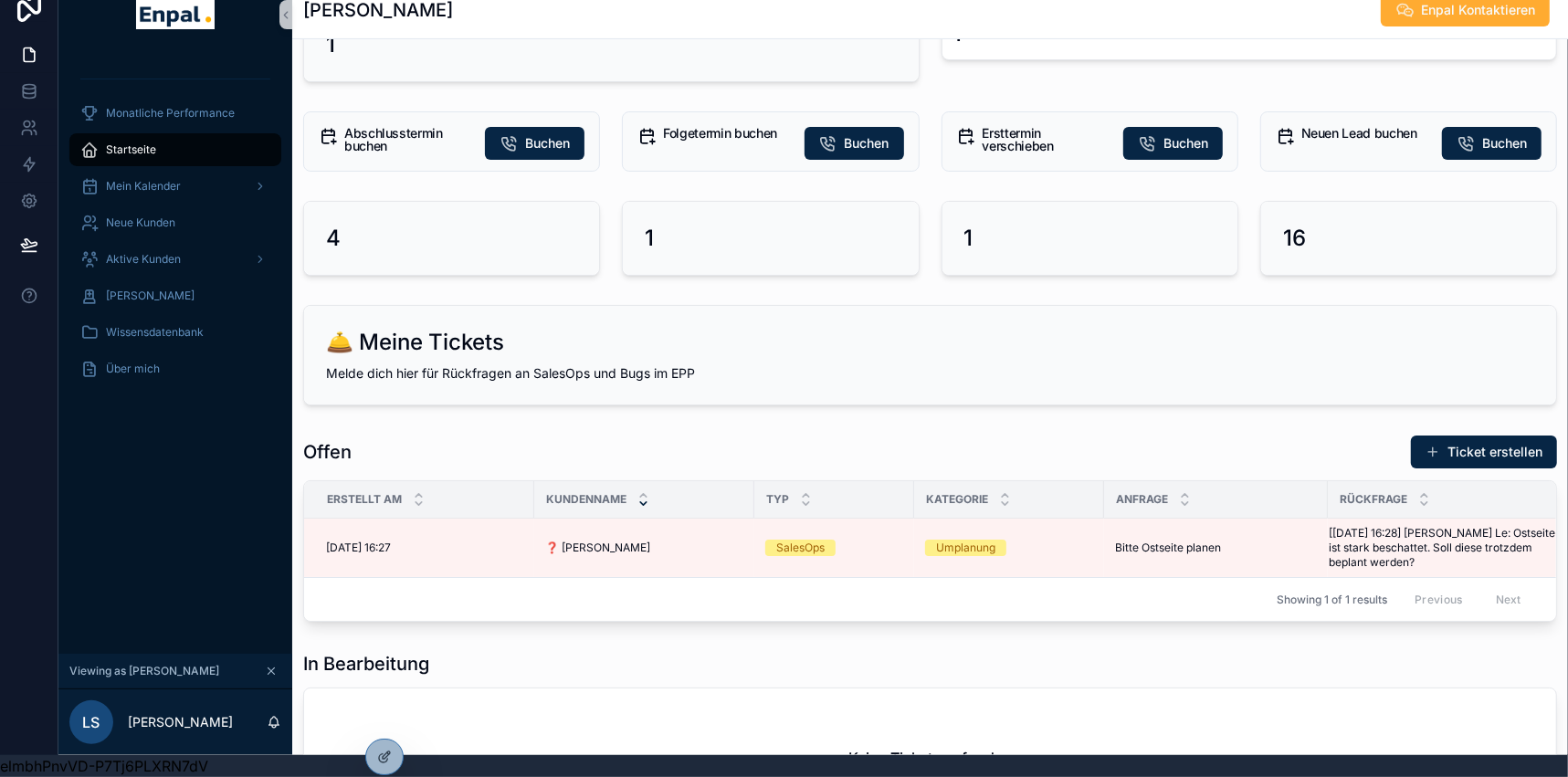
scroll to position [332, 0]
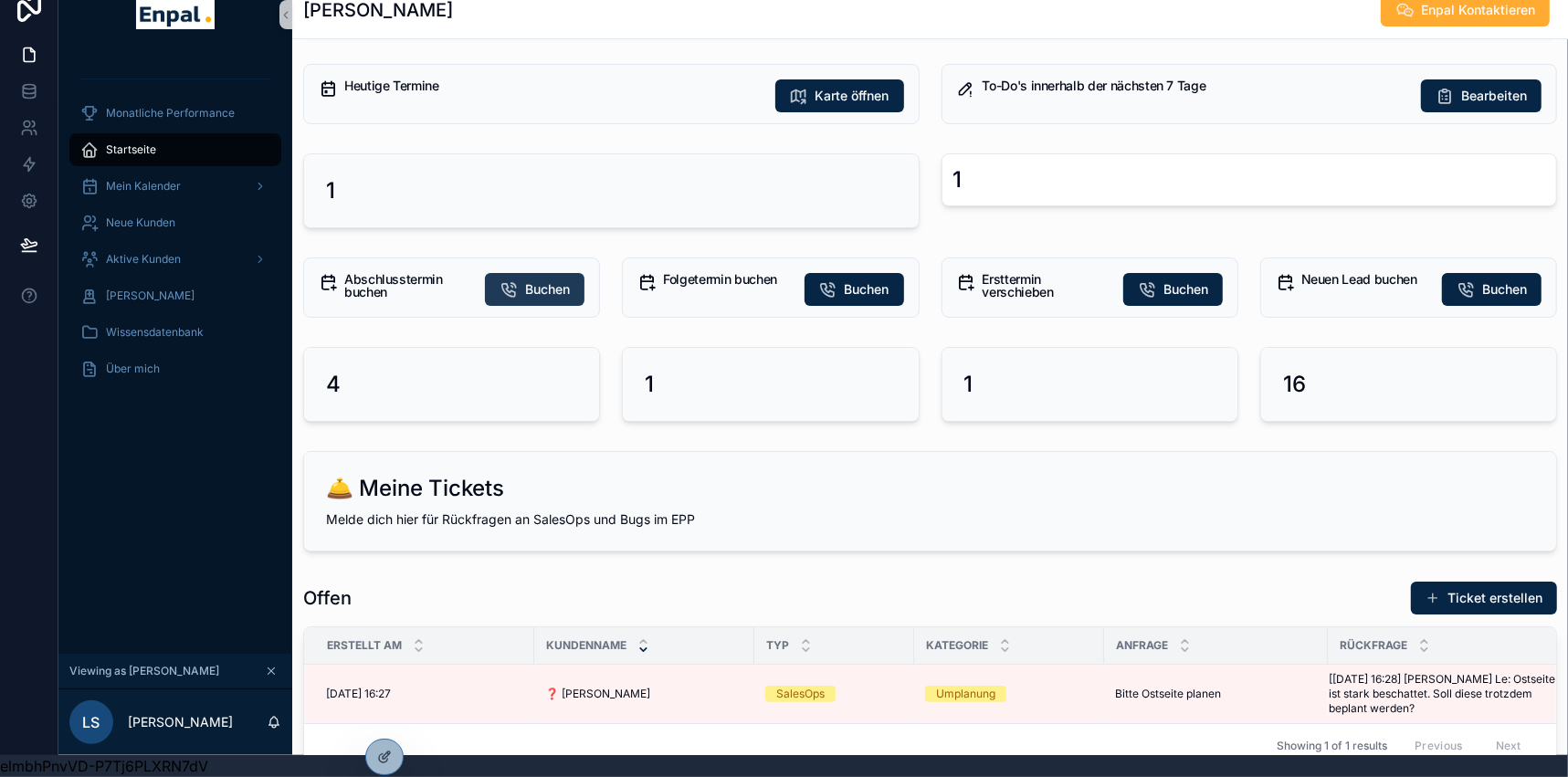
click at [536, 280] on span "Buchen" at bounding box center [547, 289] width 45 height 18
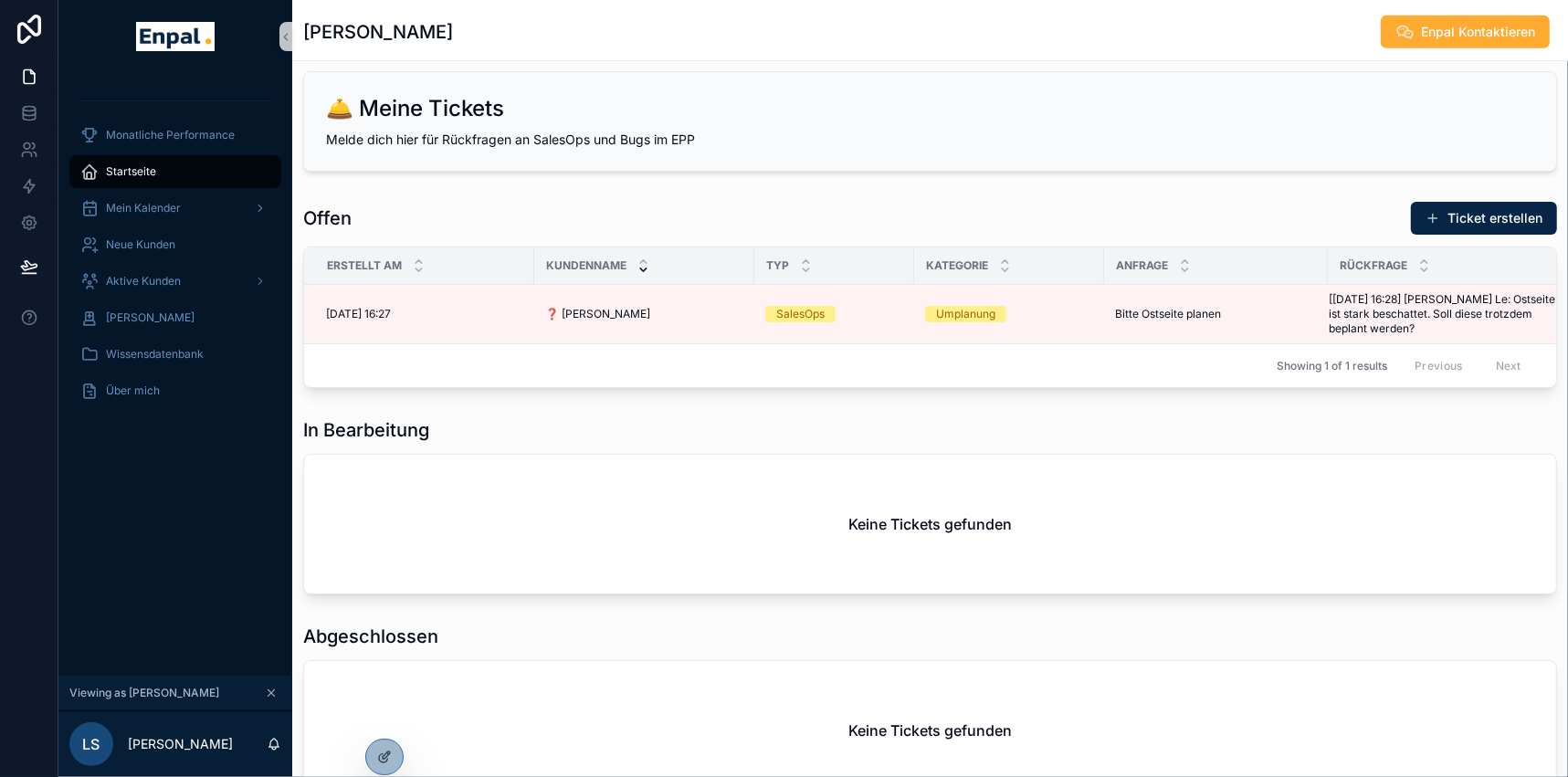
scroll to position [830, 0]
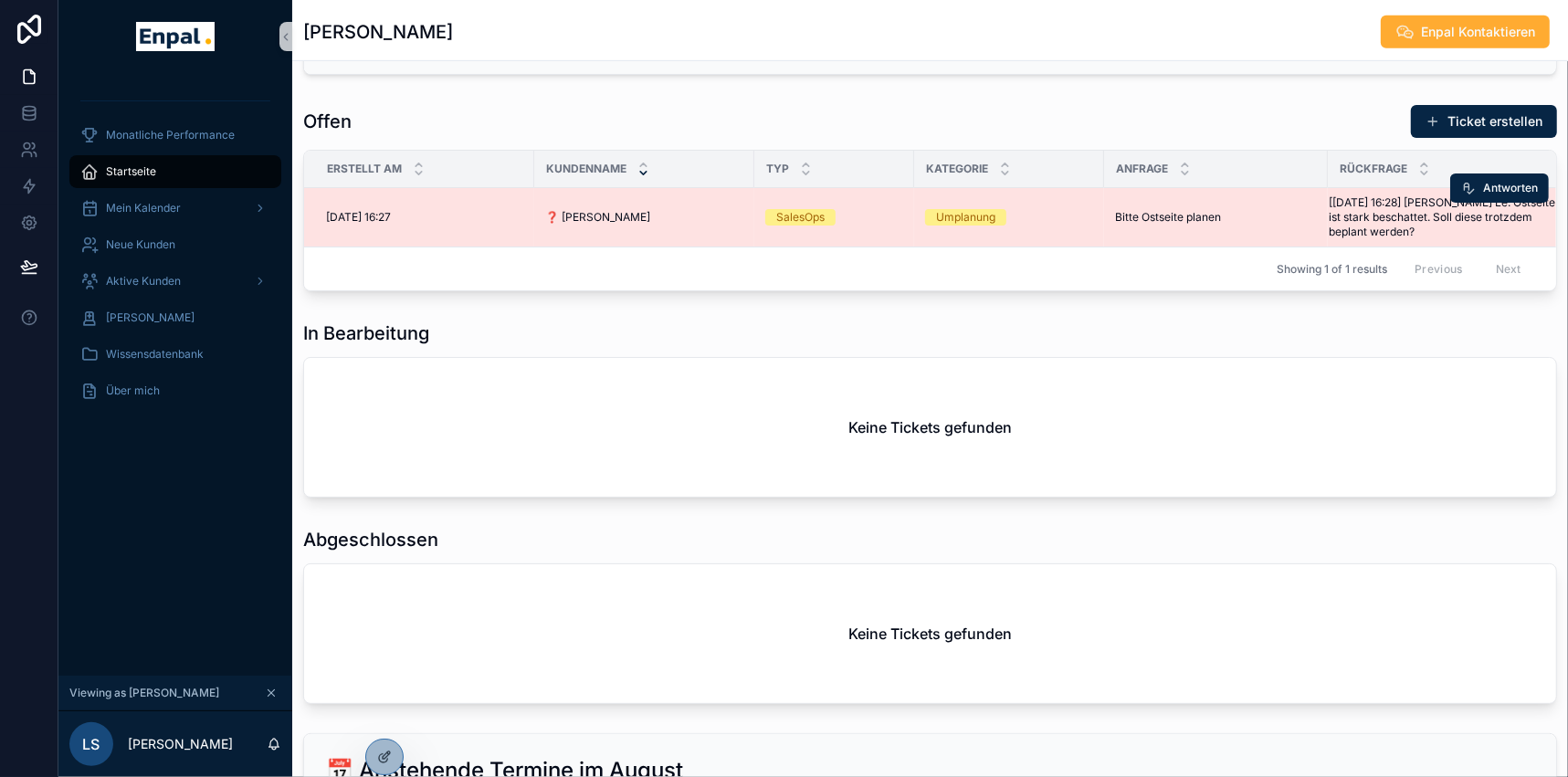
click at [565, 210] on span "❓ [PERSON_NAME]" at bounding box center [598, 217] width 105 height 14
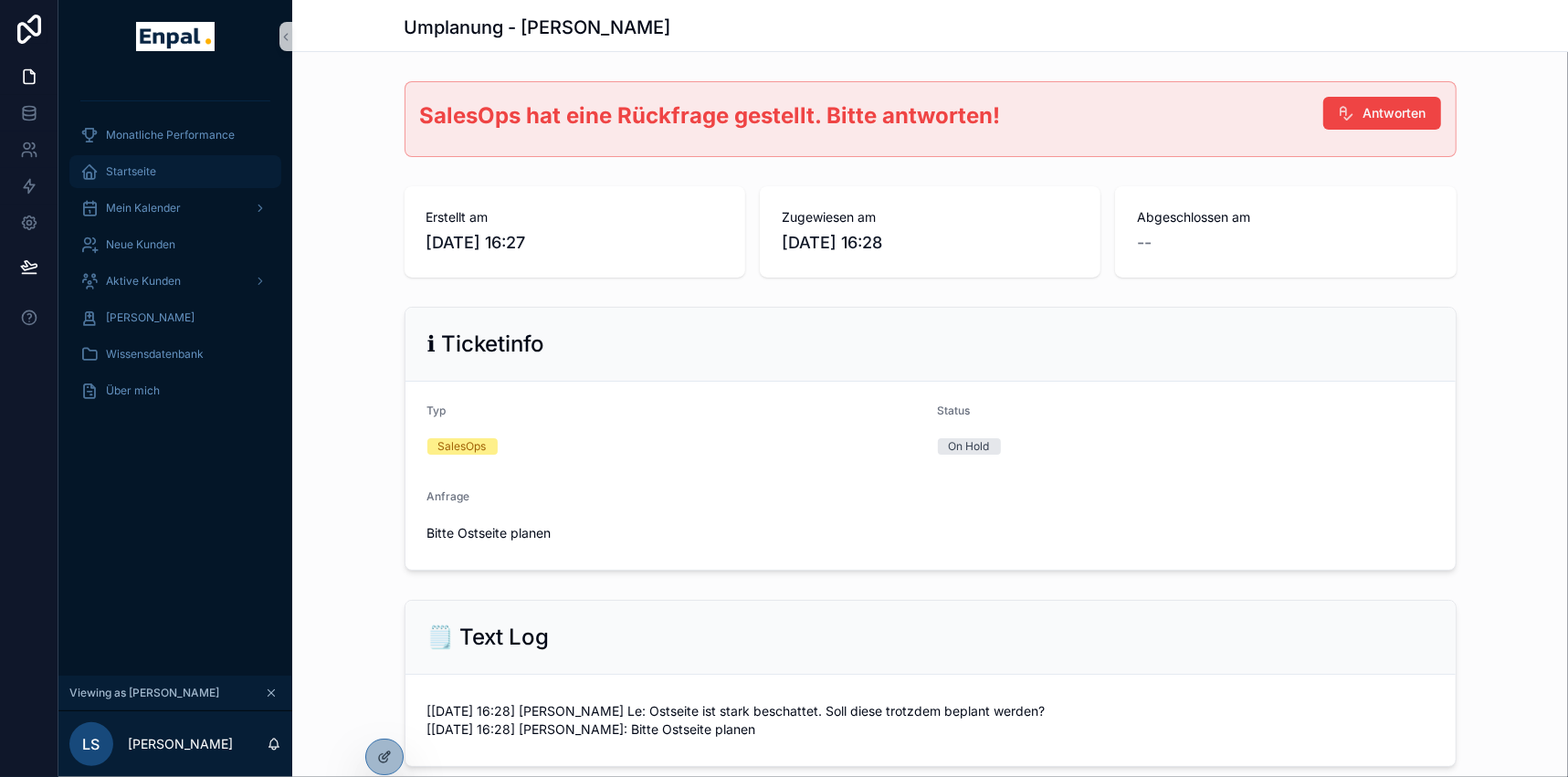
click at [160, 161] on div "Startseite" at bounding box center [176, 171] width 190 height 29
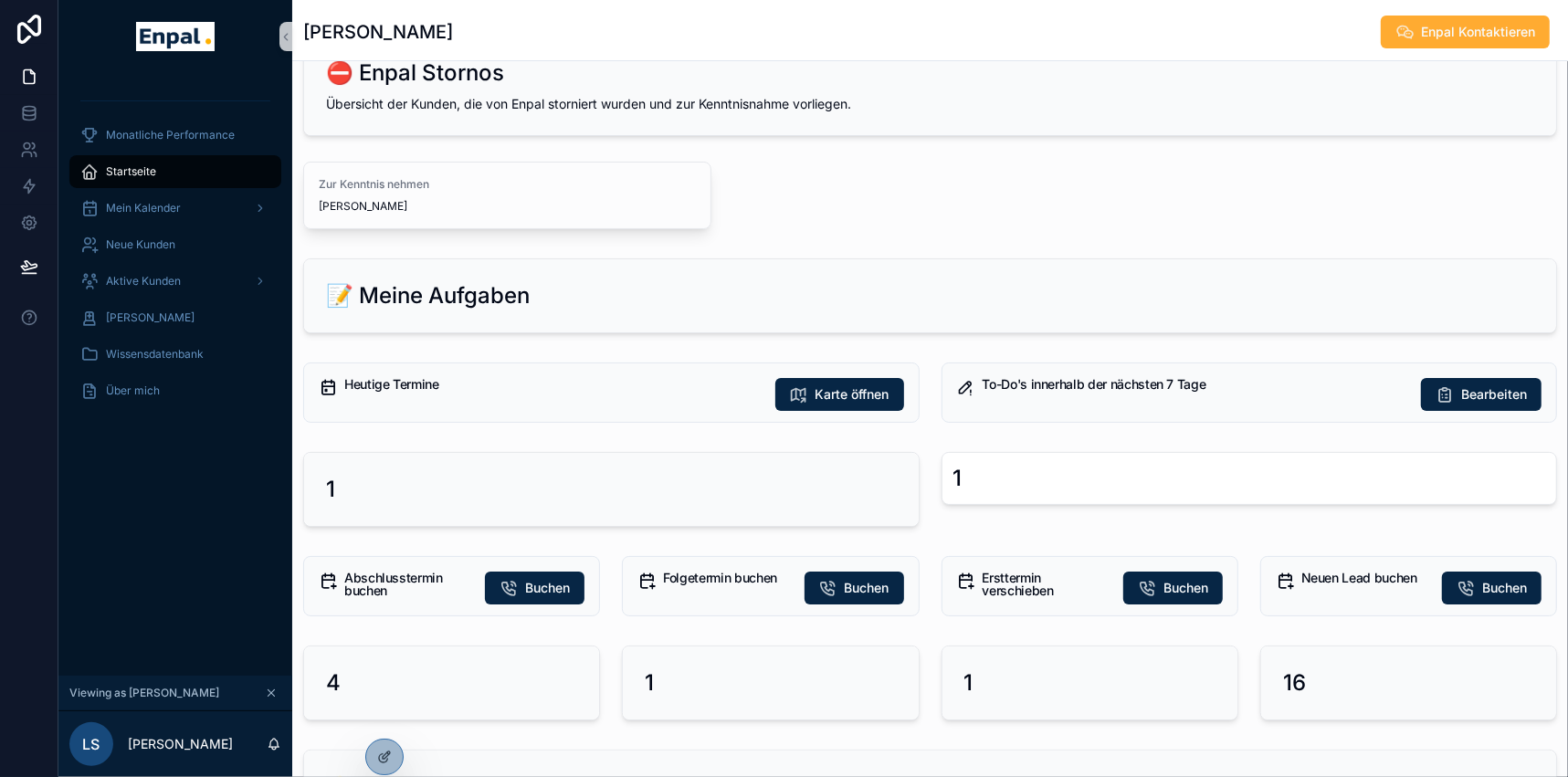
scroll to position [165, 0]
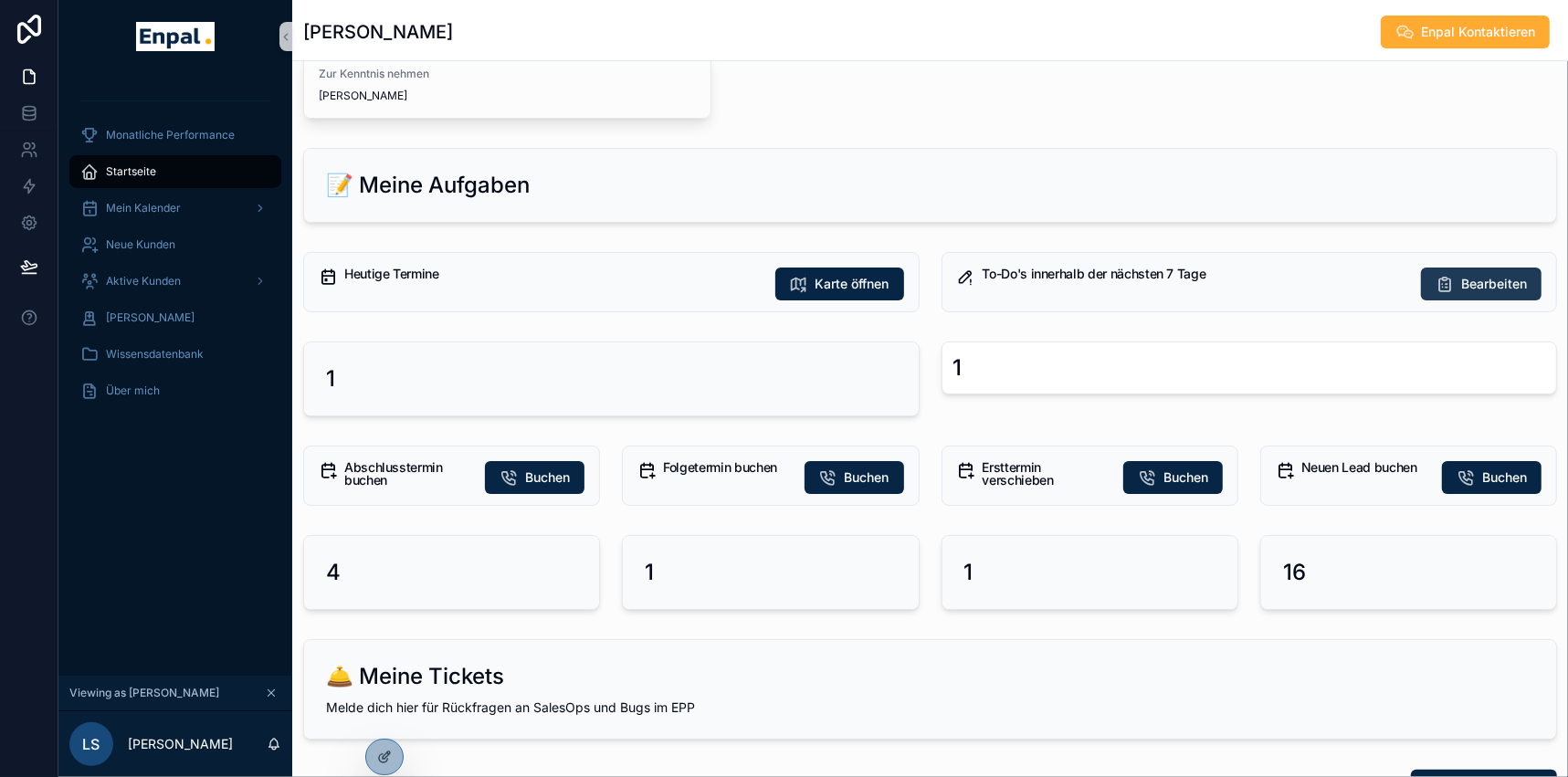
click at [1528, 287] on button "Bearbeiten" at bounding box center [1481, 284] width 121 height 33
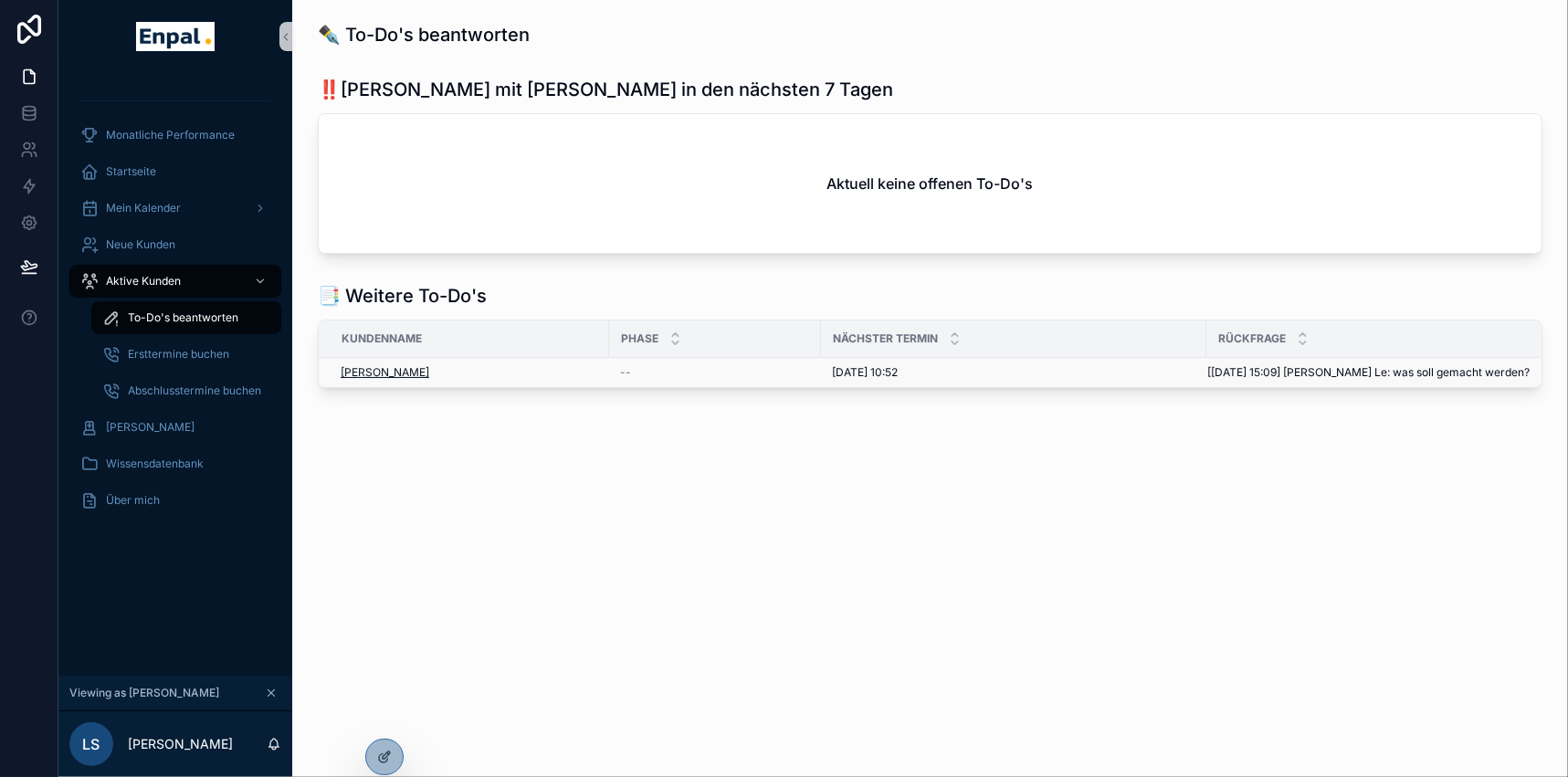
click at [393, 374] on span "Mehmet Cicek" at bounding box center [384, 371] width 88 height 14
click at [205, 394] on span "Abschlusstermine buchen" at bounding box center [195, 390] width 133 height 14
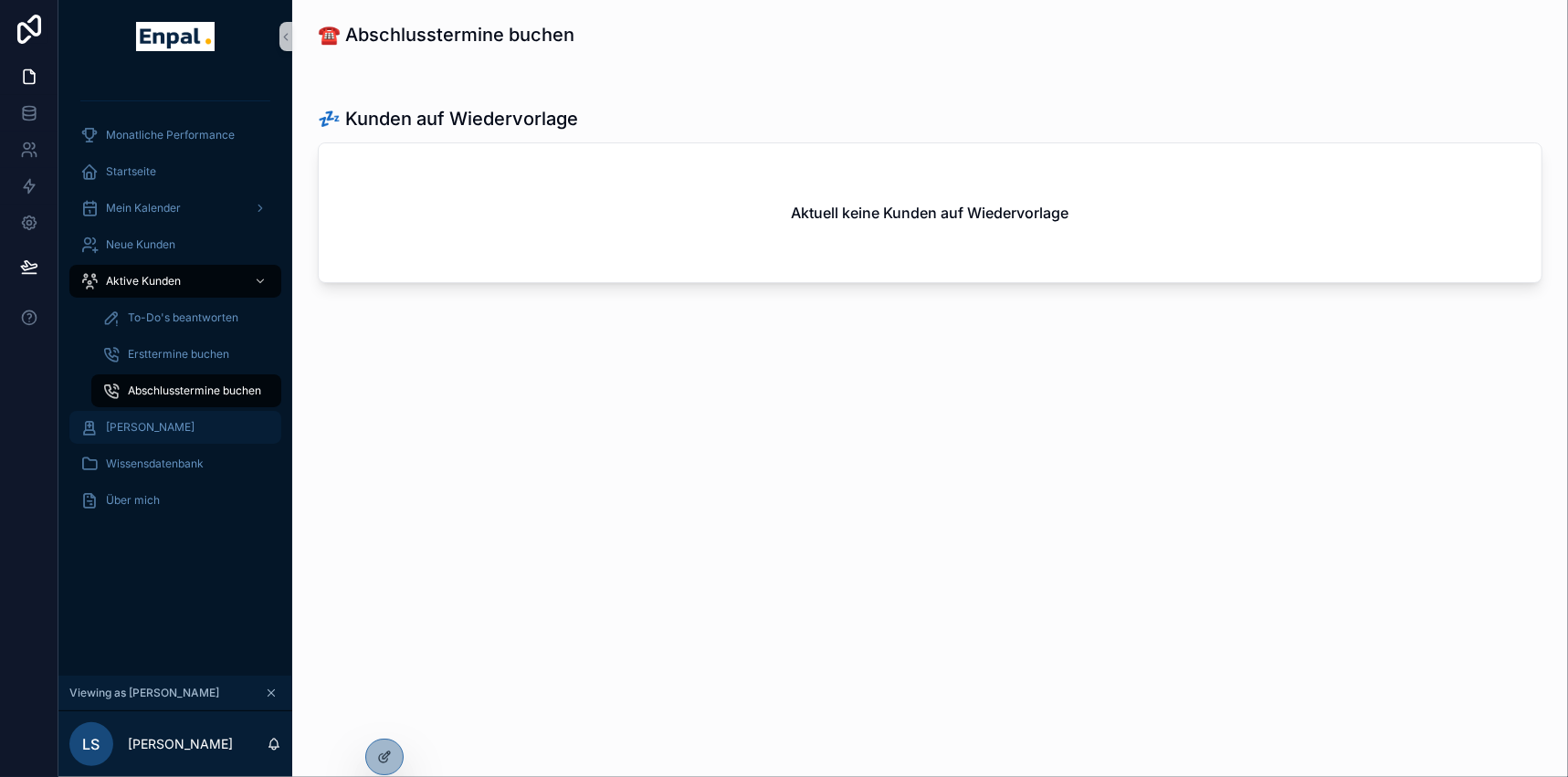
click at [169, 430] on span "[PERSON_NAME]" at bounding box center [149, 426] width 88 height 14
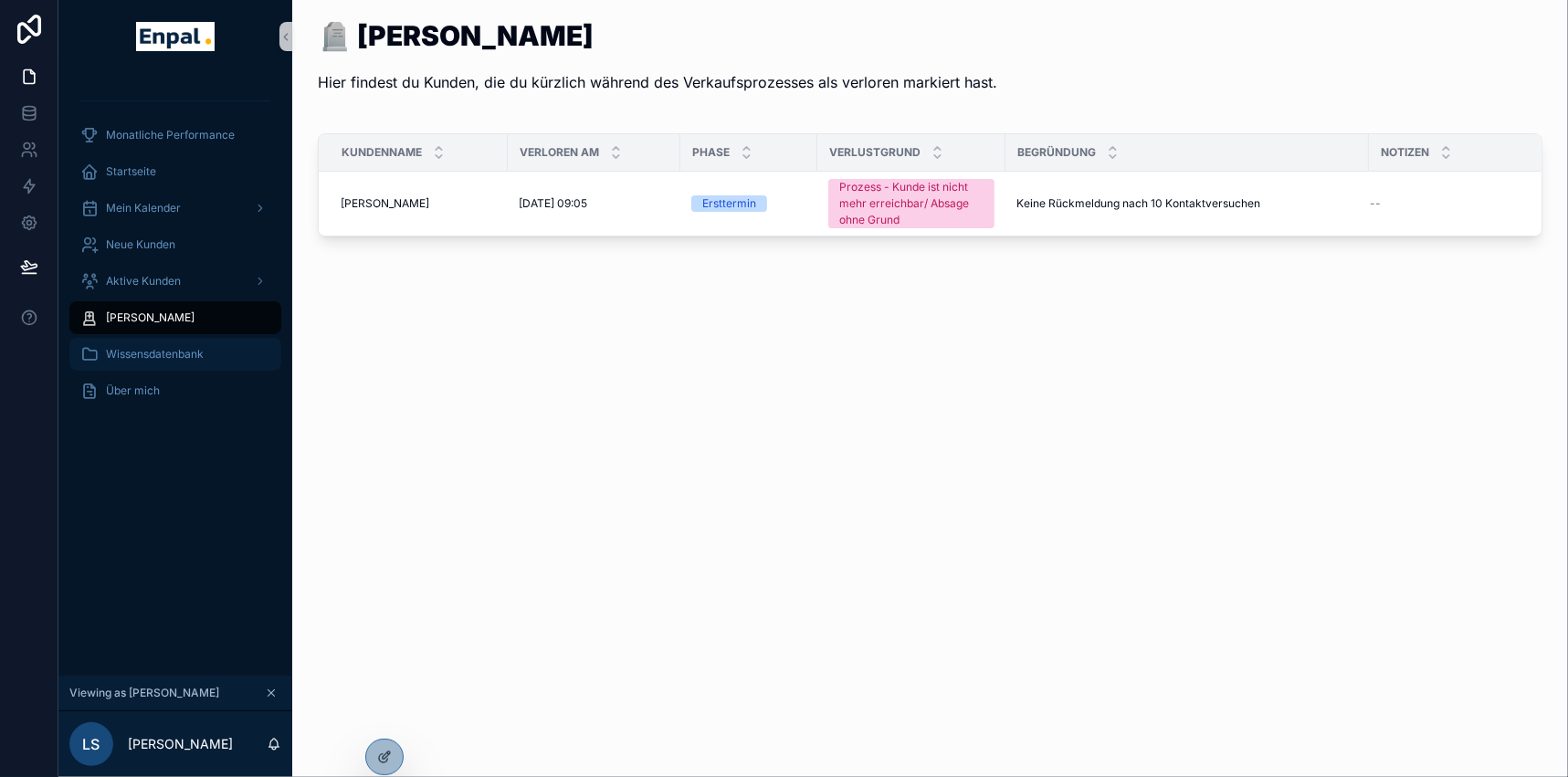
click at [152, 348] on span "Wissensdatenbank" at bounding box center [154, 353] width 98 height 14
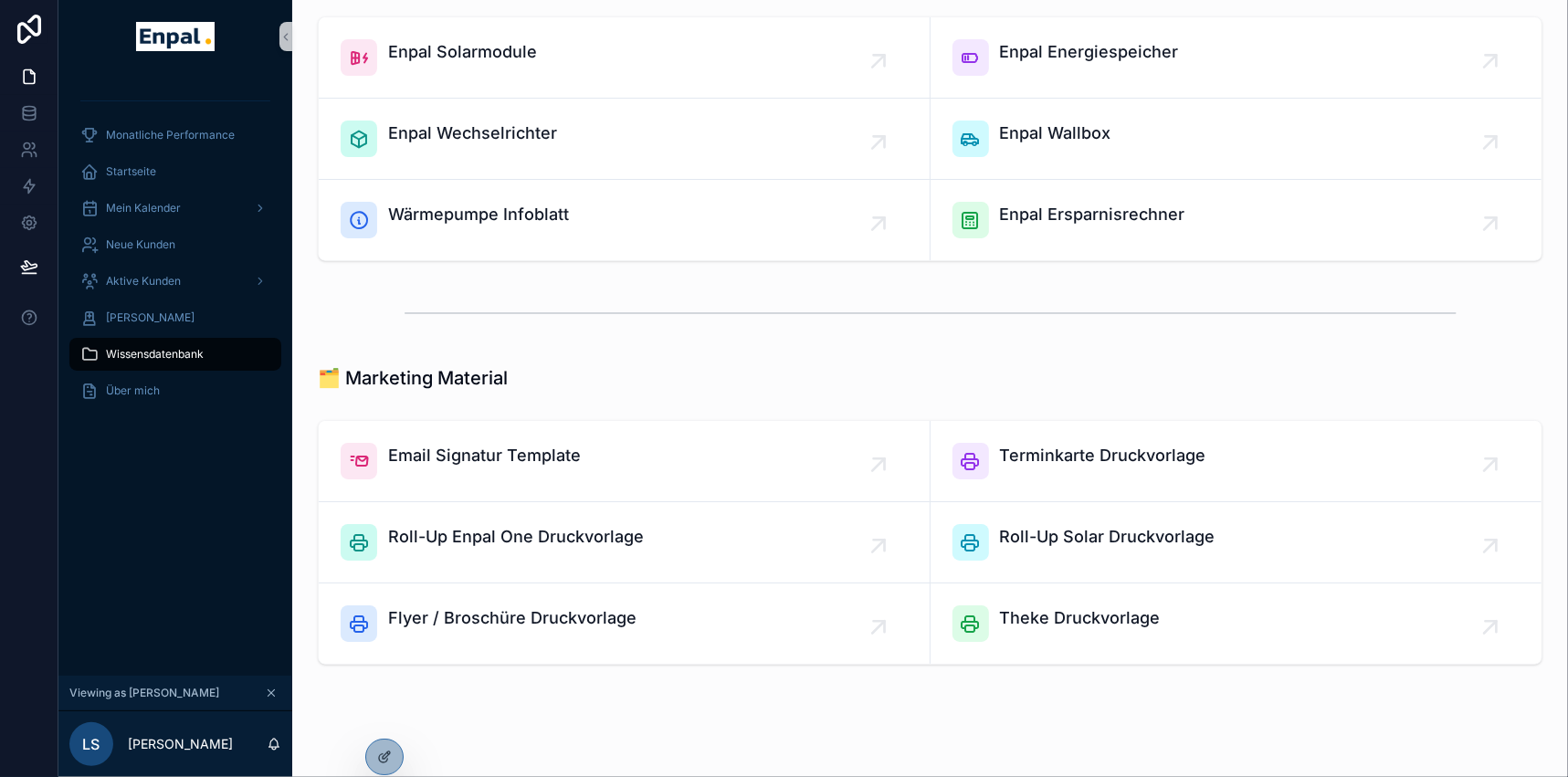
scroll to position [1408, 0]
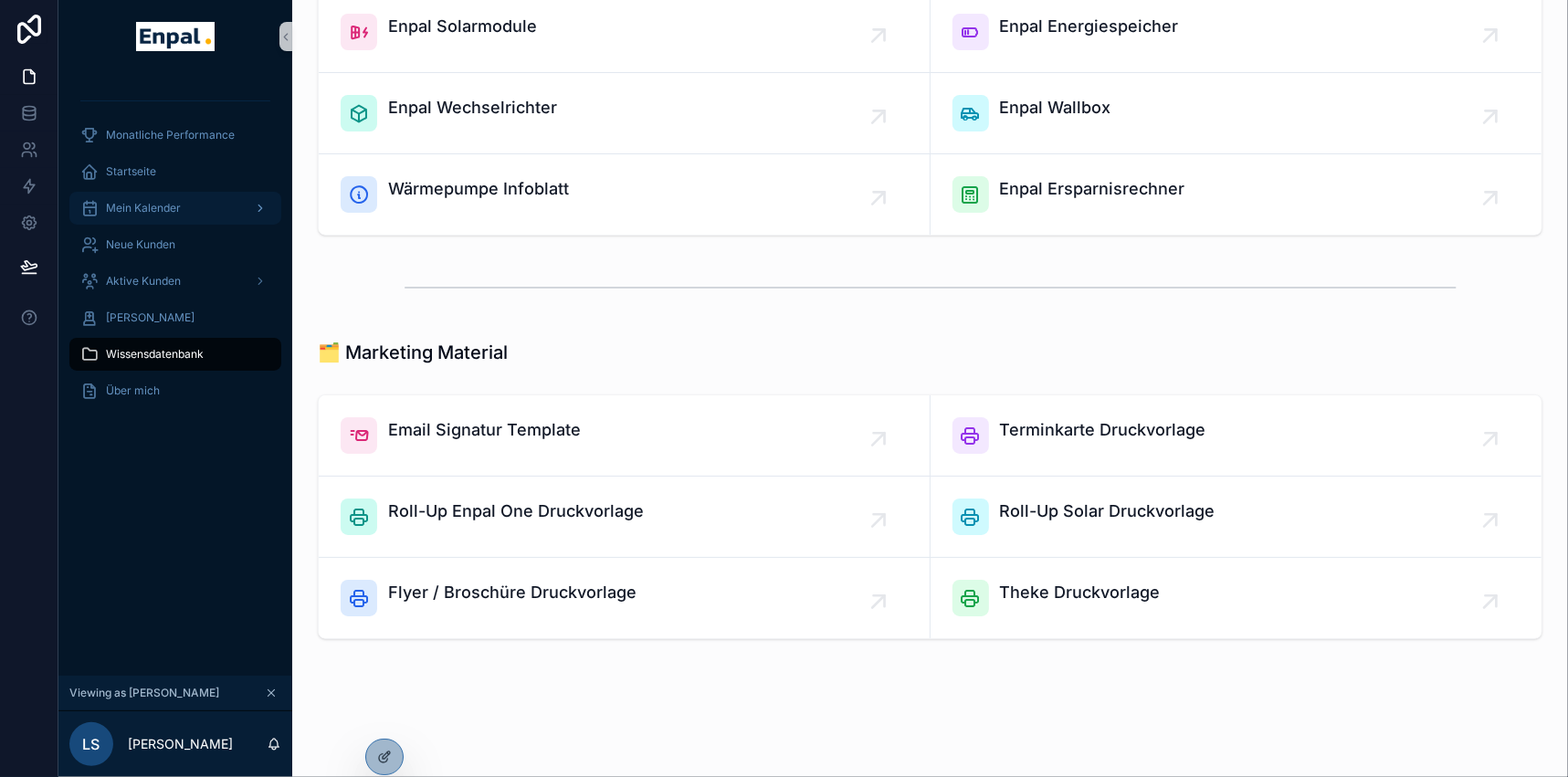
click at [130, 207] on span "Mein Kalender" at bounding box center [143, 207] width 75 height 14
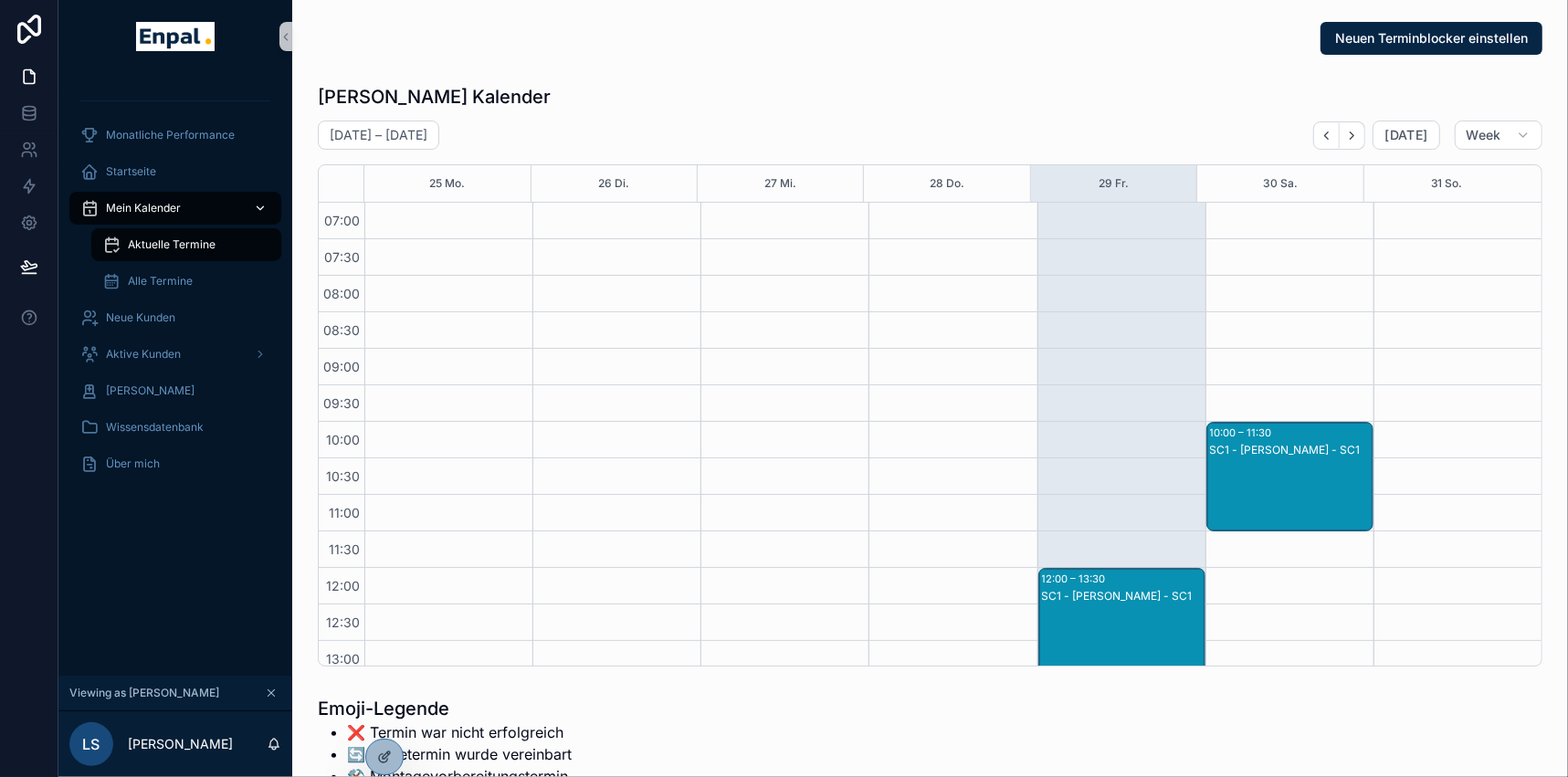
scroll to position [511, 0]
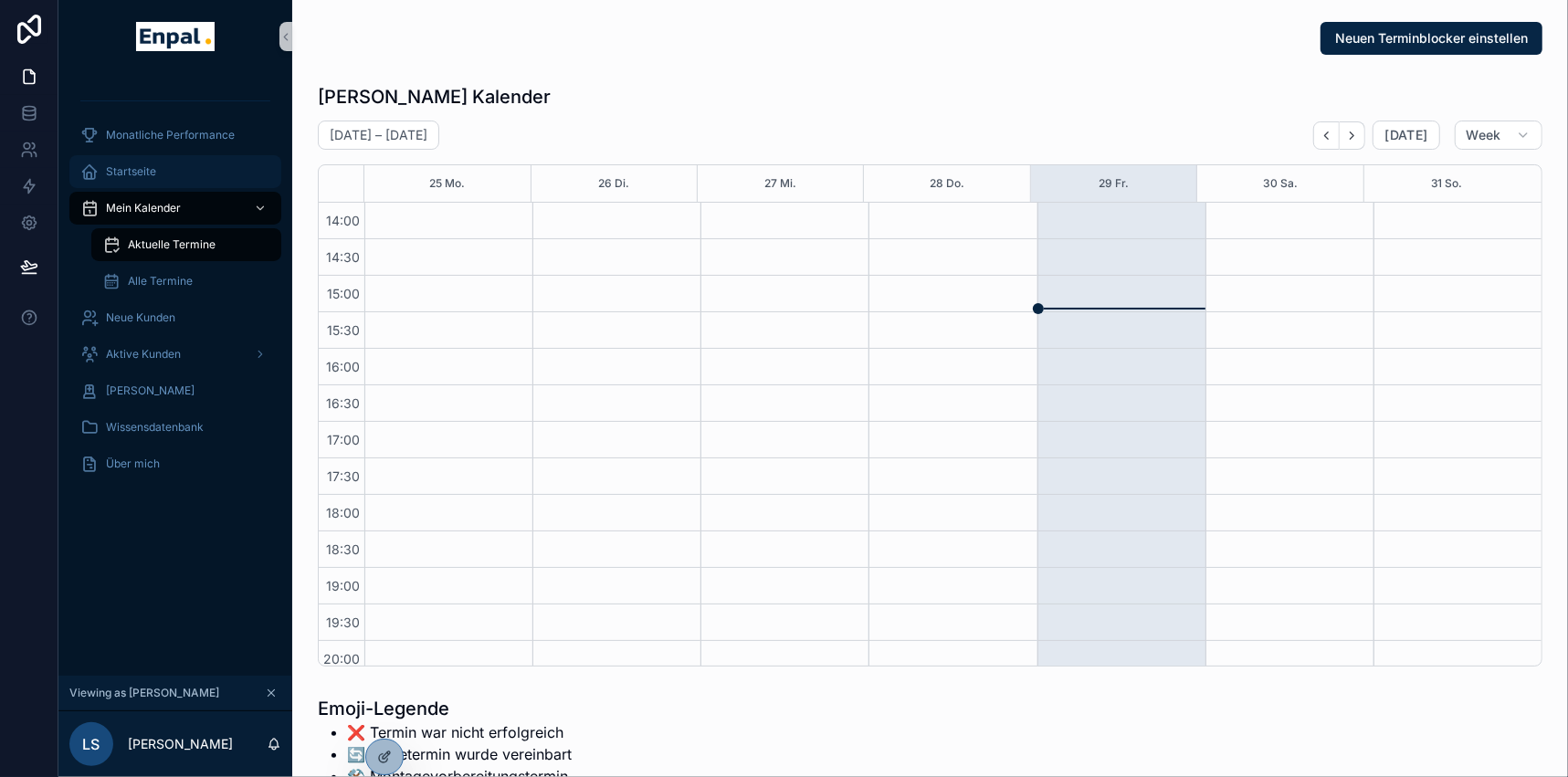
click at [151, 175] on span "Startseite" at bounding box center [130, 171] width 50 height 14
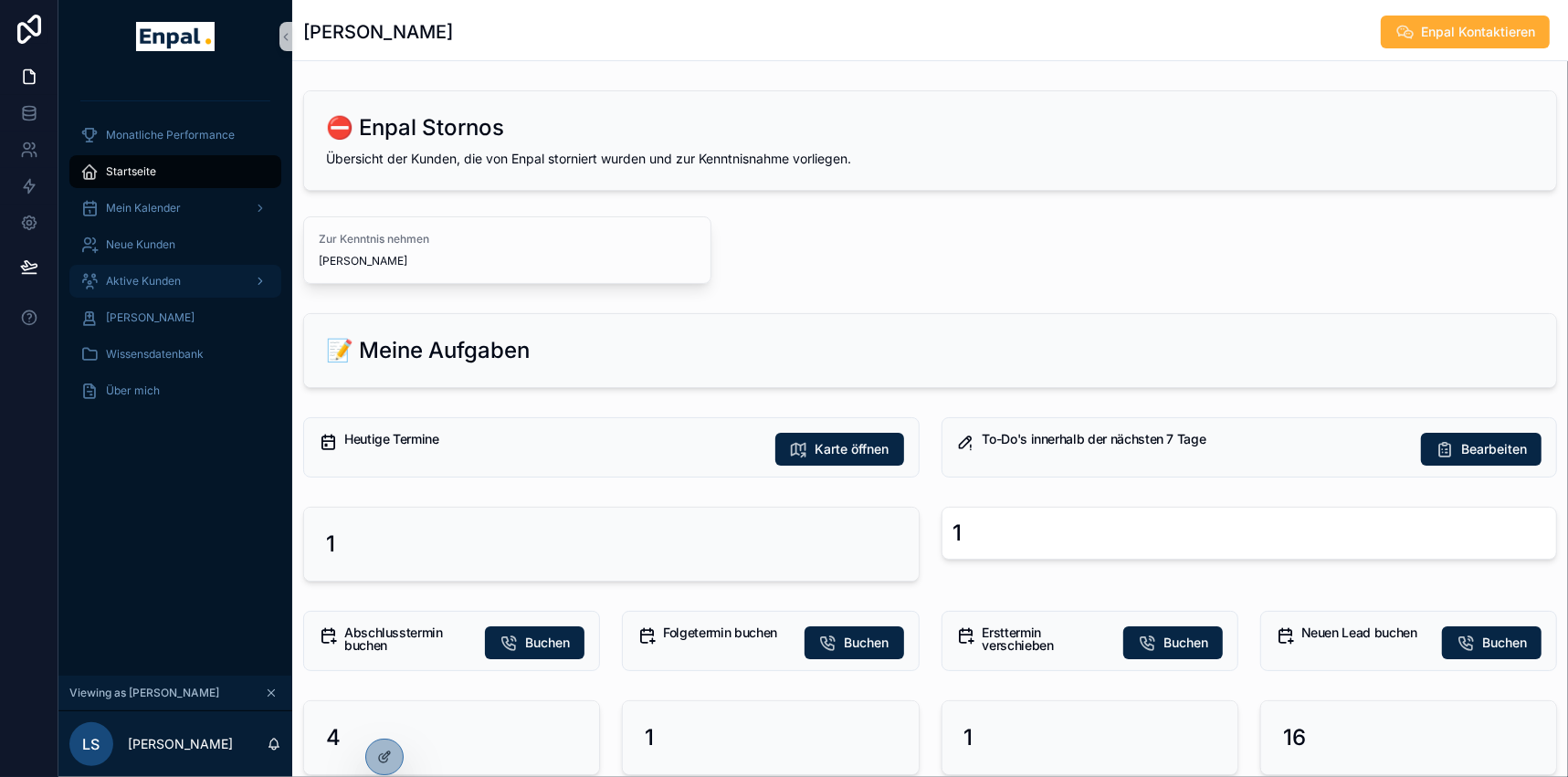
click at [165, 283] on span "Aktive Kunden" at bounding box center [143, 280] width 75 height 14
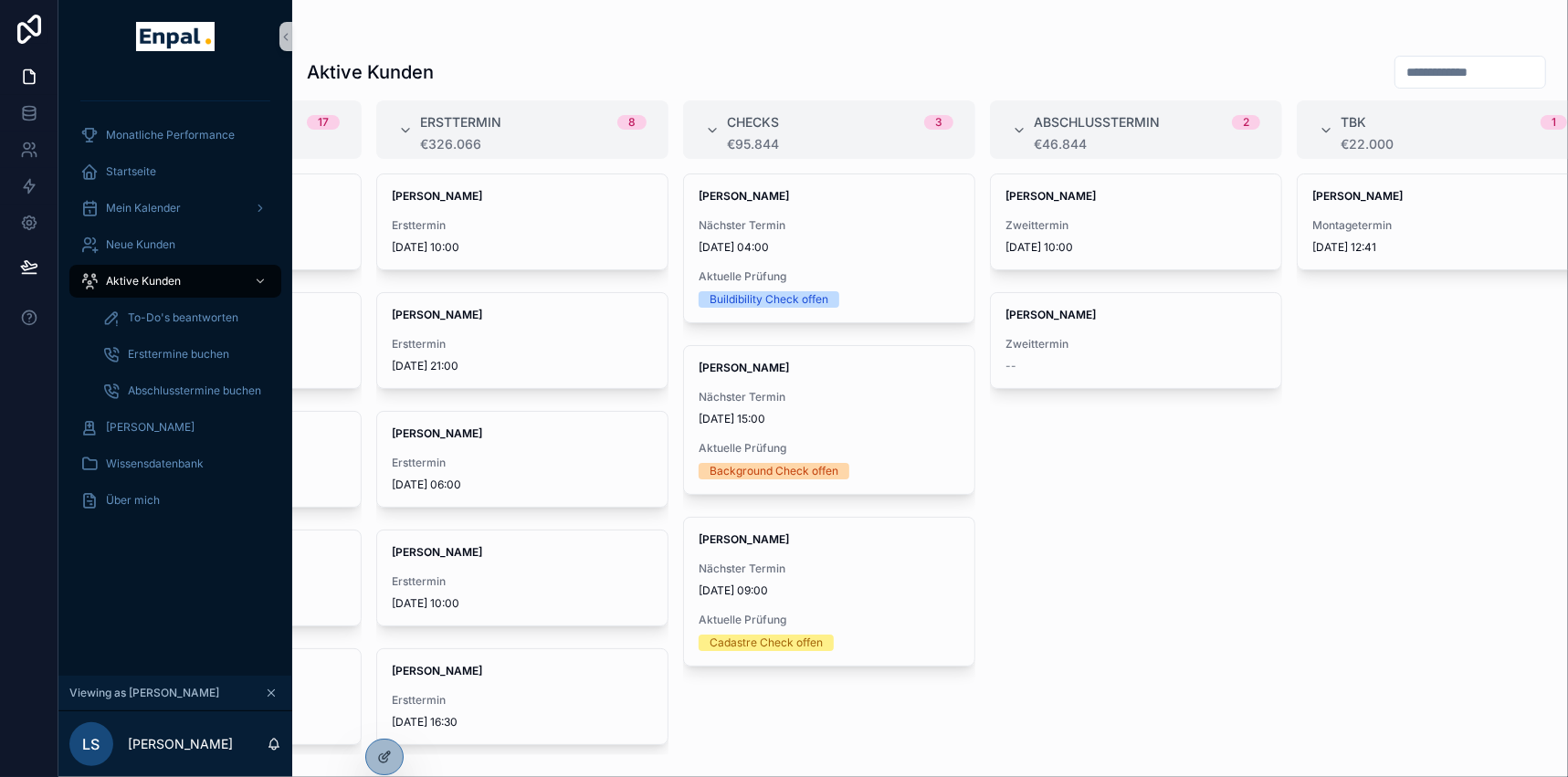
scroll to position [0, 260]
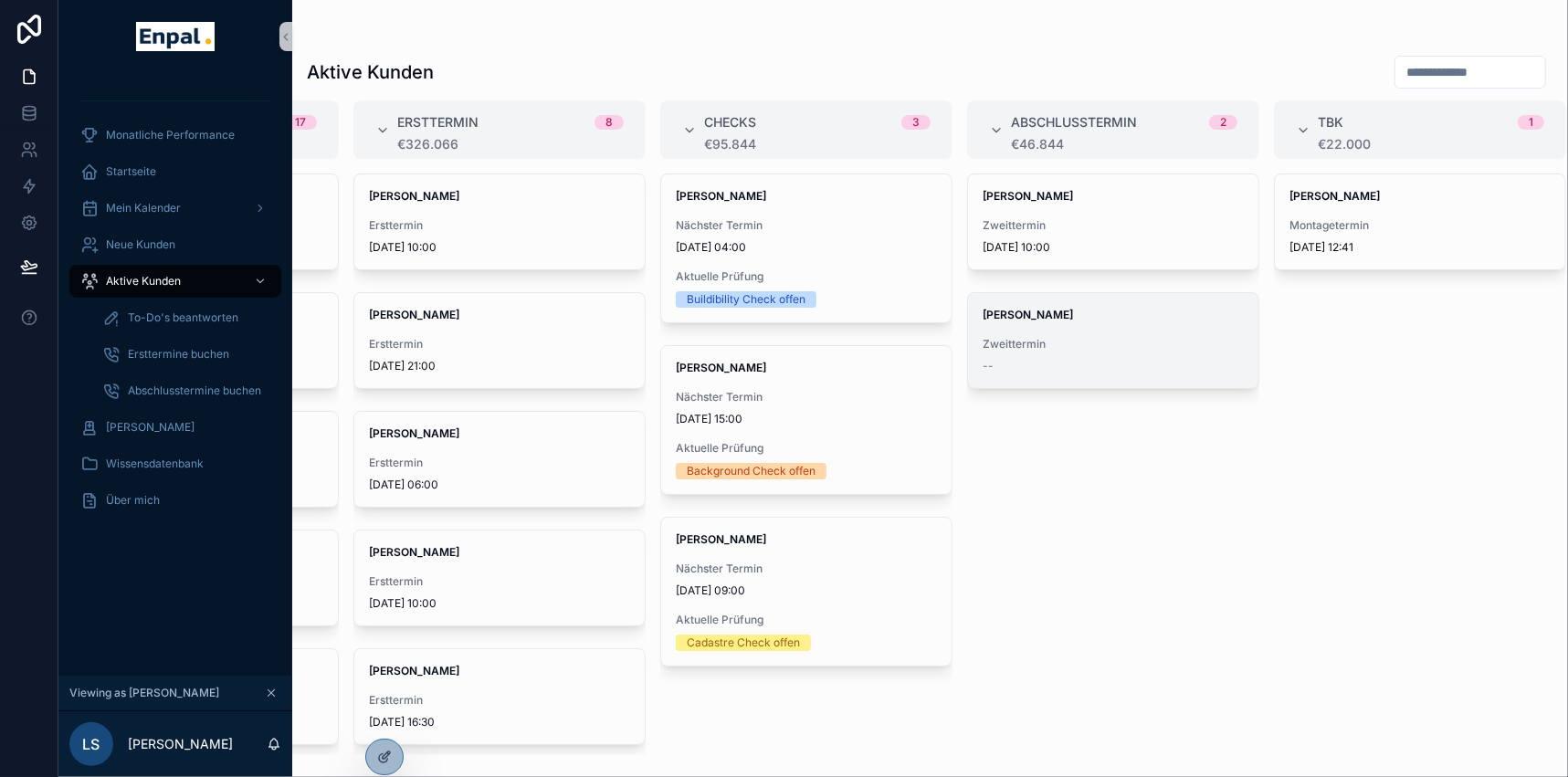
click at [1075, 333] on div "Miriam Haas Zweittermin --" at bounding box center [1114, 340] width 291 height 95
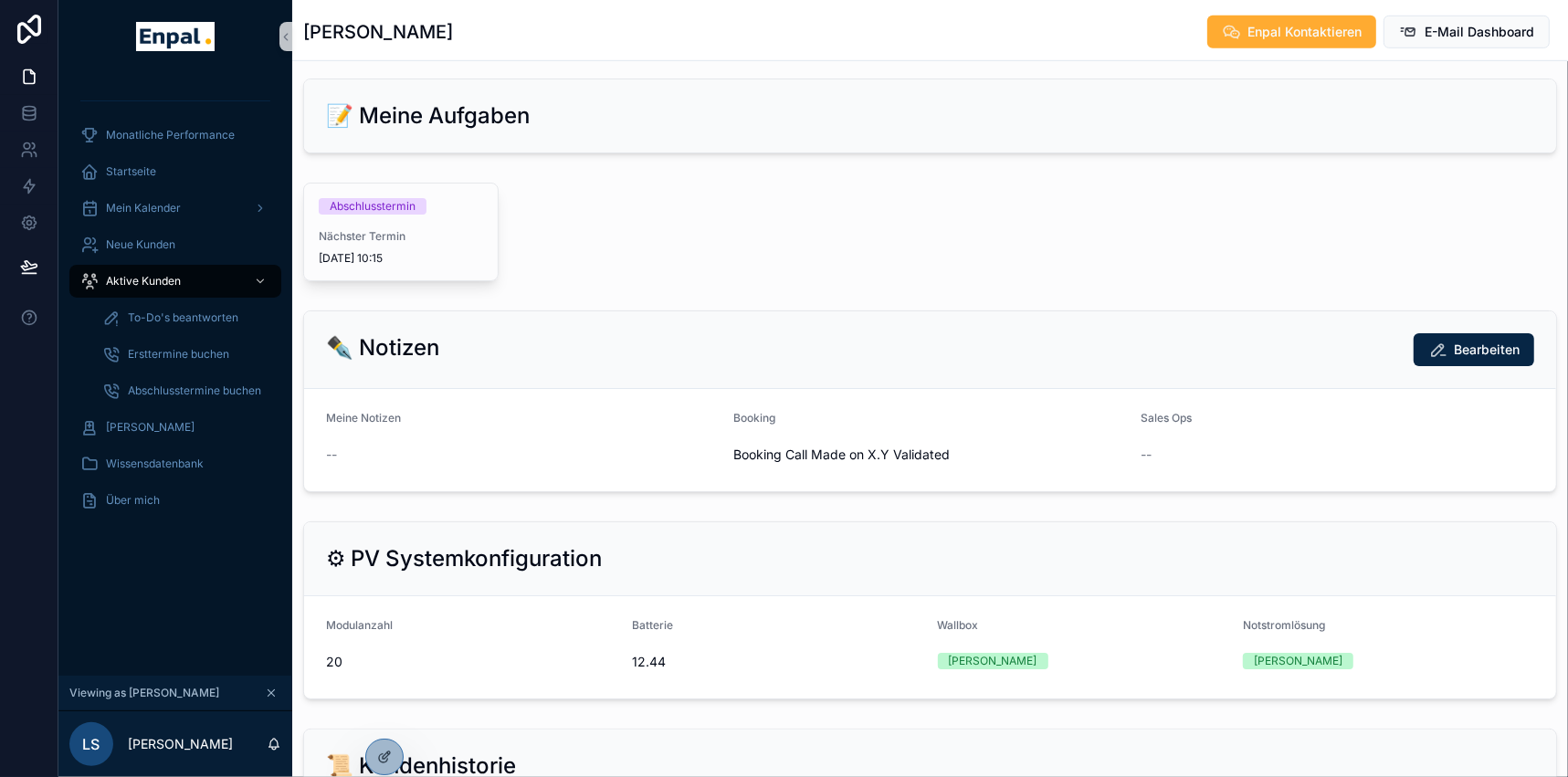
scroll to position [913, 0]
click at [406, 221] on div "Abschlusstermin Nächster Termin 2.9.2025 10:15" at bounding box center [401, 233] width 194 height 97
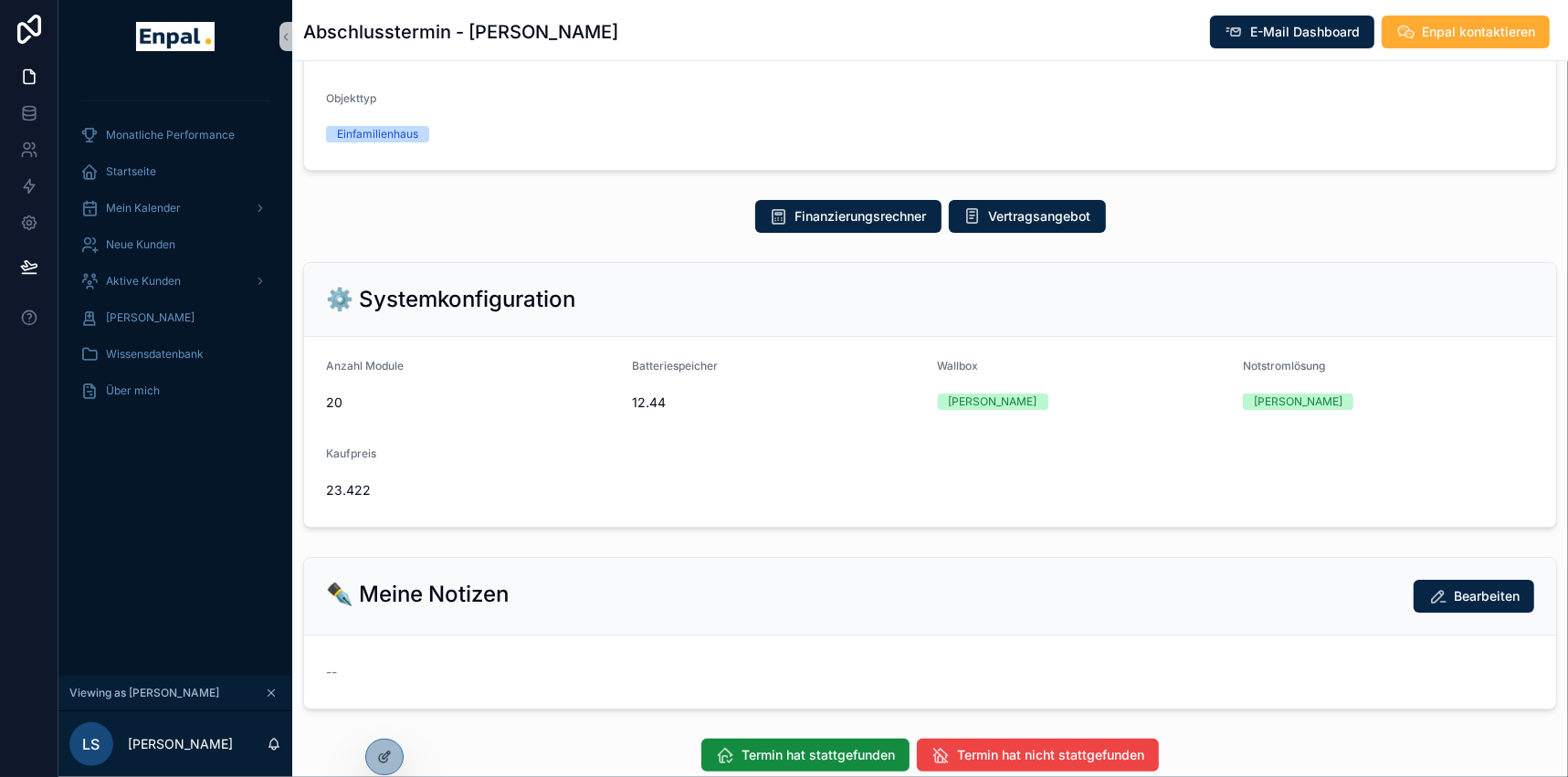
scroll to position [82, 0]
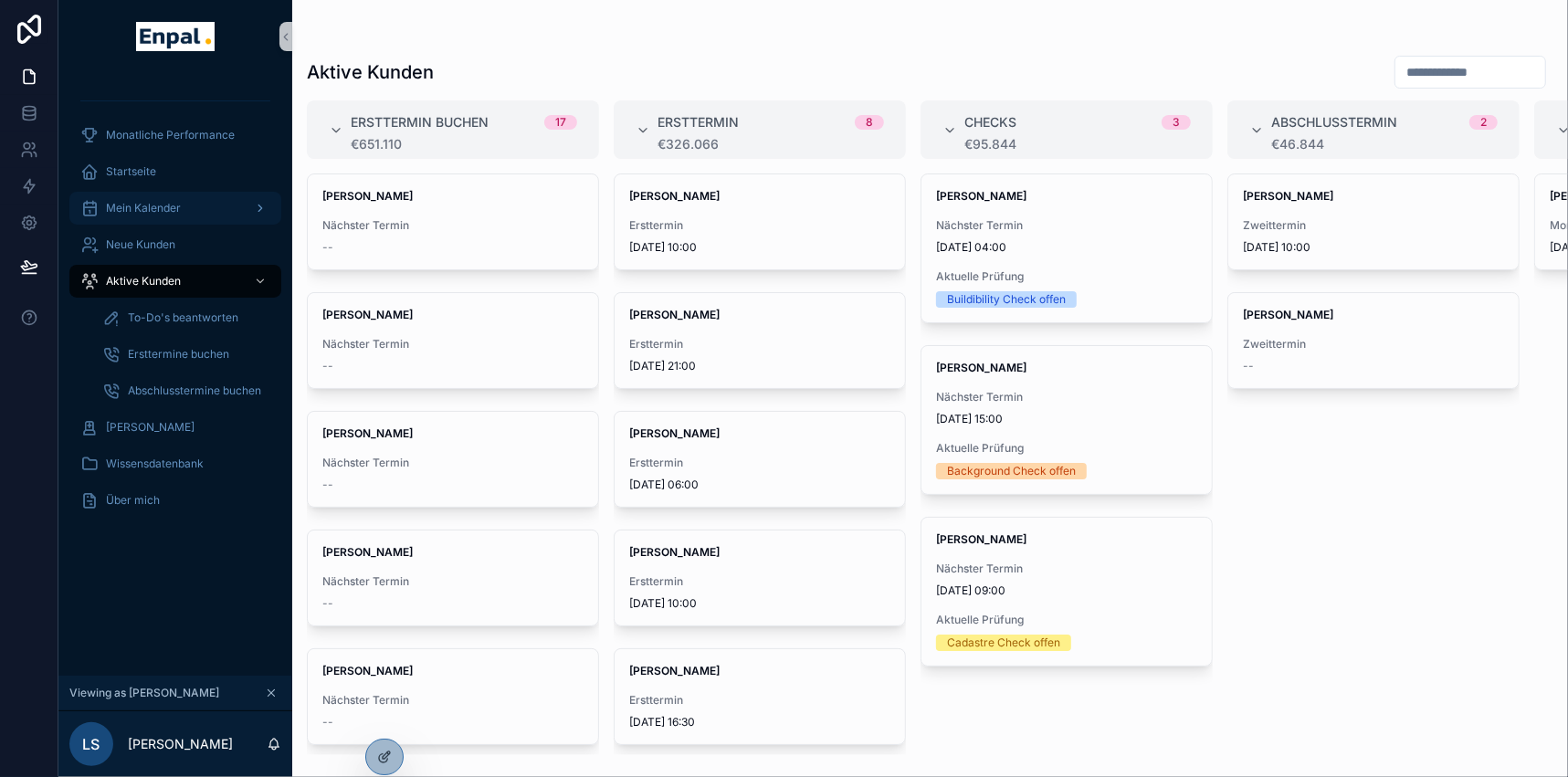
click at [162, 208] on span "Mein Kalender" at bounding box center [143, 207] width 75 height 14
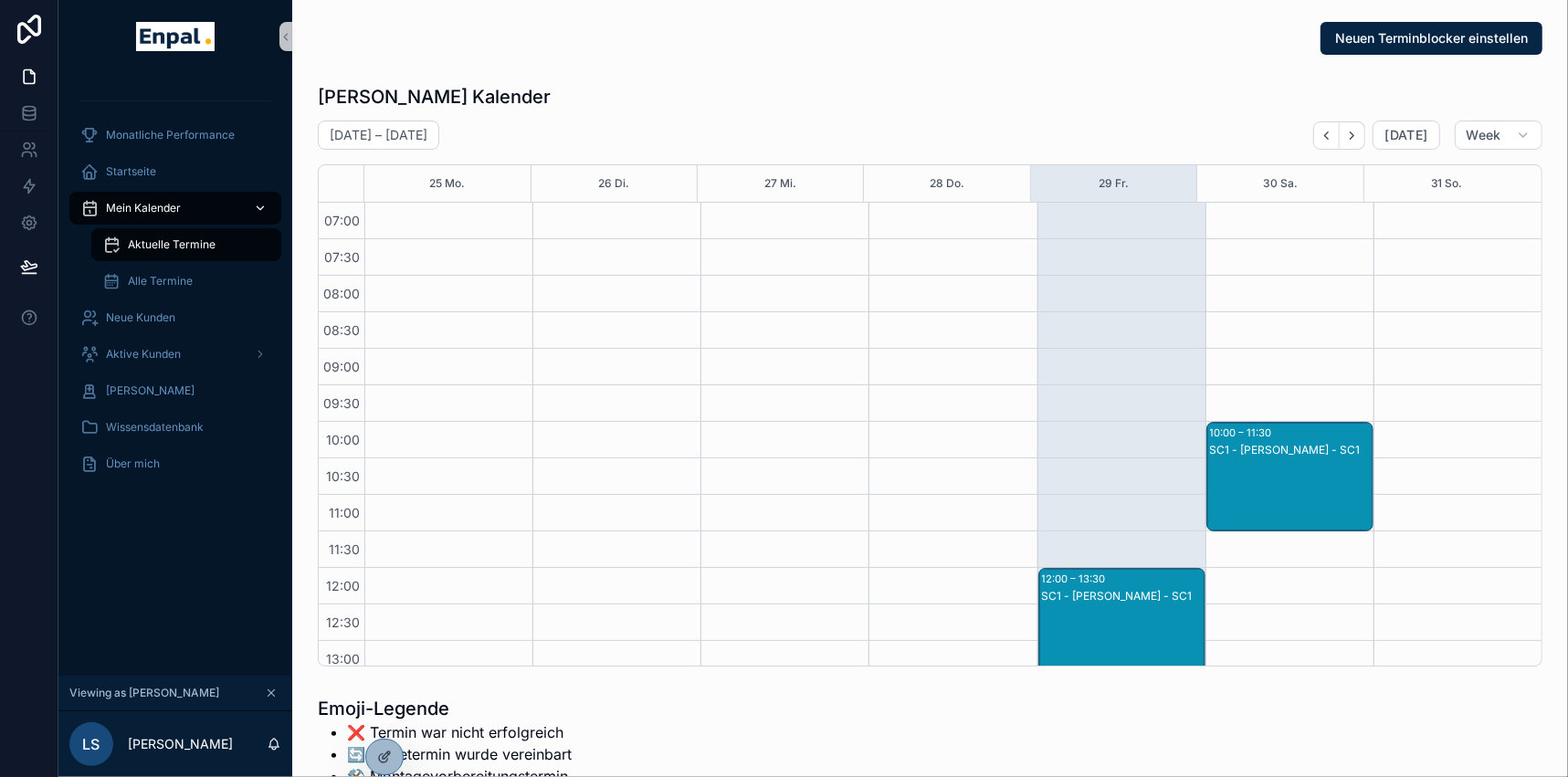
scroll to position [511, 0]
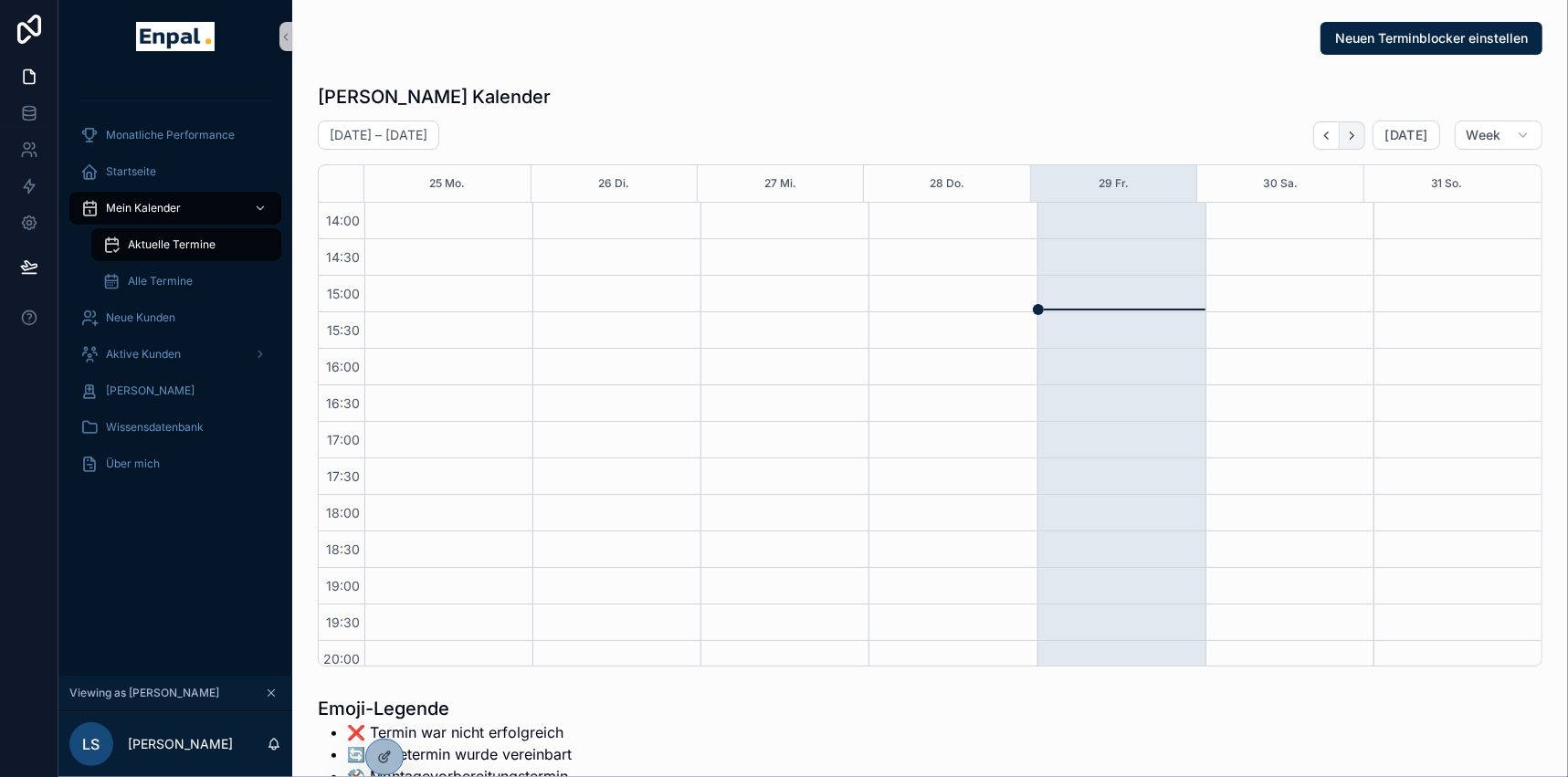
click at [1363, 128] on button "Next" at bounding box center [1352, 136] width 26 height 28
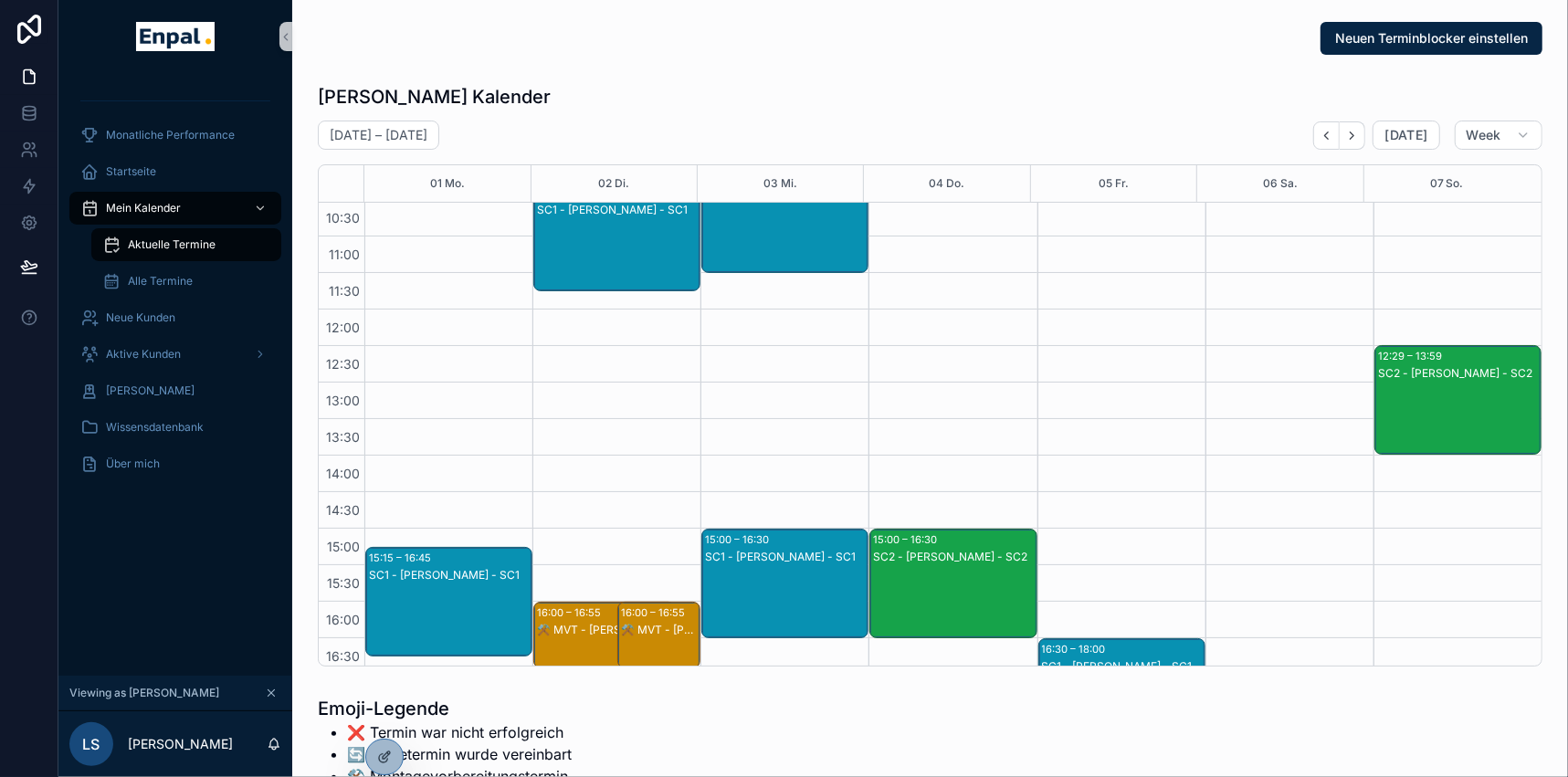
scroll to position [165, 0]
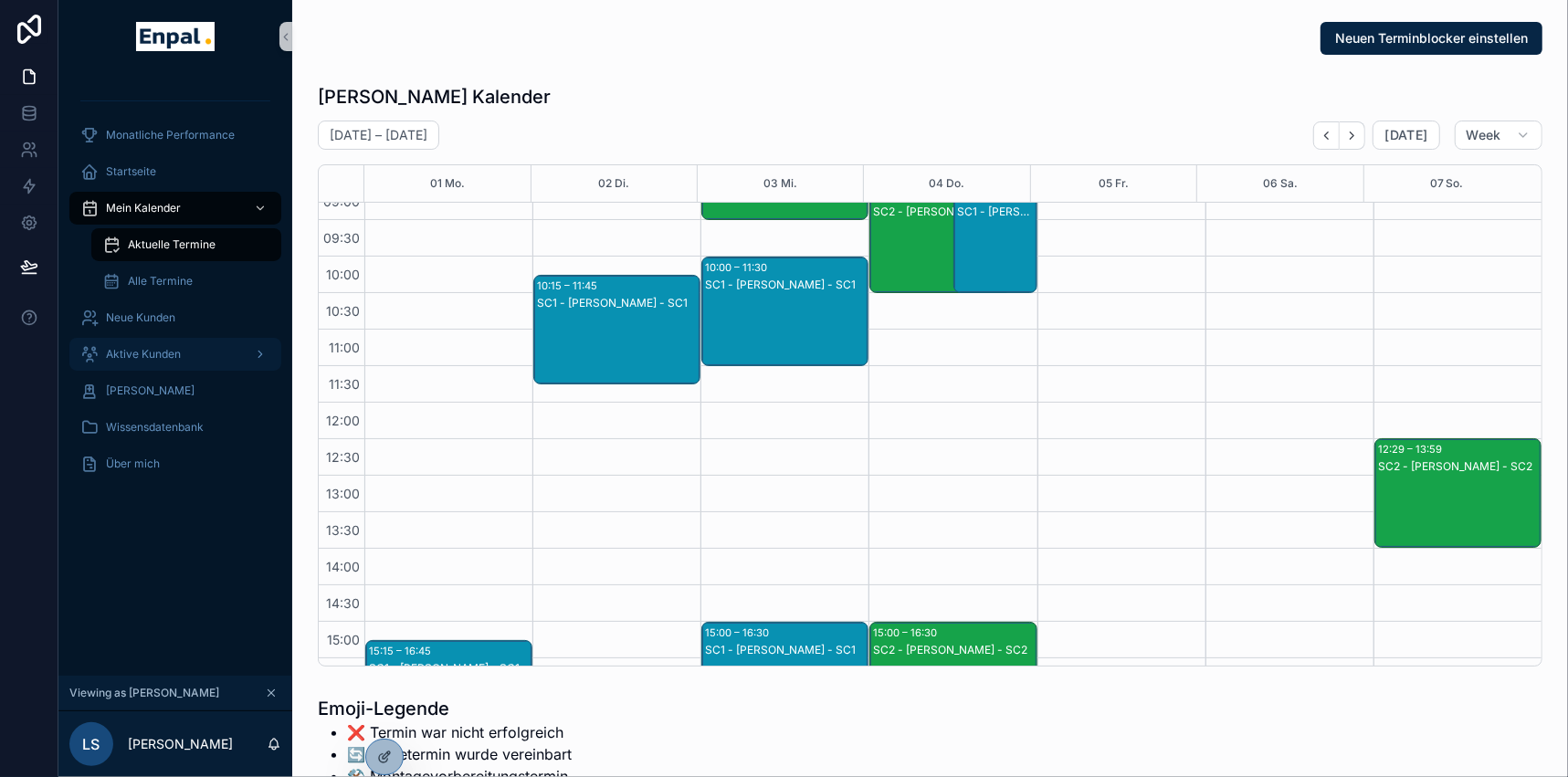
click at [177, 354] on span "Aktive Kunden" at bounding box center [143, 353] width 75 height 14
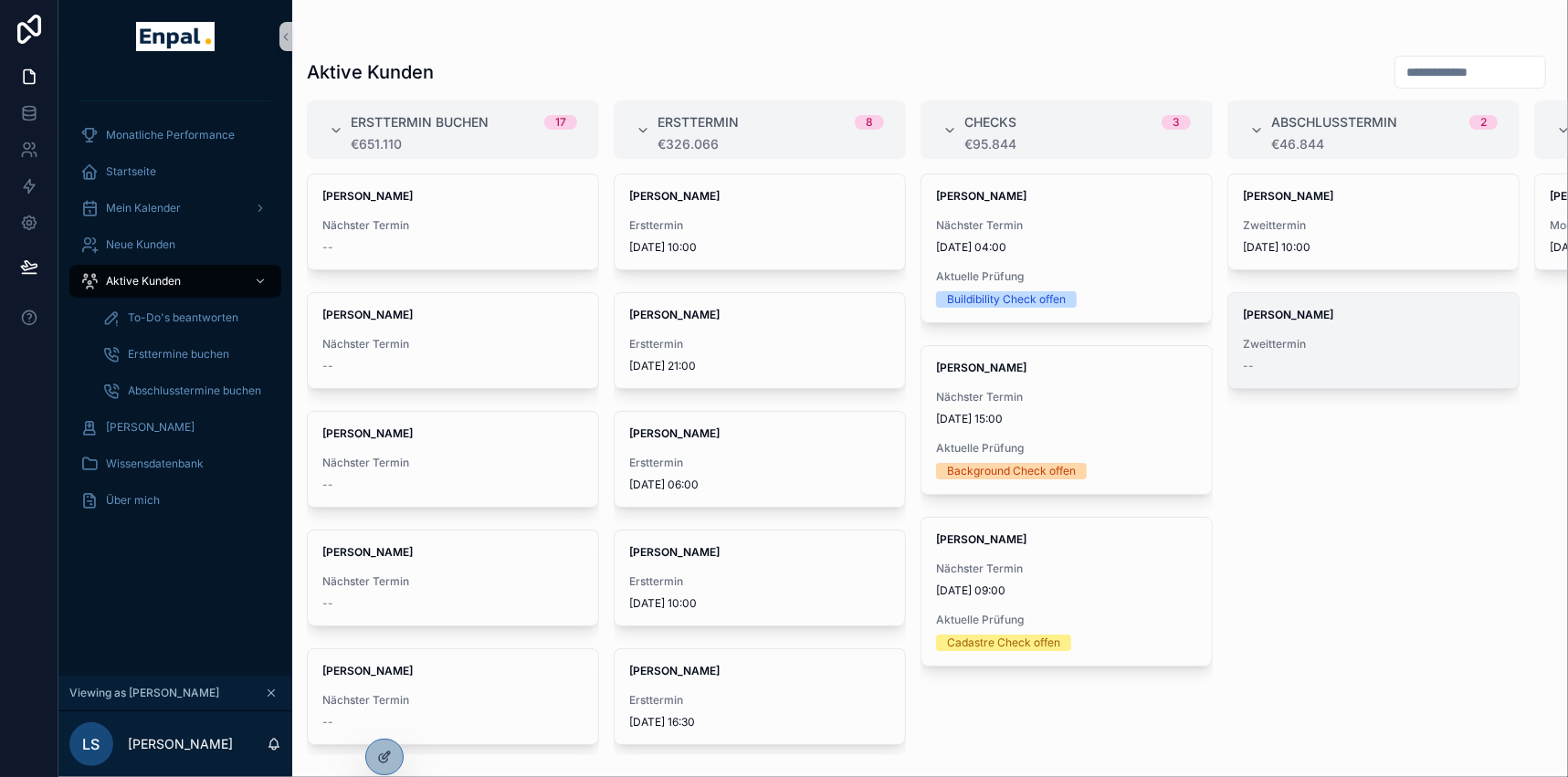
click at [1347, 338] on span "Zweittermin" at bounding box center [1373, 344] width 261 height 14
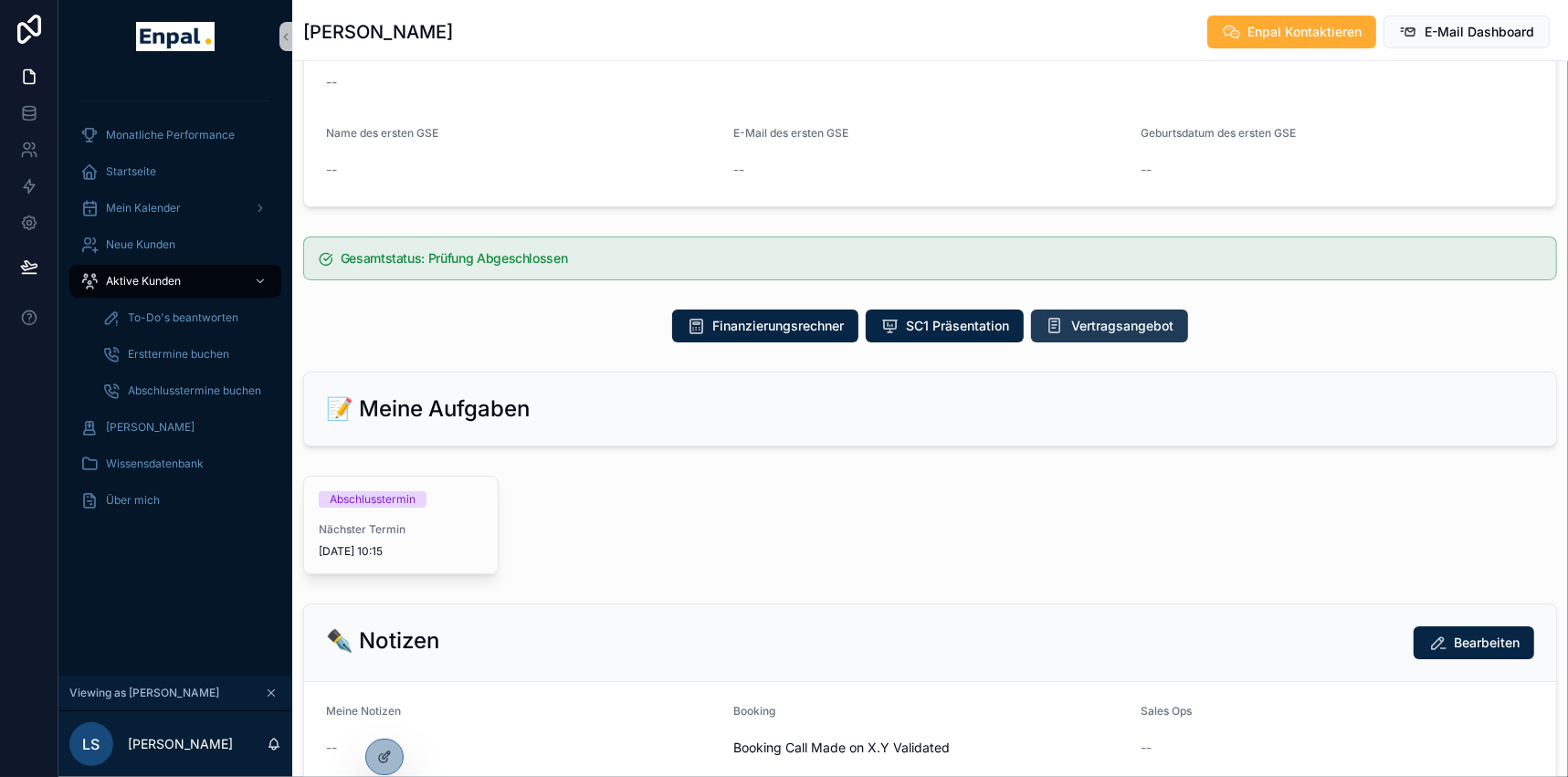
scroll to position [664, 0]
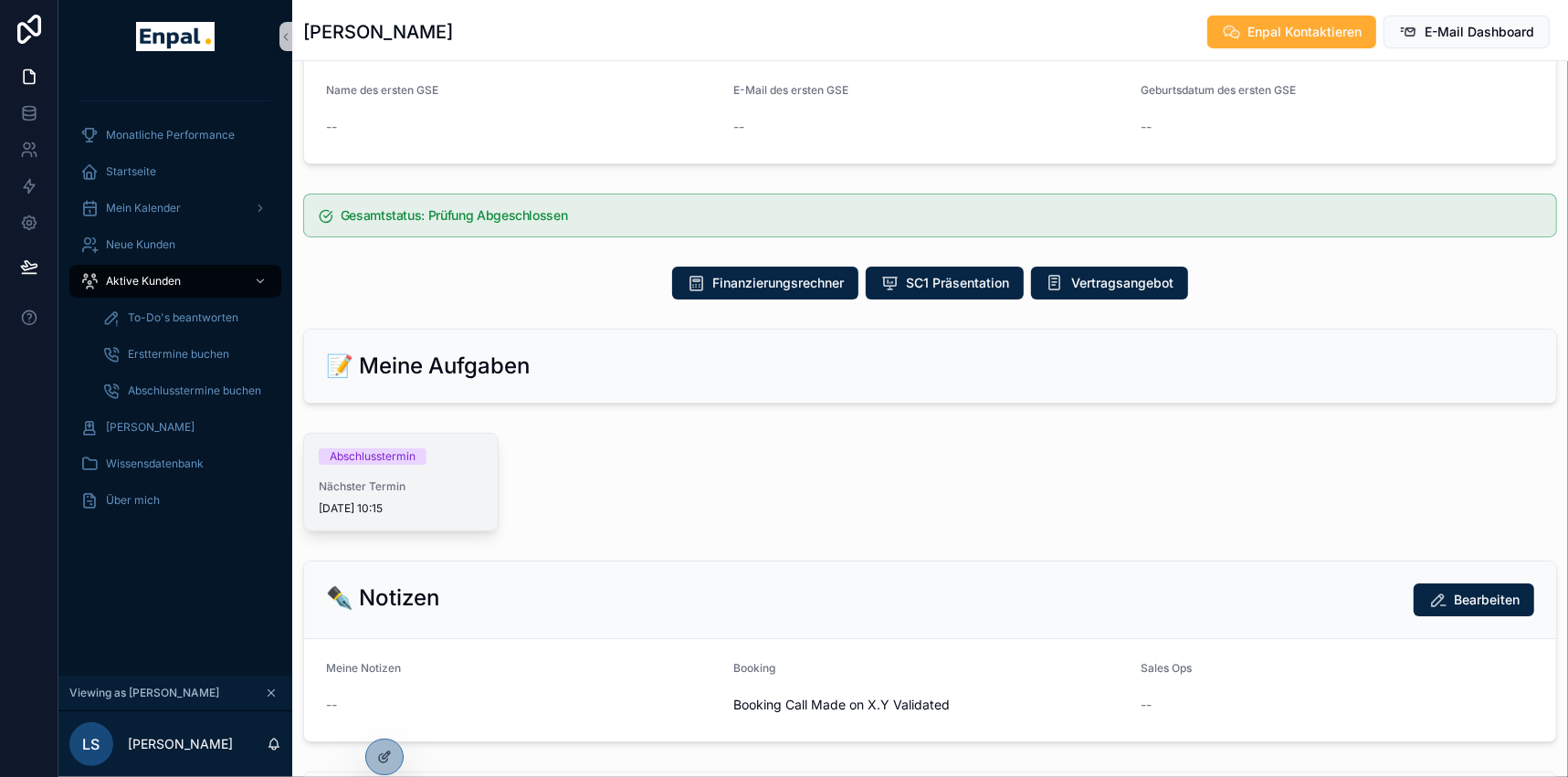
click at [397, 480] on span "Nächster Termin" at bounding box center [400, 486] width 164 height 14
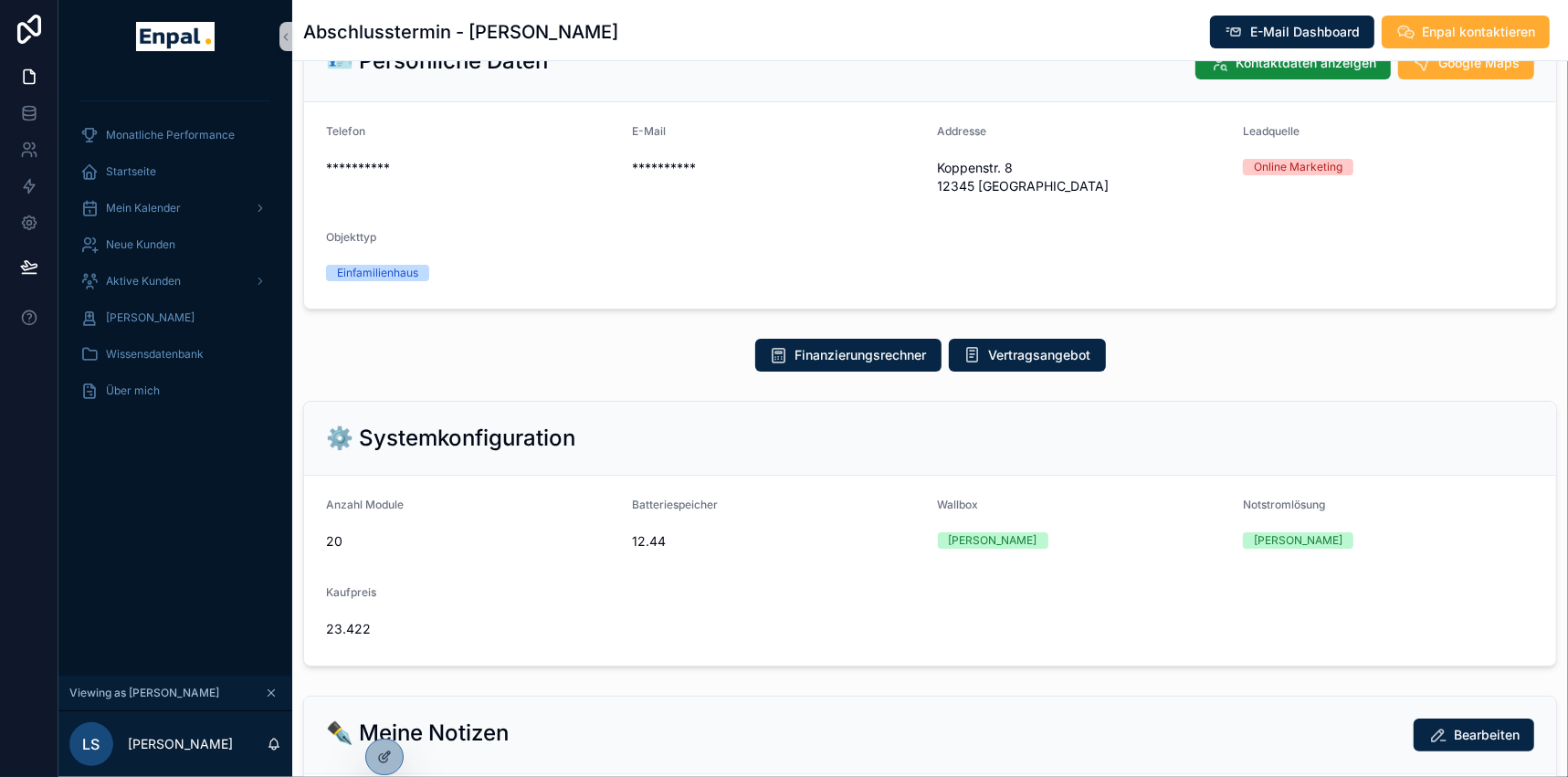
scroll to position [413, 0]
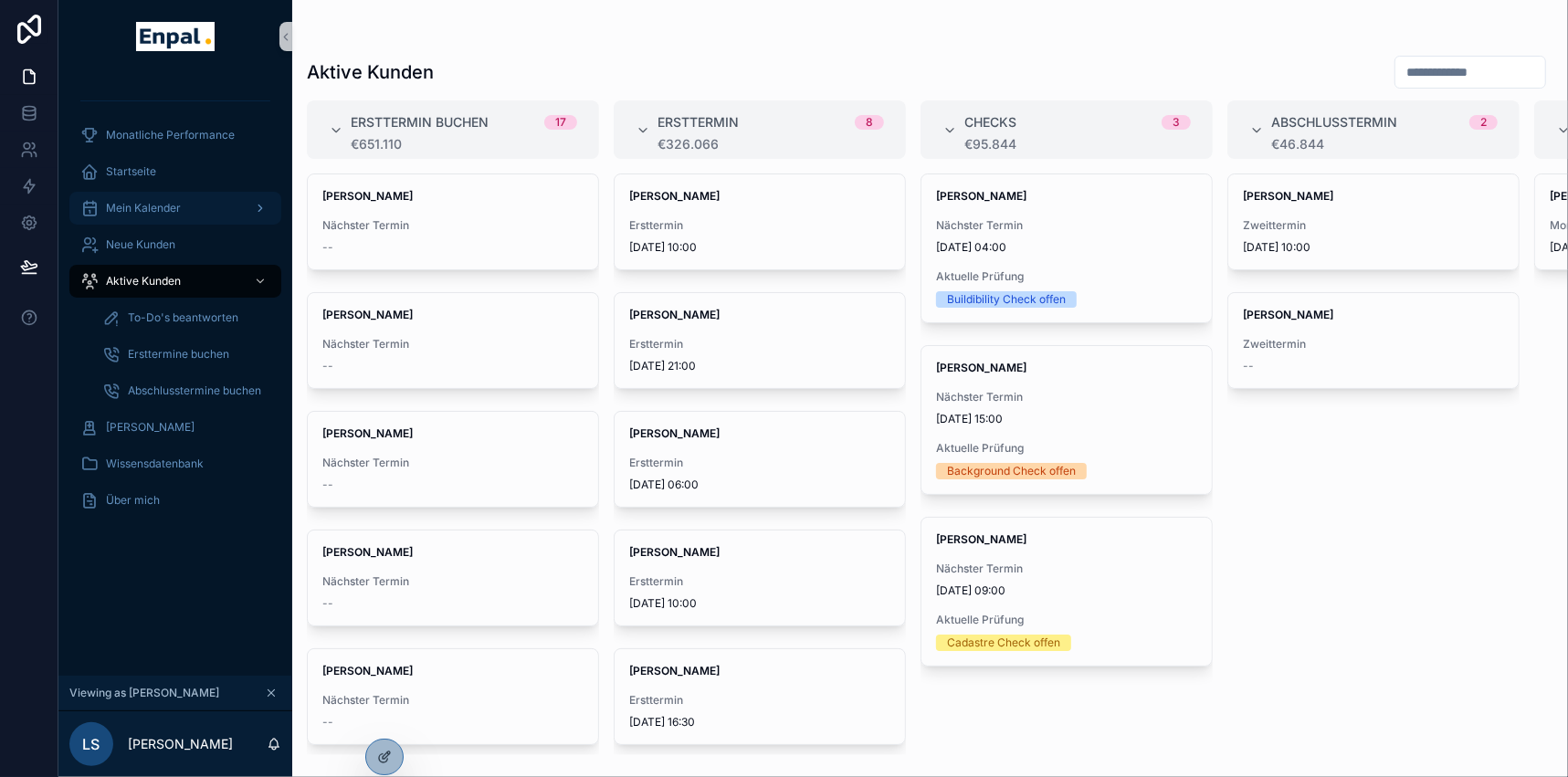
click at [153, 200] on span "Mein Kalender" at bounding box center [143, 207] width 75 height 14
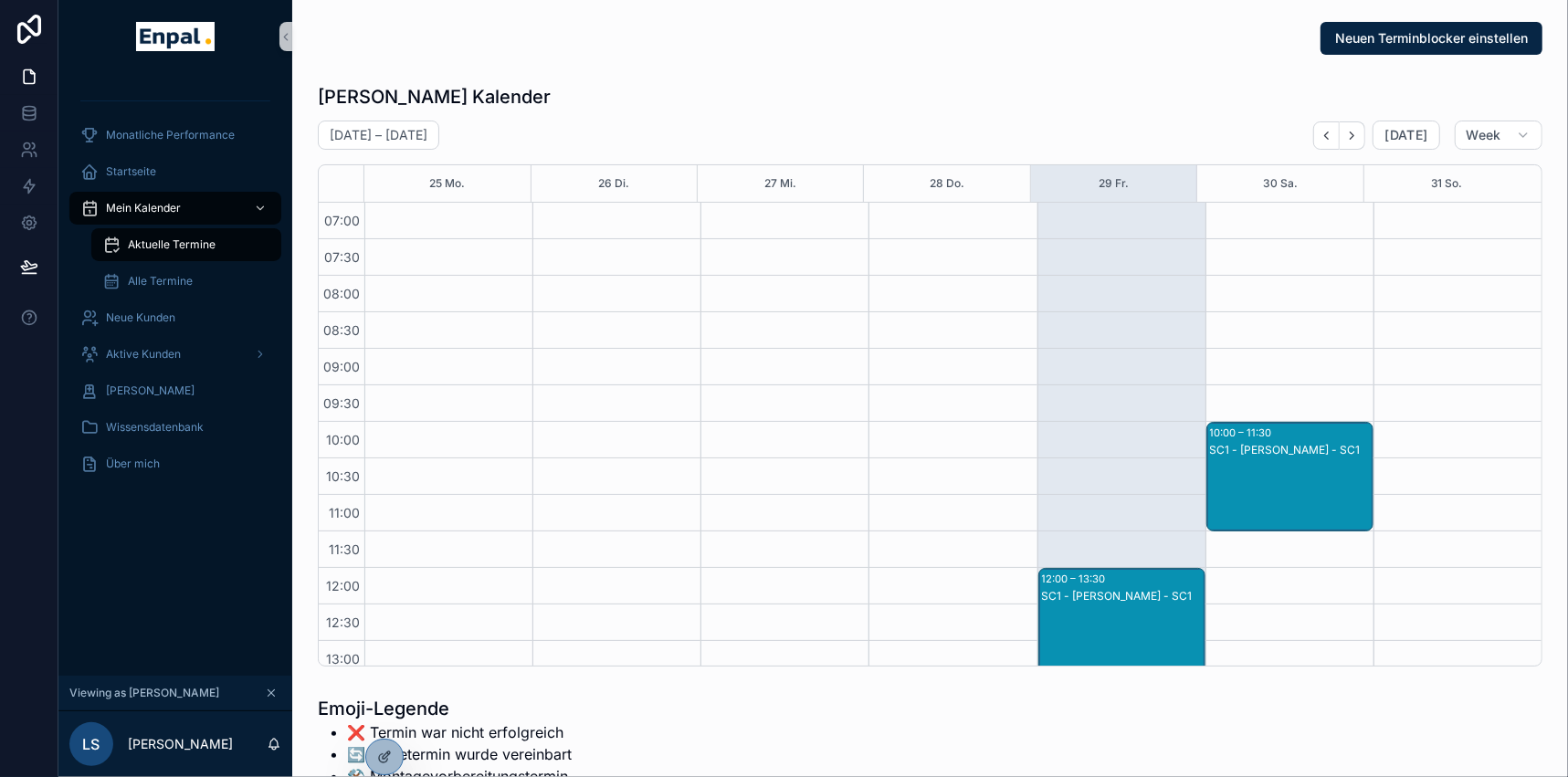
scroll to position [511, 0]
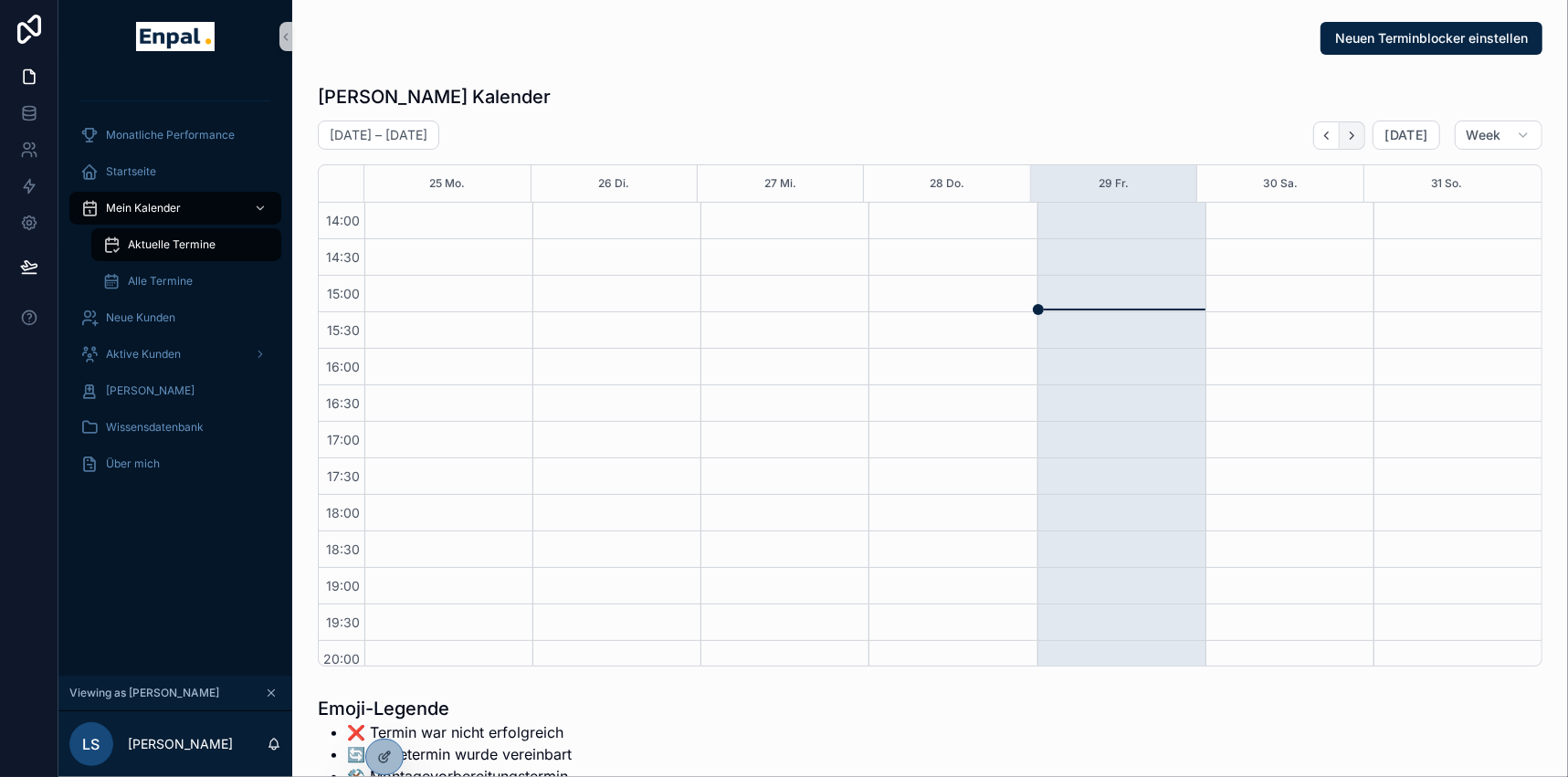
click at [1353, 143] on button "Next" at bounding box center [1352, 136] width 26 height 28
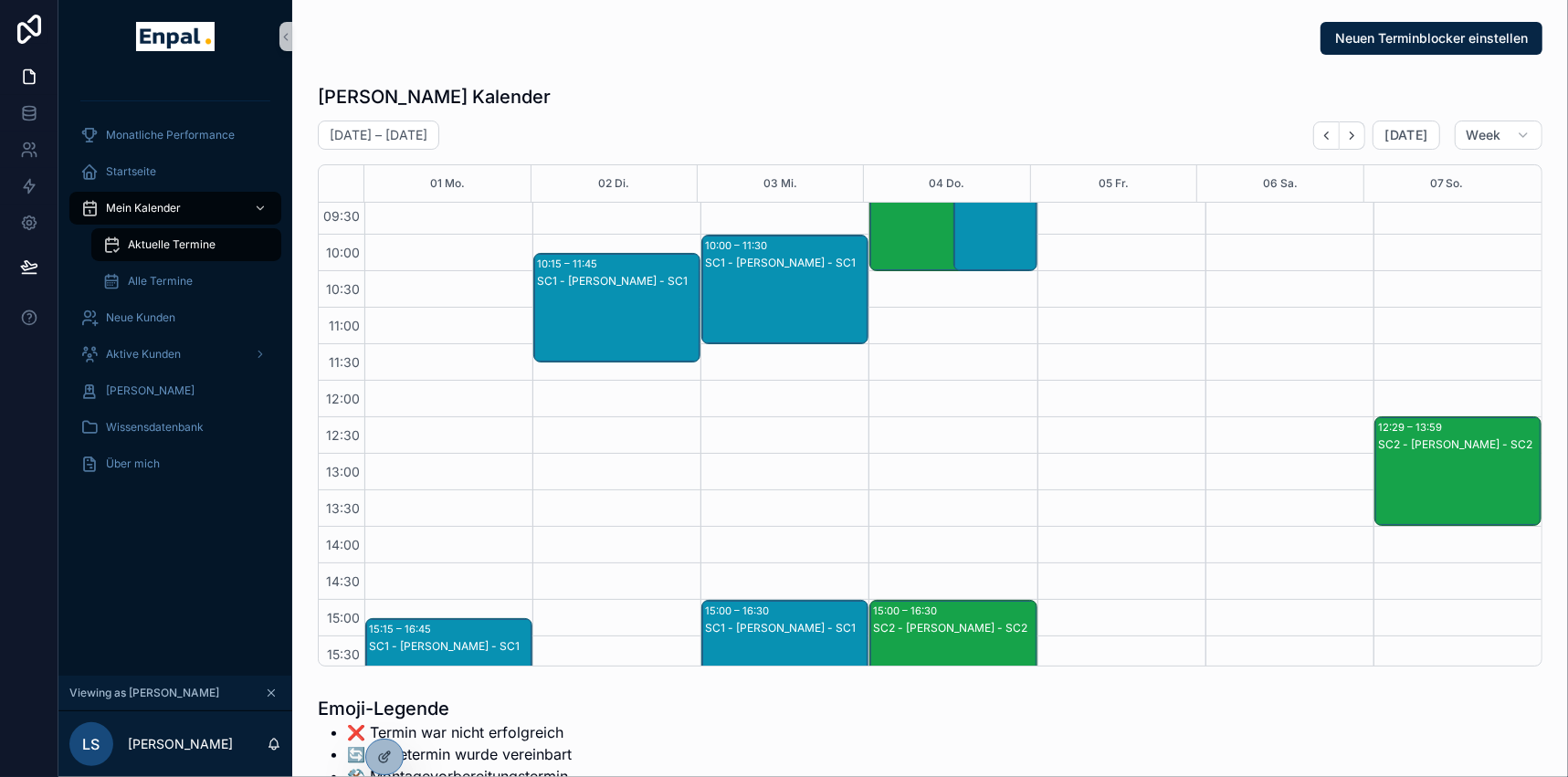
scroll to position [179, 0]
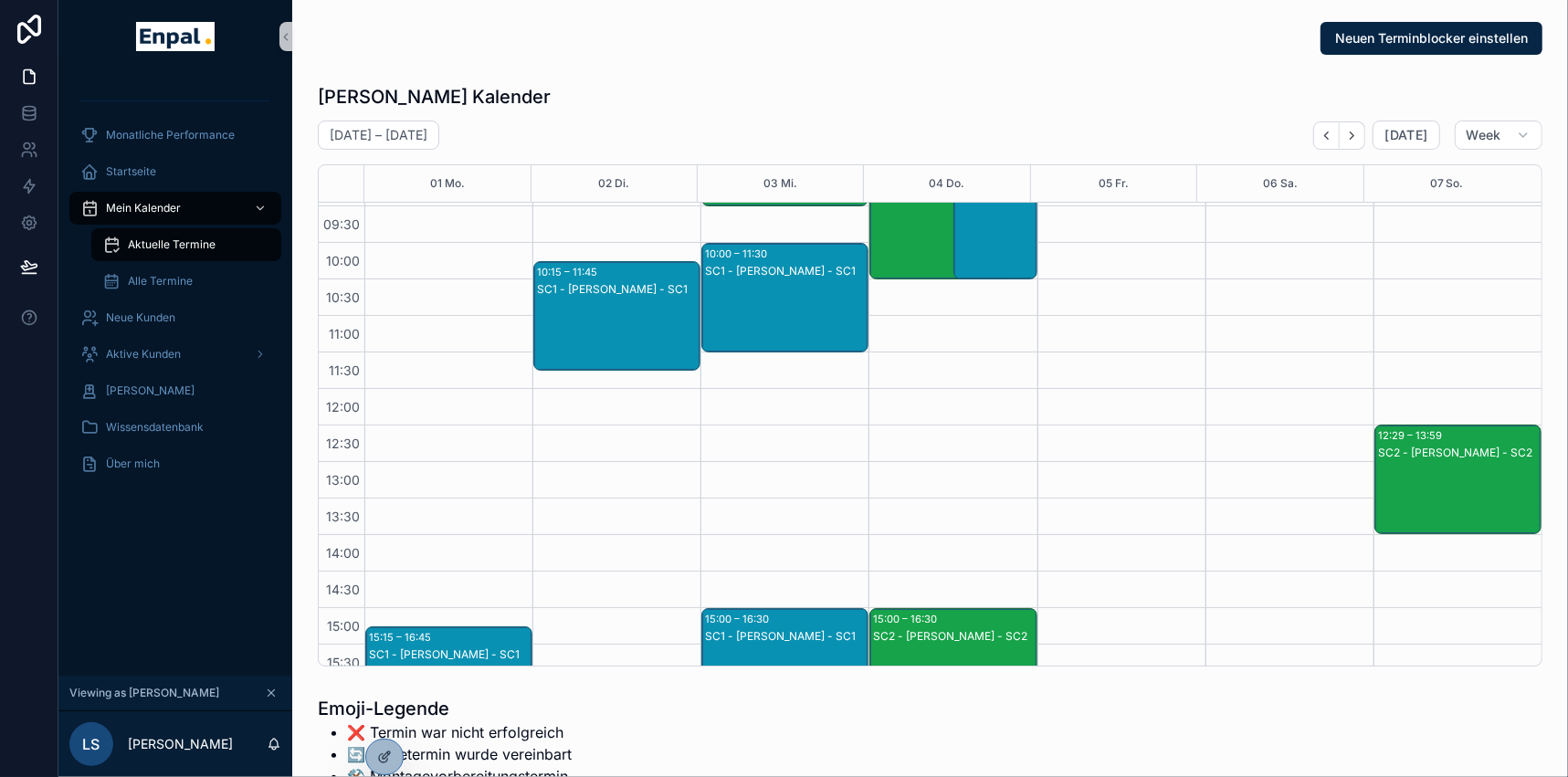
click at [599, 287] on div "SC1 - Miriam Haas - SC1" at bounding box center [618, 289] width 162 height 14
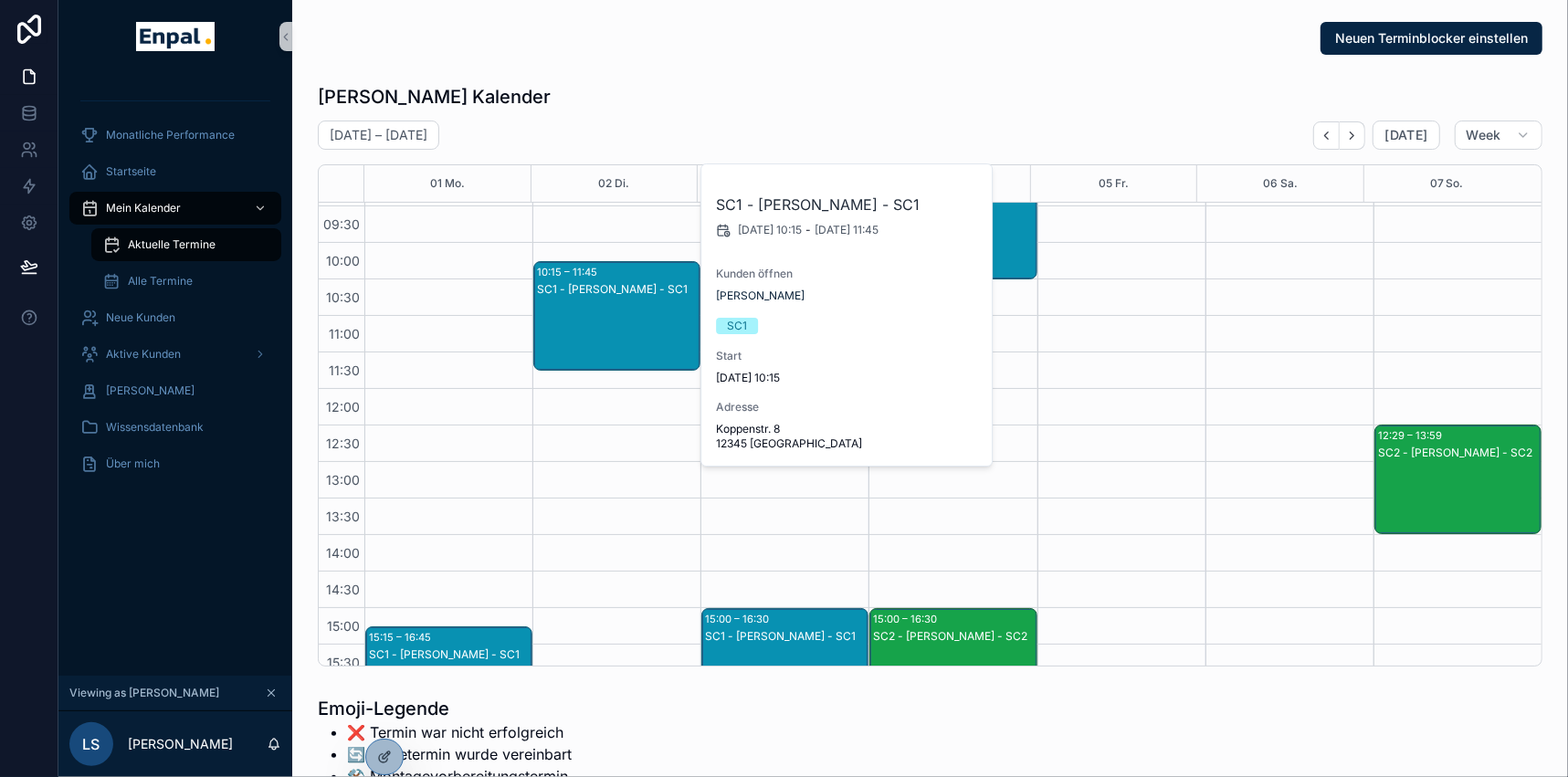
click at [1163, 545] on div "04:00 – 05:30 SC2 - Laura Schmitt - SC2 16:30 – 18:00 SC1 - Elena Lorenz - SC1" at bounding box center [1121, 571] width 168 height 1095
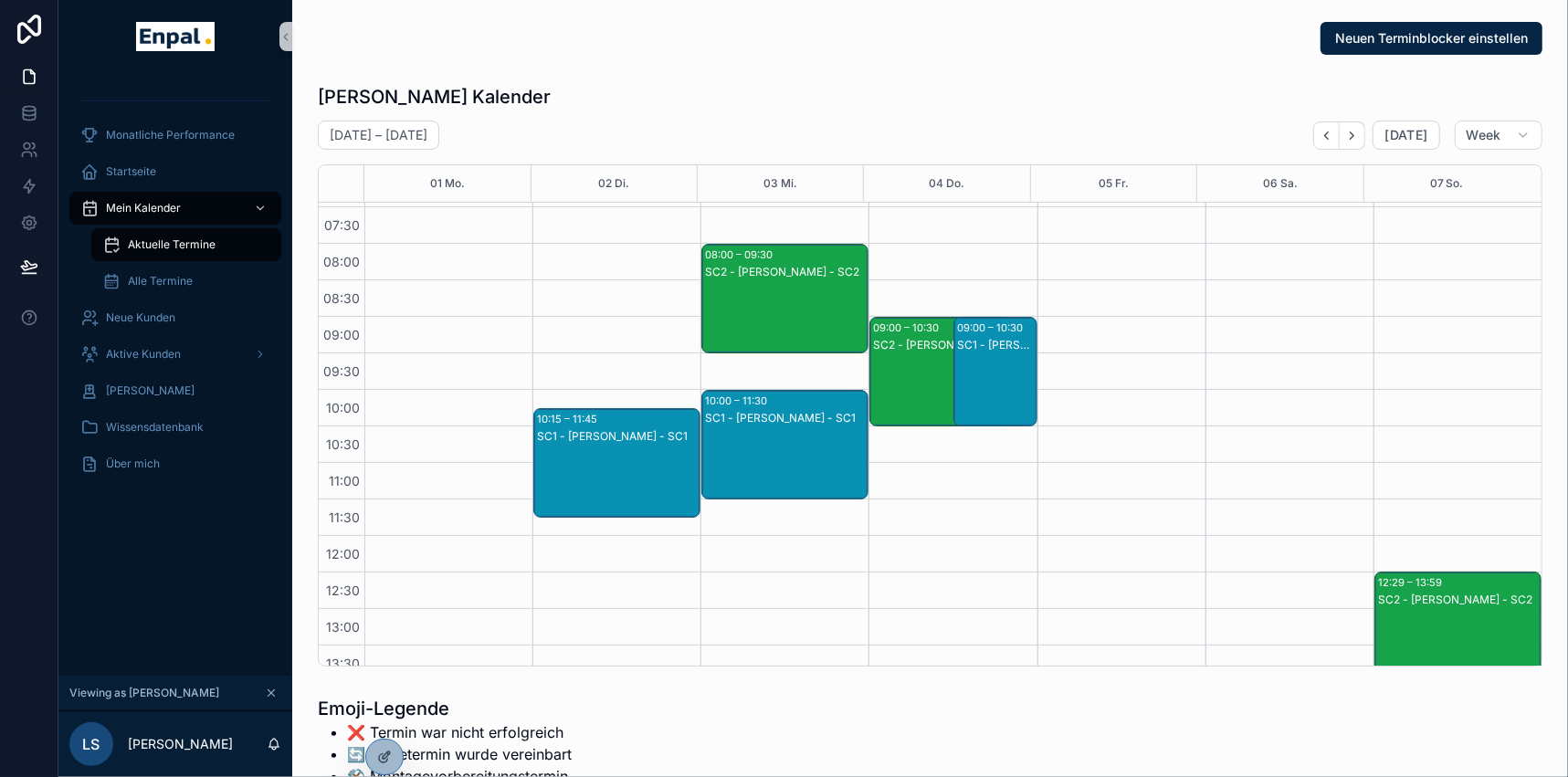
scroll to position [0, 0]
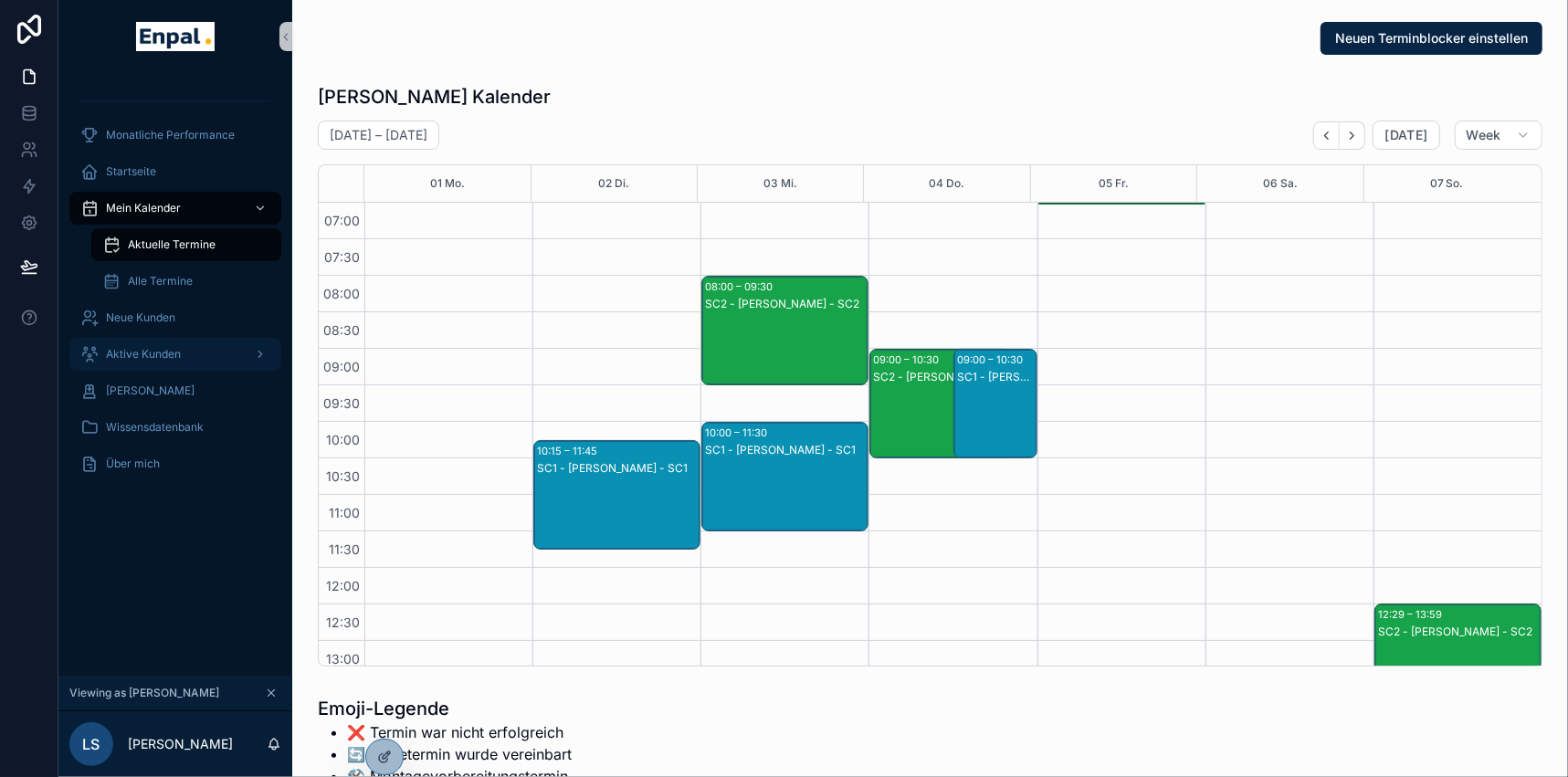
click at [168, 347] on span "Aktive Kunden" at bounding box center [143, 353] width 75 height 14
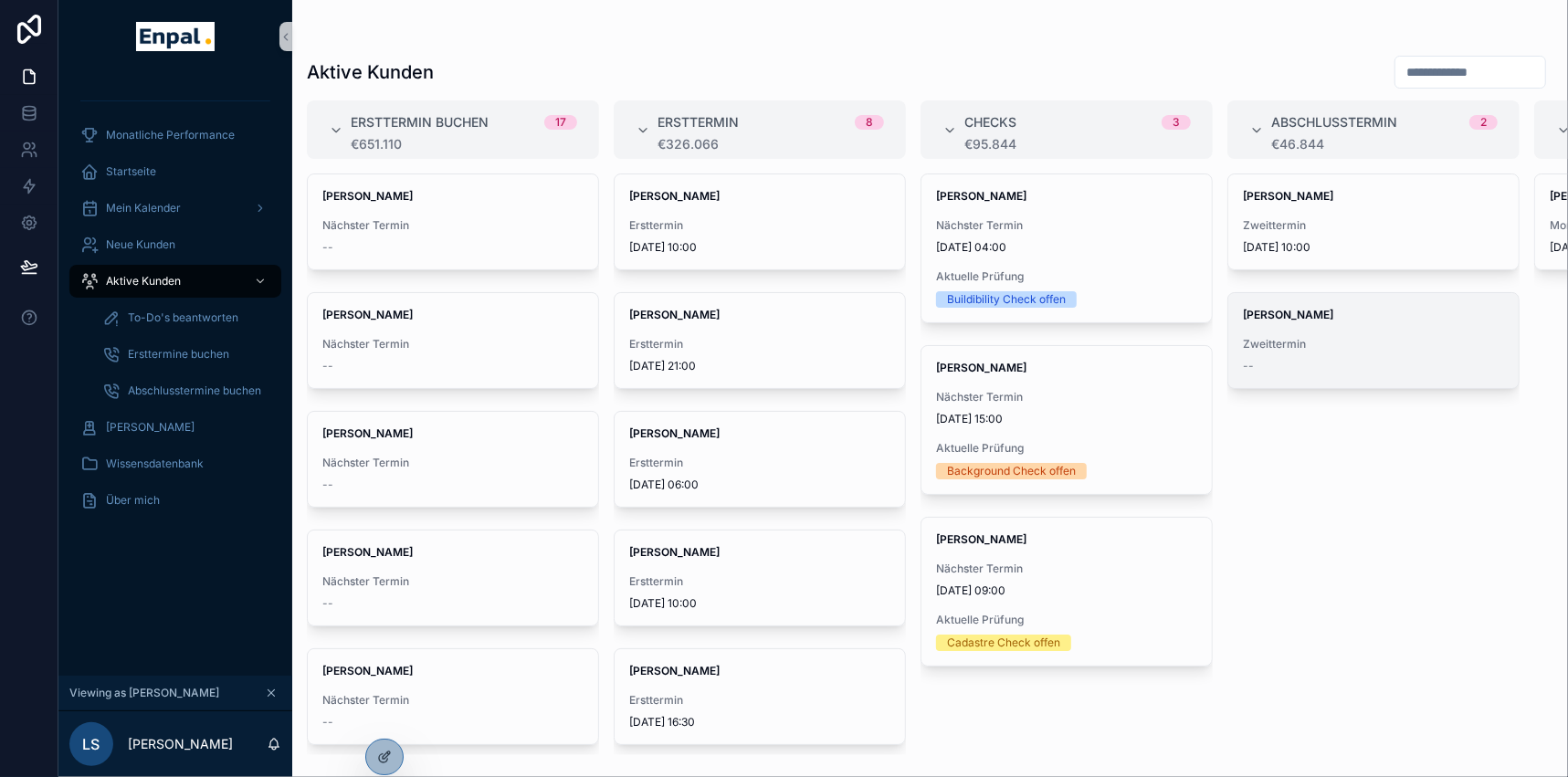
click at [1347, 339] on span "Zweittermin" at bounding box center [1373, 344] width 261 height 14
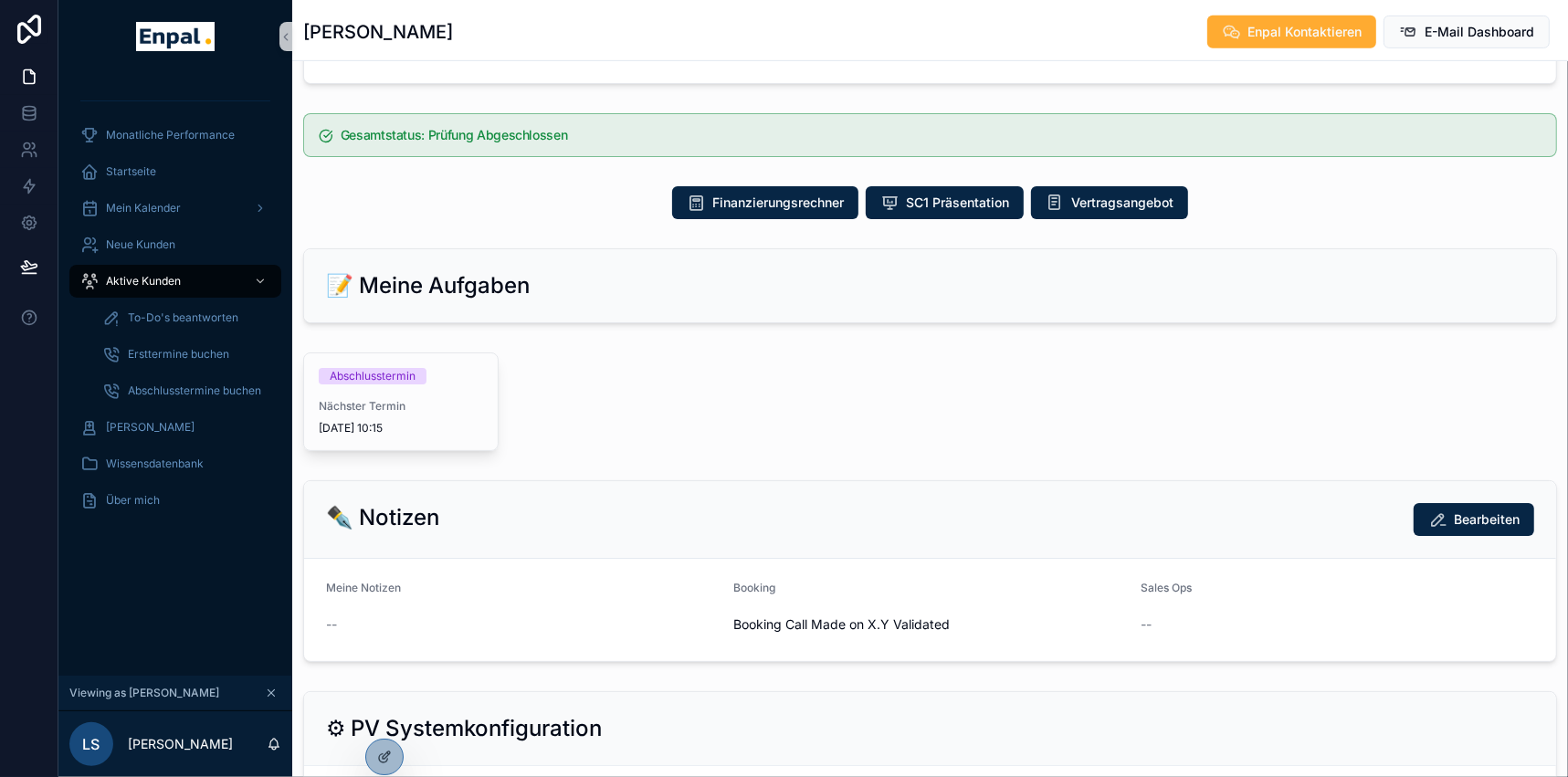
scroll to position [747, 0]
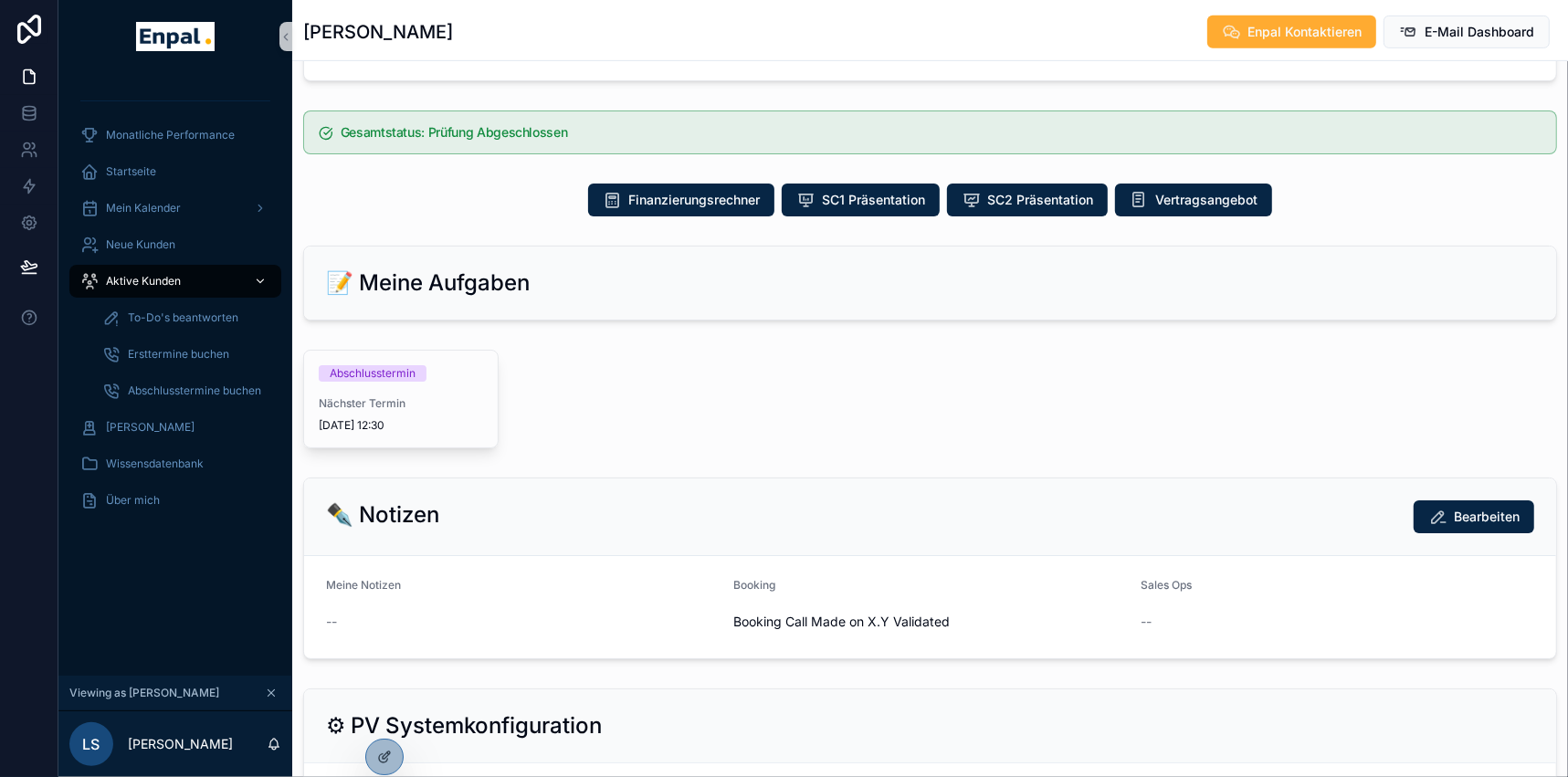
click at [132, 271] on div "Aktive Kunden" at bounding box center [176, 281] width 190 height 29
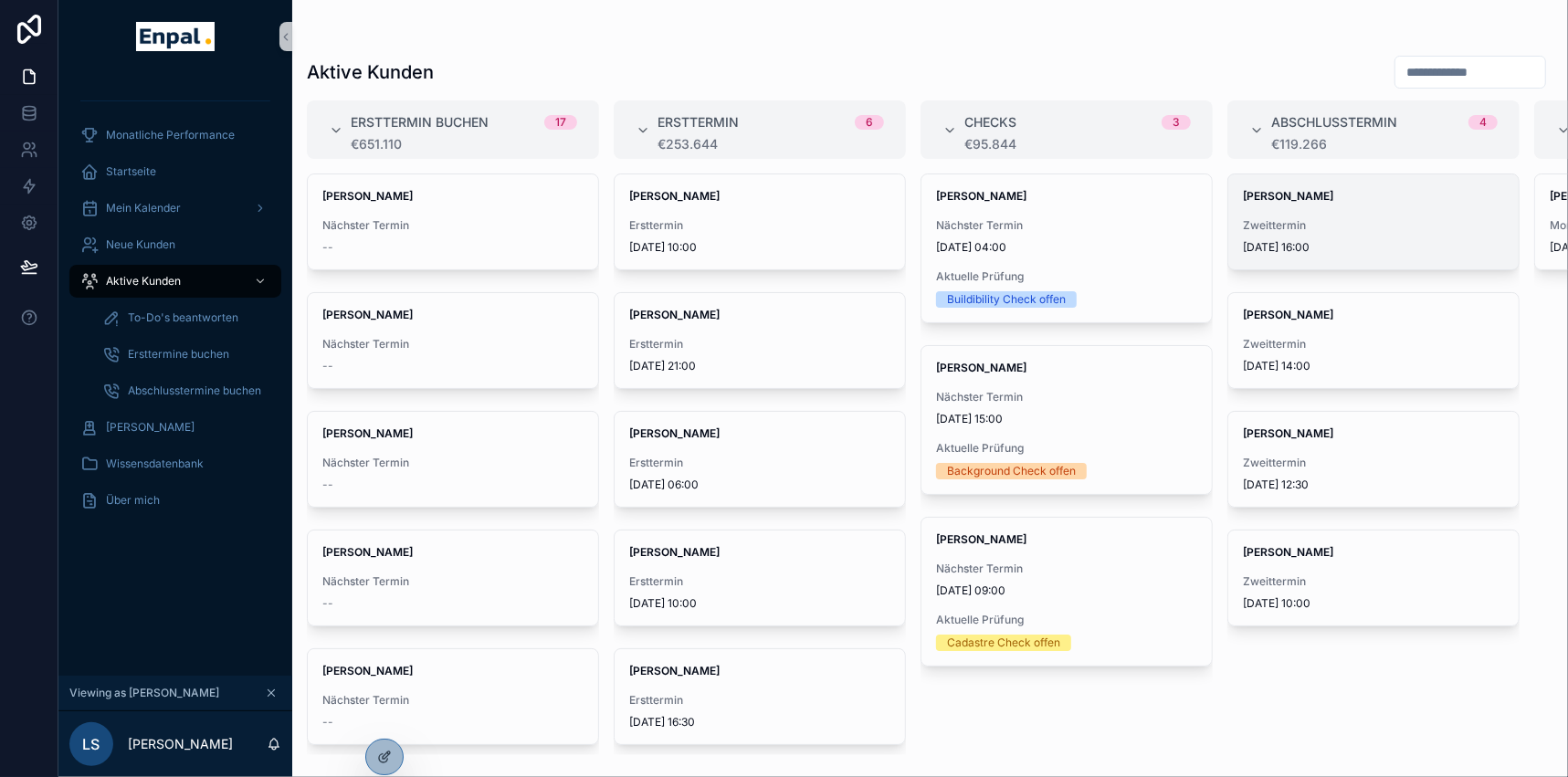
click at [1333, 198] on span "[PERSON_NAME]" at bounding box center [1373, 196] width 261 height 14
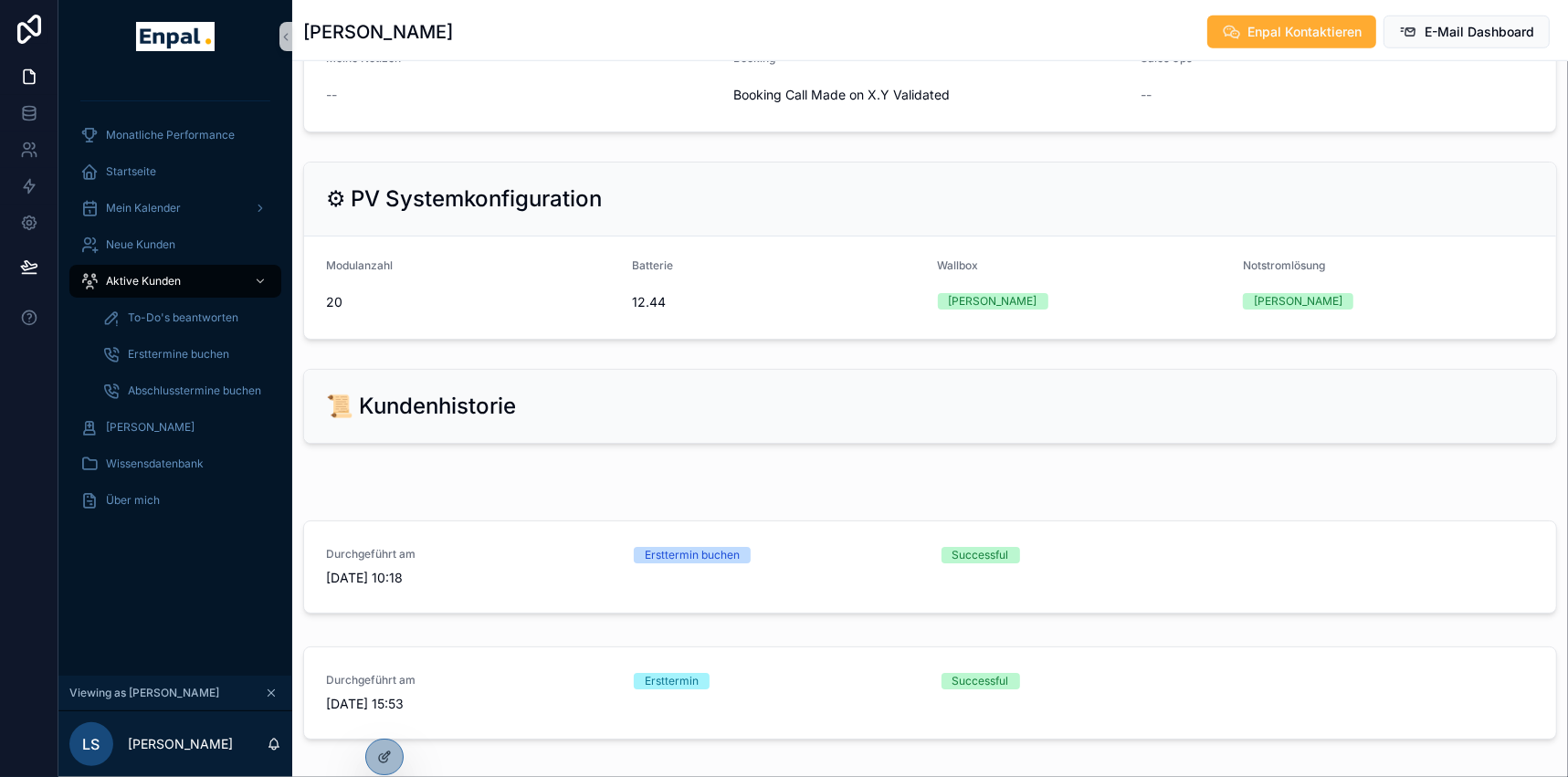
scroll to position [1327, 0]
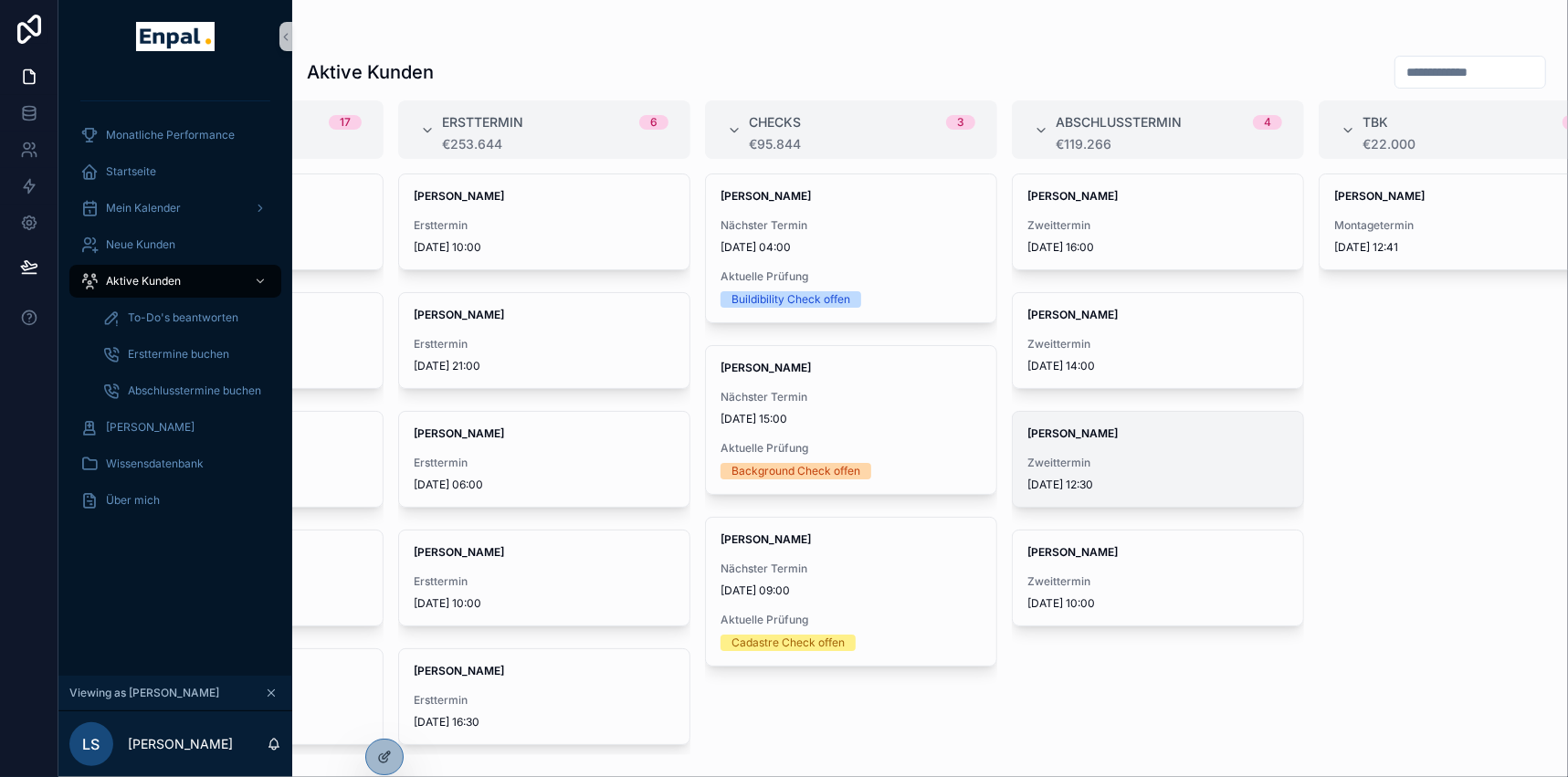
scroll to position [0, 215]
click at [1087, 428] on strong "[PERSON_NAME]" at bounding box center [1073, 433] width 90 height 13
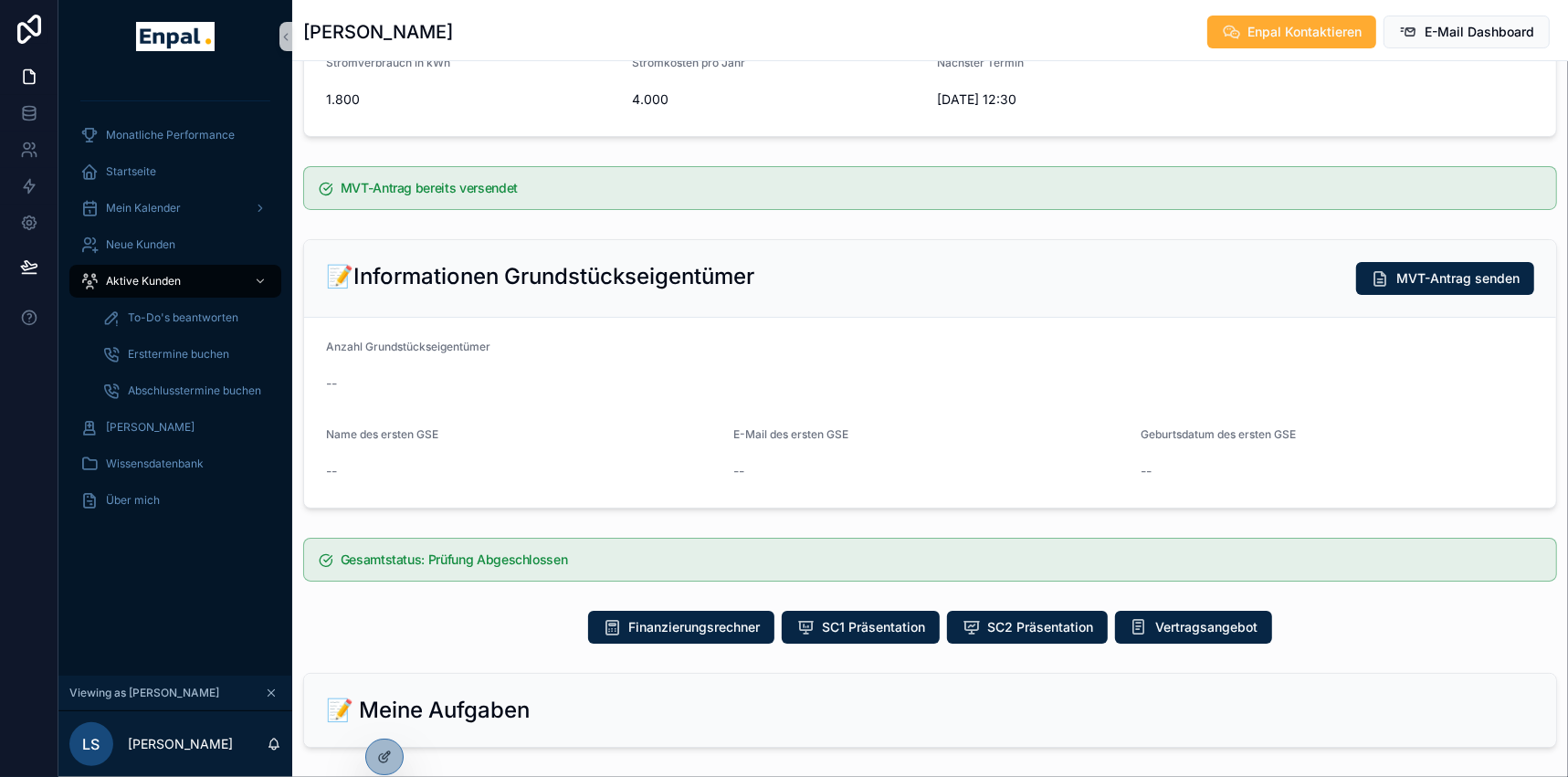
scroll to position [332, 0]
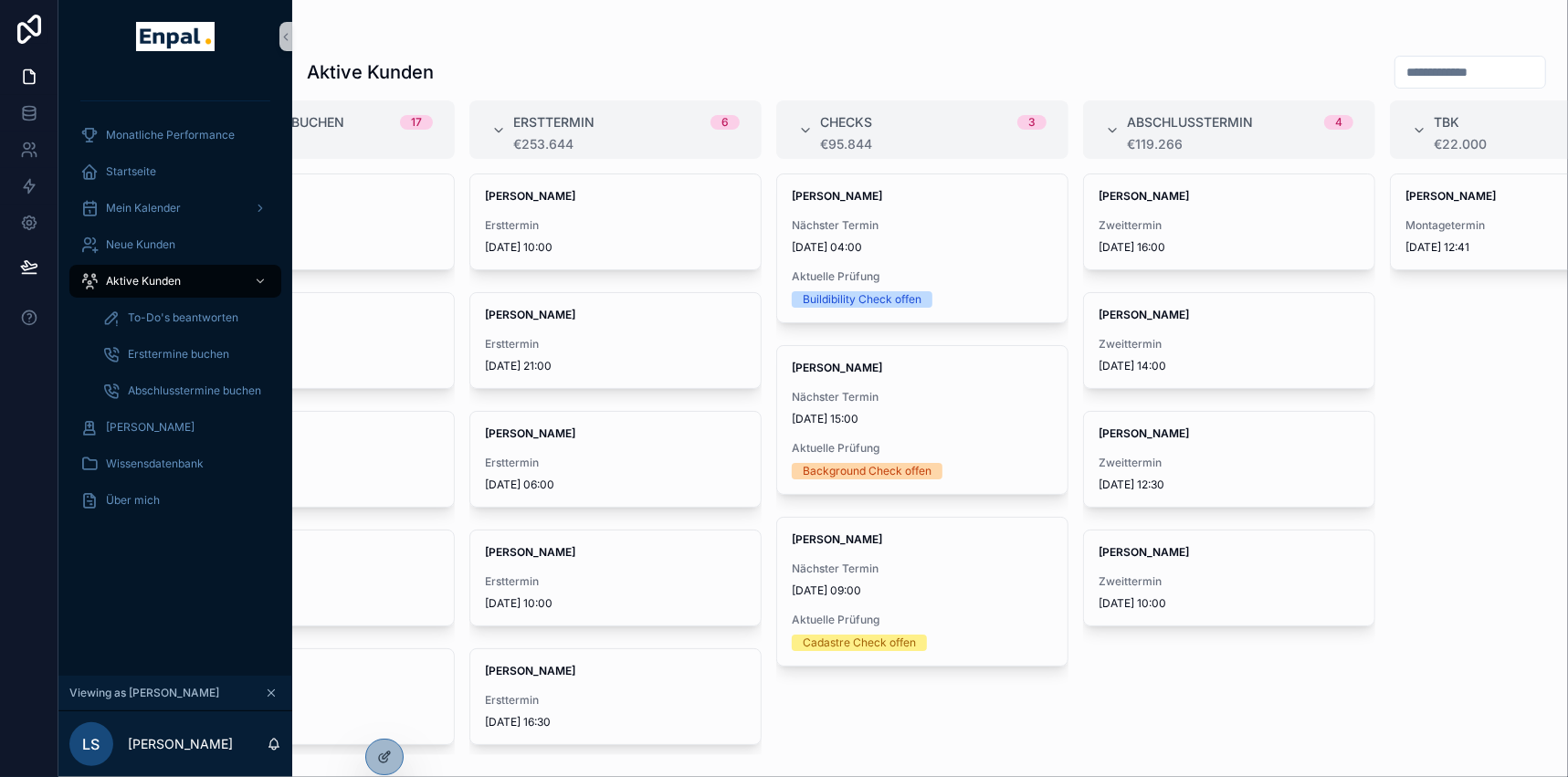
scroll to position [0, 151]
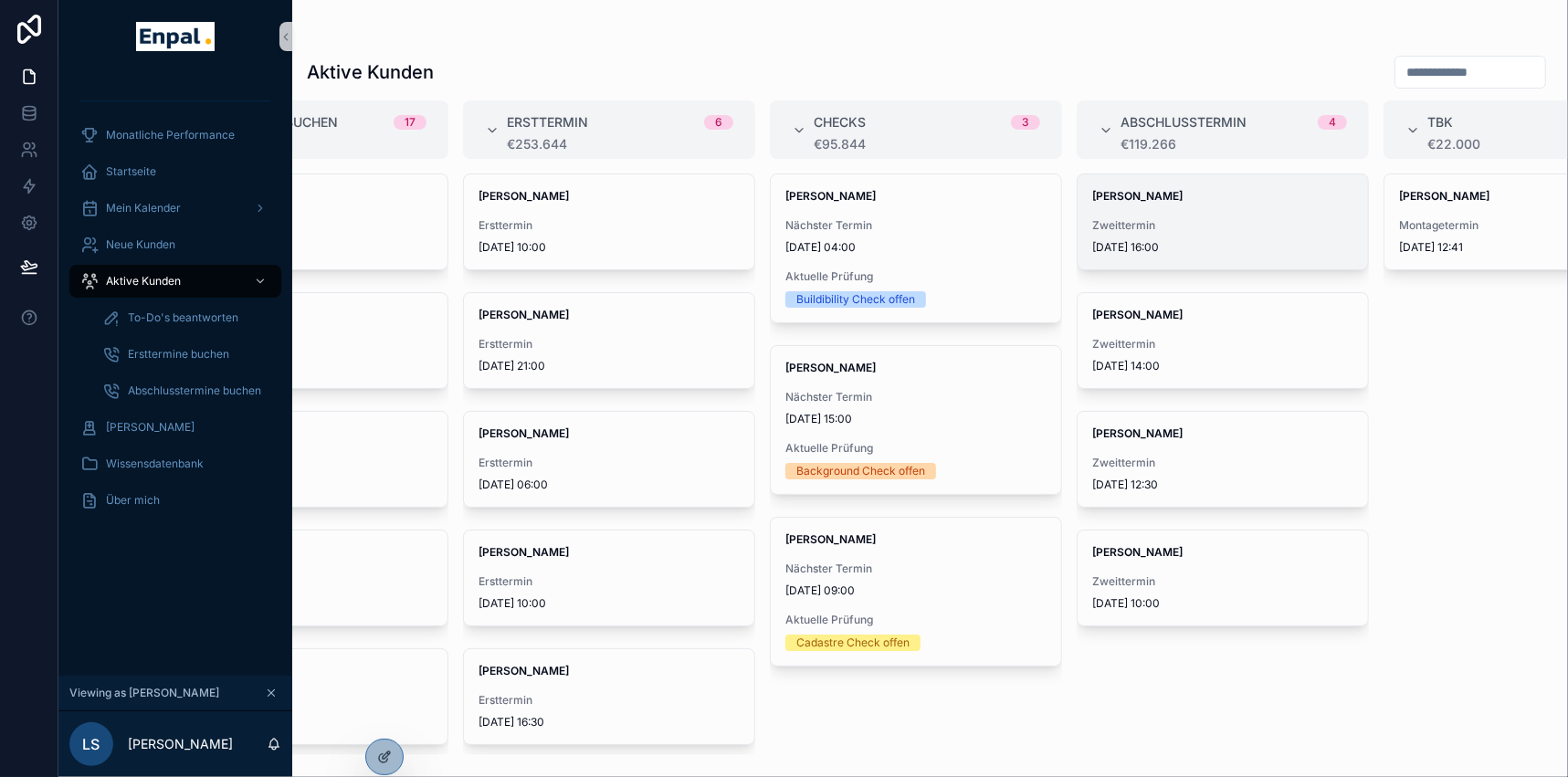
click at [1208, 227] on span "Zweittermin" at bounding box center [1222, 225] width 261 height 14
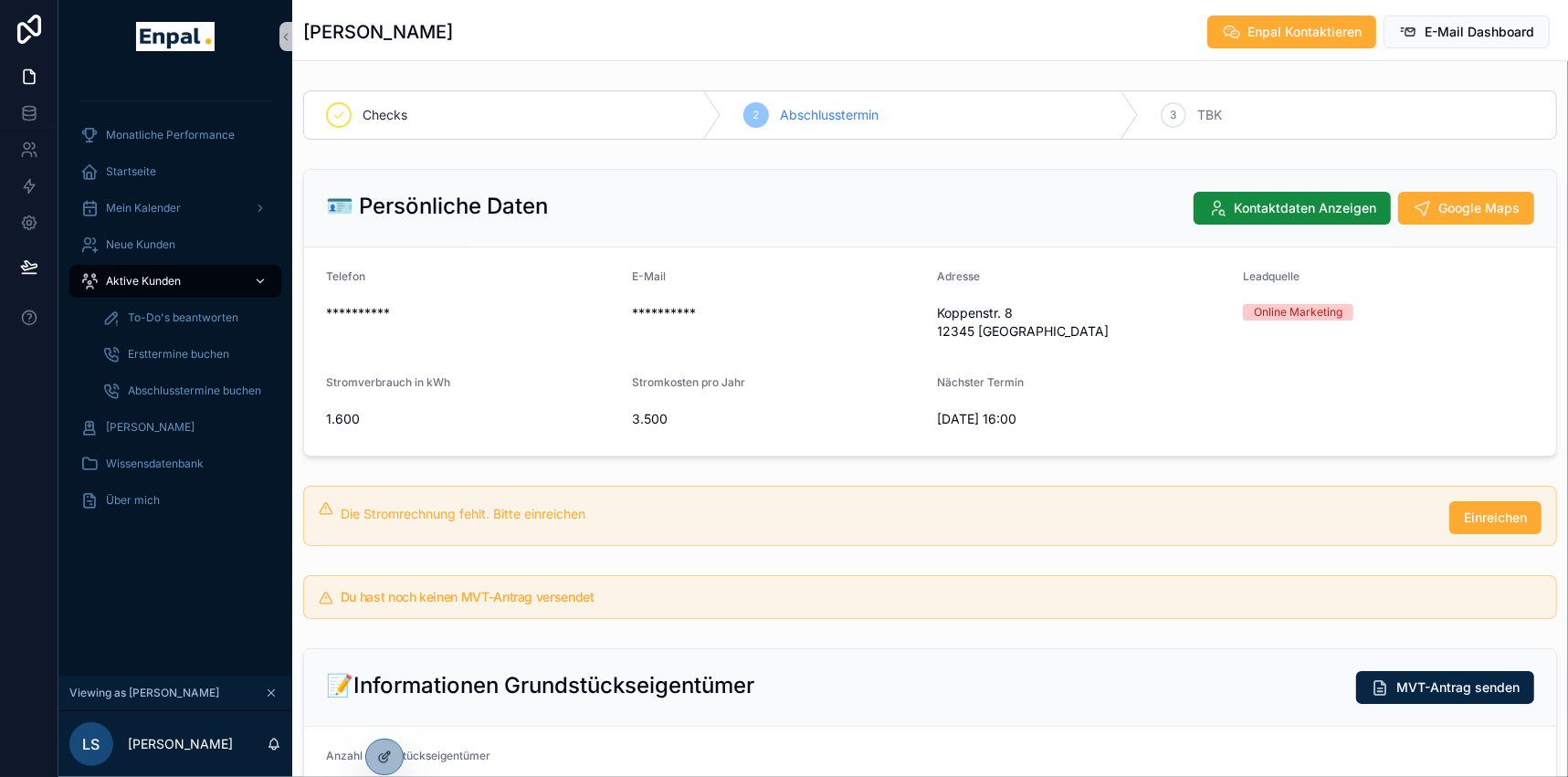
click at [127, 282] on span "Aktive Kunden" at bounding box center [143, 280] width 75 height 14
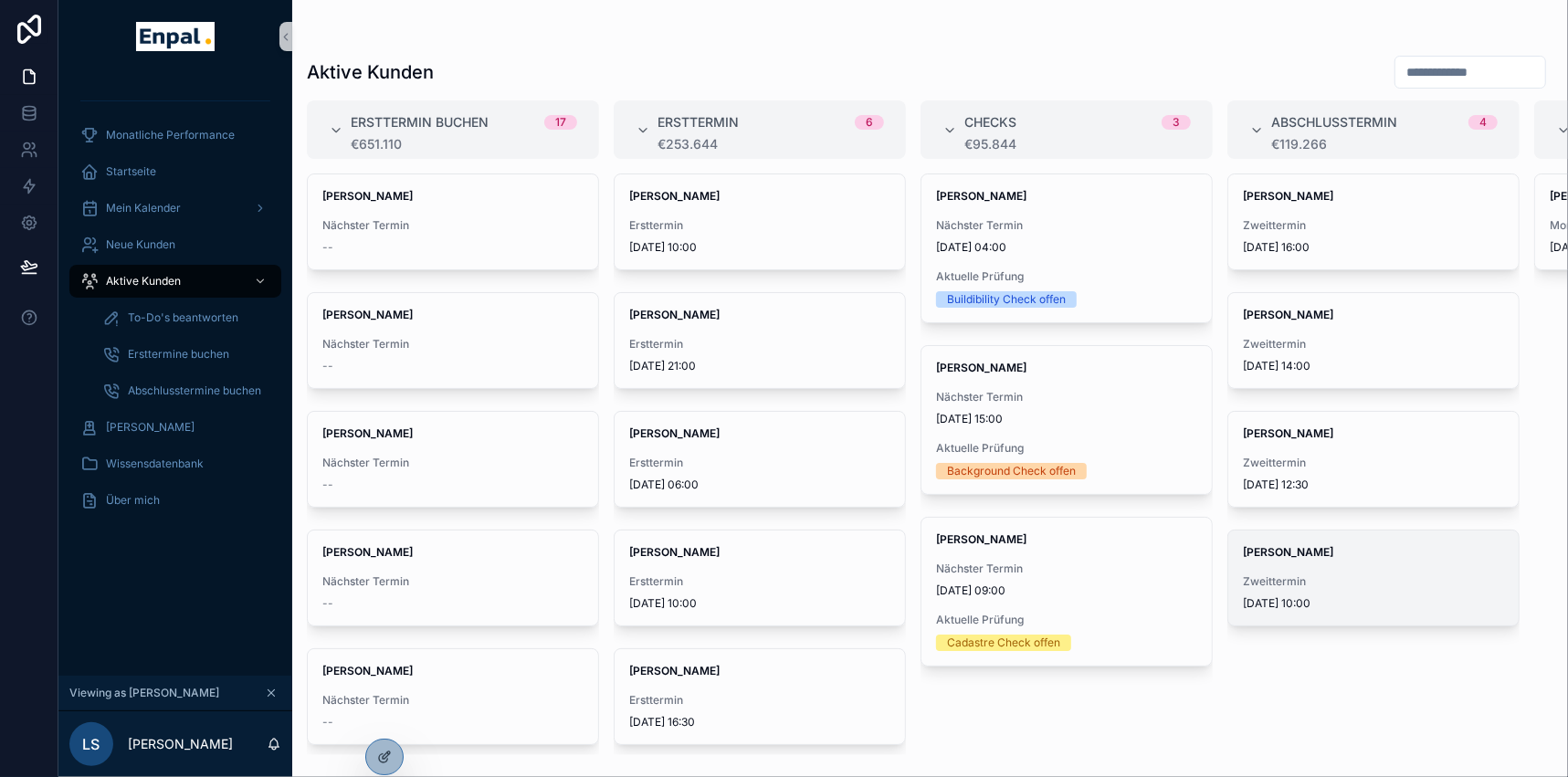
click at [1380, 571] on div "David Seidel Zweittermin 8.9.2025 10:00" at bounding box center [1374, 578] width 291 height 95
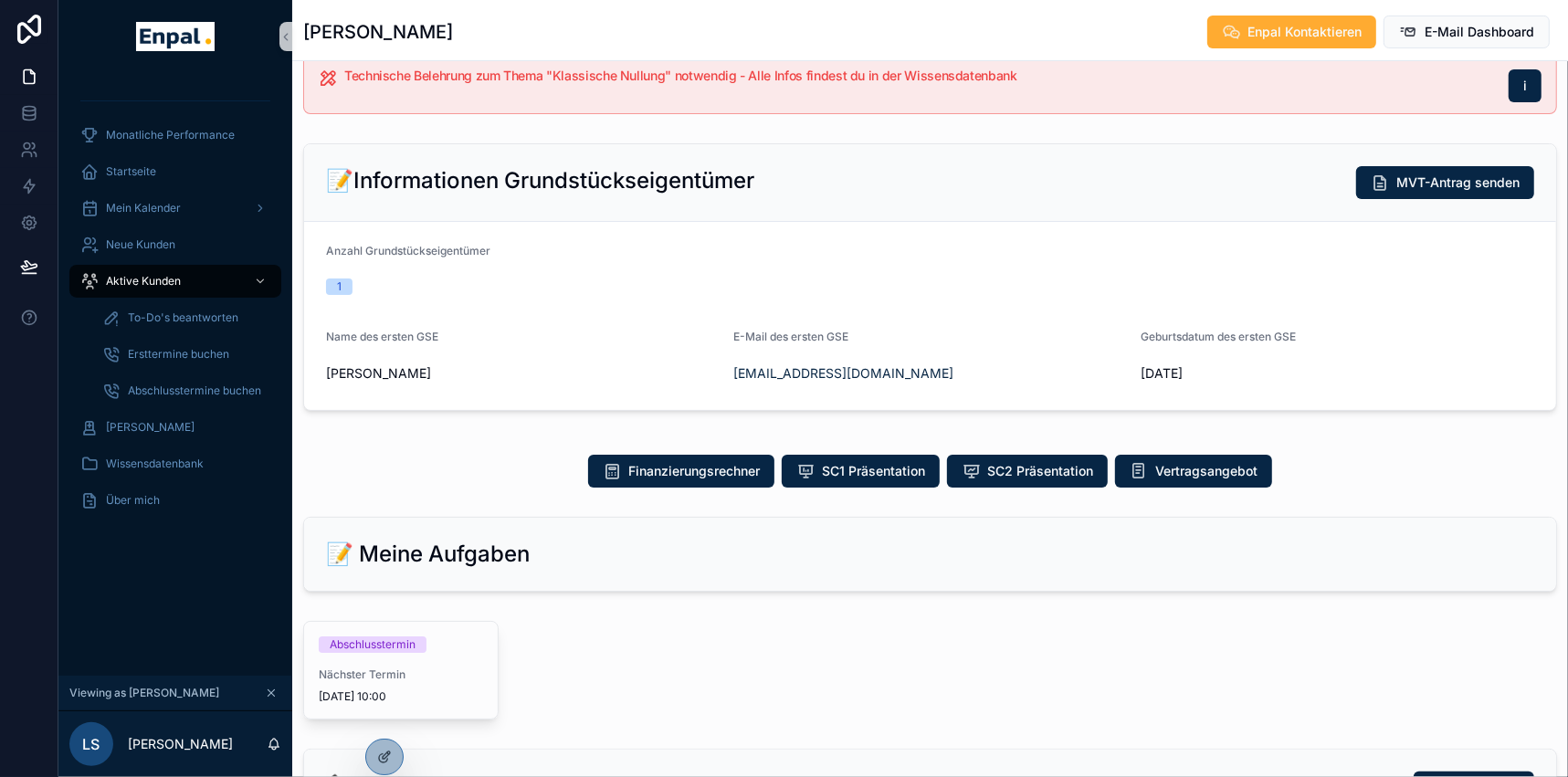
scroll to position [498, 0]
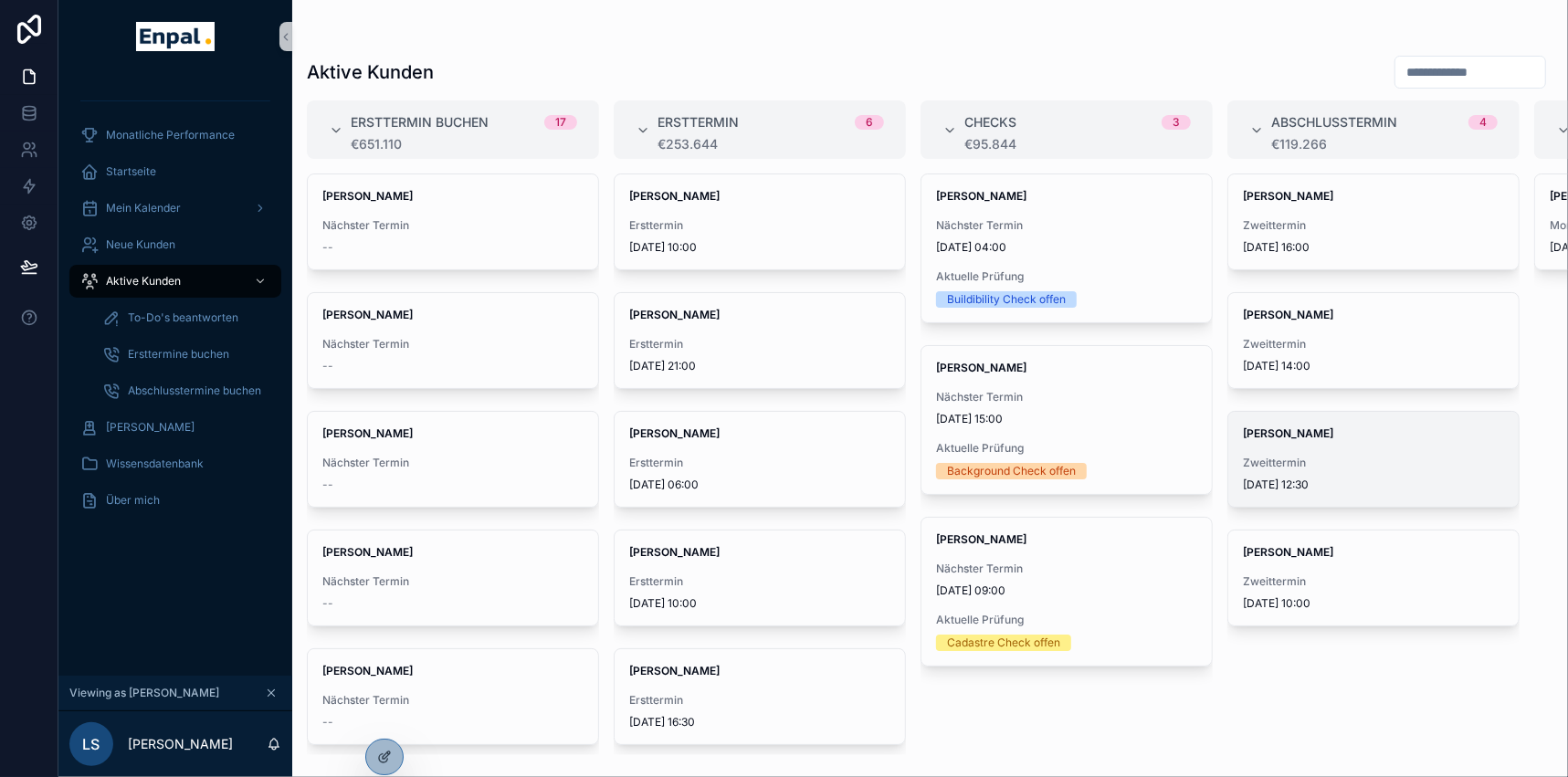
click at [1304, 445] on div "Miriam Haas Zweittermin 8.9.2025 12:30" at bounding box center [1374, 459] width 291 height 95
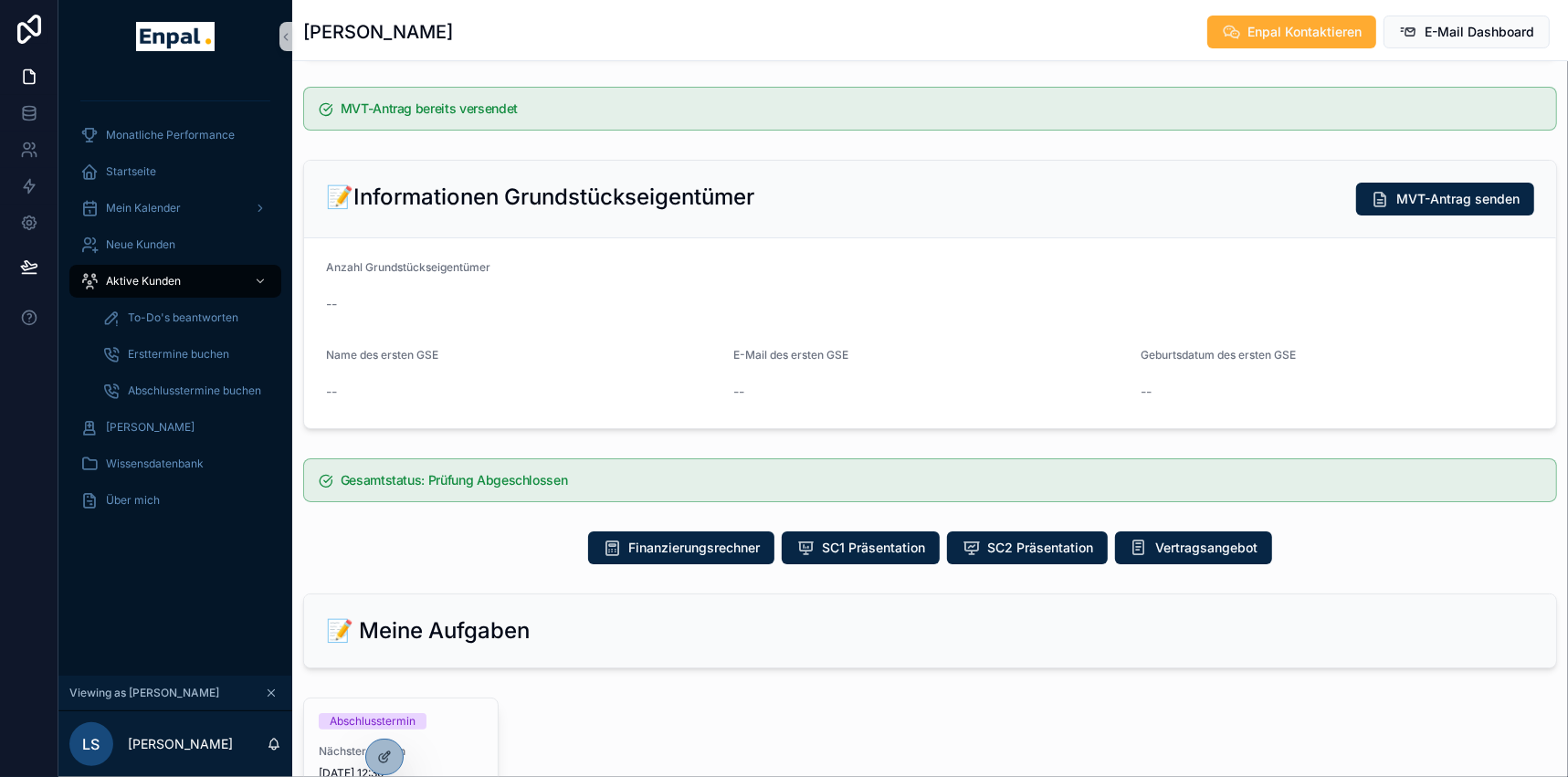
scroll to position [248, 0]
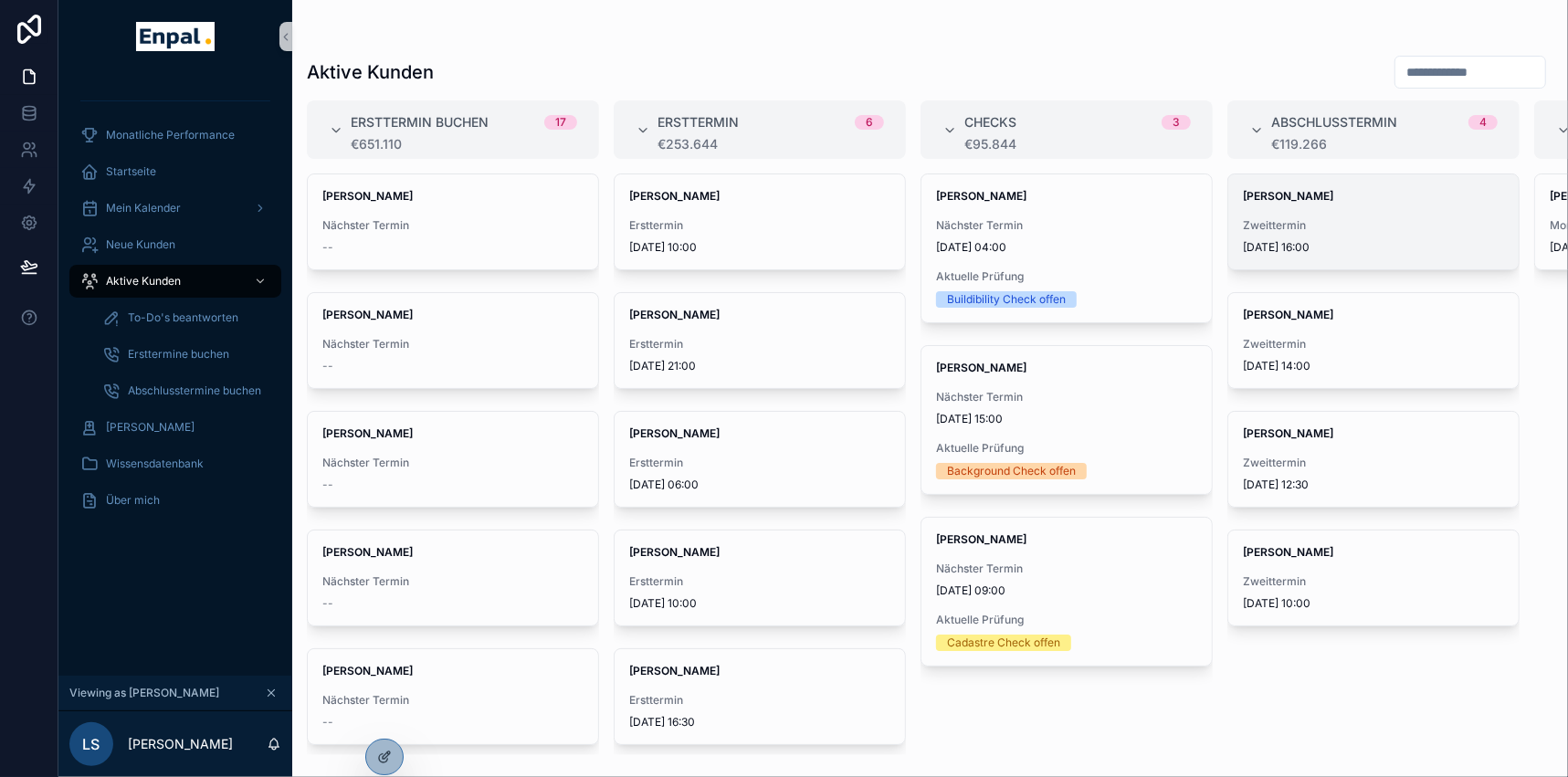
click at [1353, 231] on span "Zweittermin" at bounding box center [1373, 225] width 261 height 14
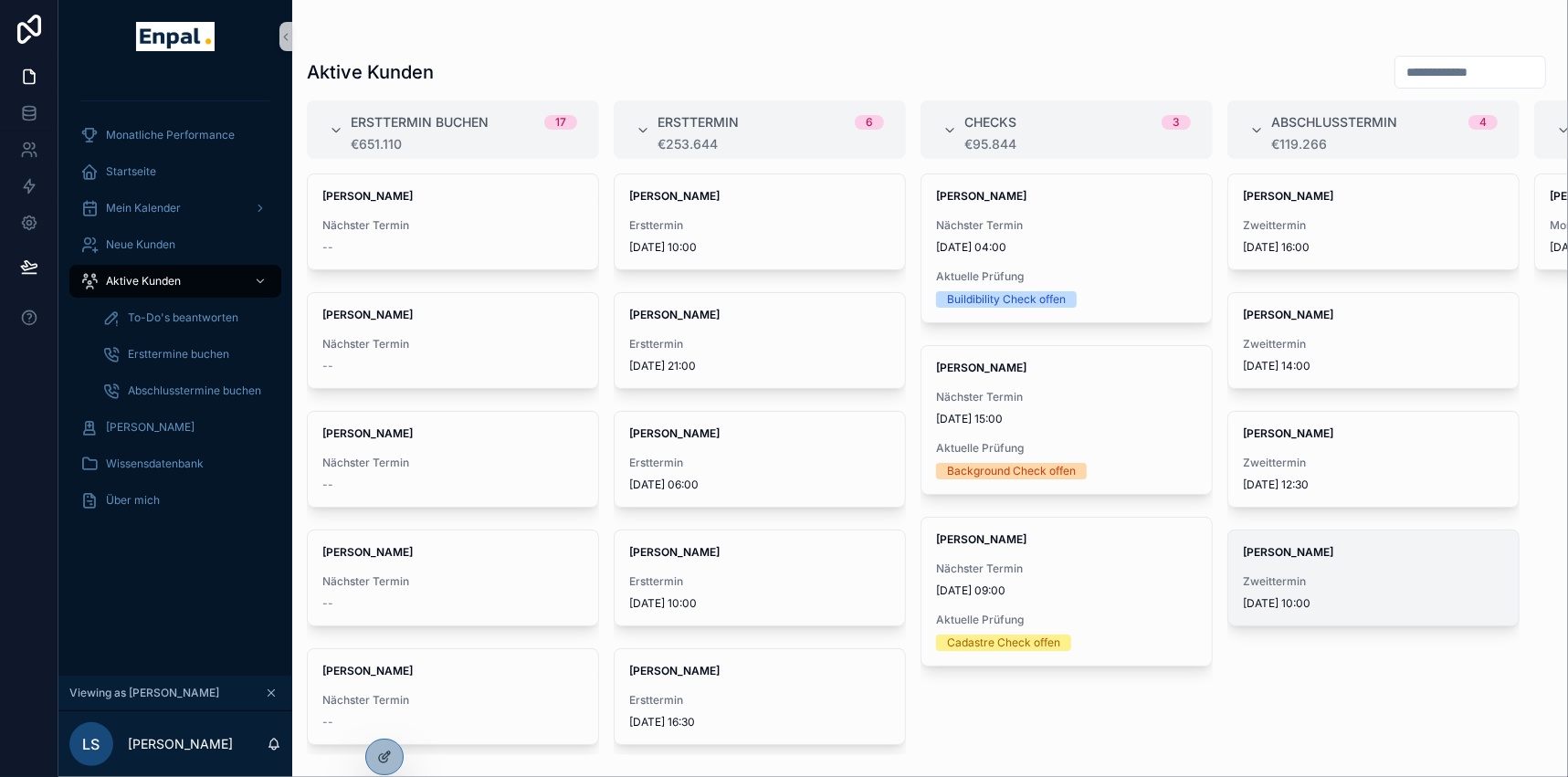
click at [1319, 565] on div "David Seidel Zweittermin 8.9.2025 10:00" at bounding box center [1374, 578] width 291 height 95
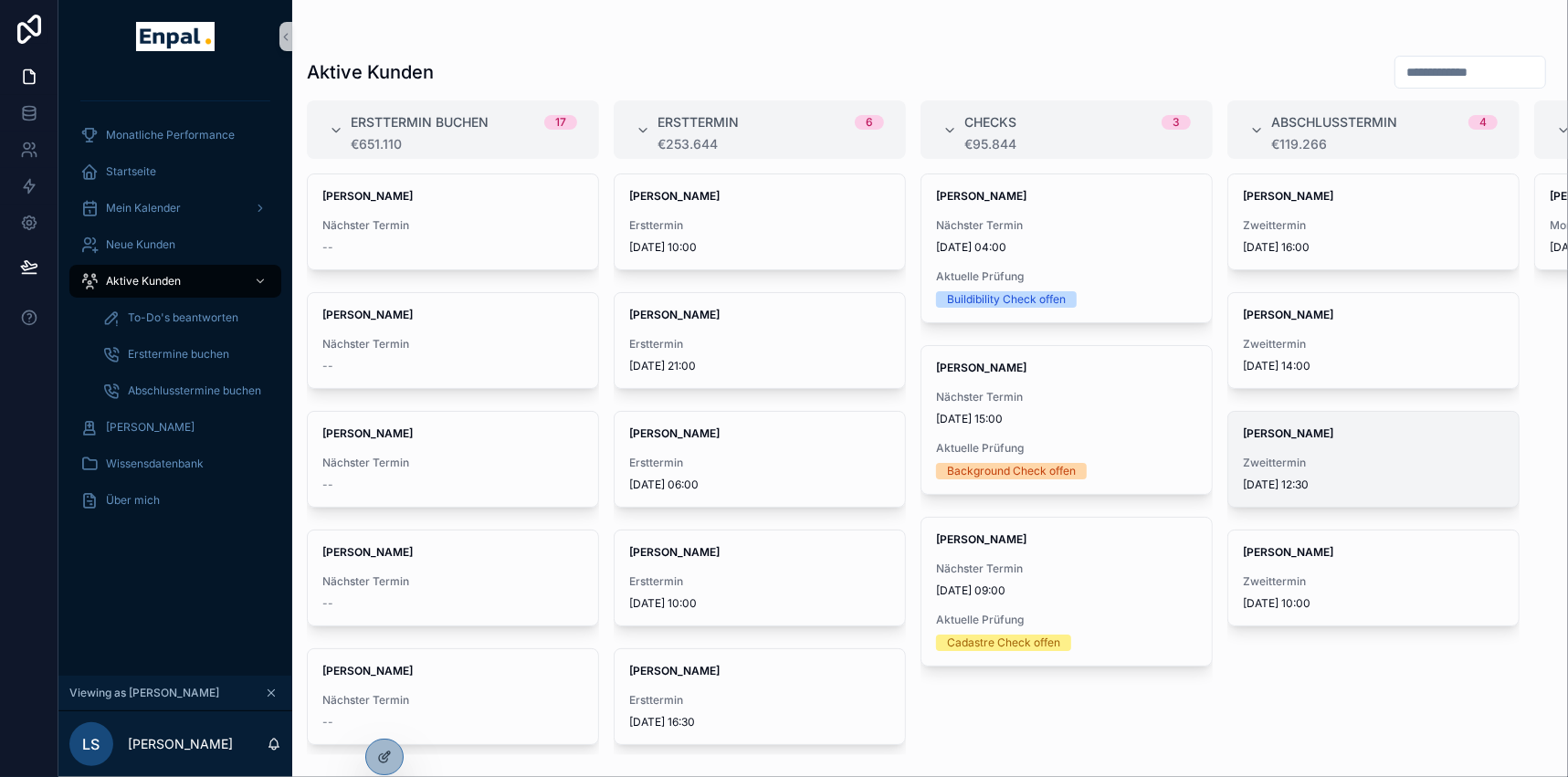
click at [1346, 439] on span "[PERSON_NAME]" at bounding box center [1373, 433] width 261 height 14
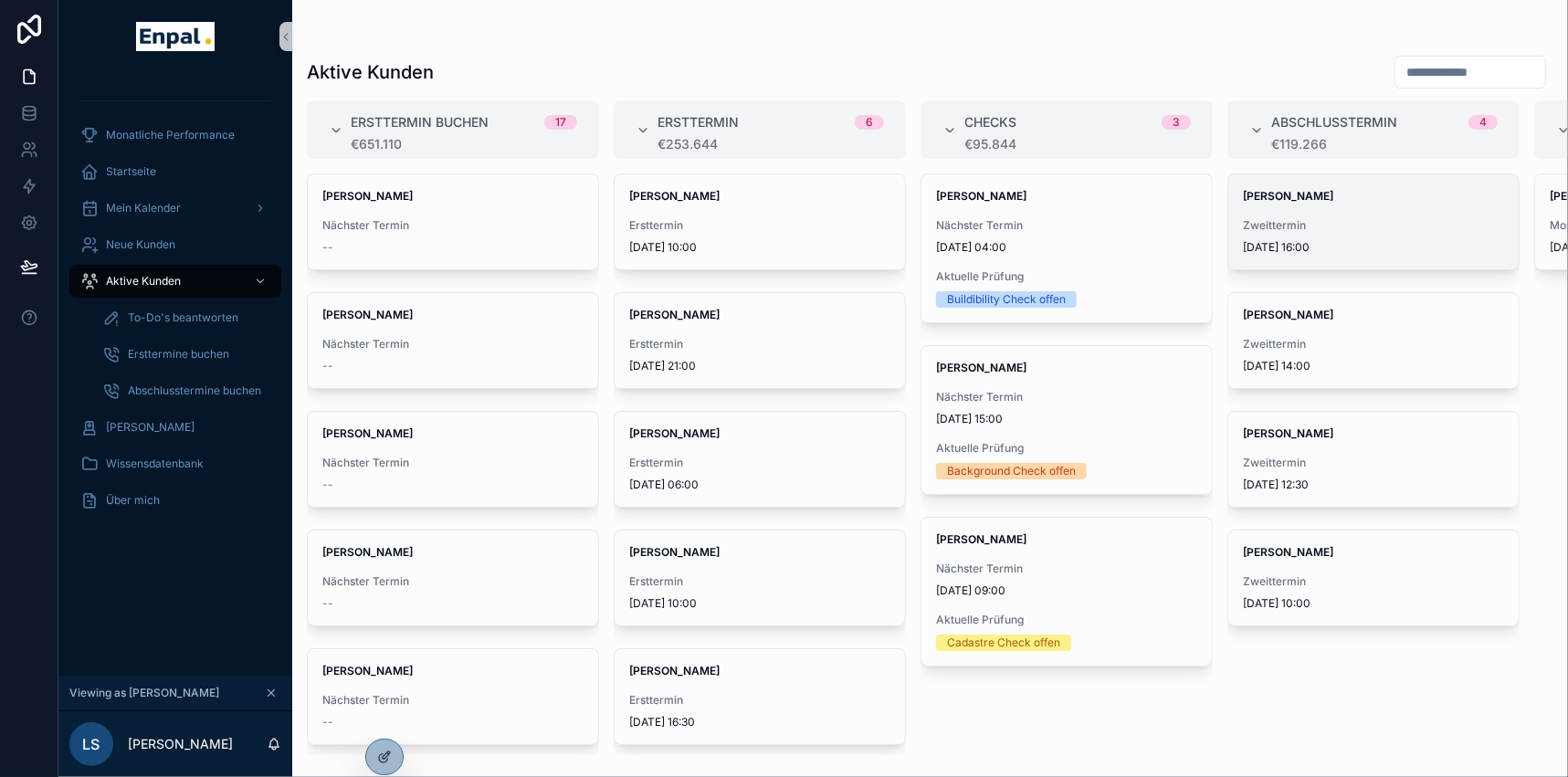
click at [1351, 196] on span "[PERSON_NAME]" at bounding box center [1373, 196] width 261 height 14
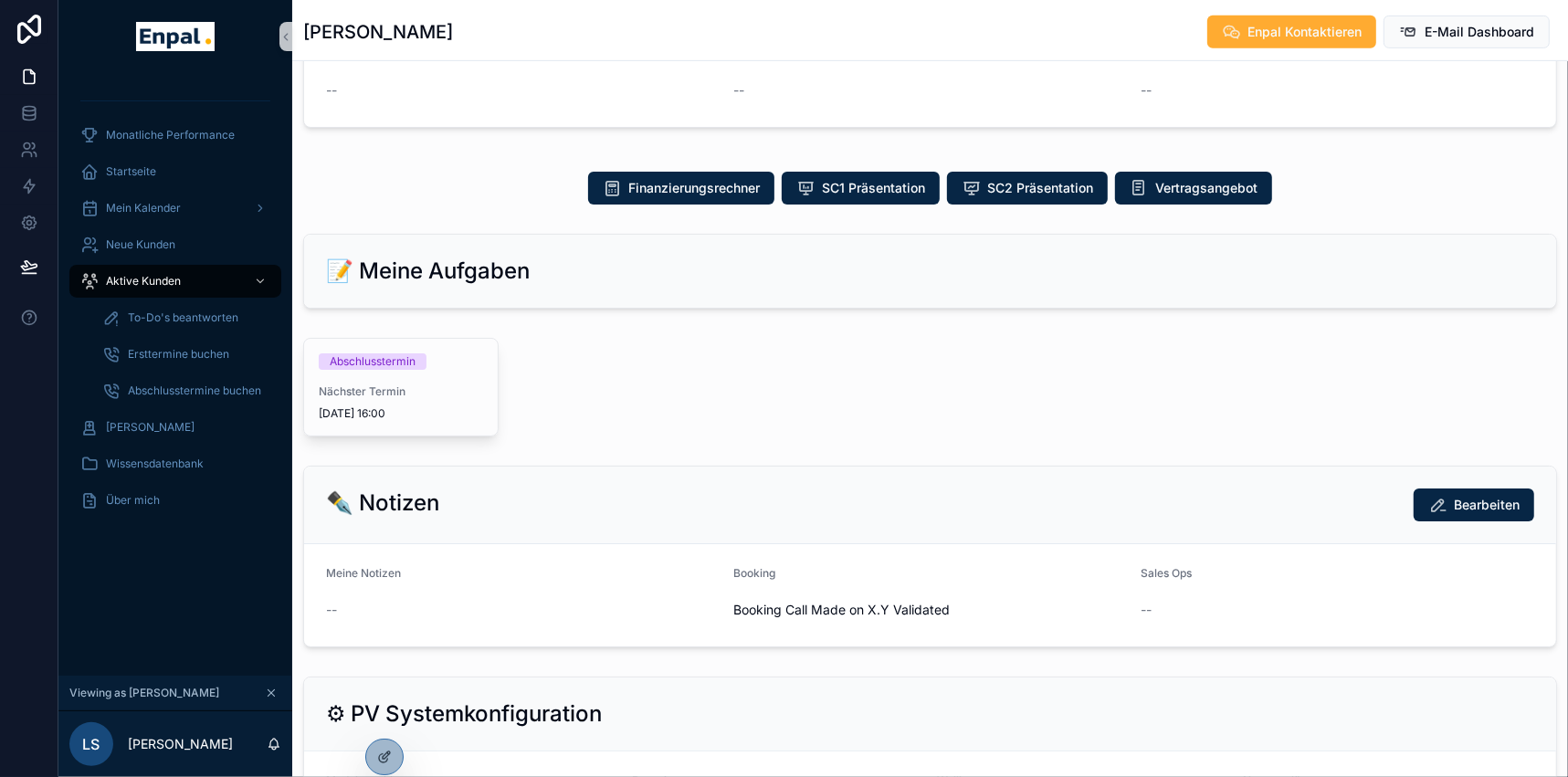
scroll to position [913, 0]
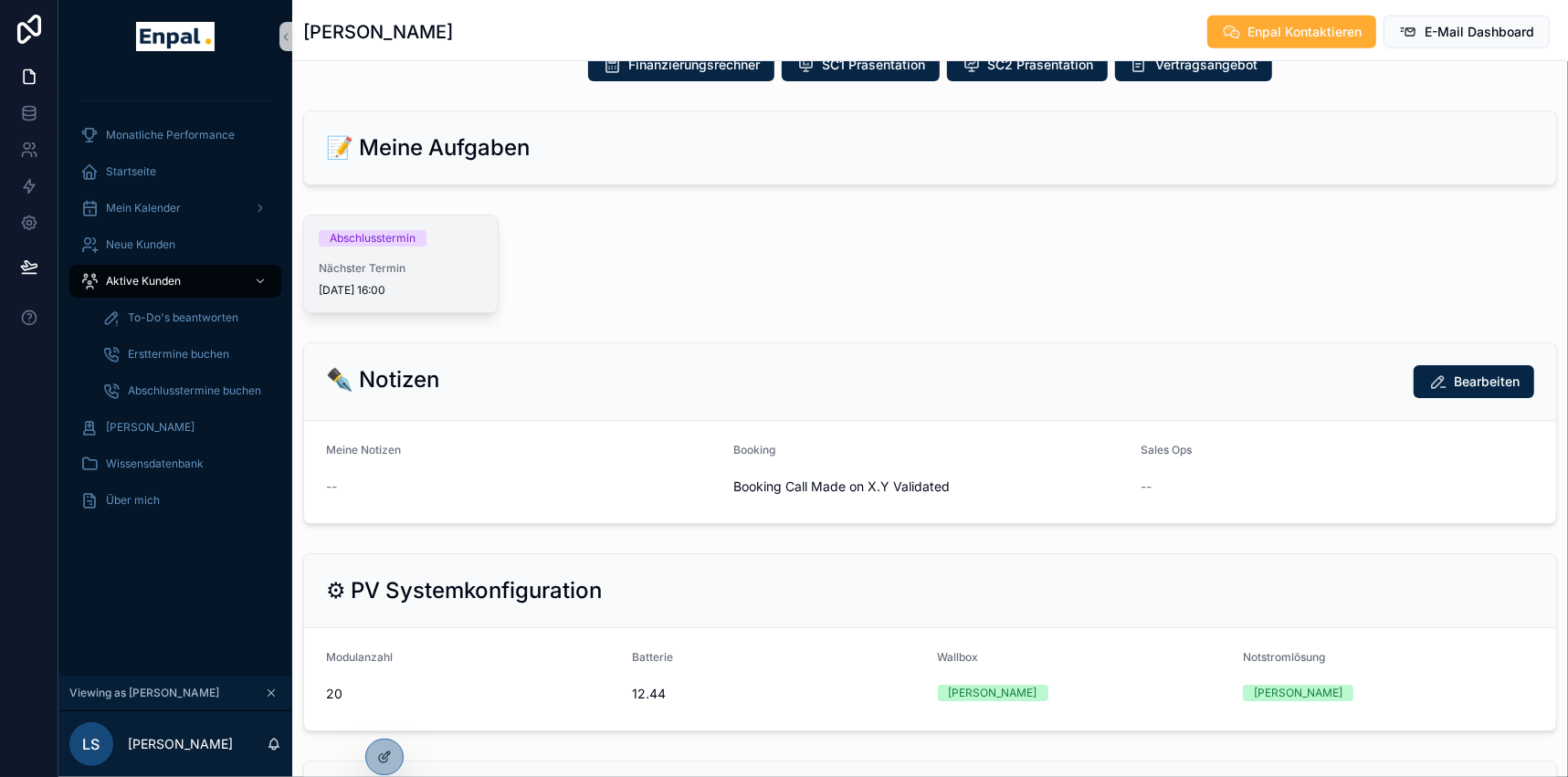
click at [400, 247] on div "Abschlusstermin Nächster Termin 10.9.2025 16:00" at bounding box center [401, 264] width 194 height 97
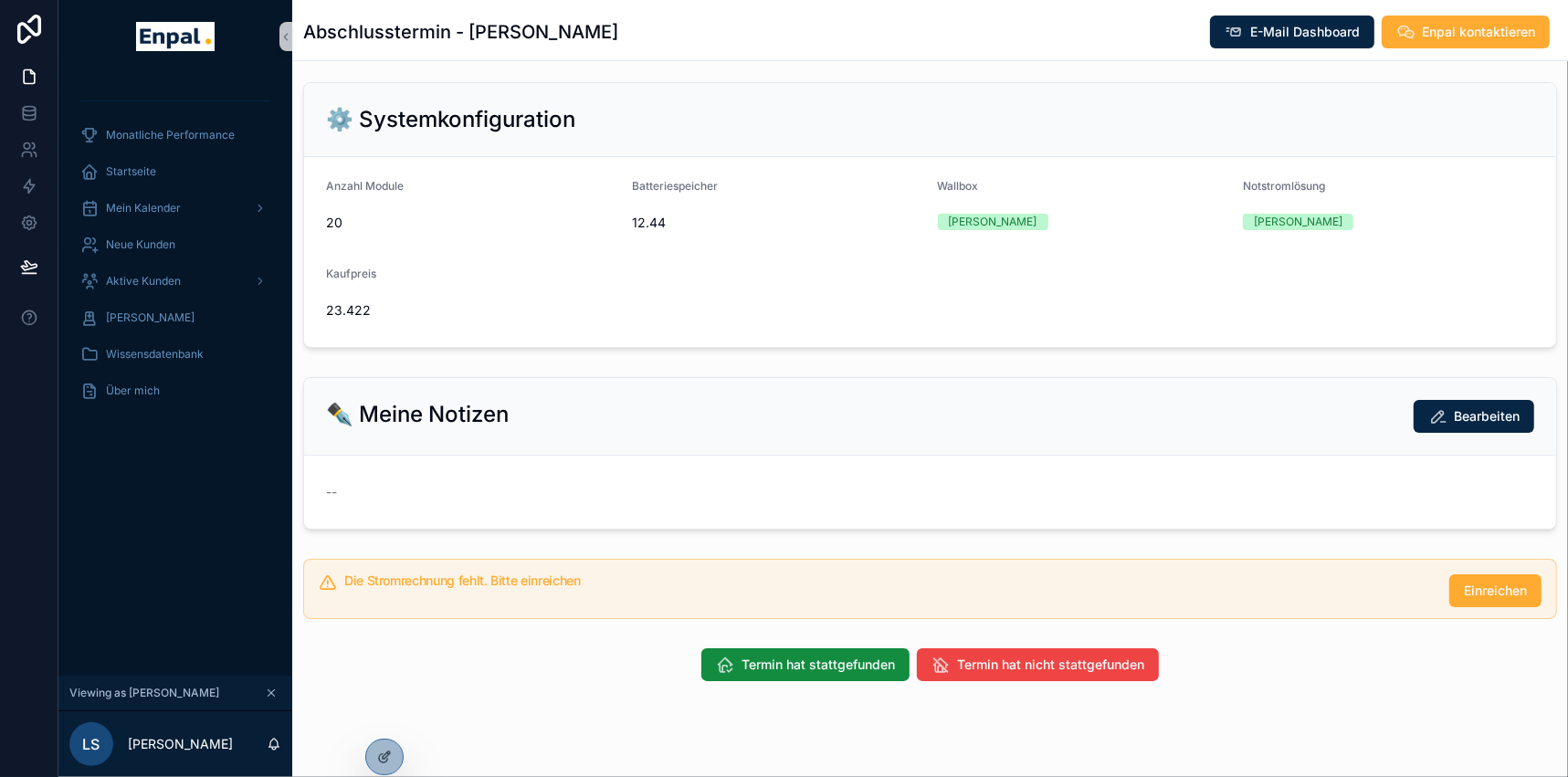
scroll to position [498, 0]
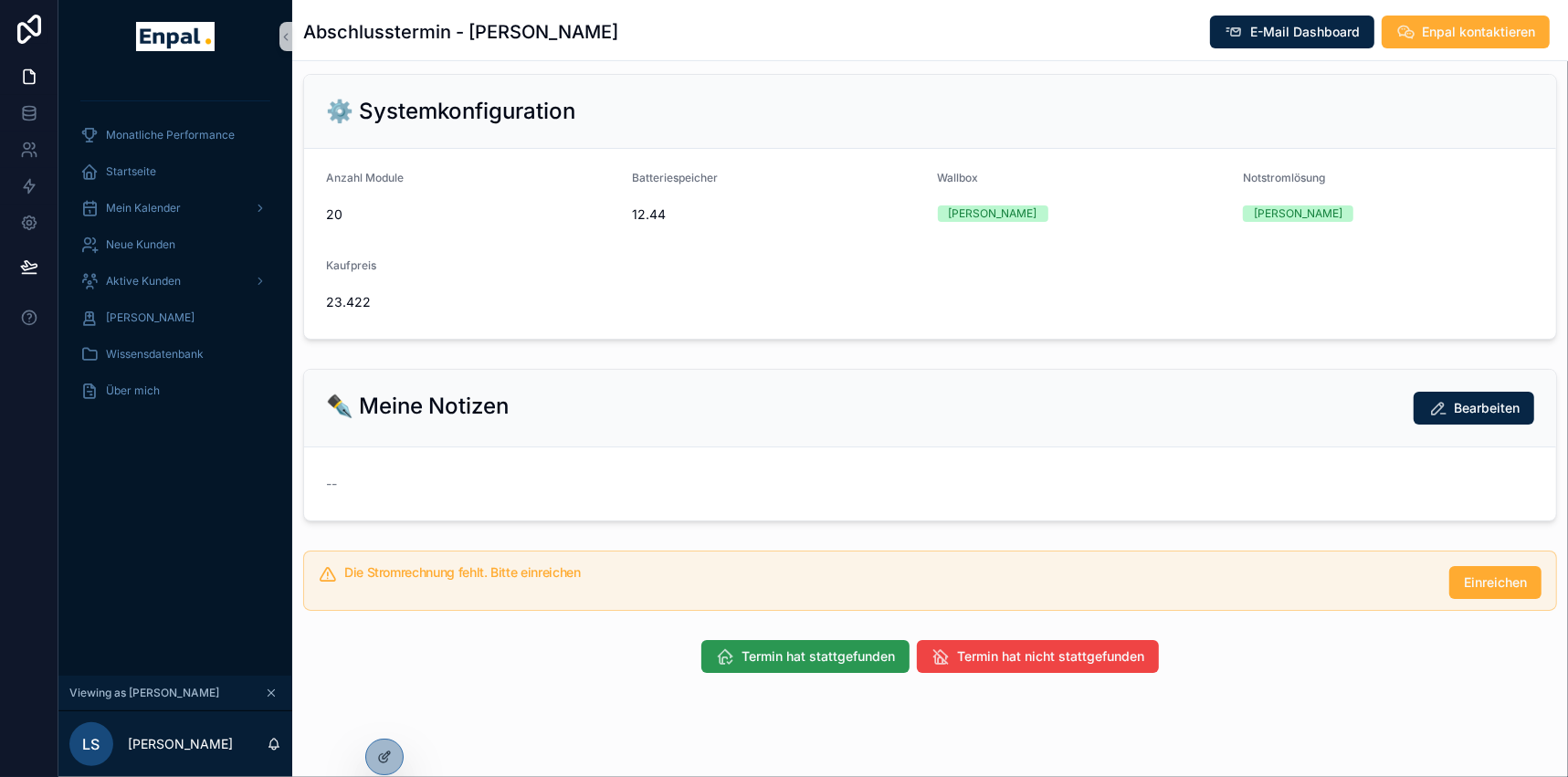
click at [785, 654] on span "Termin hat stattgefunden" at bounding box center [817, 655] width 153 height 18
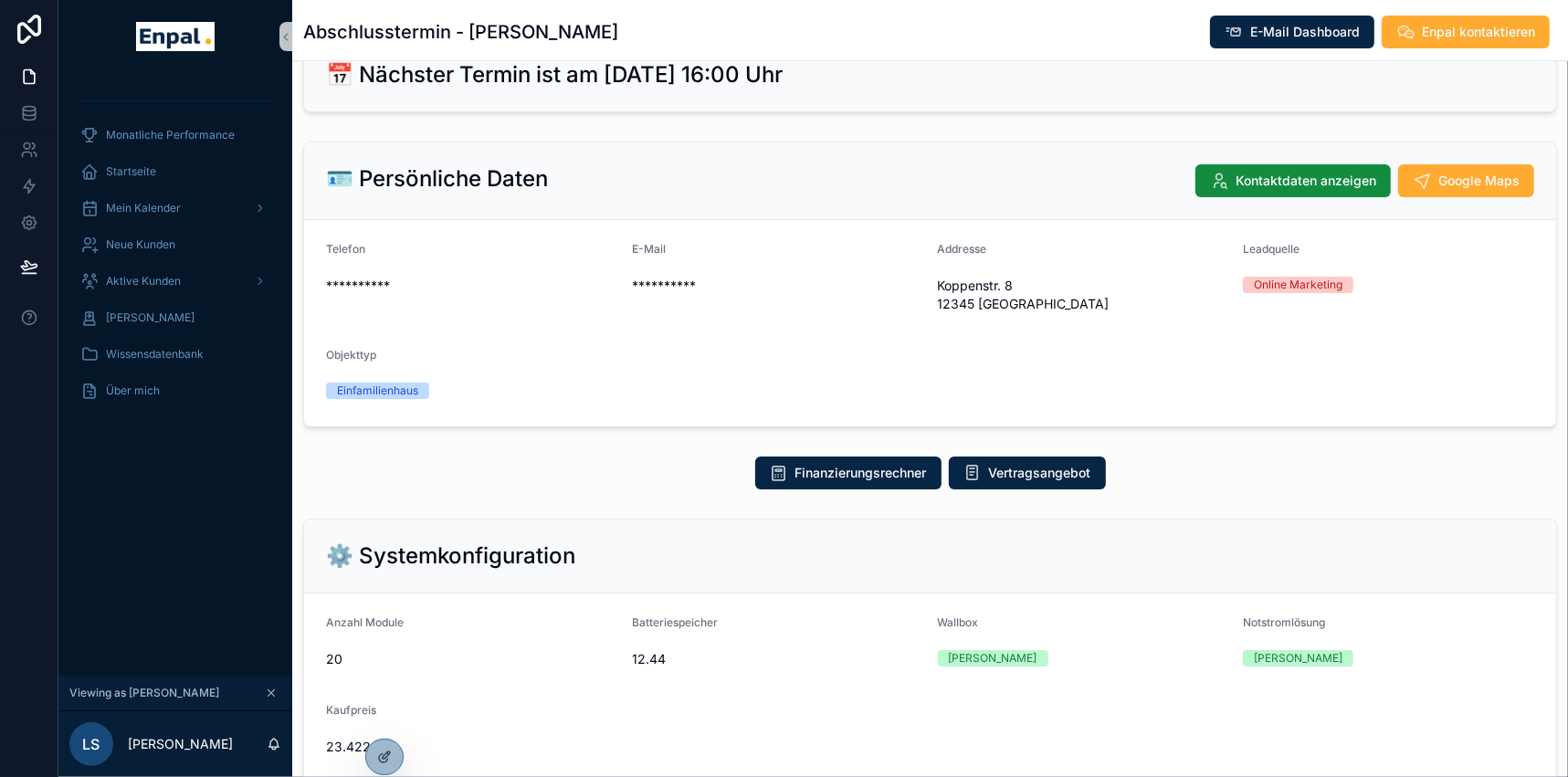
scroll to position [82, 0]
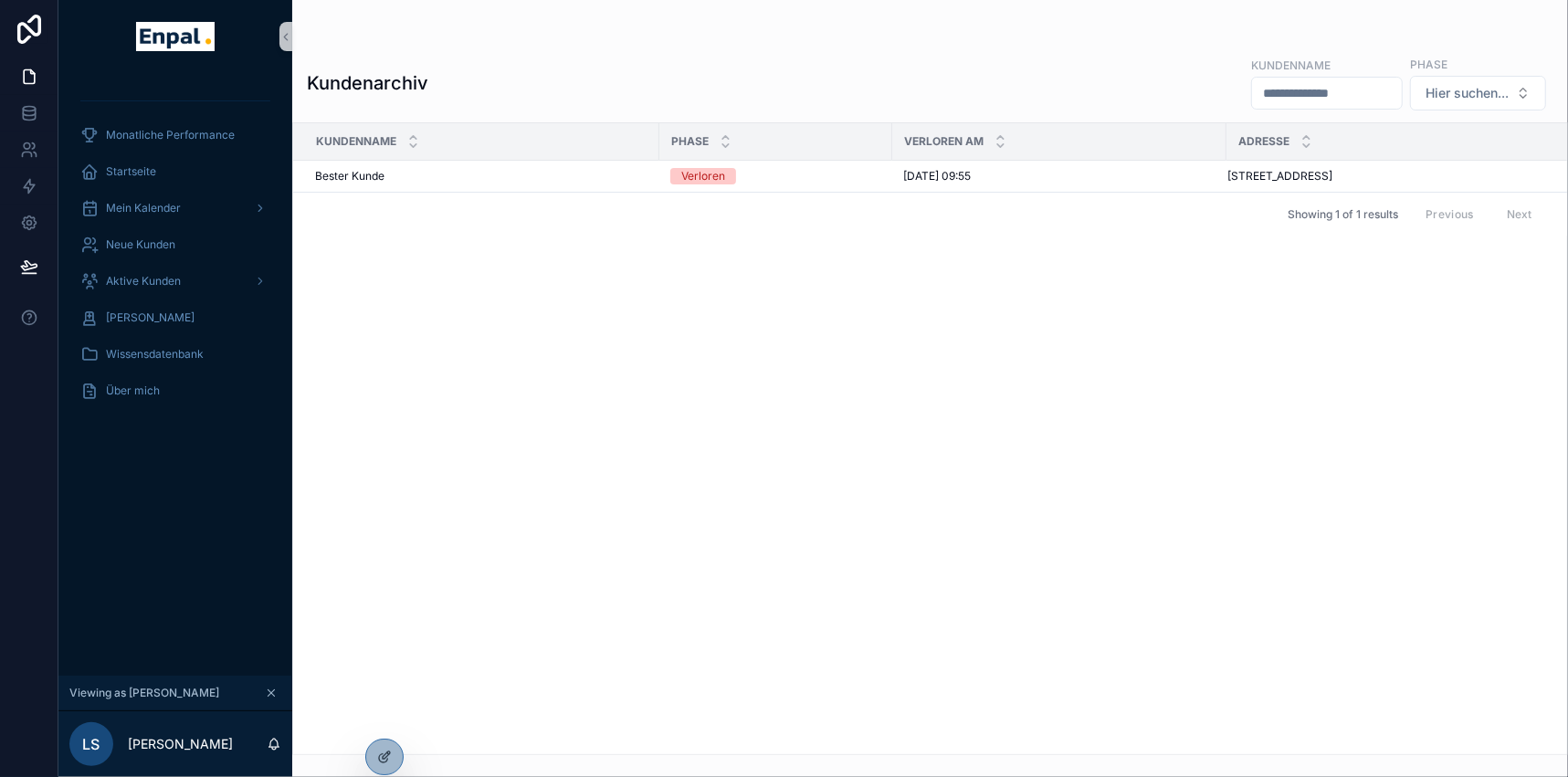
click at [271, 699] on icon "scrollable content" at bounding box center [271, 692] width 12 height 12
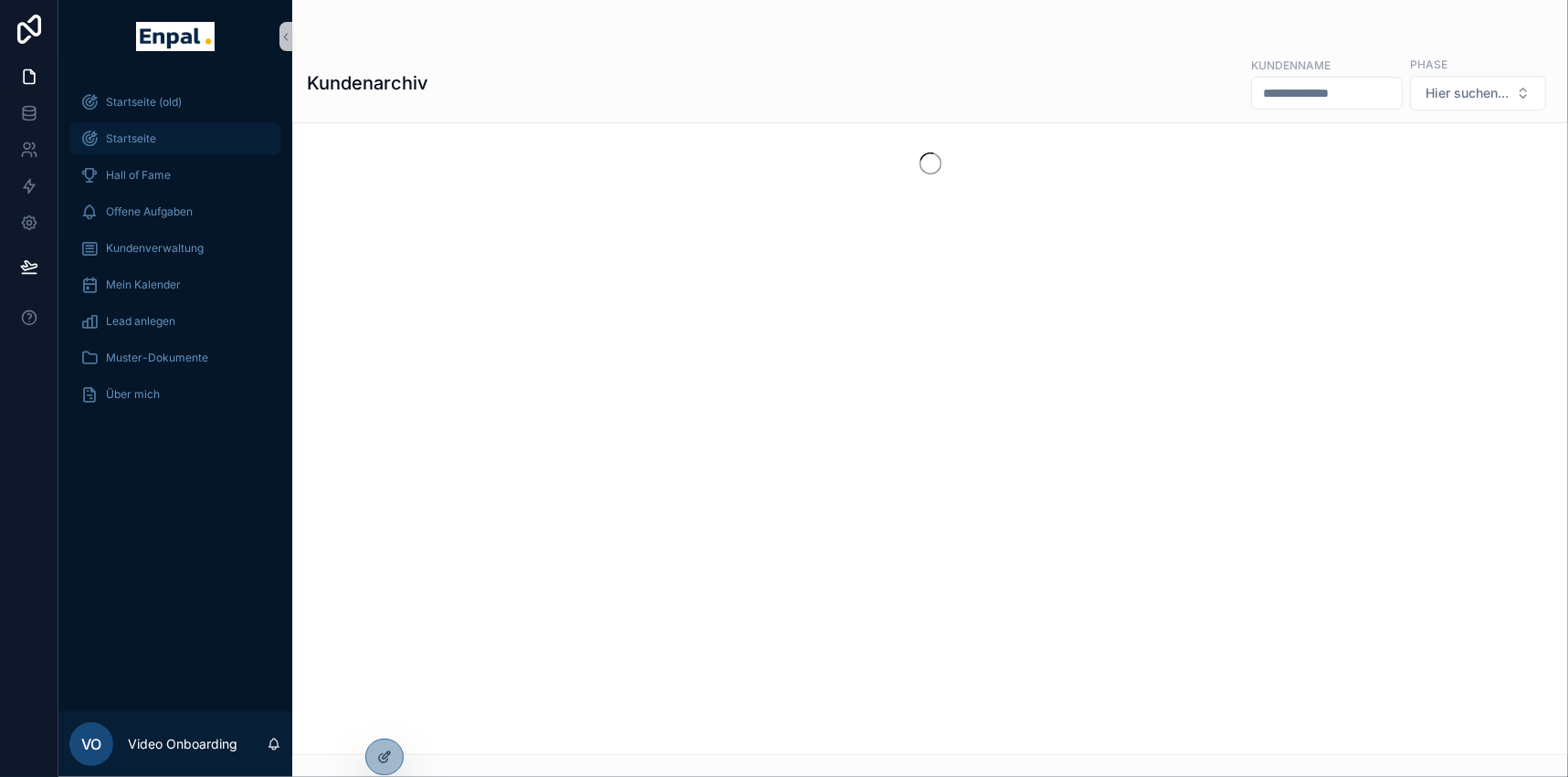
click at [159, 137] on div "Startseite" at bounding box center [176, 139] width 190 height 29
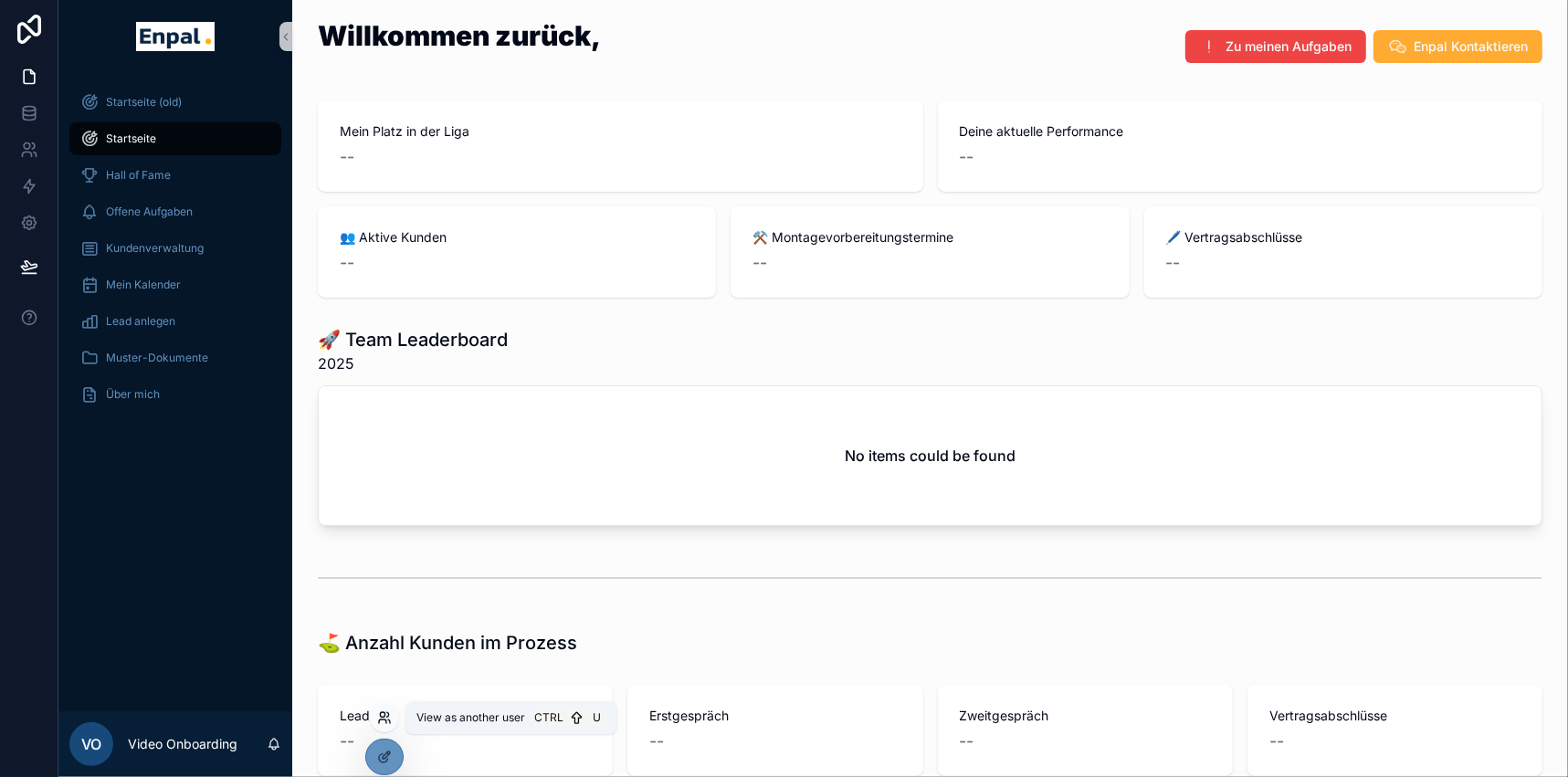
click at [384, 715] on icon at bounding box center [382, 714] width 5 height 5
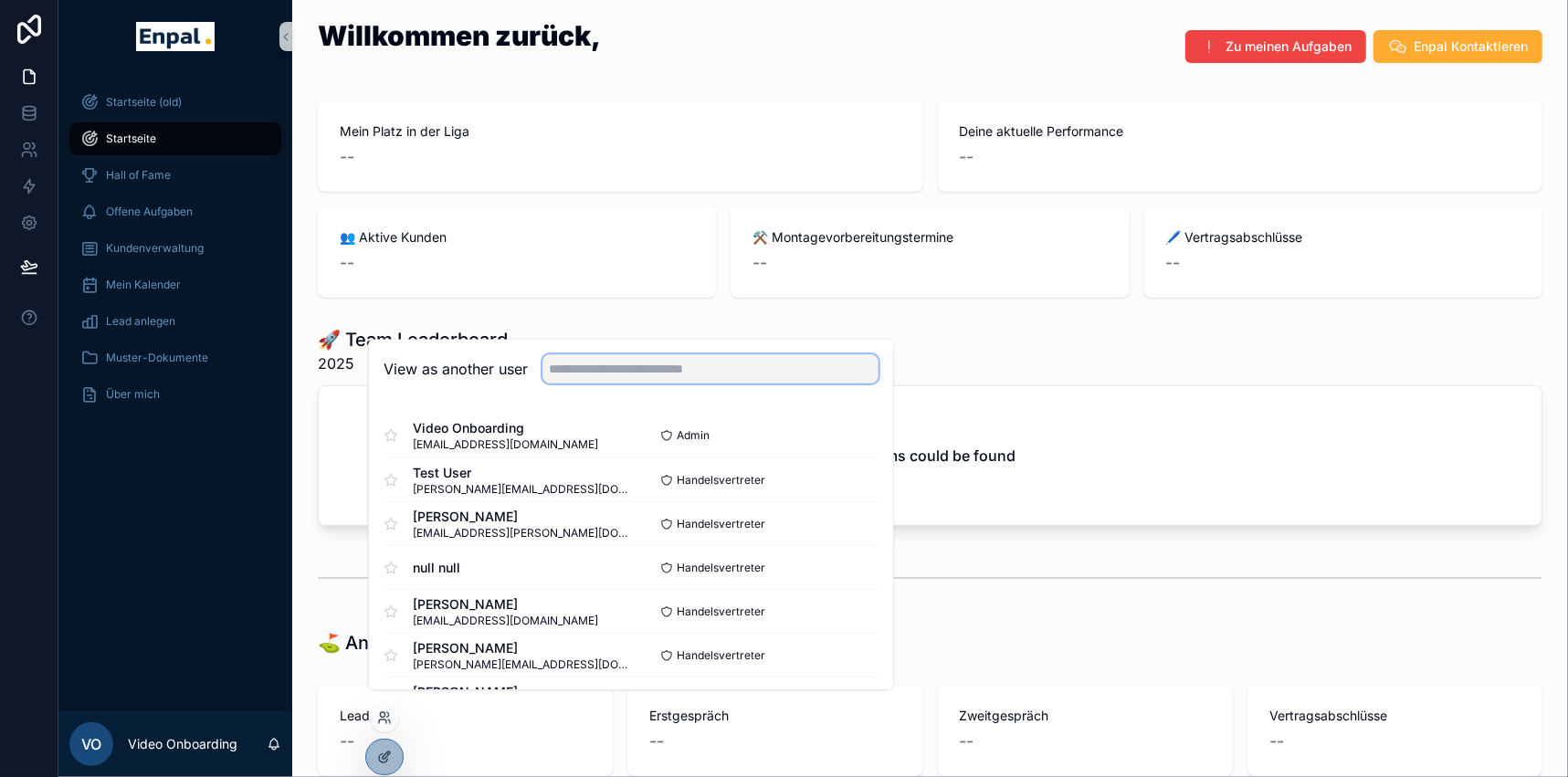
click at [628, 377] on input "text" at bounding box center [711, 370] width 336 height 29
click at [602, 385] on input "text" at bounding box center [711, 370] width 336 height 29
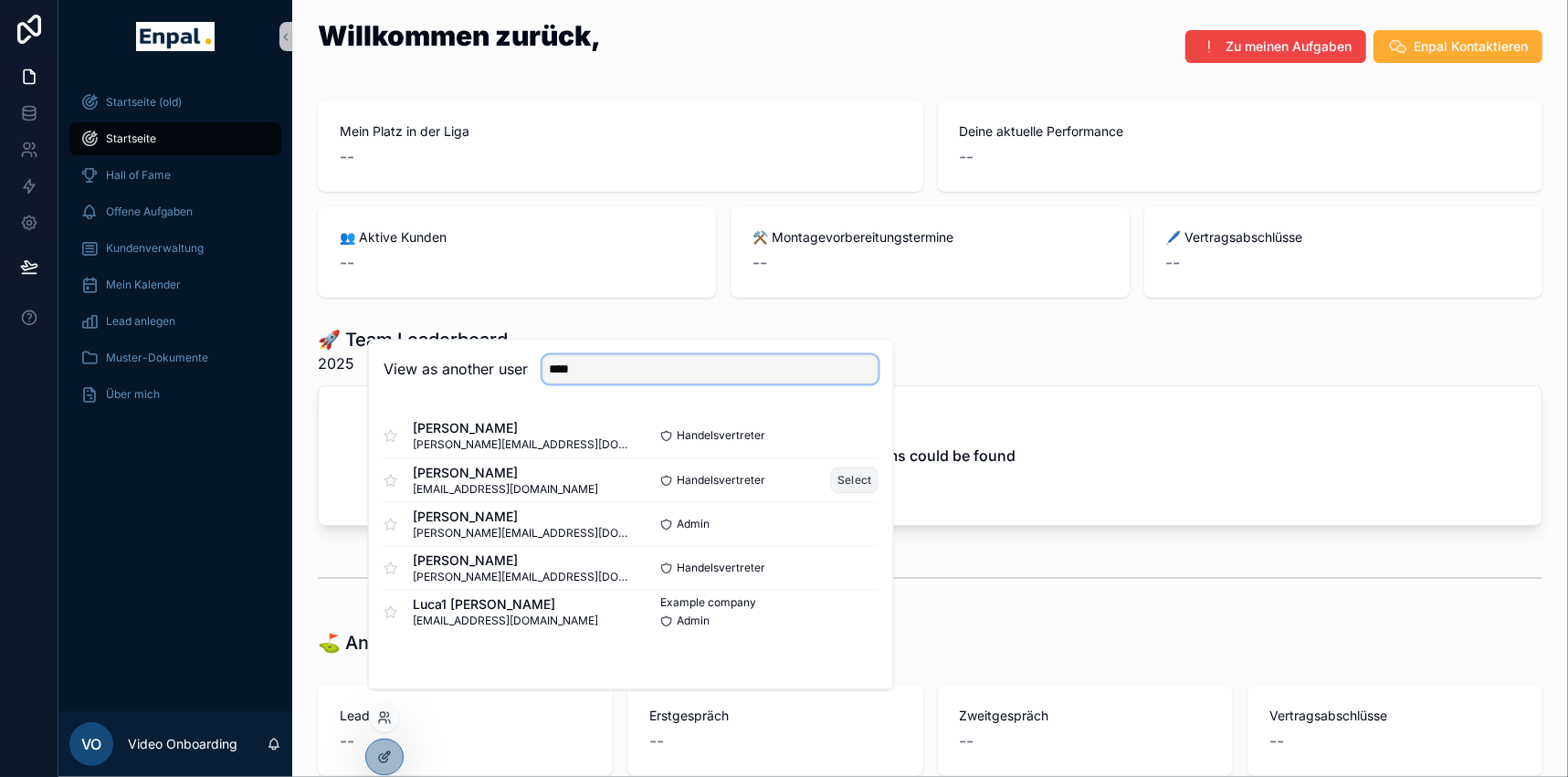
type input "****"
click at [854, 483] on button "Select" at bounding box center [855, 481] width 48 height 27
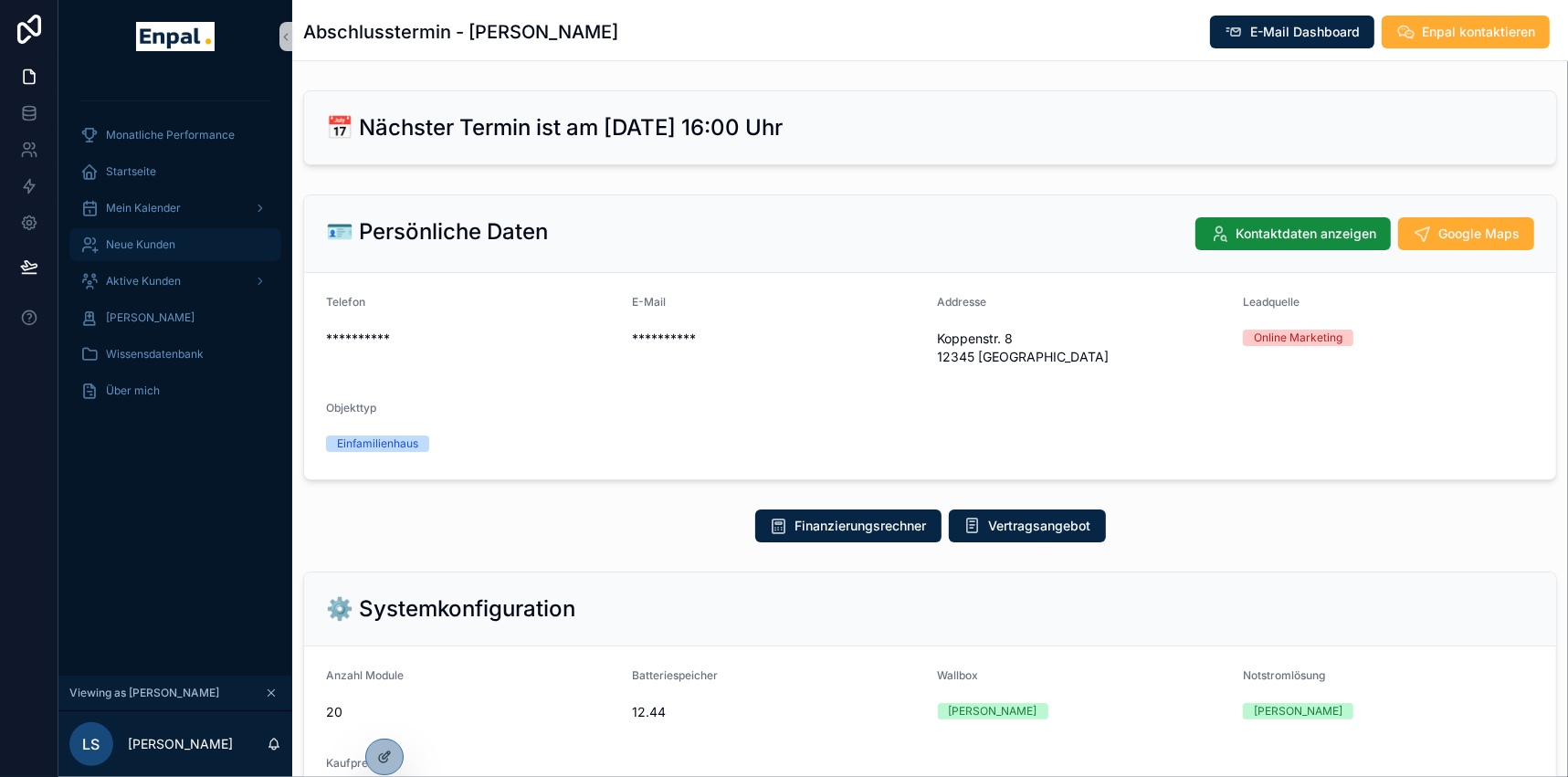
scroll to position [82, 0]
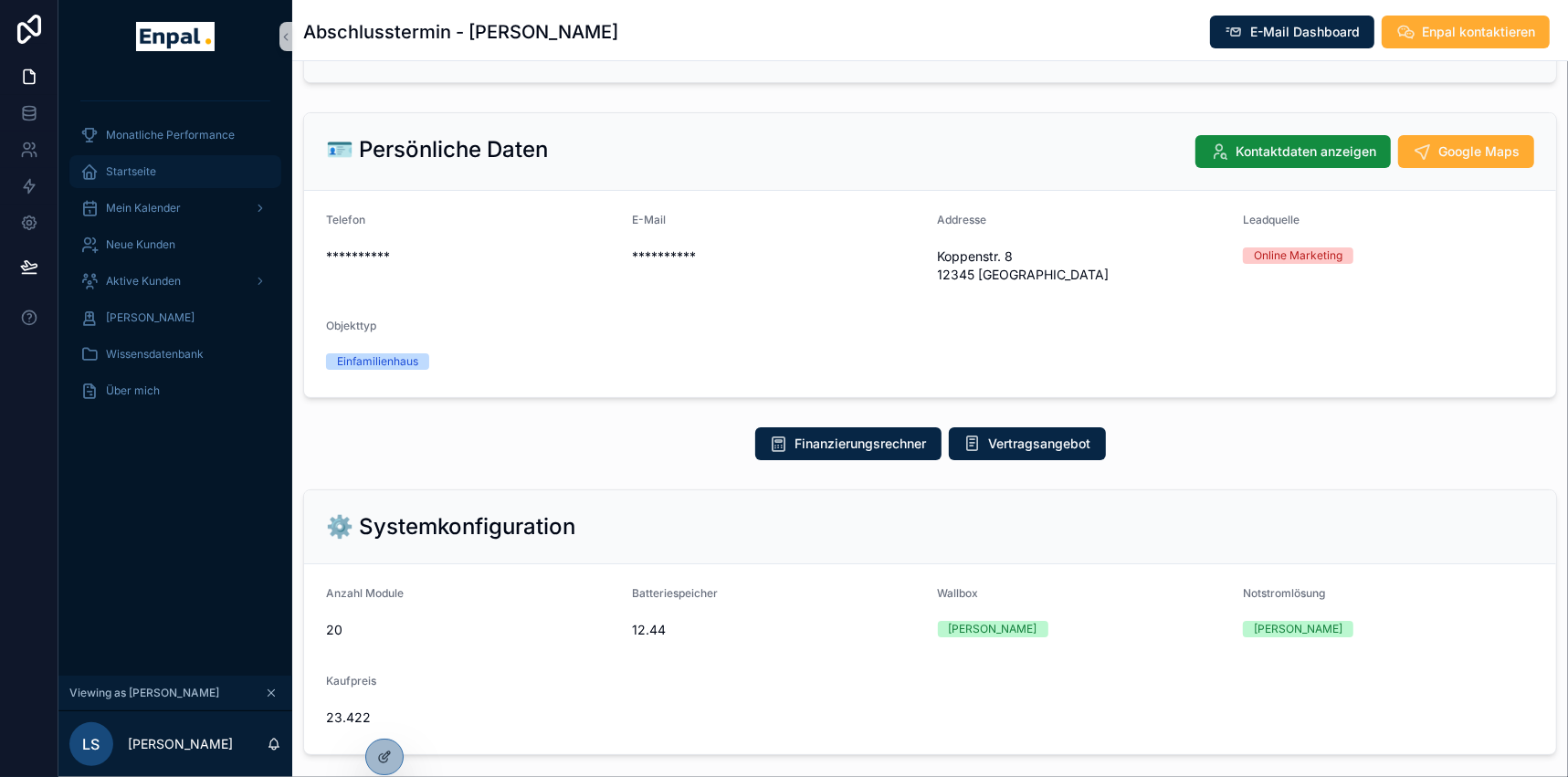
click at [182, 178] on div "Startseite" at bounding box center [176, 171] width 190 height 29
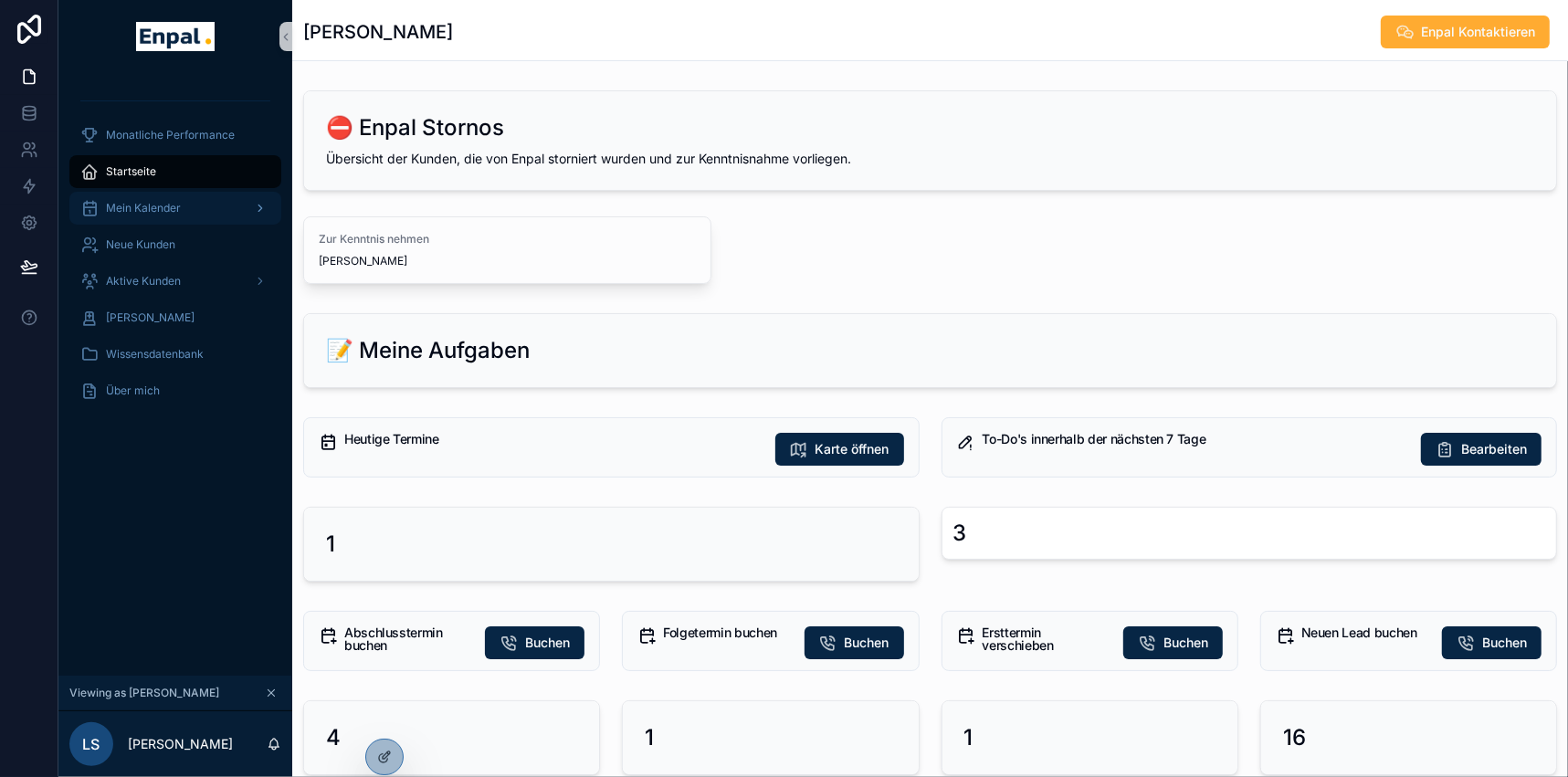
click at [130, 204] on span "Mein Kalender" at bounding box center [143, 207] width 75 height 14
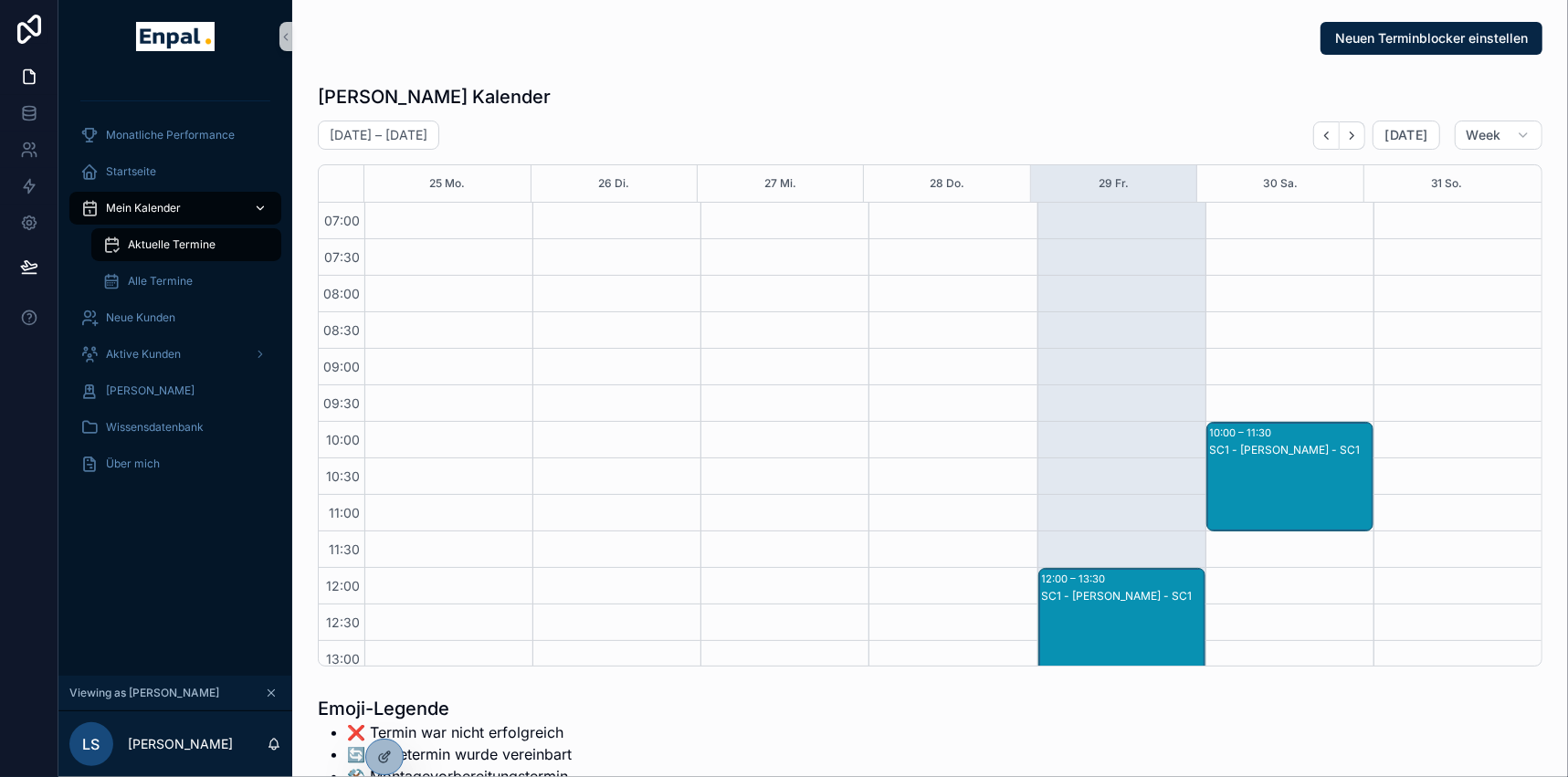
scroll to position [511, 0]
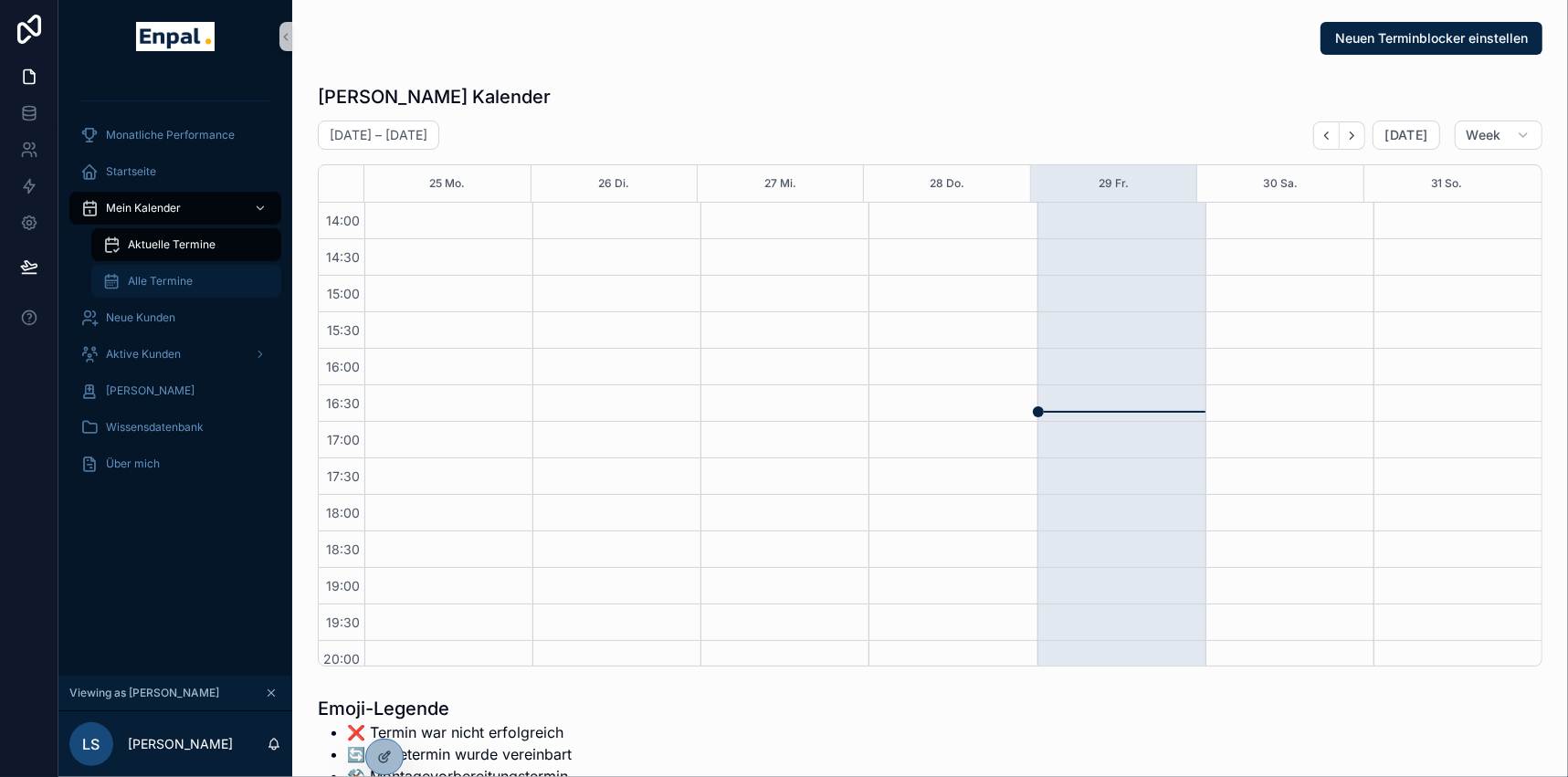
click at [149, 278] on span "Alle Termine" at bounding box center [161, 280] width 65 height 14
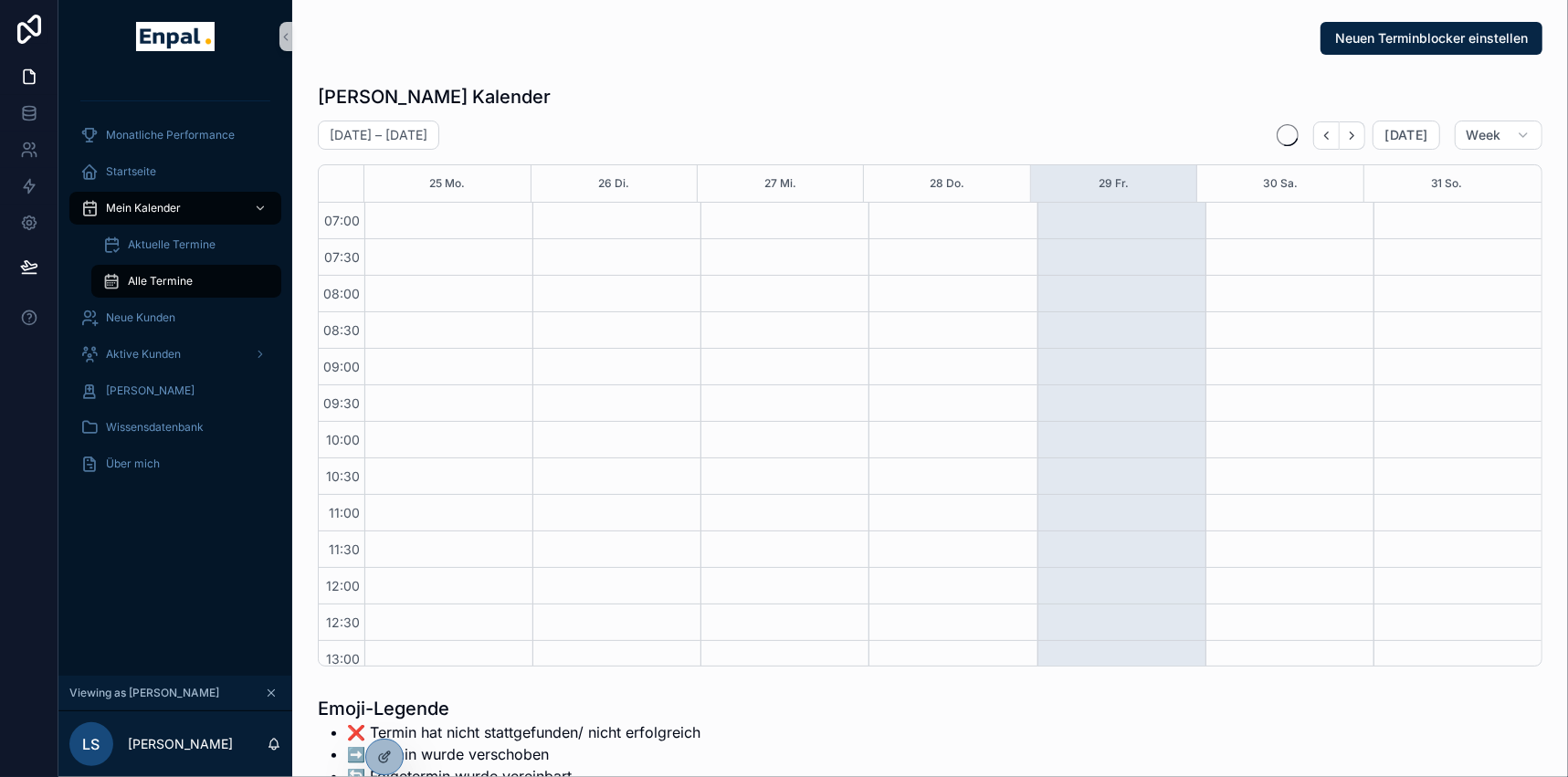
scroll to position [511, 0]
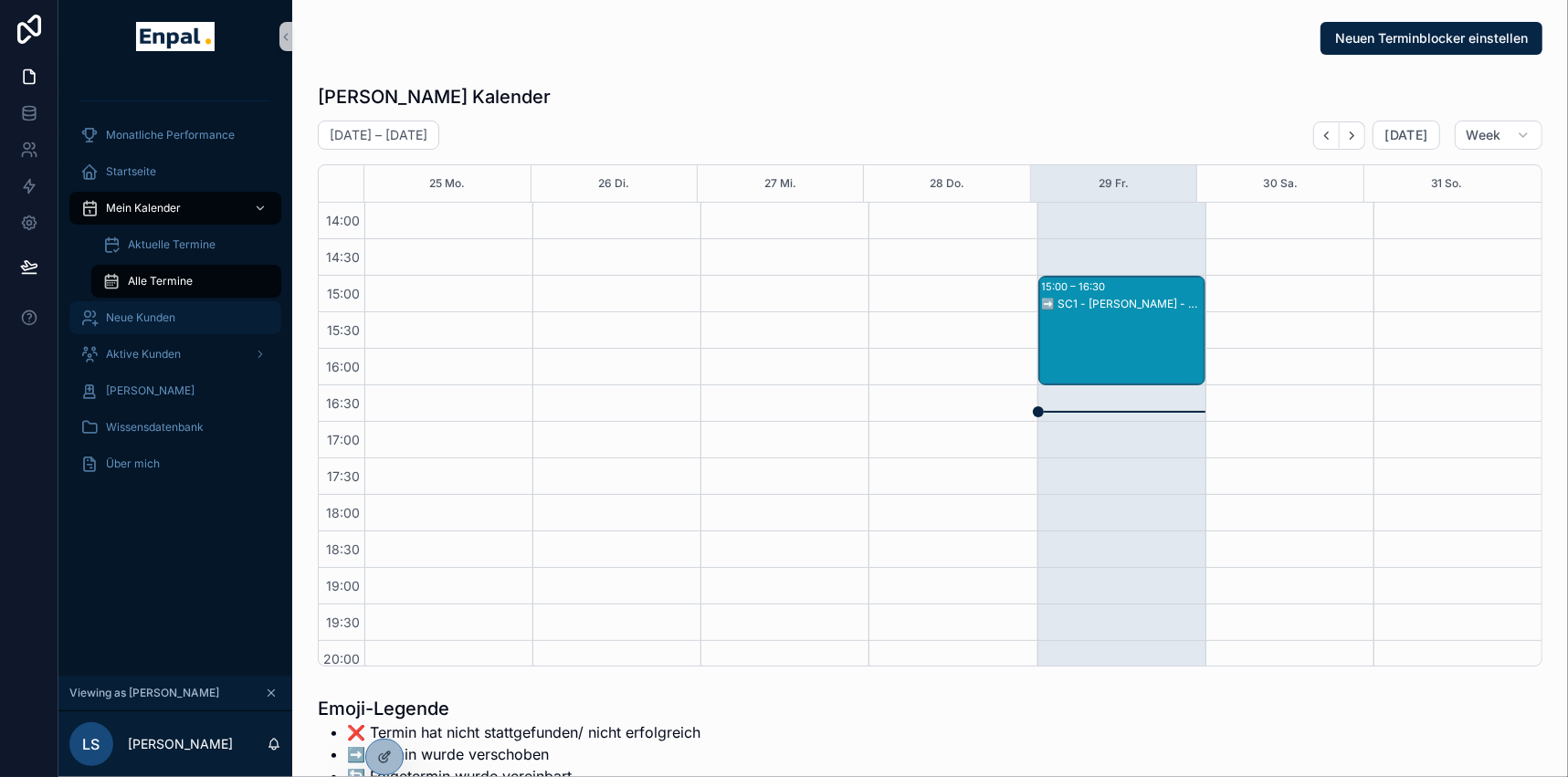
click at [142, 316] on span "Neue Kunden" at bounding box center [140, 317] width 69 height 14
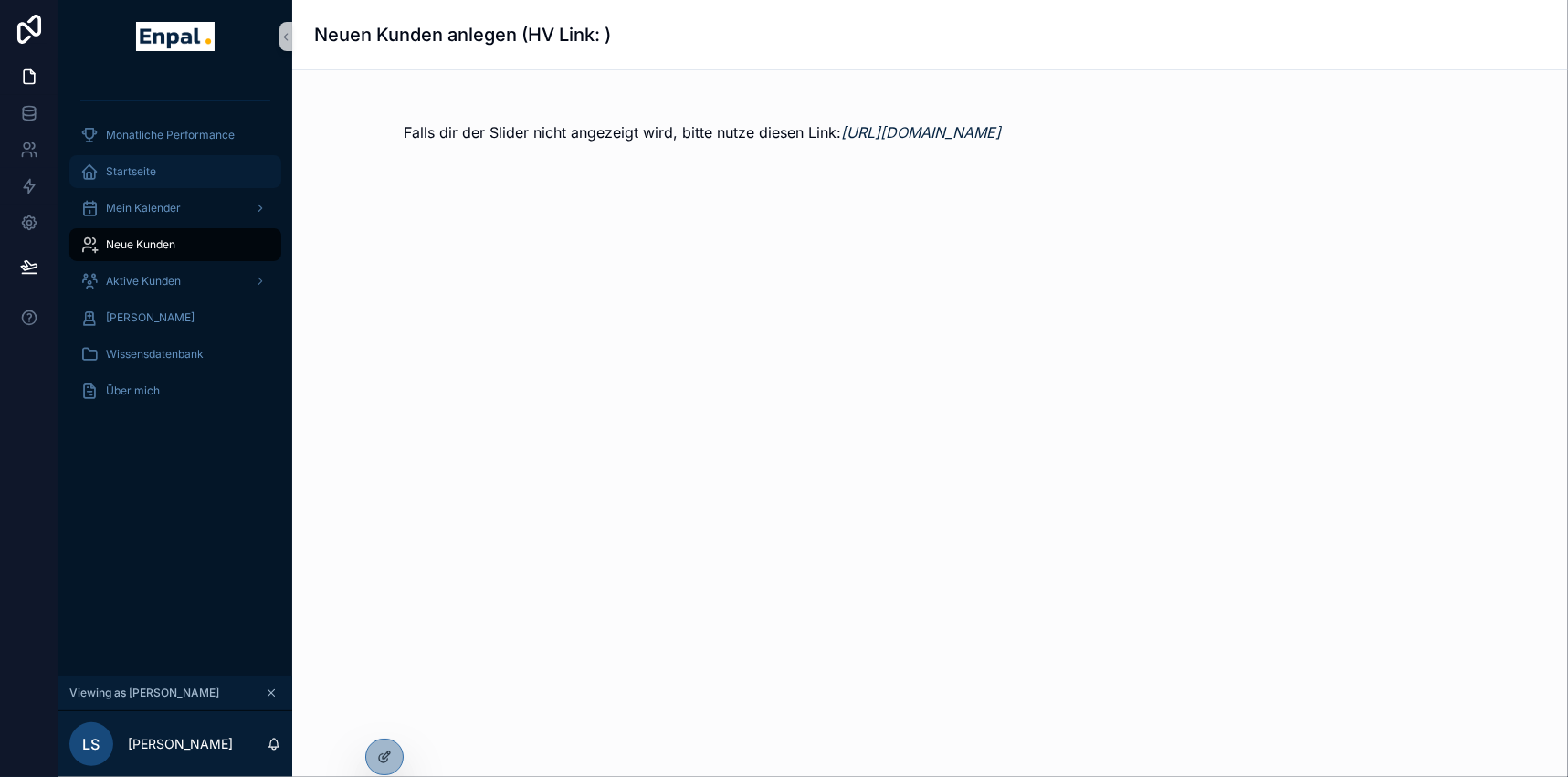
click at [127, 157] on div "Startseite" at bounding box center [176, 171] width 190 height 29
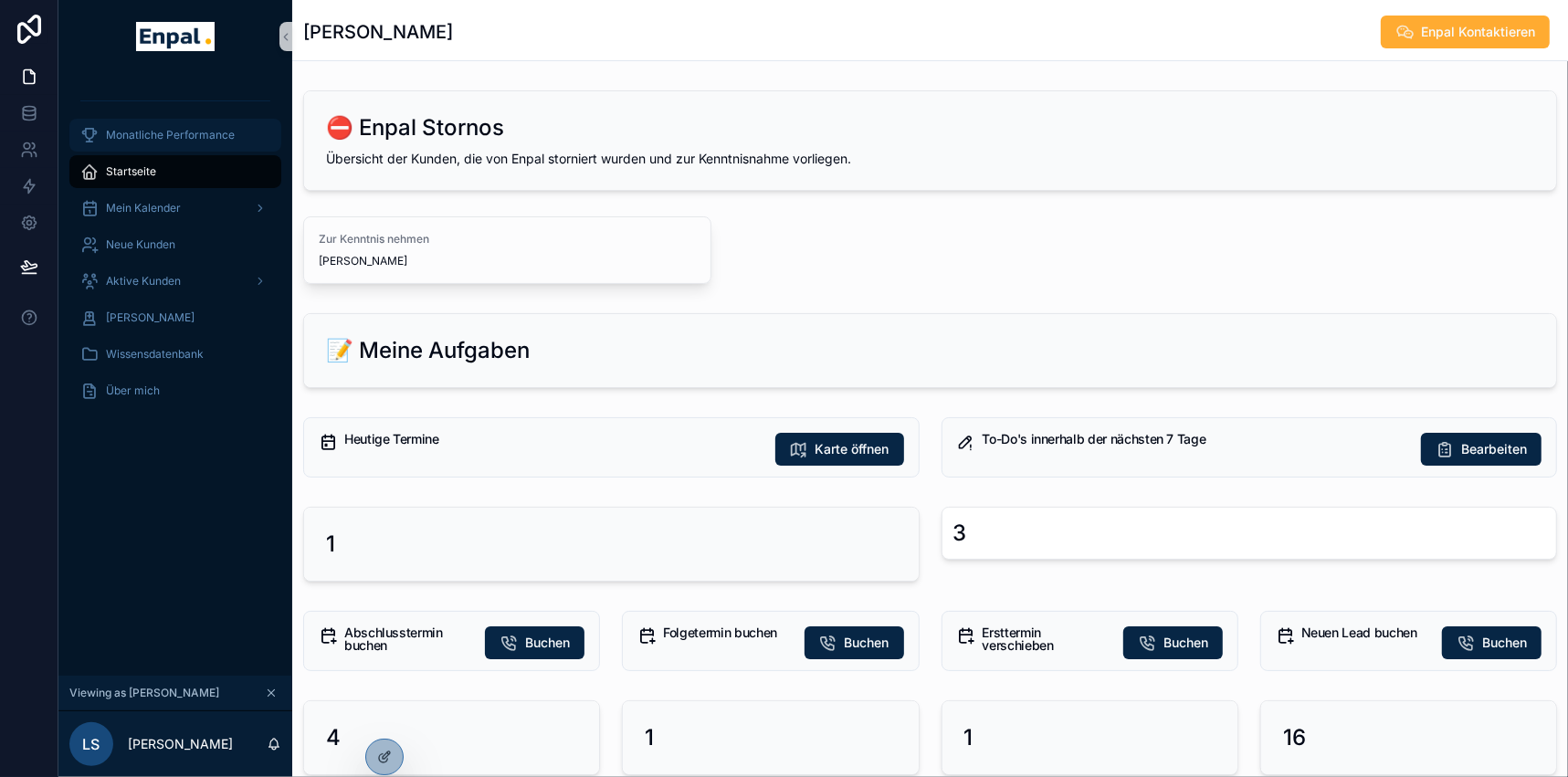
click at [162, 150] on link "Monatliche Performance" at bounding box center [175, 135] width 212 height 33
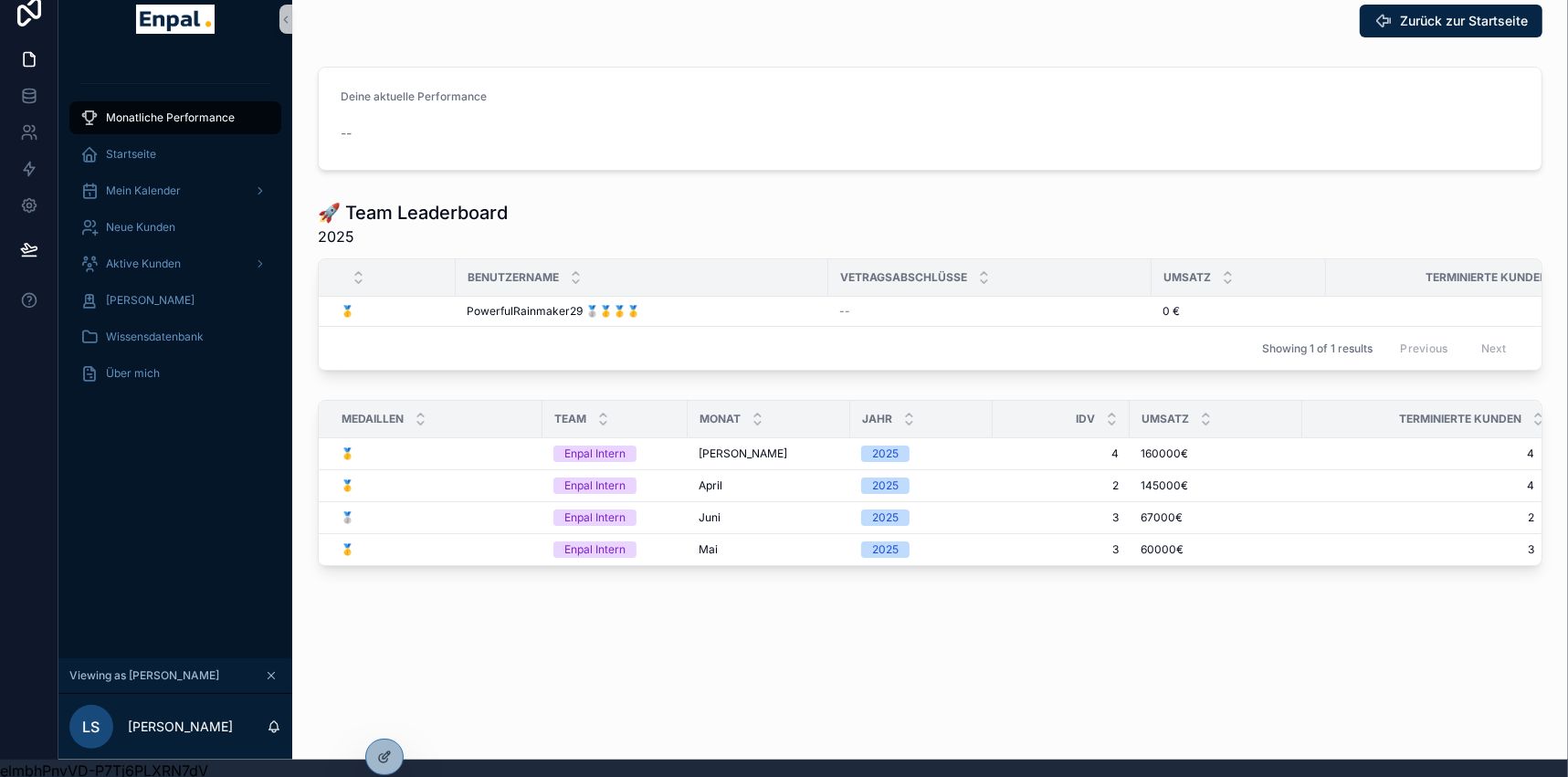
scroll to position [34, 0]
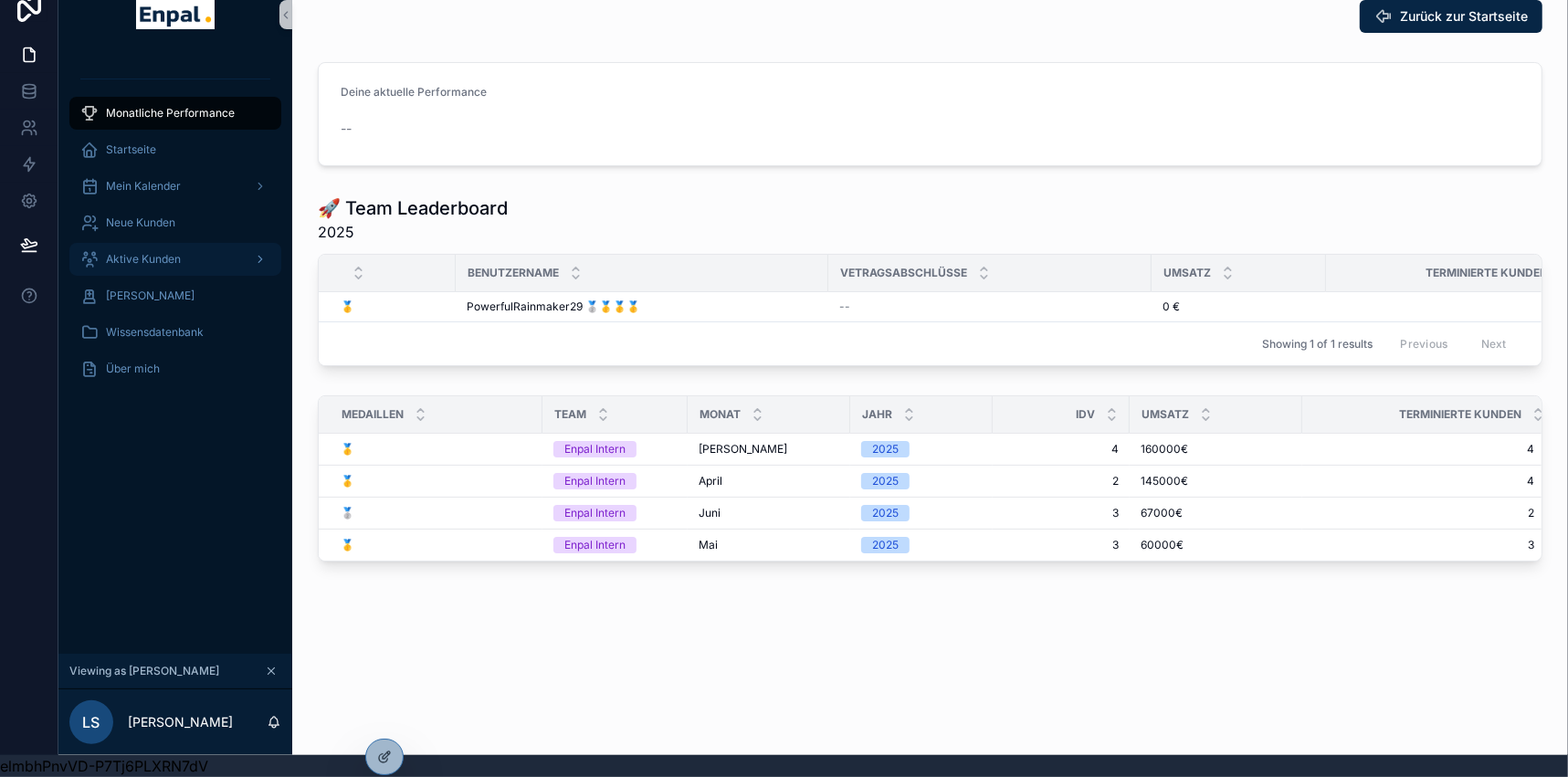
click at [123, 252] on span "Aktive Kunden" at bounding box center [143, 258] width 75 height 14
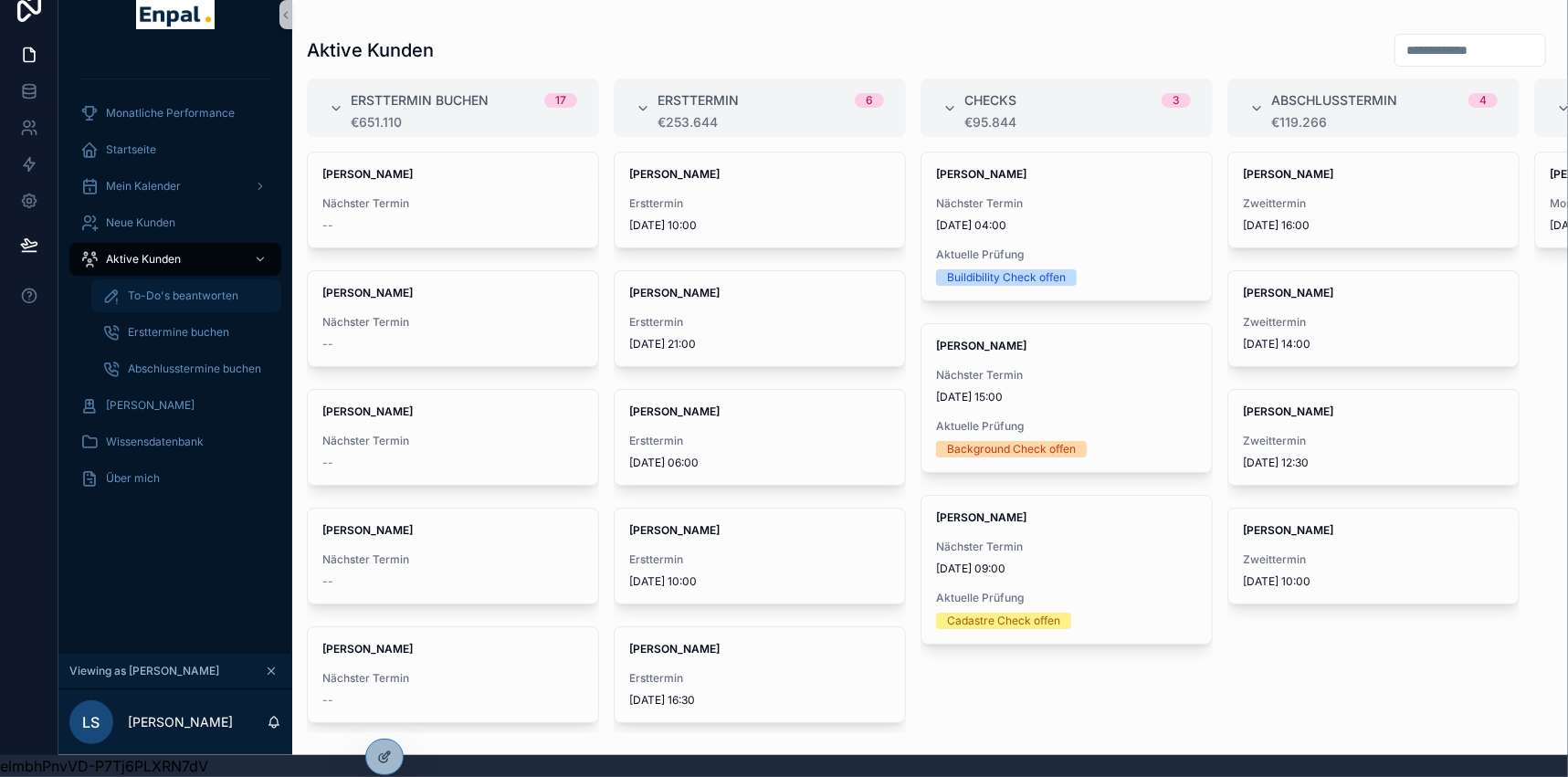
click at [151, 289] on span "To-Do's beantworten" at bounding box center [183, 295] width 110 height 14
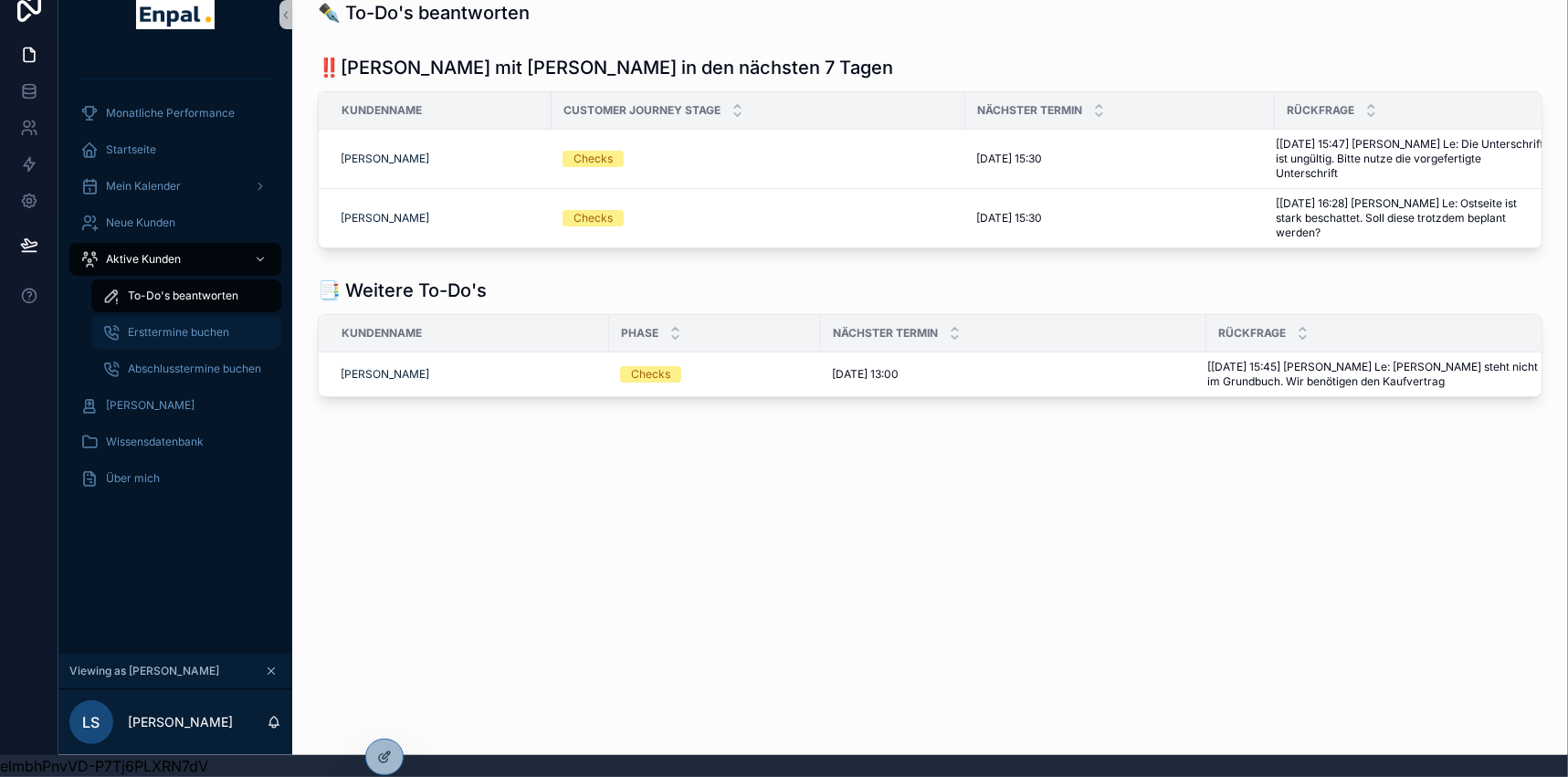
click at [165, 325] on span "Ersttermine buchen" at bounding box center [179, 332] width 102 height 14
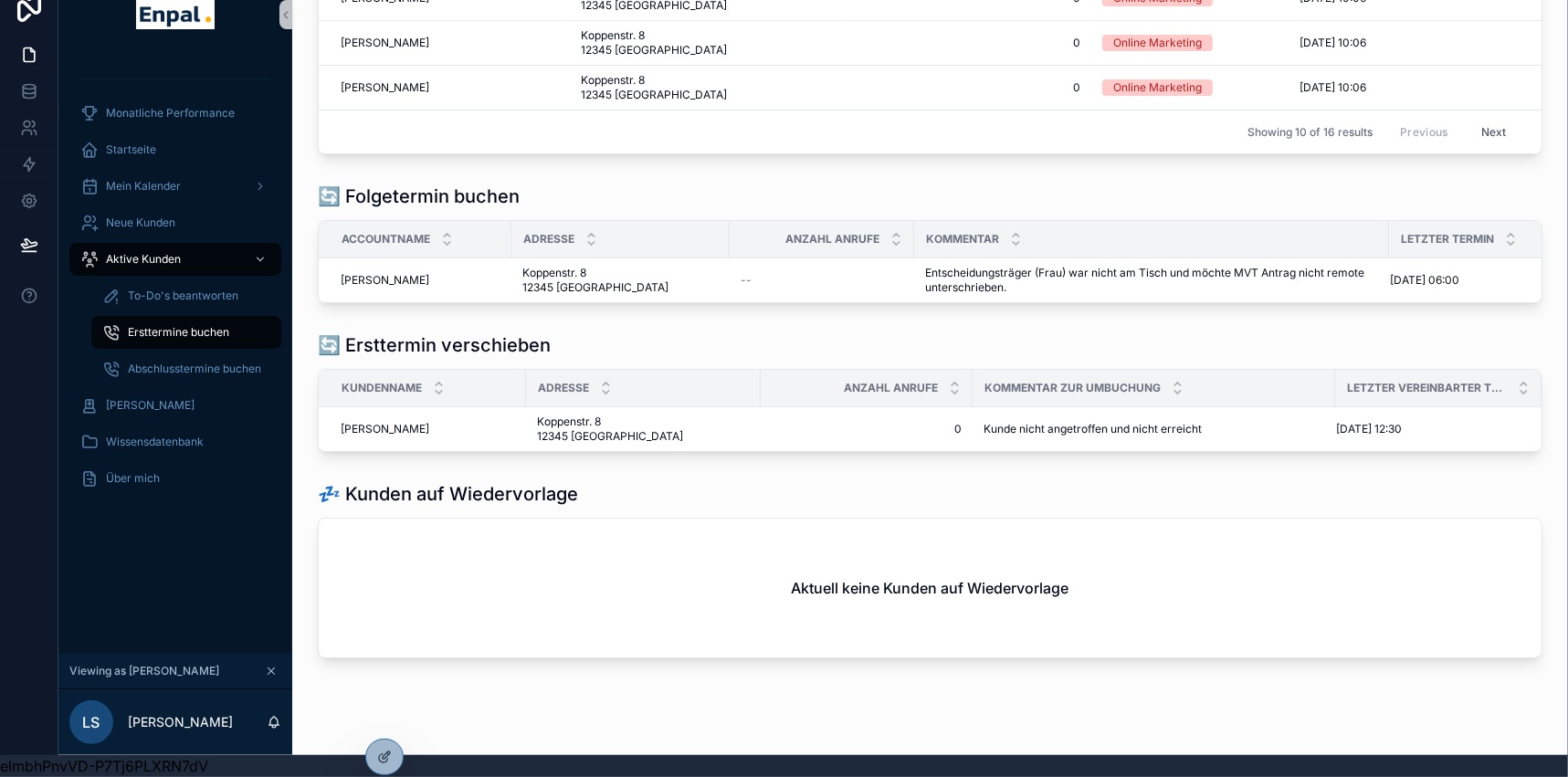
scroll to position [532, 0]
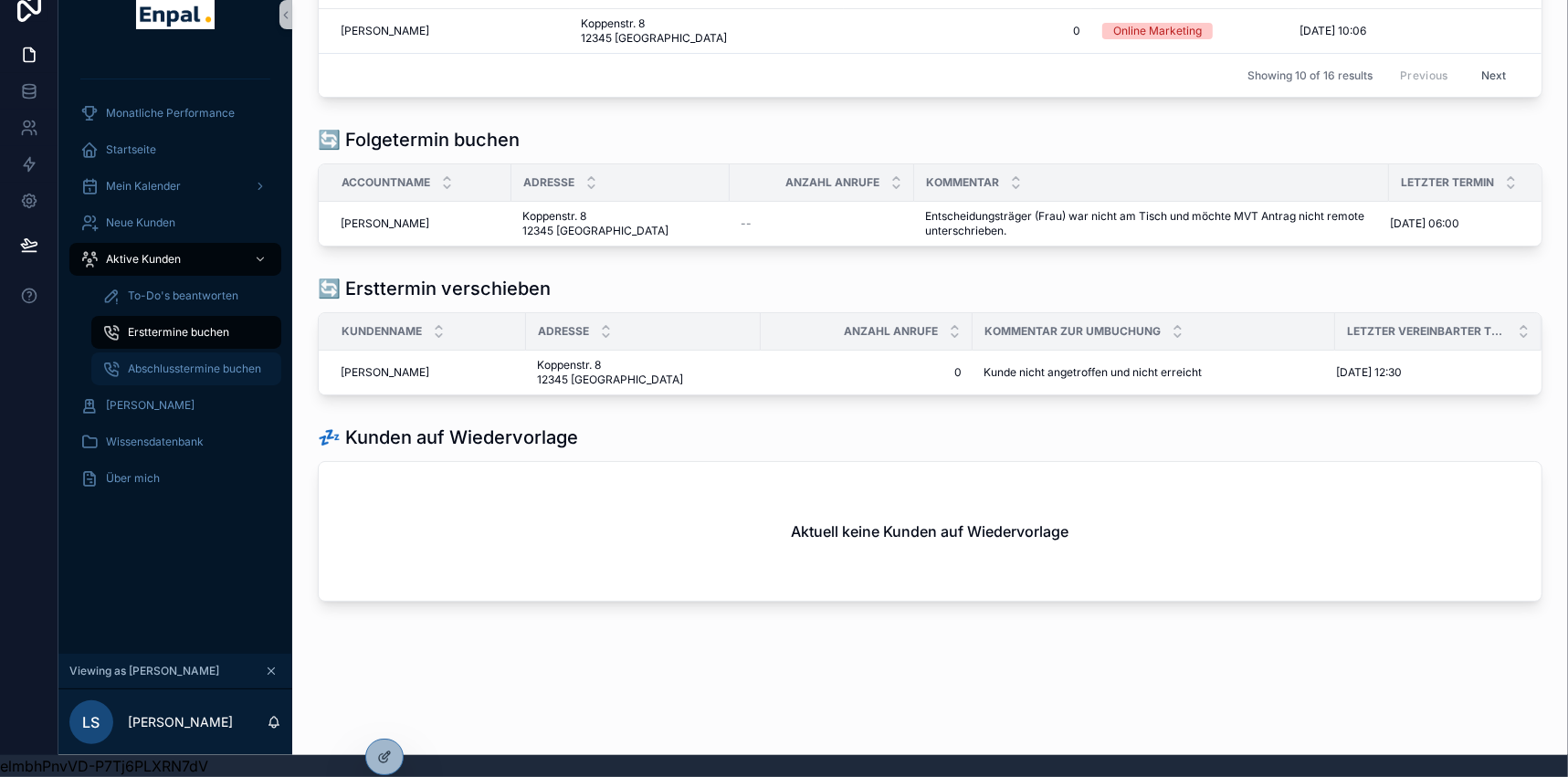
click at [171, 362] on span "Abschlusstermine buchen" at bounding box center [195, 369] width 133 height 14
